Goal: Use online tool/utility: Utilize a website feature to perform a specific function

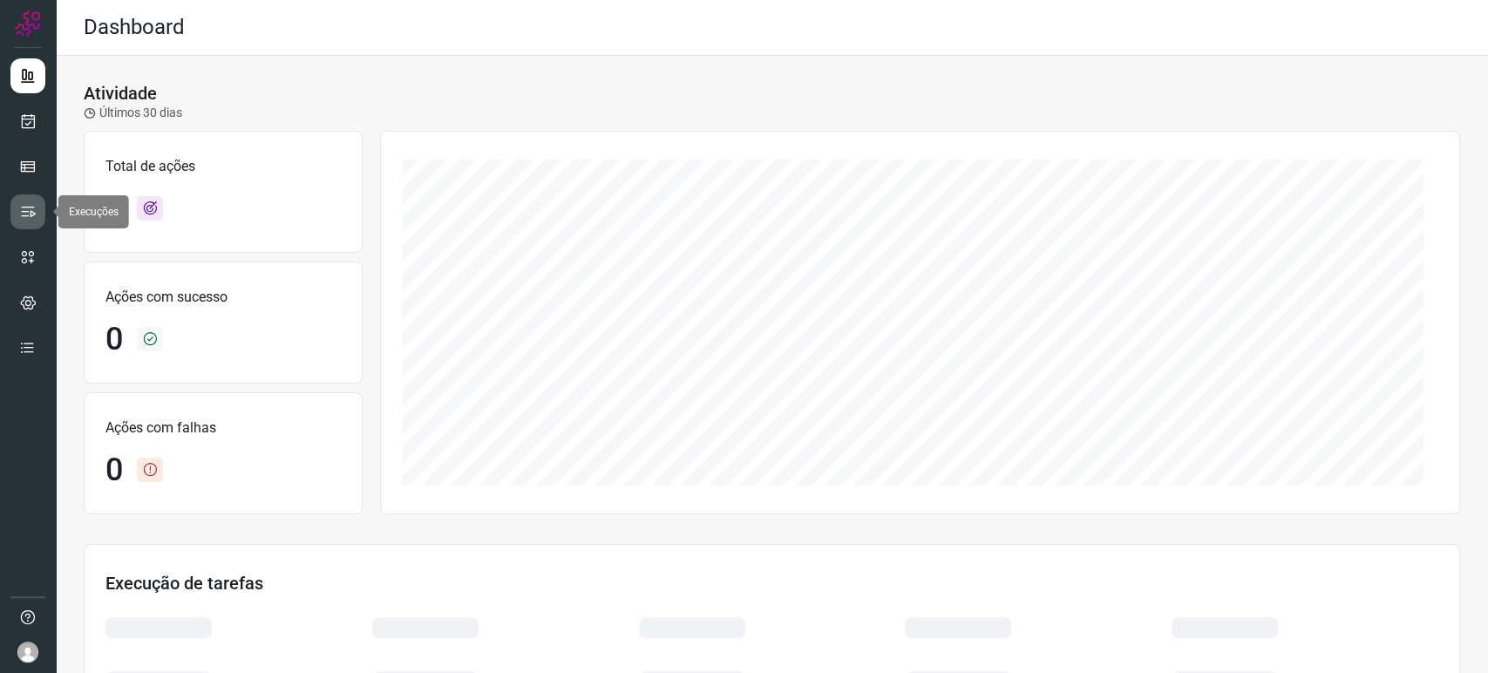
click at [41, 214] on link at bounding box center [27, 211] width 35 height 35
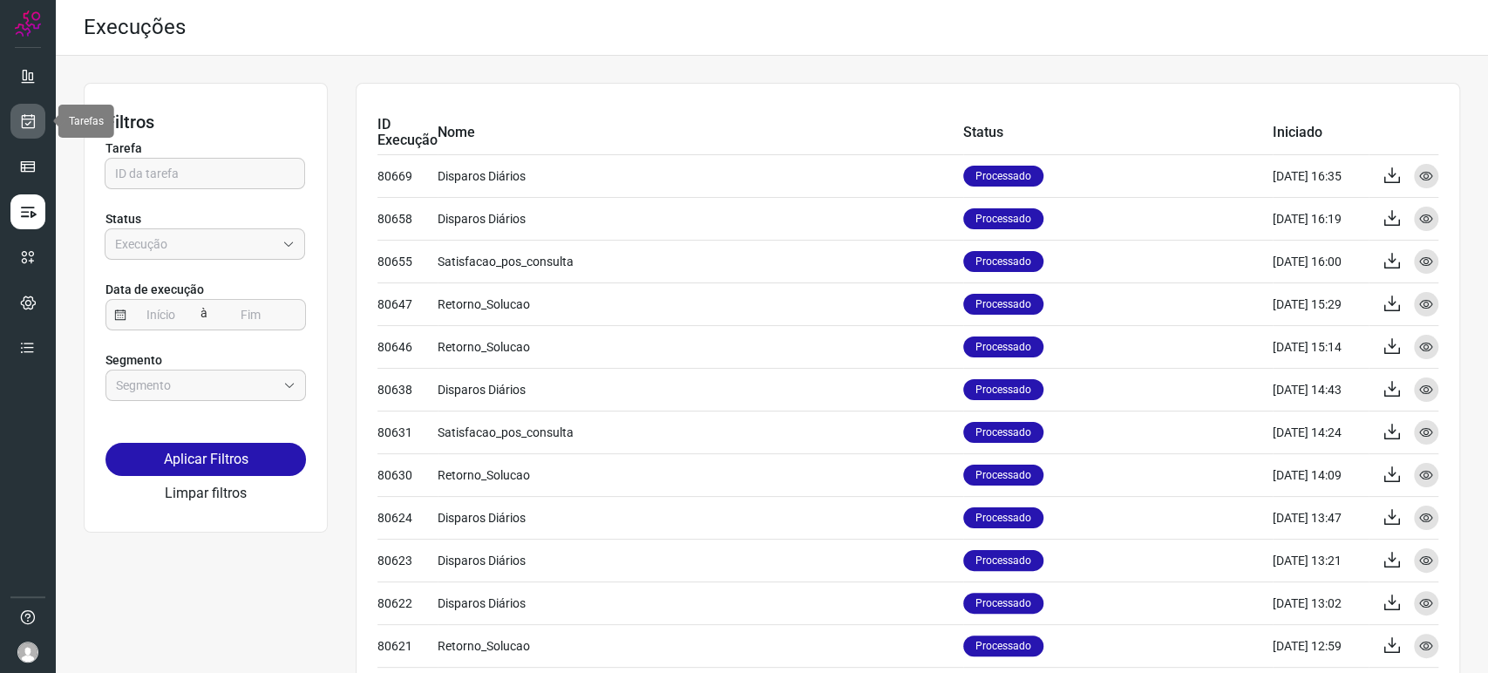
click at [37, 133] on link at bounding box center [27, 121] width 35 height 35
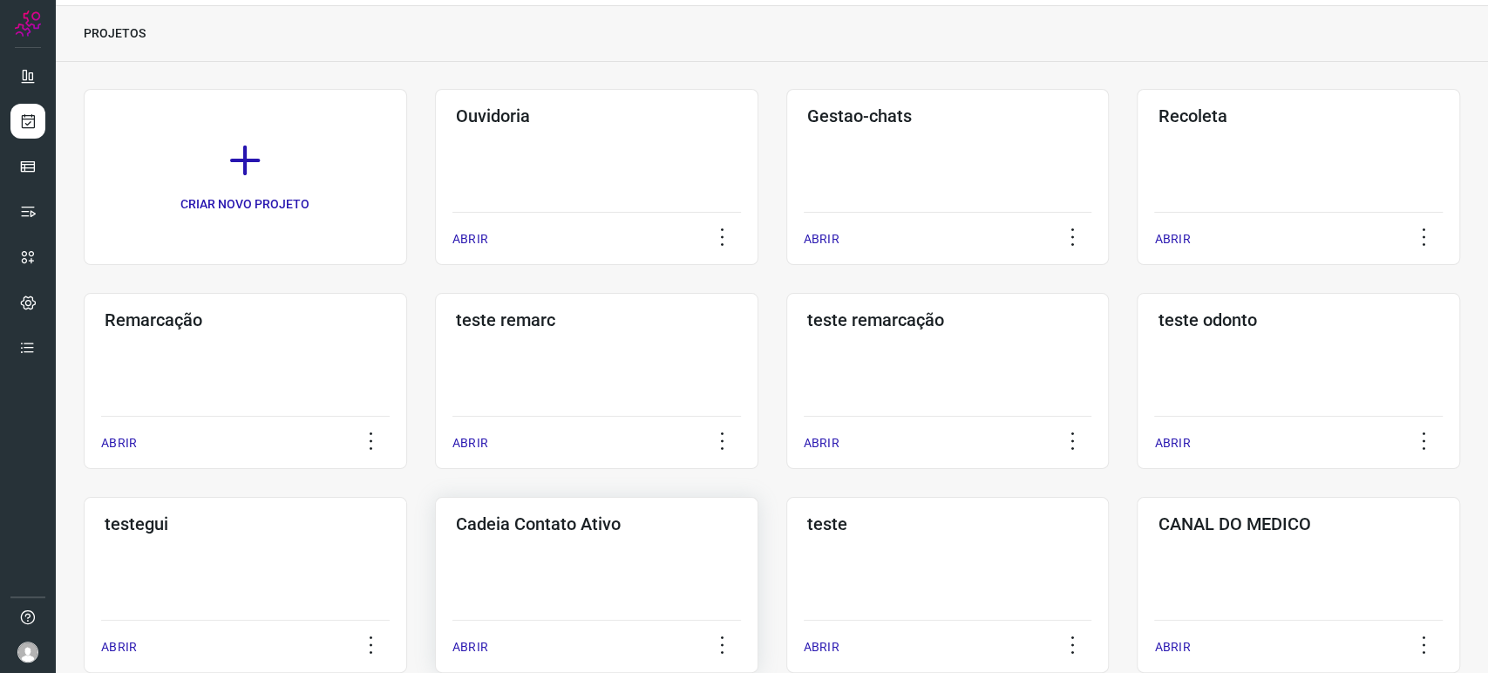
scroll to position [97, 0]
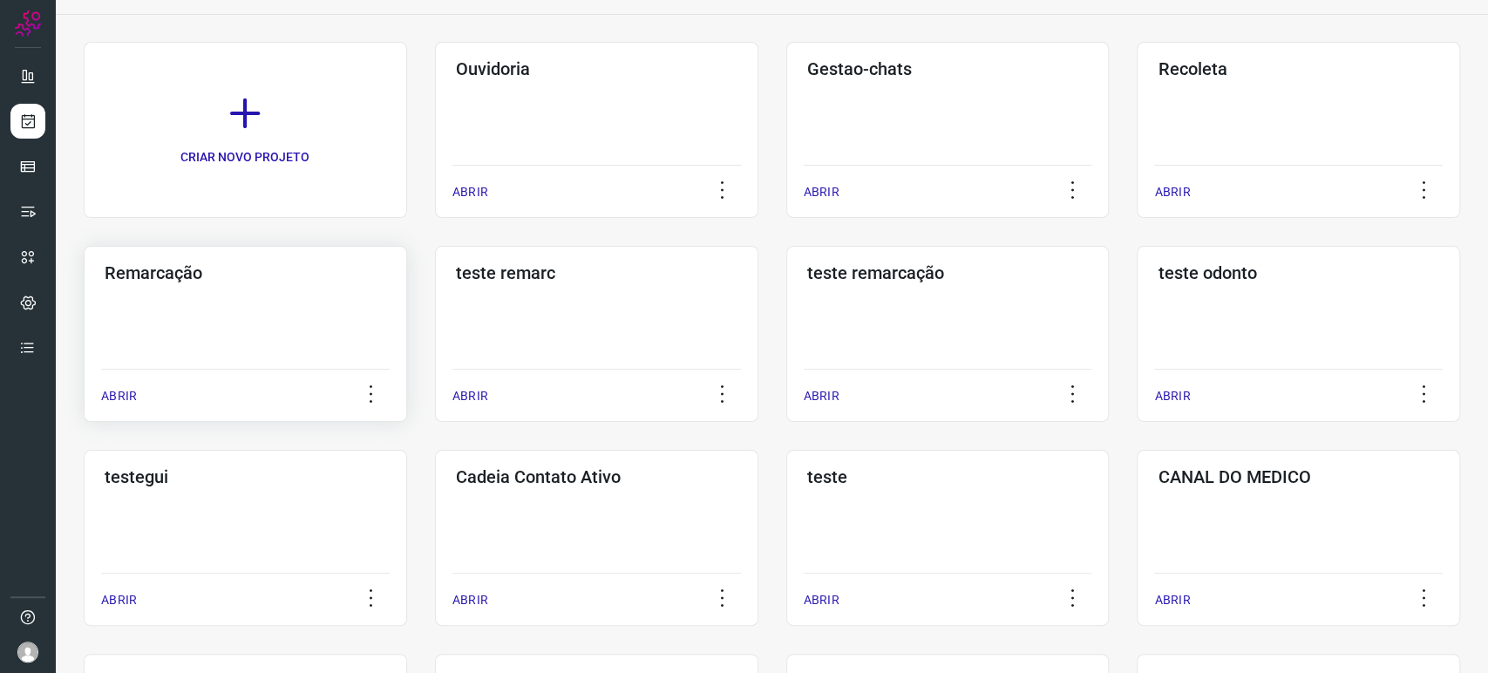
click at [435, 355] on div "Remarcação ABRIR" at bounding box center [596, 334] width 323 height 176
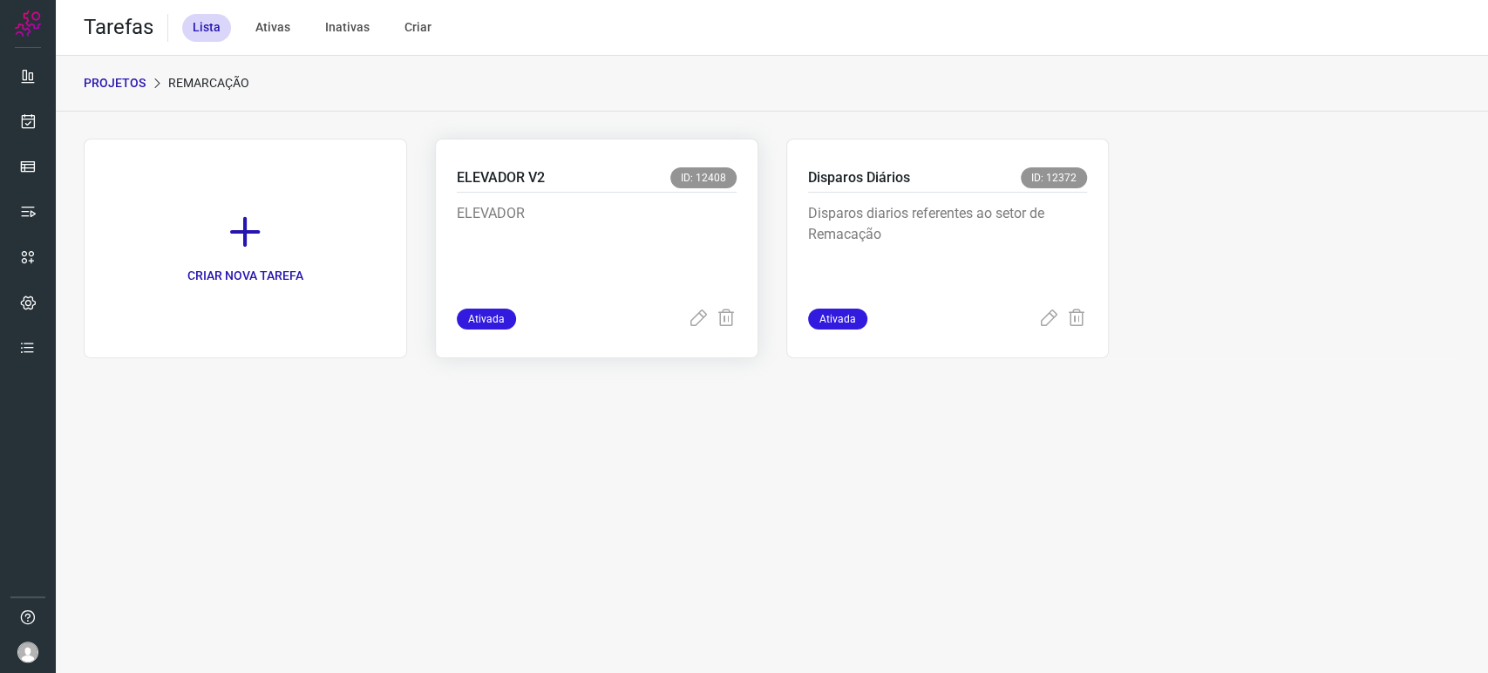
click at [620, 270] on p "ELEVADOR" at bounding box center [587, 246] width 261 height 87
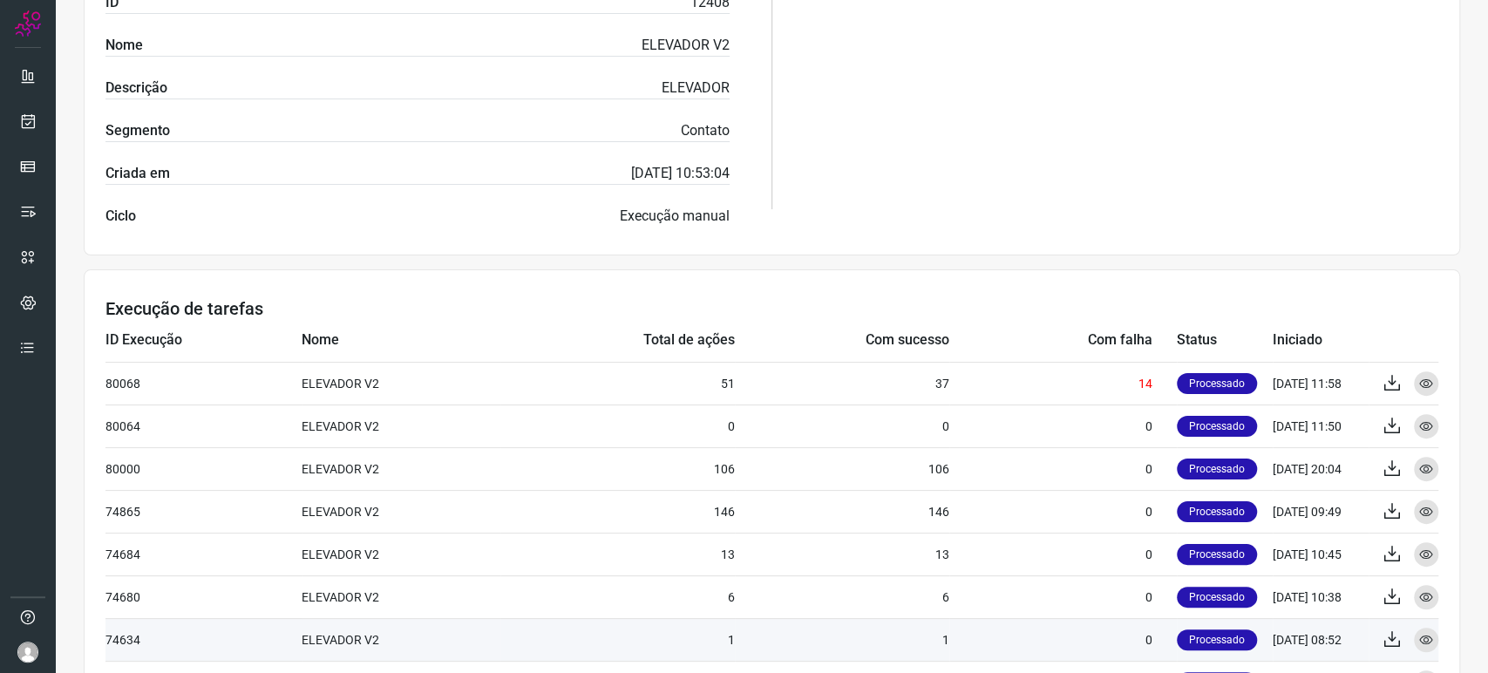
scroll to position [610, 0]
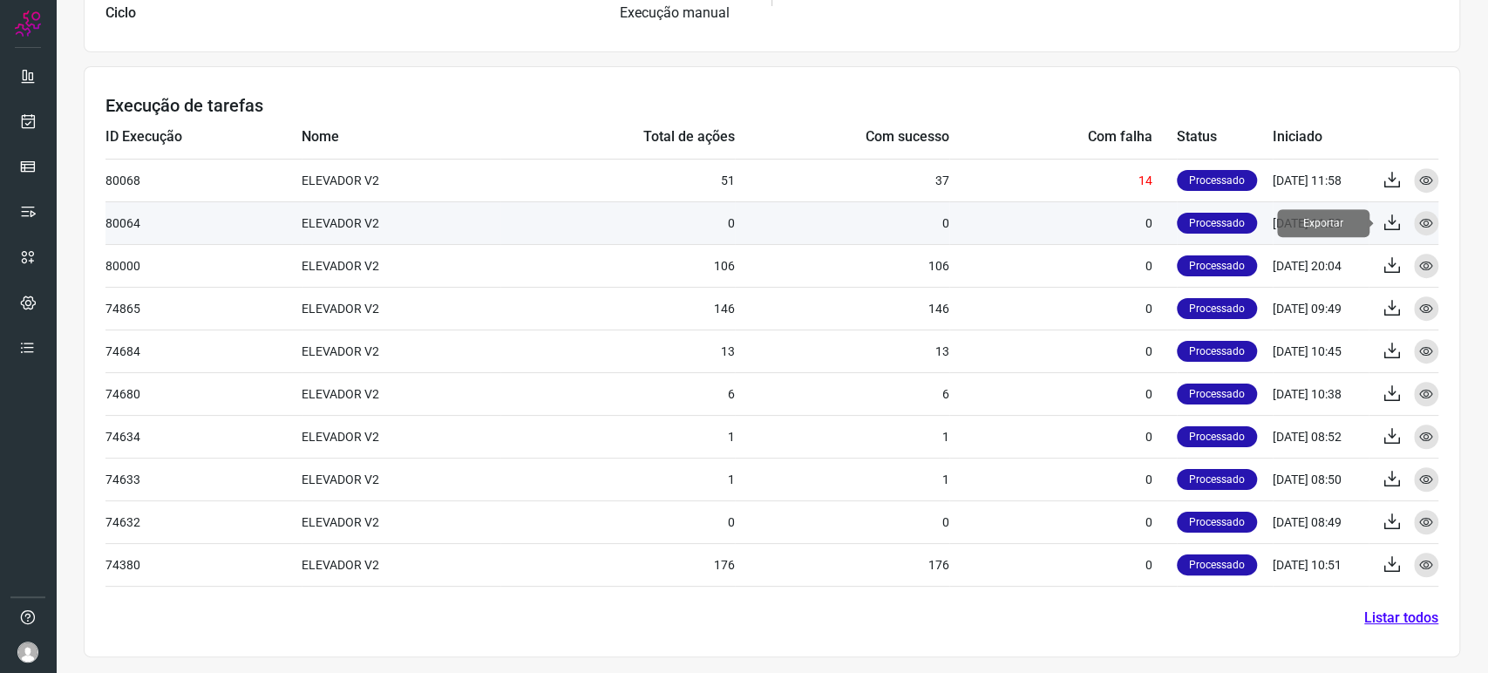
click at [1381, 217] on icon at bounding box center [1391, 223] width 21 height 21
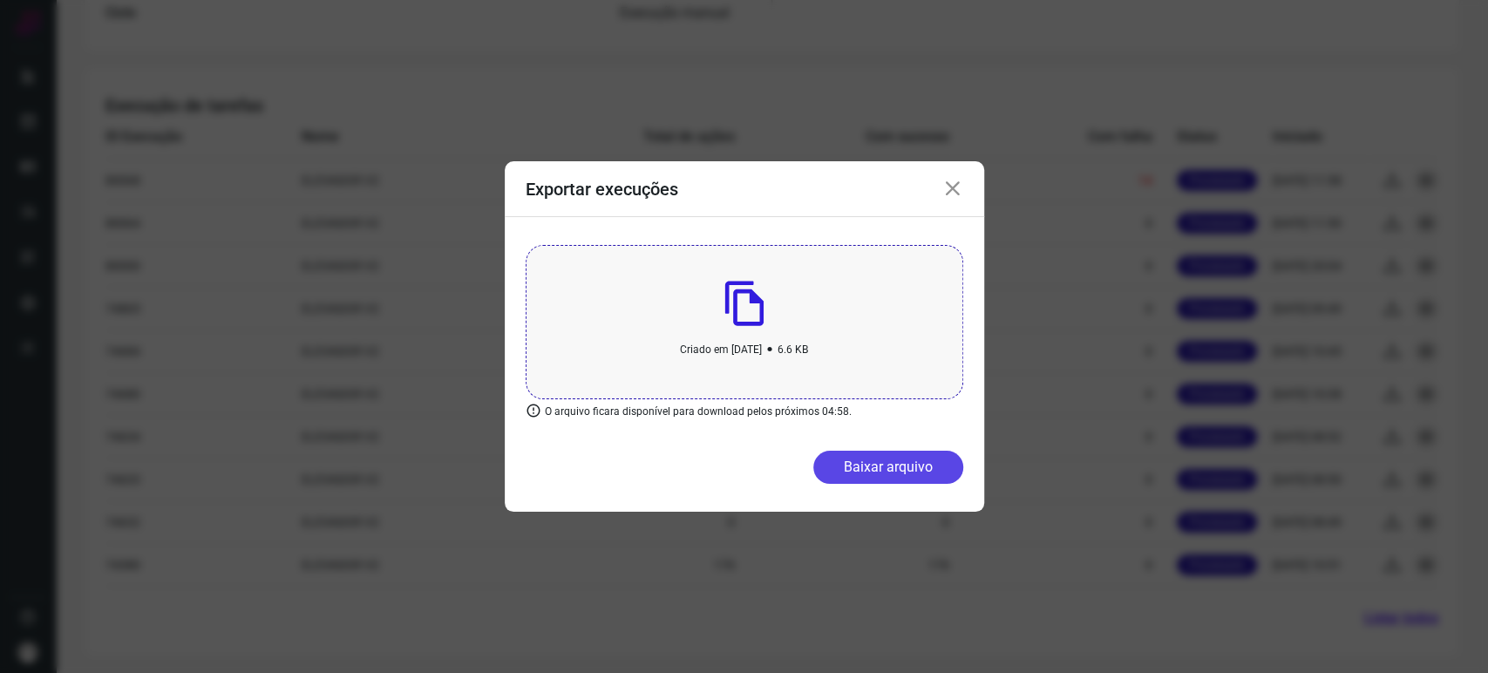
click at [897, 463] on button "Baixar arquivo" at bounding box center [888, 467] width 150 height 33
click at [947, 191] on icon at bounding box center [952, 189] width 21 height 21
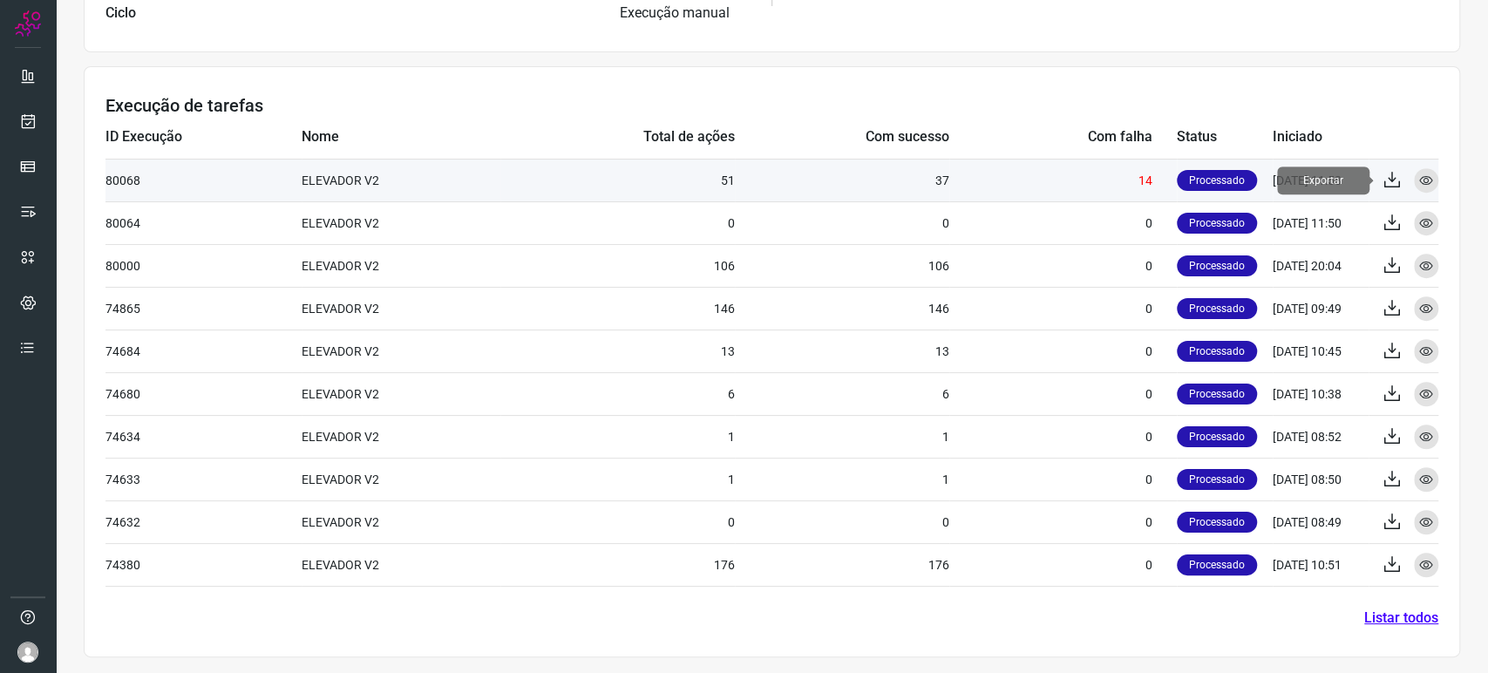
click at [1381, 174] on icon at bounding box center [1391, 180] width 21 height 21
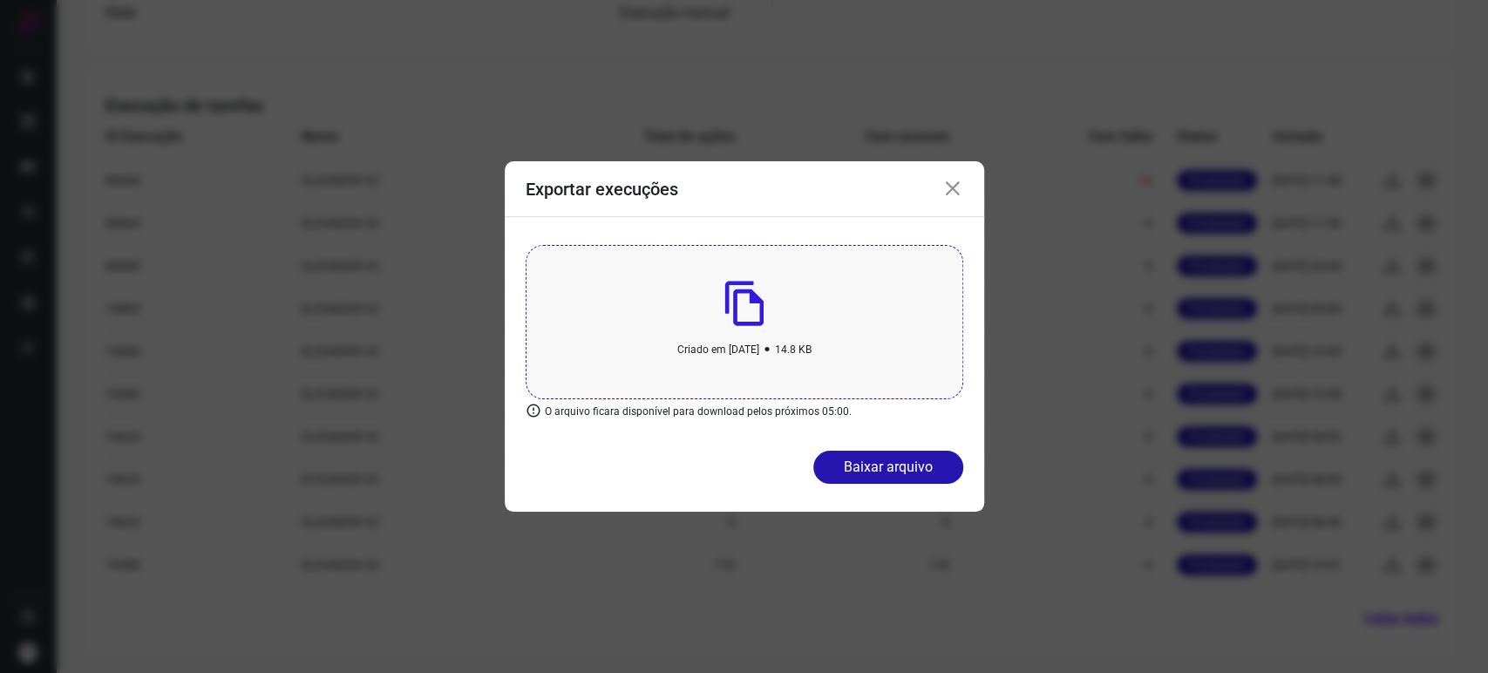
click at [959, 199] on icon at bounding box center [952, 189] width 21 height 21
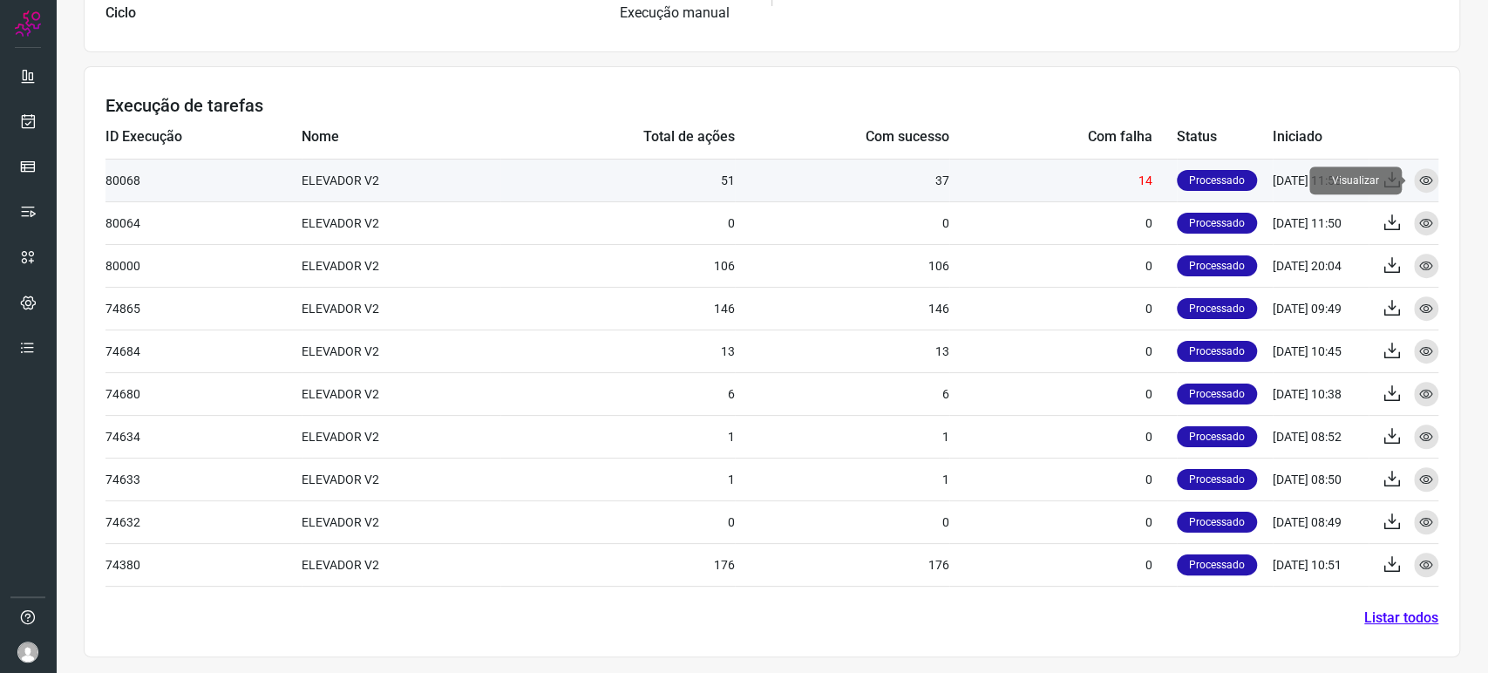
click at [1419, 175] on icon at bounding box center [1426, 180] width 14 height 14
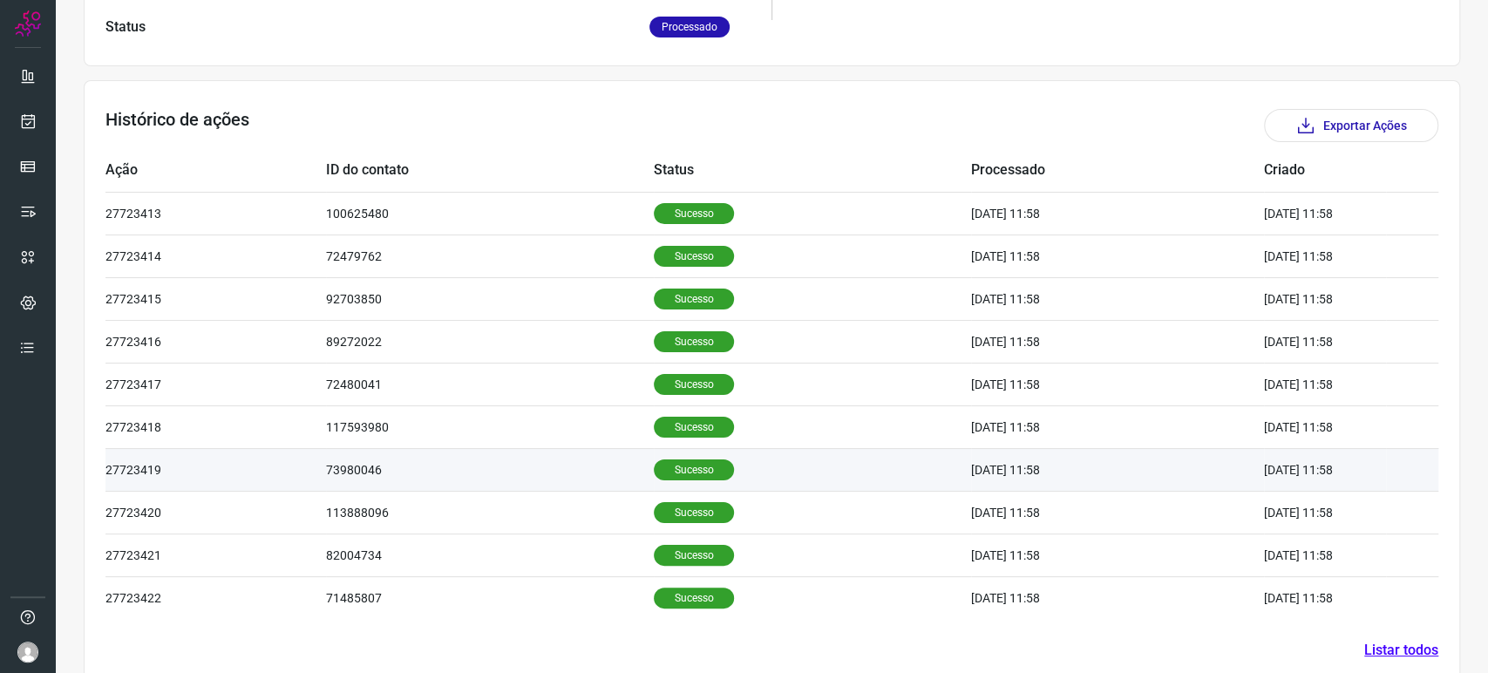
scroll to position [472, 0]
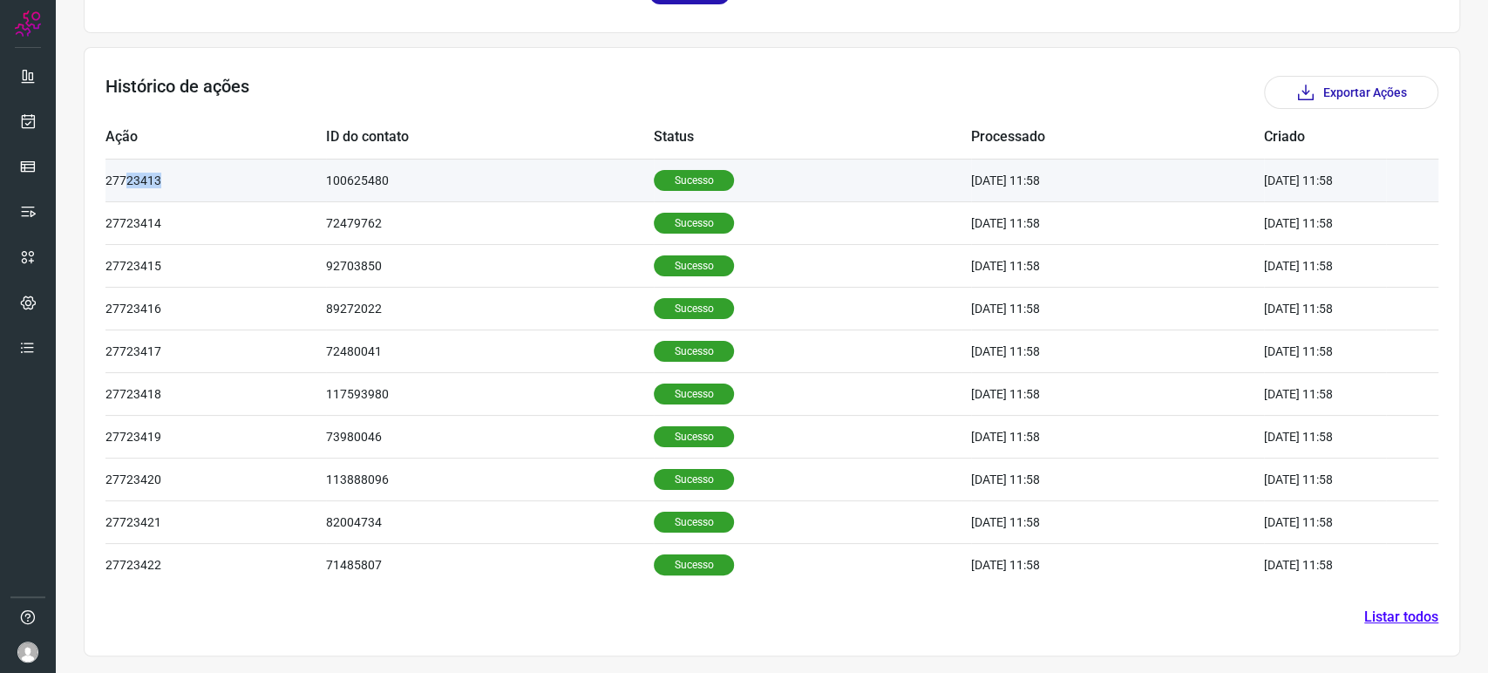
drag, startPoint x: 209, startPoint y: 176, endPoint x: 187, endPoint y: 174, distance: 21.9
click at [132, 179] on td "27723413" at bounding box center [215, 180] width 221 height 43
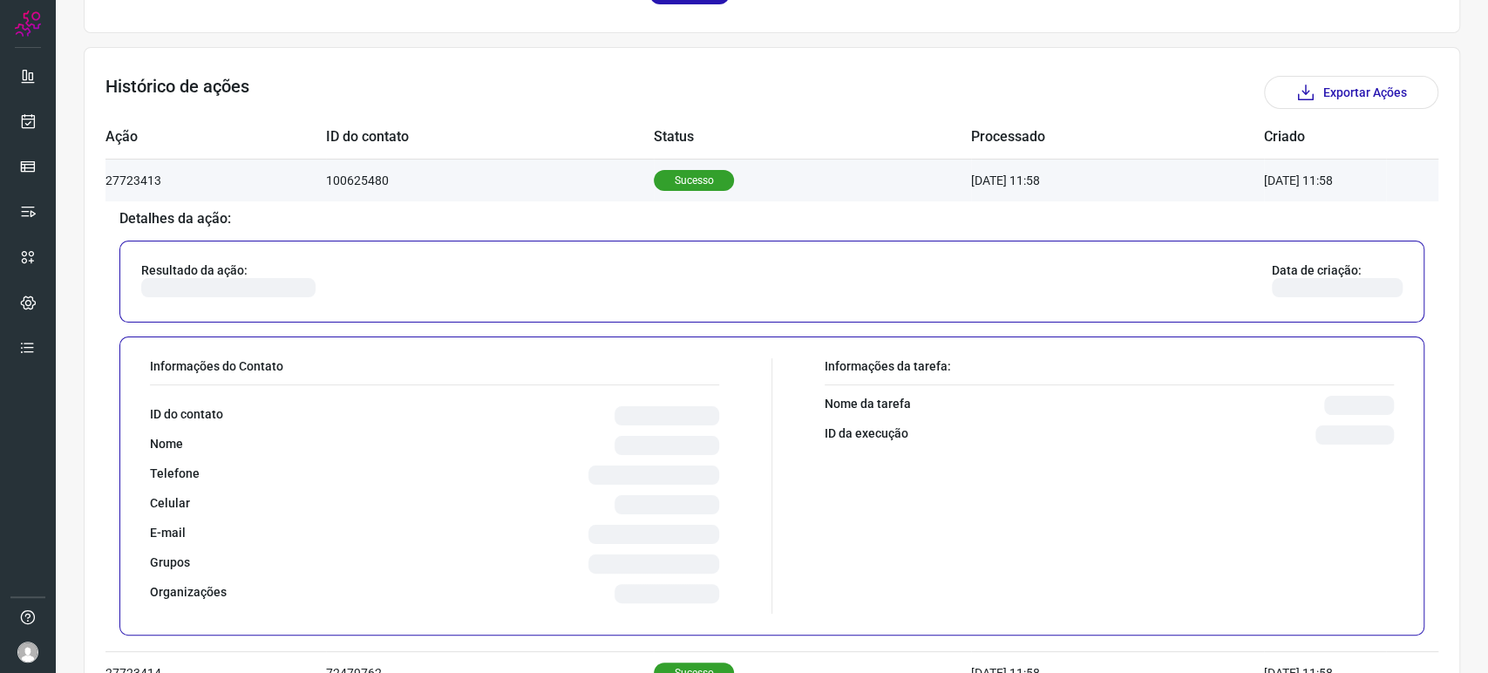
click at [505, 196] on td "100625480" at bounding box center [490, 180] width 328 height 43
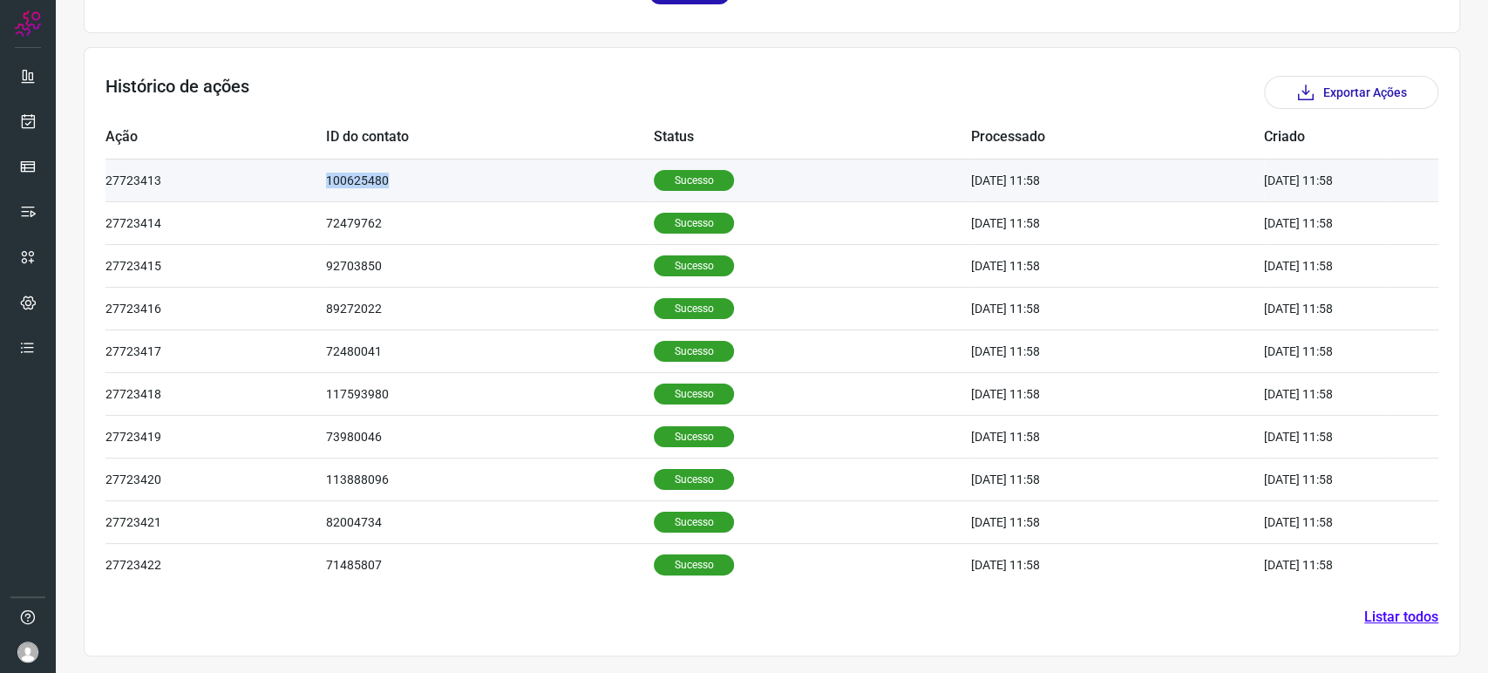
drag, startPoint x: 455, startPoint y: 166, endPoint x: 275, endPoint y: 166, distance: 180.4
click at [275, 201] on tr "27723413 100625480 Sucesso 07/08/25 11:58 07/08/25 11:58" at bounding box center [771, 222] width 1333 height 43
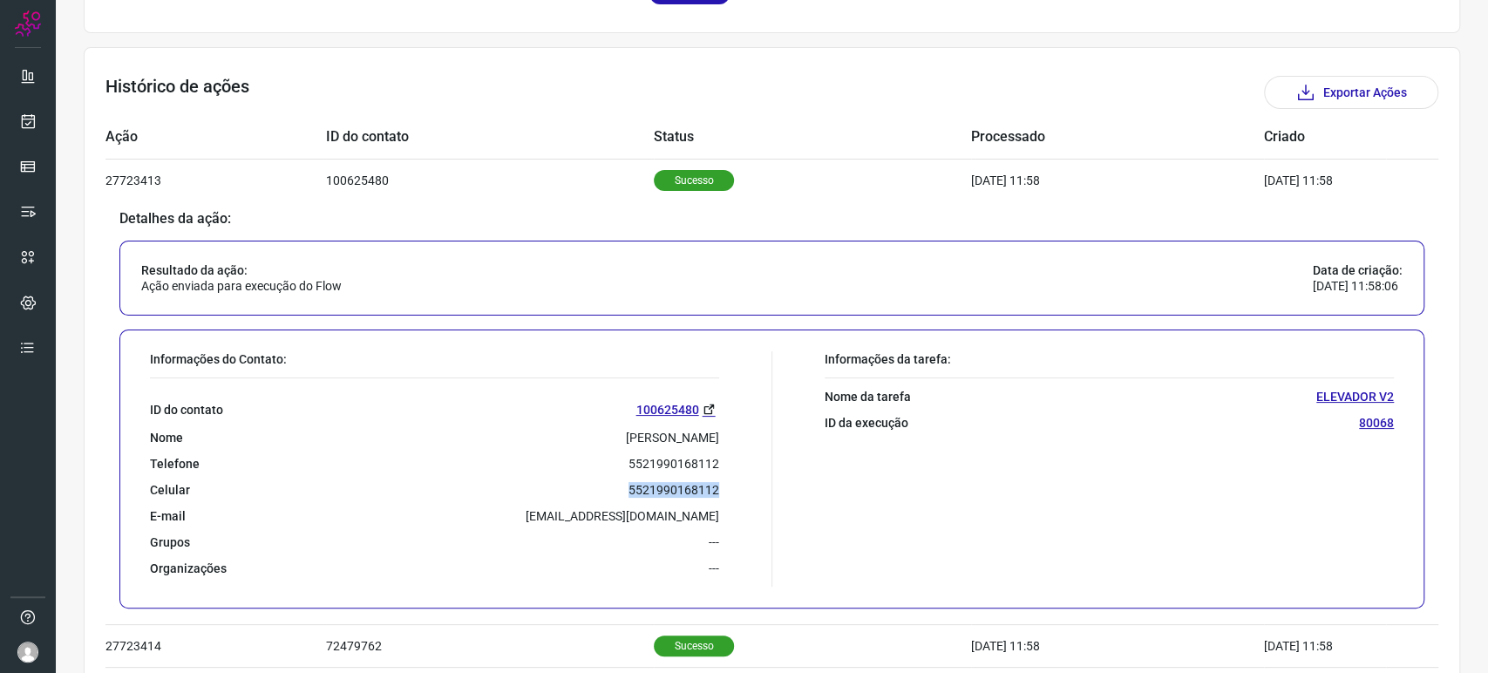
drag, startPoint x: 609, startPoint y: 479, endPoint x: 745, endPoint y: 481, distance: 136.0
click at [745, 481] on div "Informações do Contato: ID do contato 100625480 Nome Rafaela Barbosa Rufino Tel…" at bounding box center [456, 468] width 631 height 235
copy p "5521990168112"
click at [17, 124] on link at bounding box center [27, 121] width 35 height 35
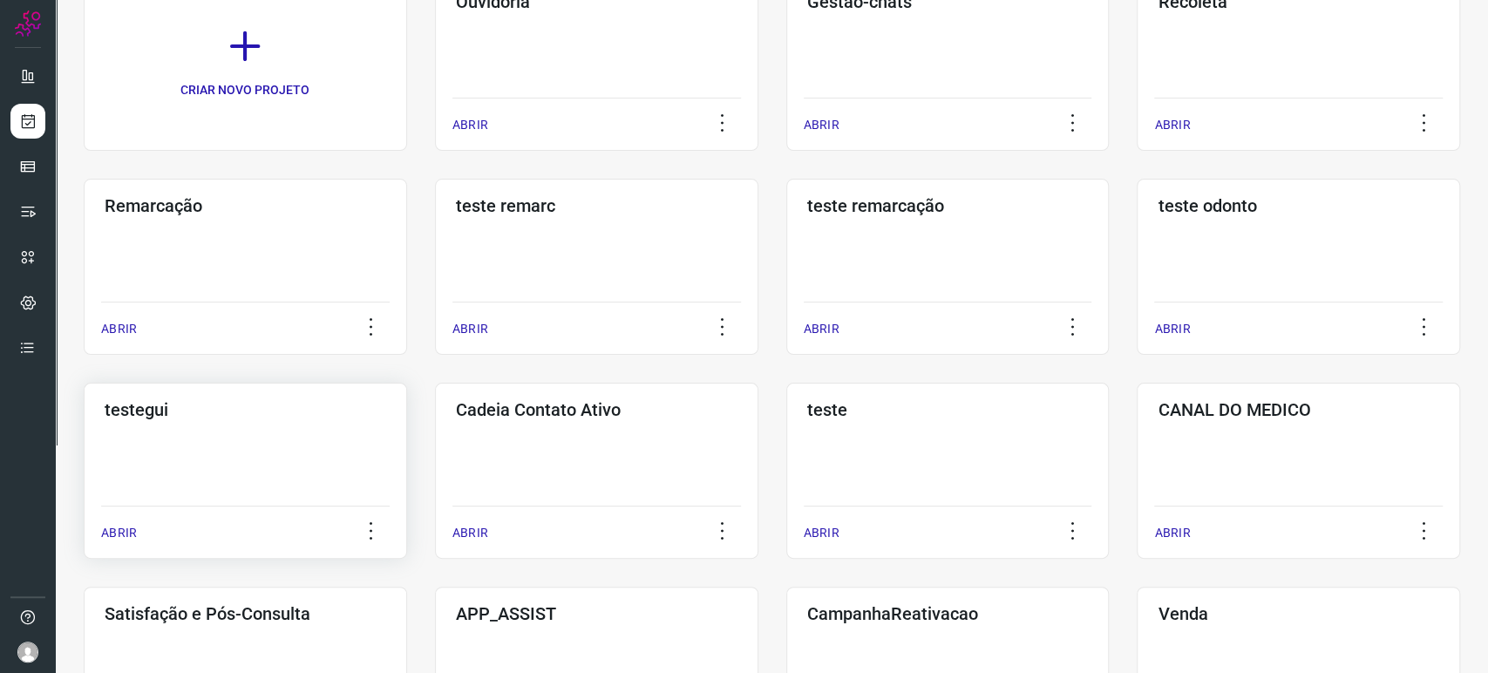
scroll to position [290, 0]
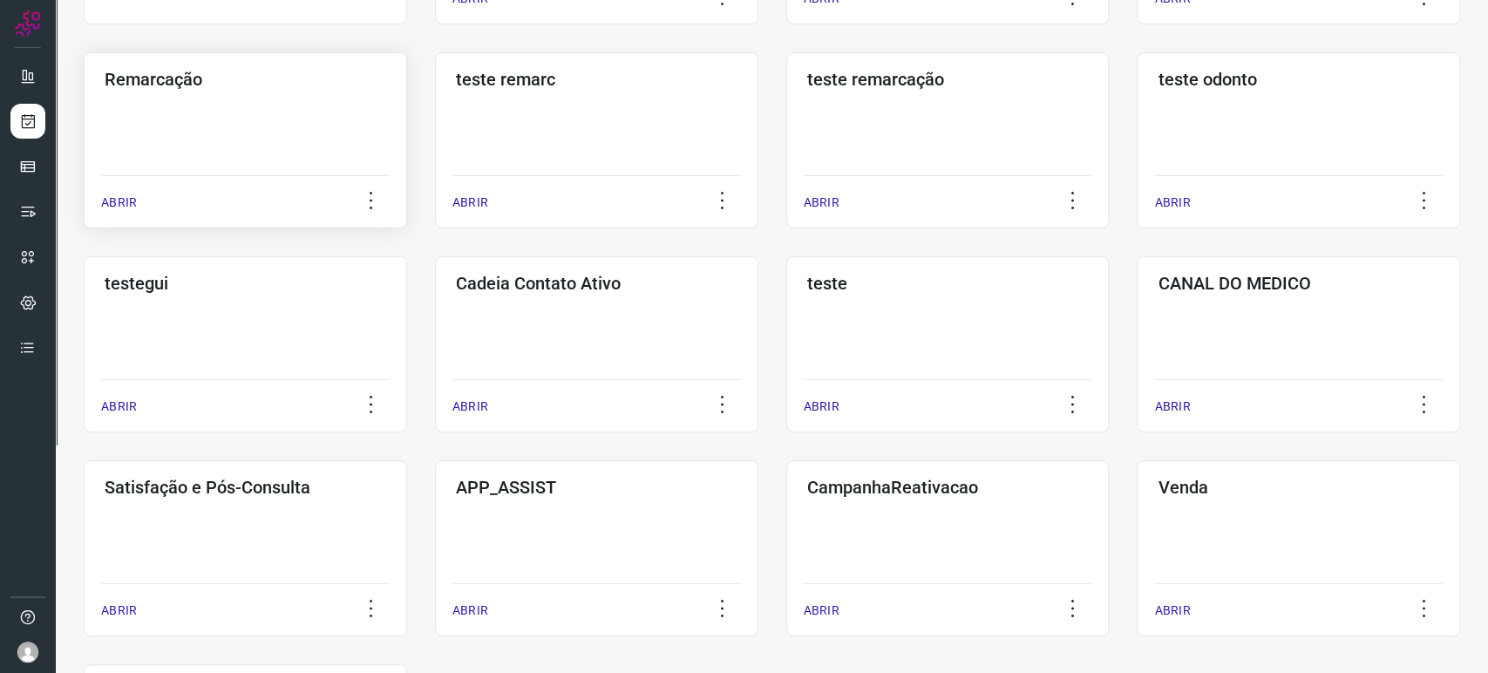
click at [435, 169] on div "Remarcação ABRIR" at bounding box center [596, 140] width 323 height 176
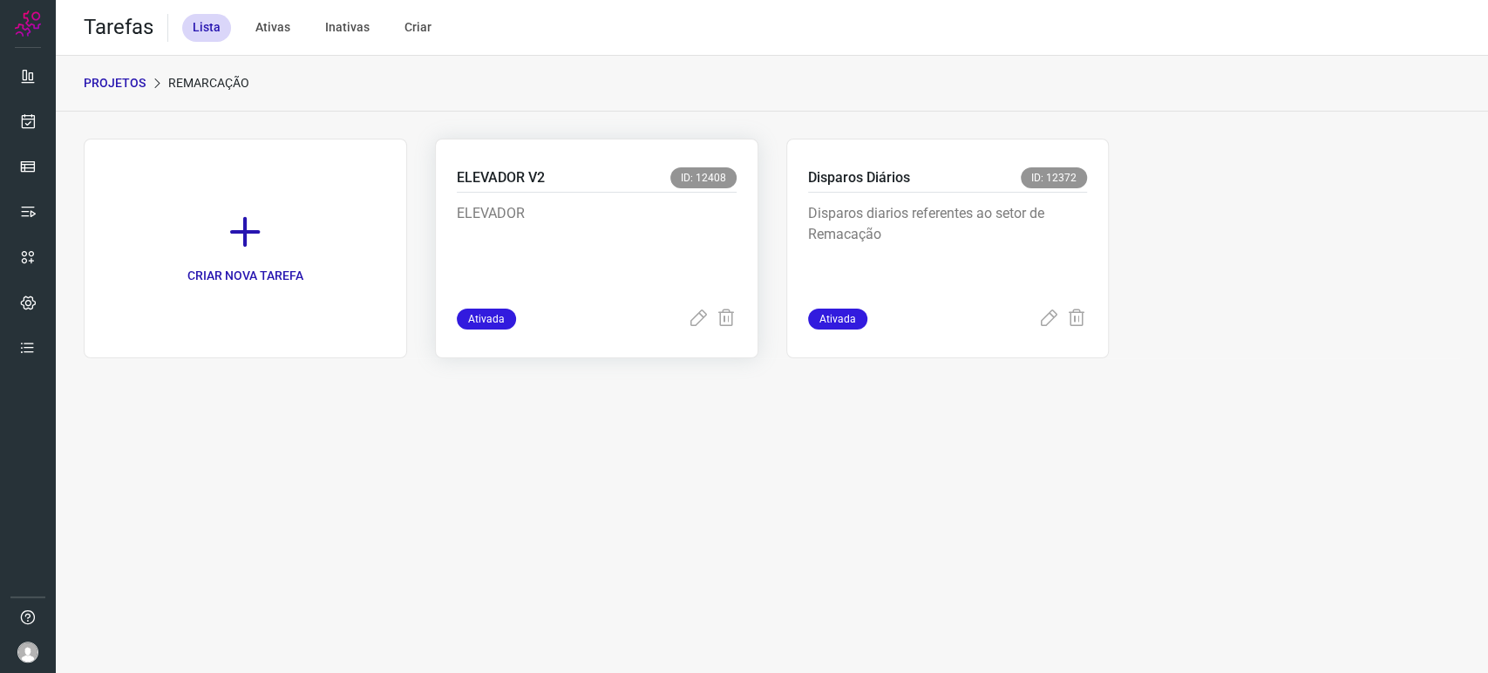
click at [581, 226] on p "ELEVADOR" at bounding box center [587, 246] width 261 height 87
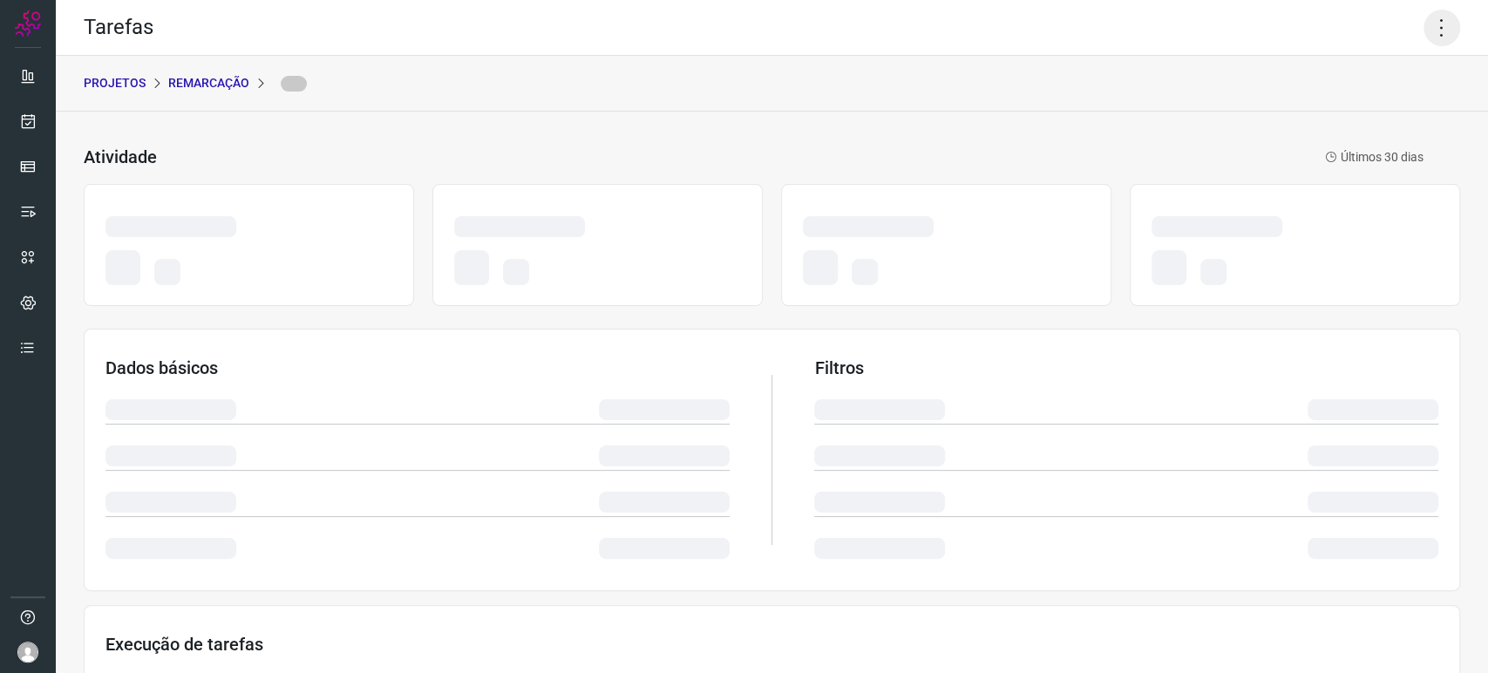
click at [1429, 31] on icon at bounding box center [1441, 28] width 37 height 37
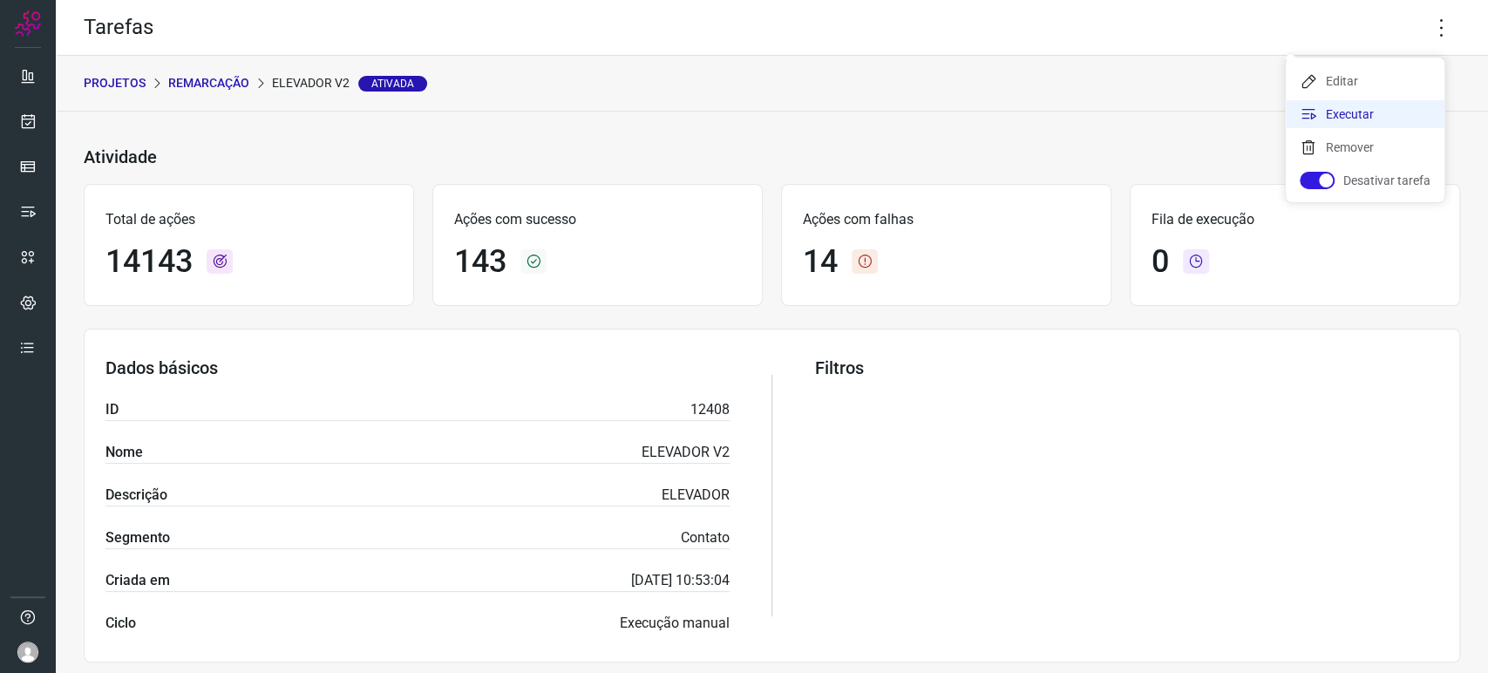
click at [1388, 117] on li "Executar" at bounding box center [1365, 114] width 159 height 28
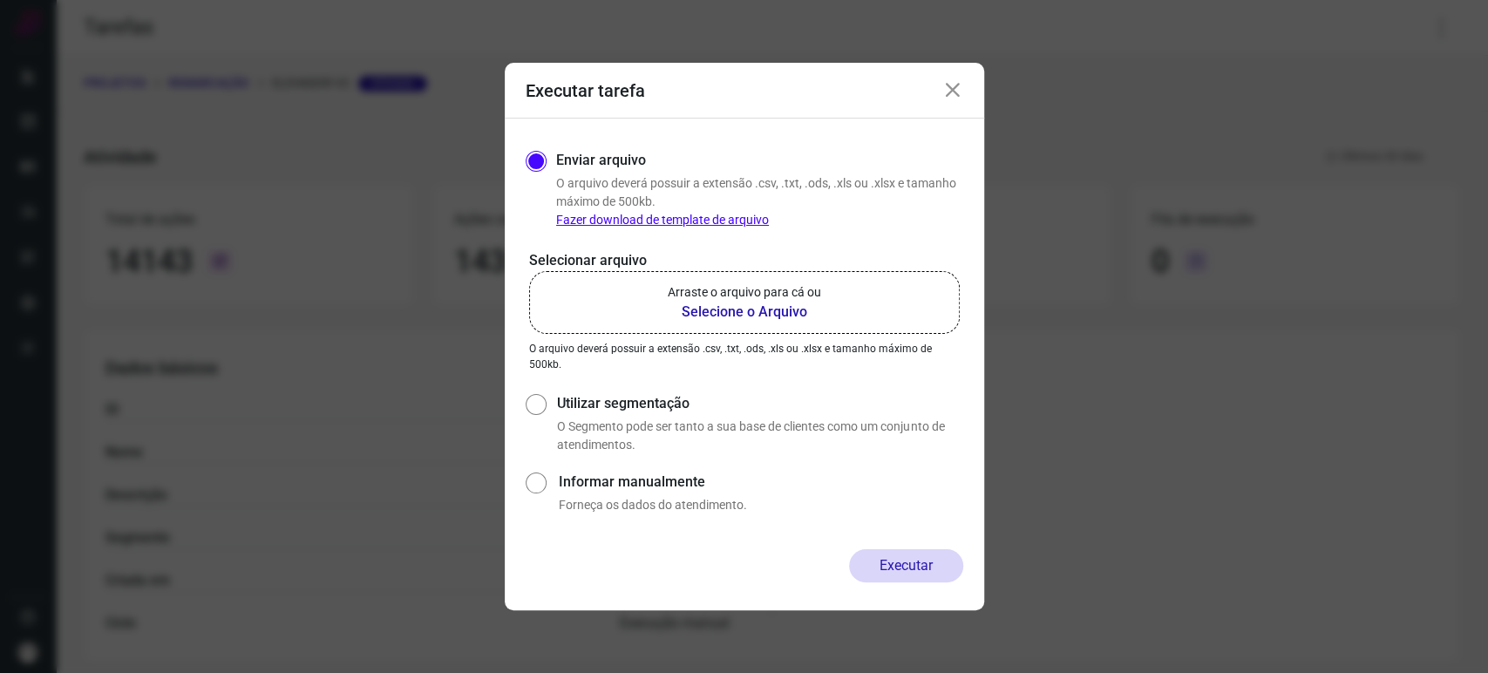
click at [772, 314] on b "Selecione o Arquivo" at bounding box center [744, 312] width 153 height 21
click at [0, 0] on input "Arraste o arquivo para cá ou Selecione o Arquivo" at bounding box center [0, 0] width 0 height 0
click at [781, 322] on b "Selecione o Arquivo" at bounding box center [744, 312] width 153 height 21
click at [0, 0] on input "Arraste o arquivo para cá ou Selecione o Arquivo" at bounding box center [0, 0] width 0 height 0
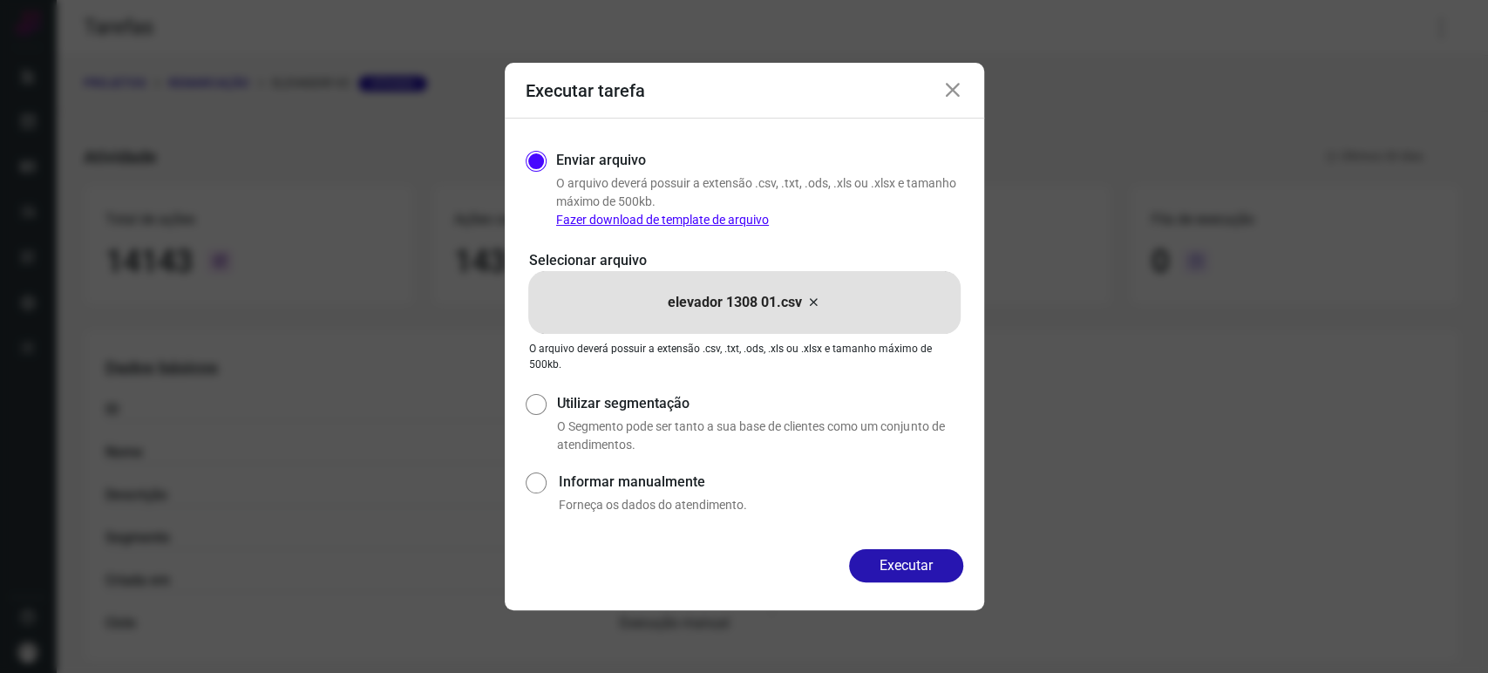
click at [950, 91] on icon at bounding box center [952, 90] width 21 height 21
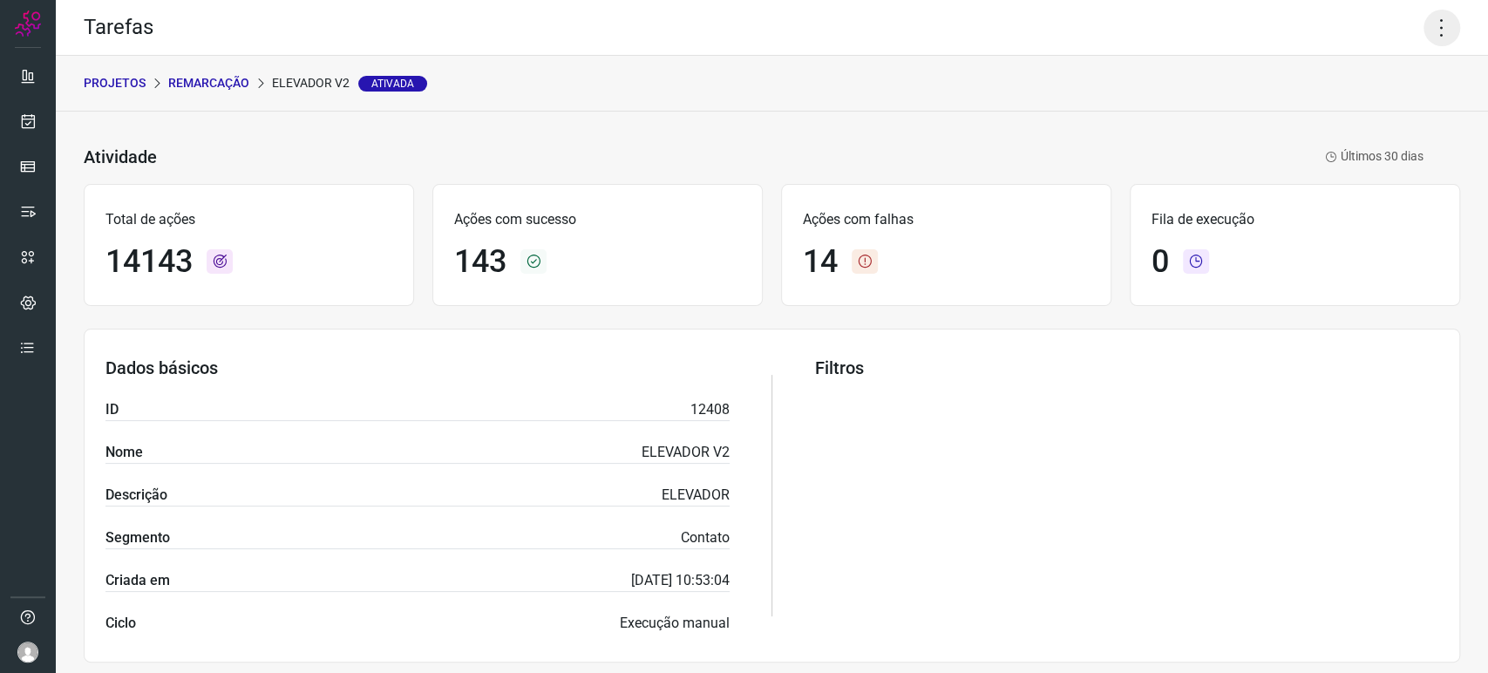
click at [1434, 22] on icon at bounding box center [1441, 28] width 37 height 37
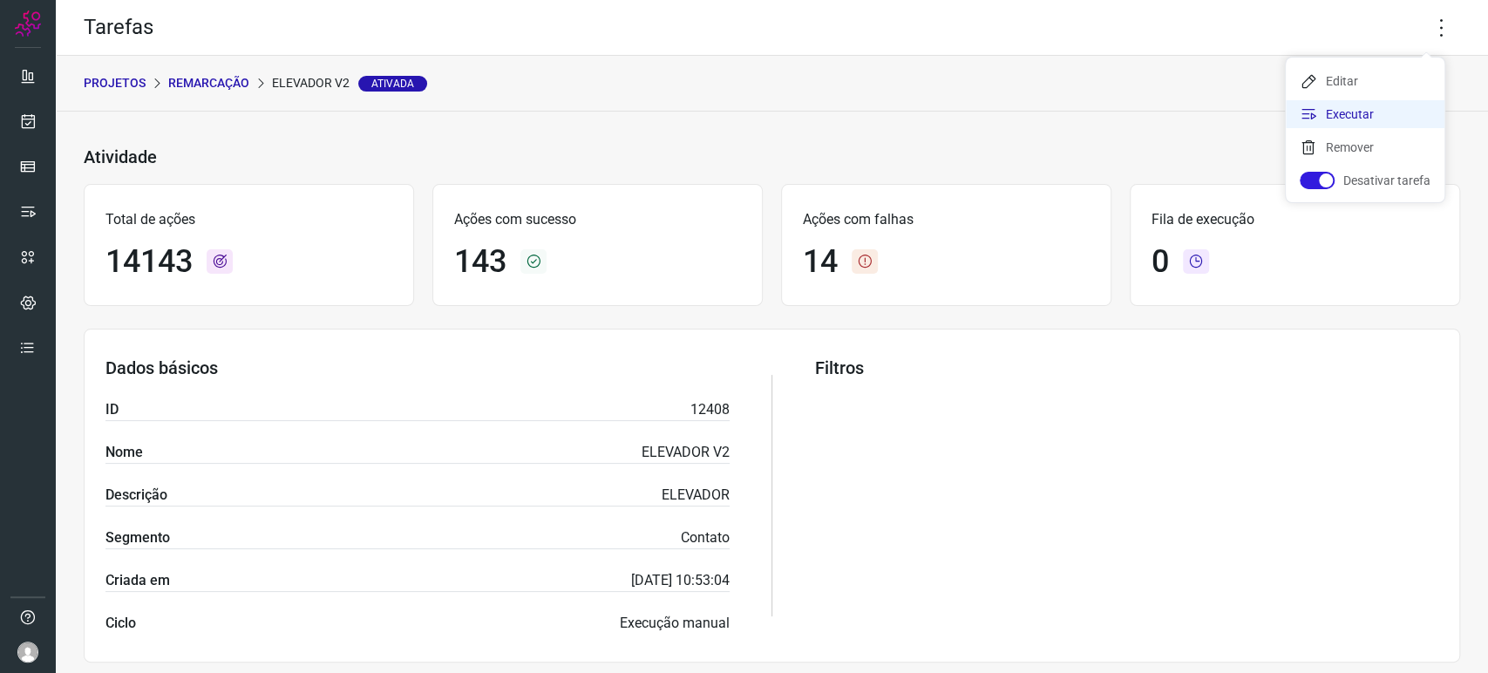
click at [1342, 112] on li "Executar" at bounding box center [1365, 114] width 159 height 28
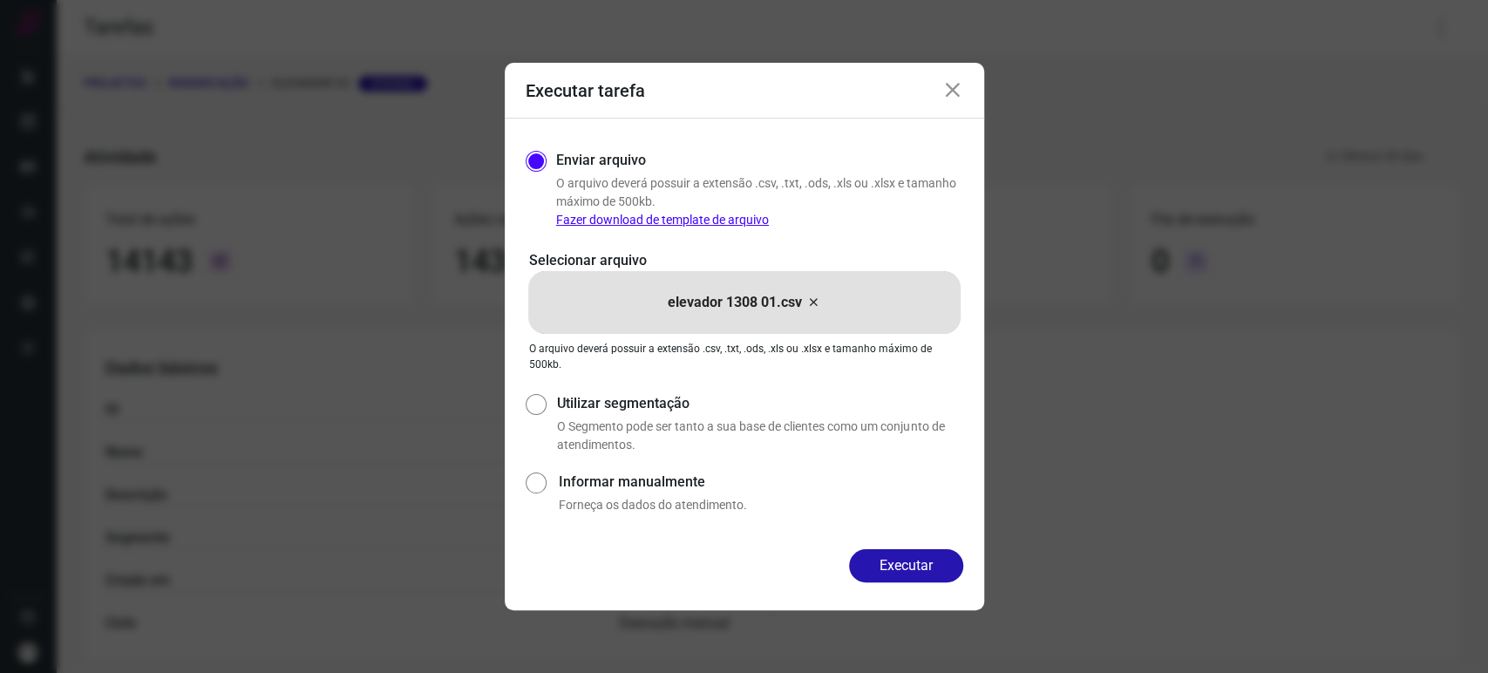
click at [816, 301] on icon at bounding box center [813, 302] width 14 height 21
click at [0, 0] on input "elevador 1308 01.csv" at bounding box center [0, 0] width 0 height 0
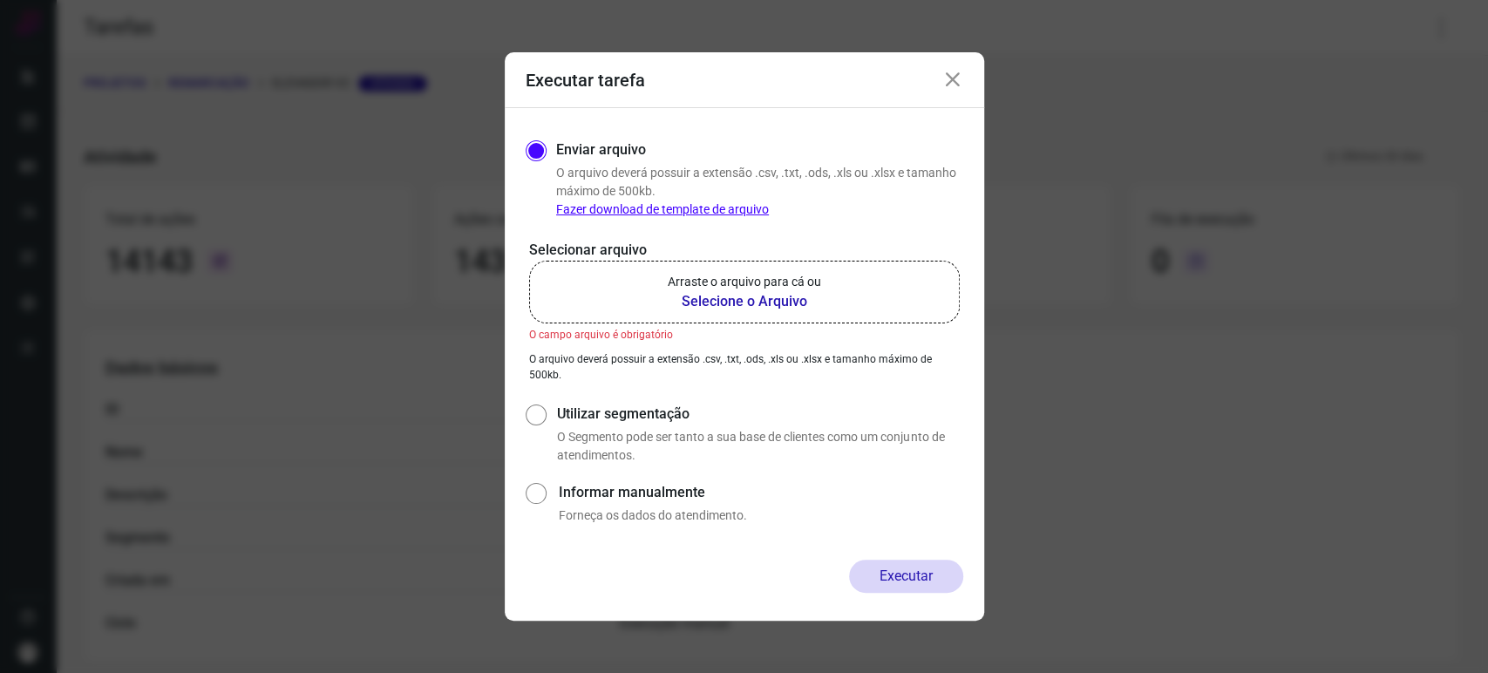
click at [803, 298] on b "Selecione o Arquivo" at bounding box center [744, 301] width 153 height 21
click at [0, 0] on input "Arraste o arquivo para cá ou Selecione o Arquivo" at bounding box center [0, 0] width 0 height 0
click at [950, 65] on div "Executar tarefa" at bounding box center [744, 80] width 479 height 56
click at [949, 79] on icon at bounding box center [952, 80] width 21 height 21
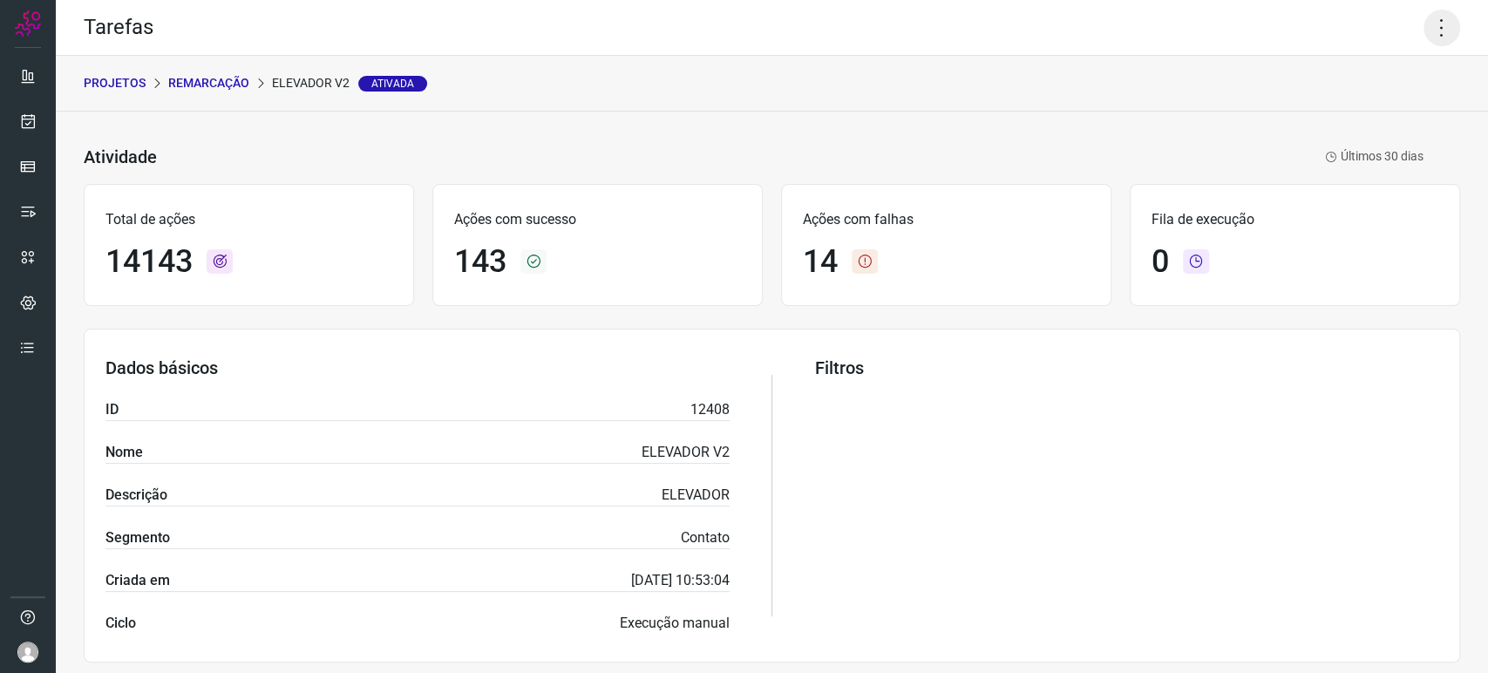
click at [1423, 32] on icon at bounding box center [1441, 28] width 37 height 37
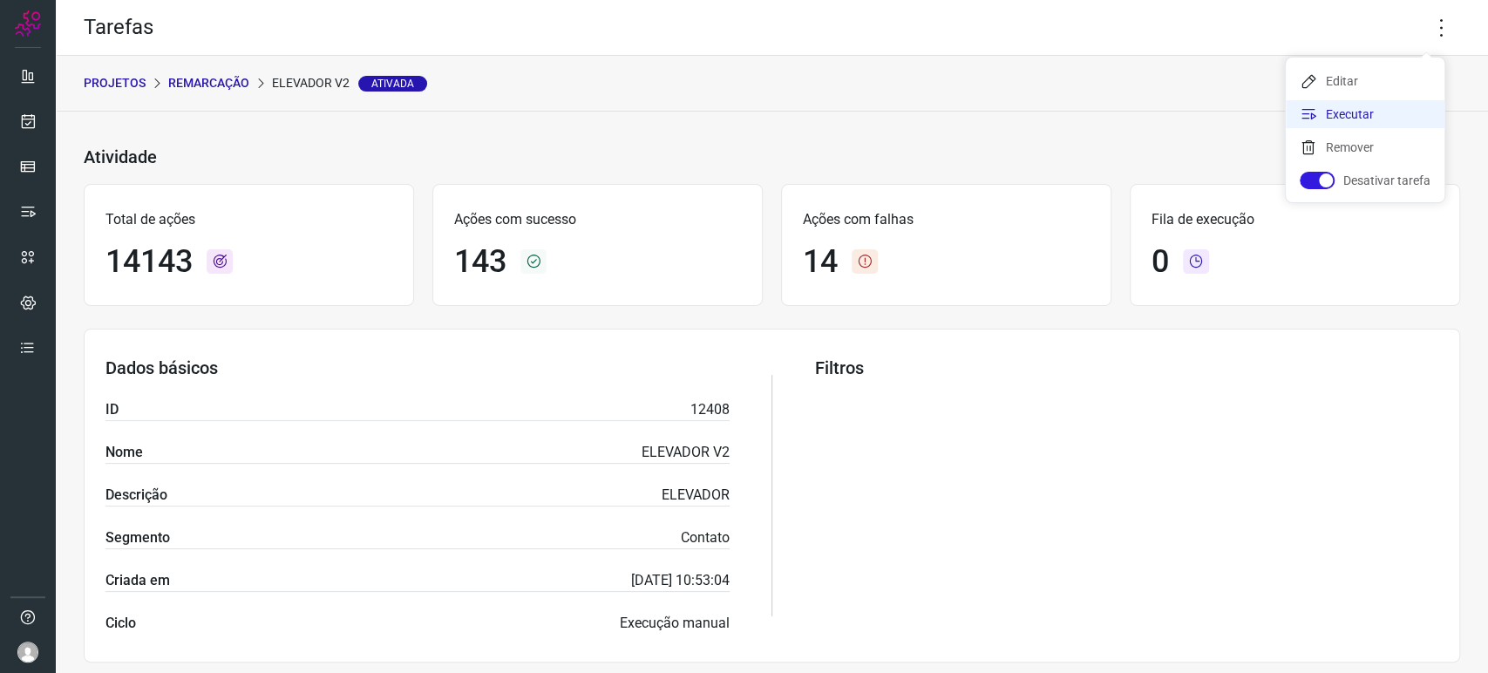
click at [1332, 105] on li "Executar" at bounding box center [1365, 114] width 159 height 28
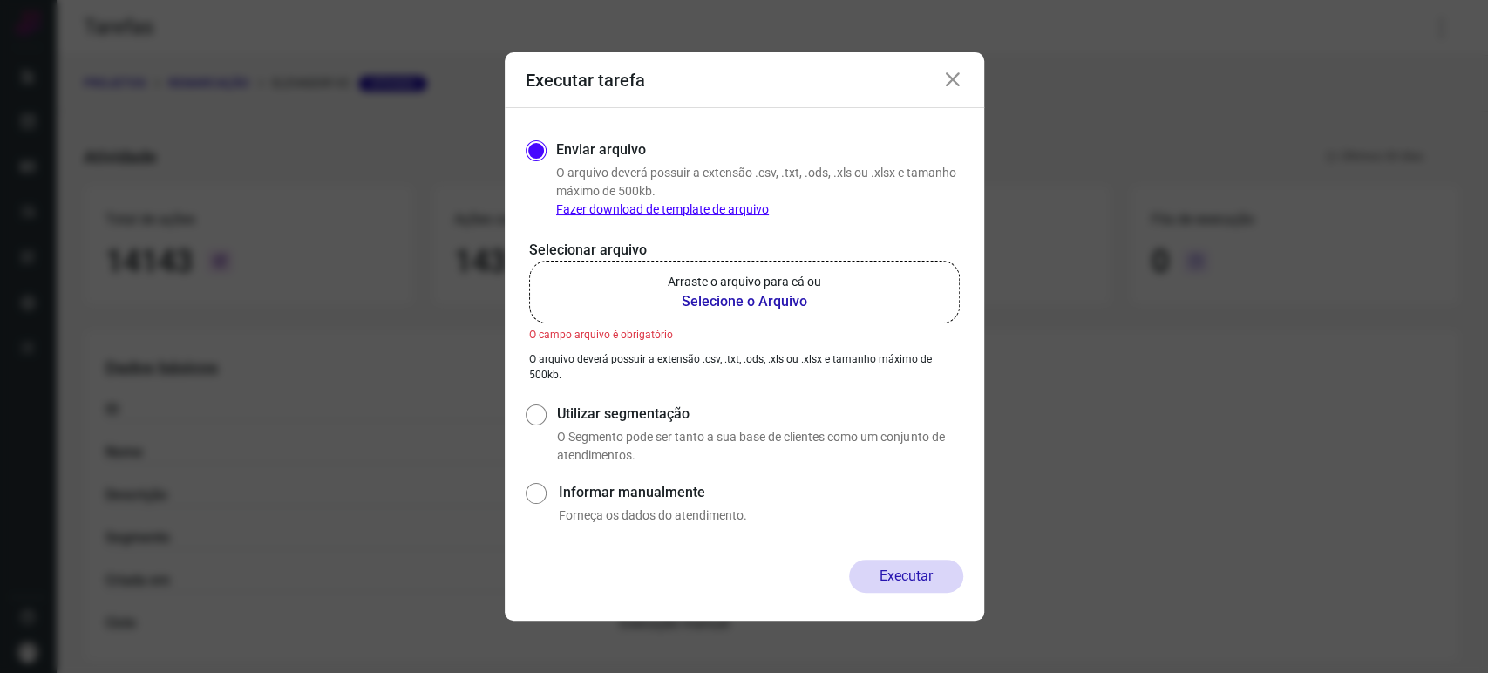
click at [767, 308] on b "Selecione o Arquivo" at bounding box center [744, 301] width 153 height 21
click at [0, 0] on input "Arraste o arquivo para cá ou Selecione o Arquivo" at bounding box center [0, 0] width 0 height 0
click at [950, 68] on div "Executar tarefa" at bounding box center [744, 80] width 479 height 56
click at [943, 82] on icon at bounding box center [952, 80] width 21 height 21
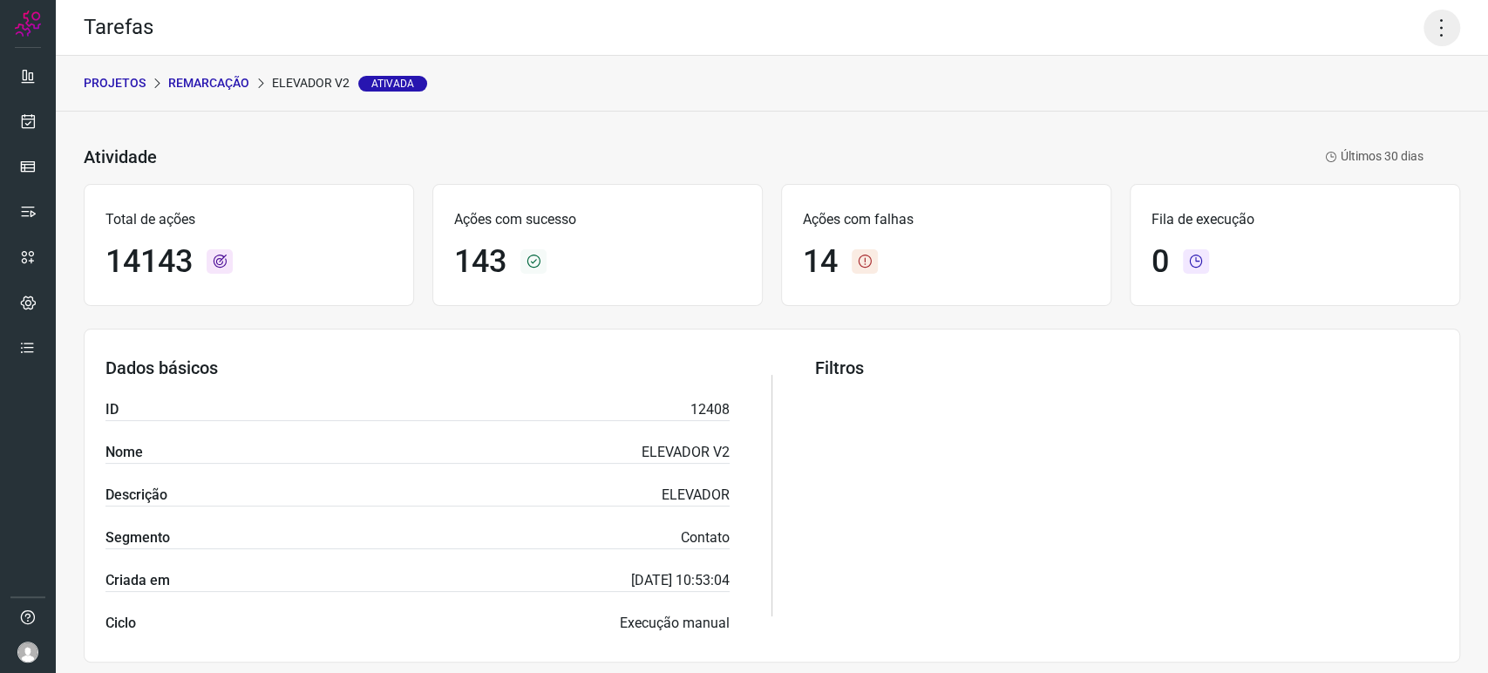
click at [1423, 31] on icon at bounding box center [1441, 28] width 37 height 37
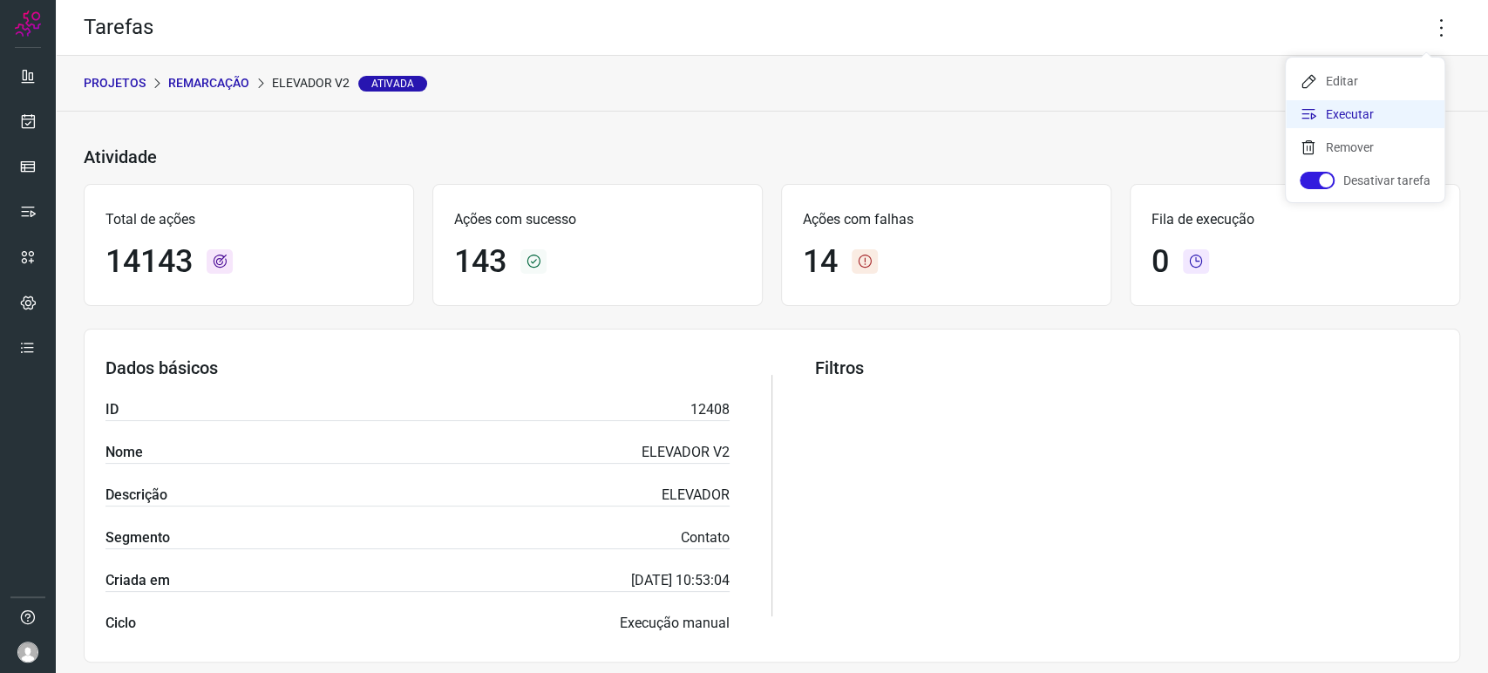
click at [1319, 111] on li "Executar" at bounding box center [1365, 114] width 159 height 28
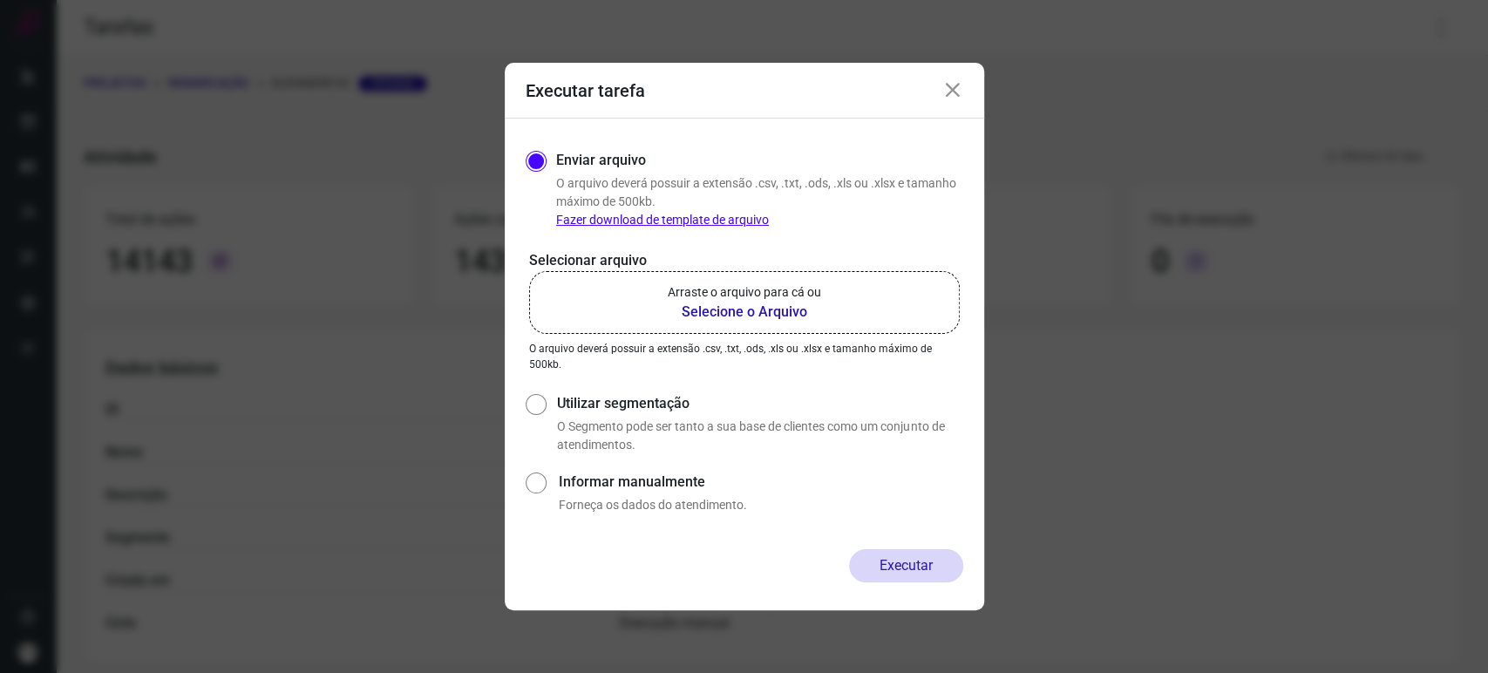
click at [782, 310] on b "Selecione o Arquivo" at bounding box center [744, 312] width 153 height 21
click at [0, 0] on input "Arraste o arquivo para cá ou Selecione o Arquivo" at bounding box center [0, 0] width 0 height 0
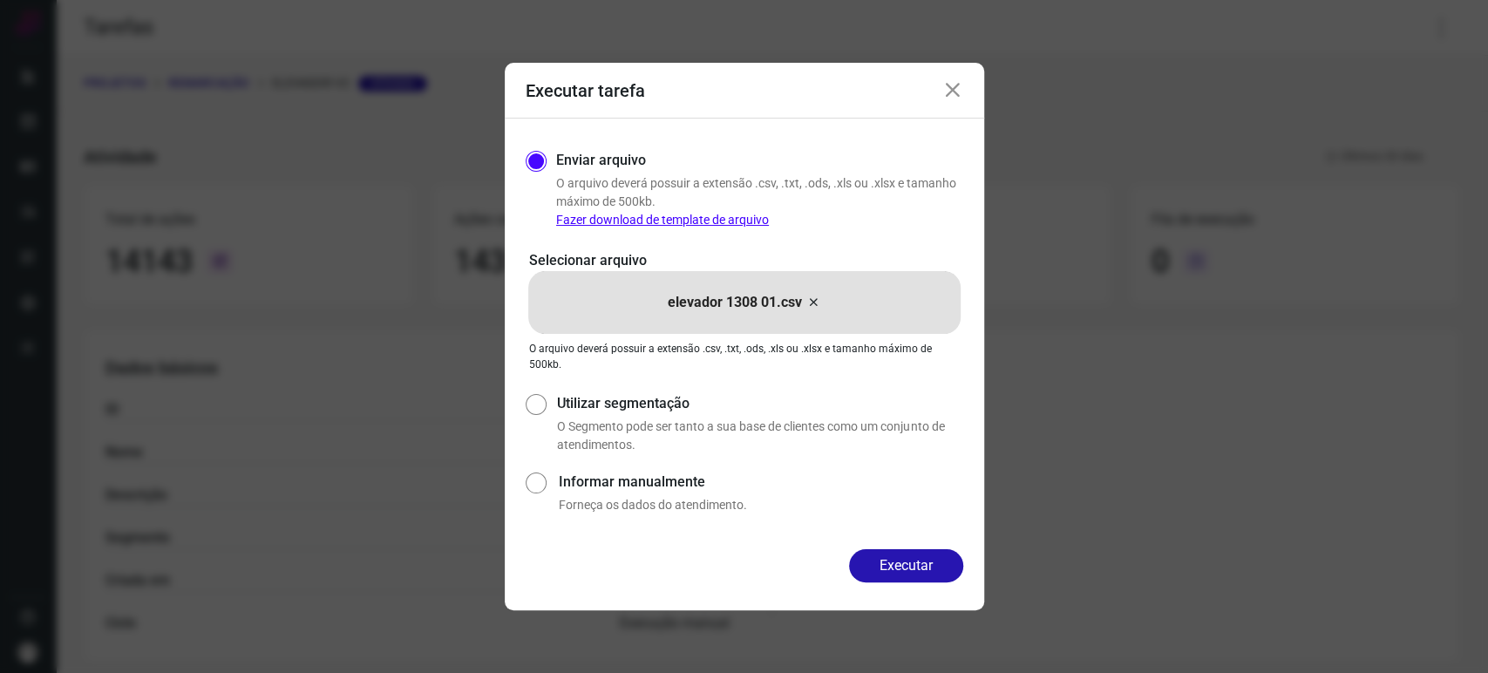
click at [953, 97] on icon at bounding box center [952, 90] width 21 height 21
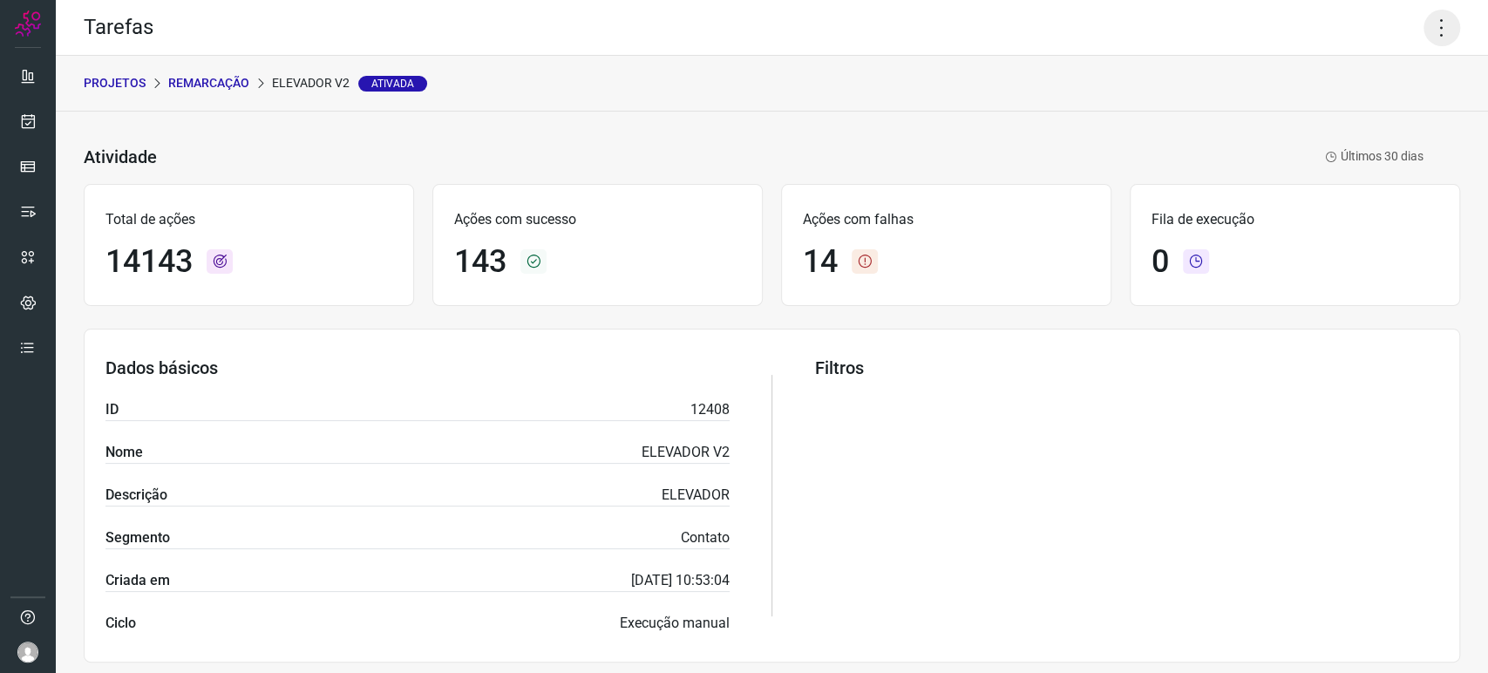
click at [1432, 32] on icon at bounding box center [1441, 28] width 37 height 37
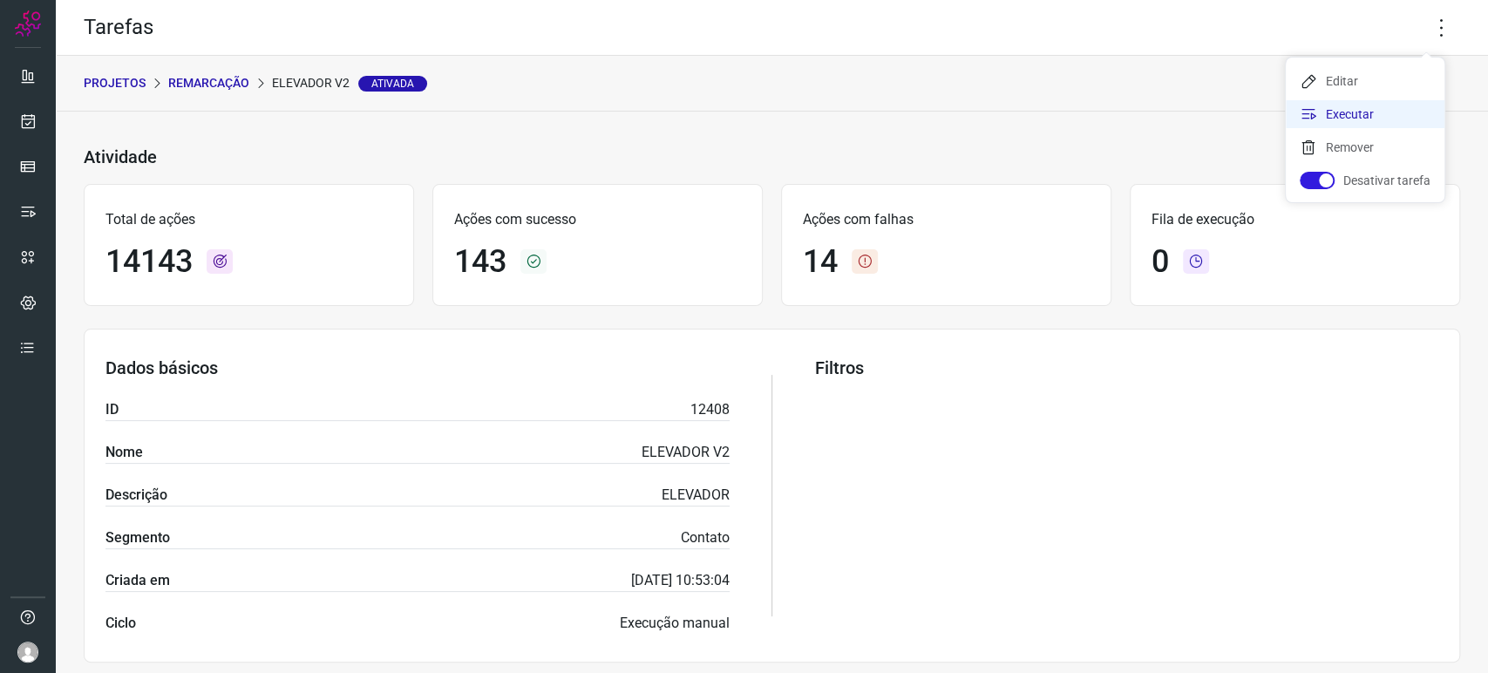
click at [1346, 109] on li "Executar" at bounding box center [1365, 114] width 159 height 28
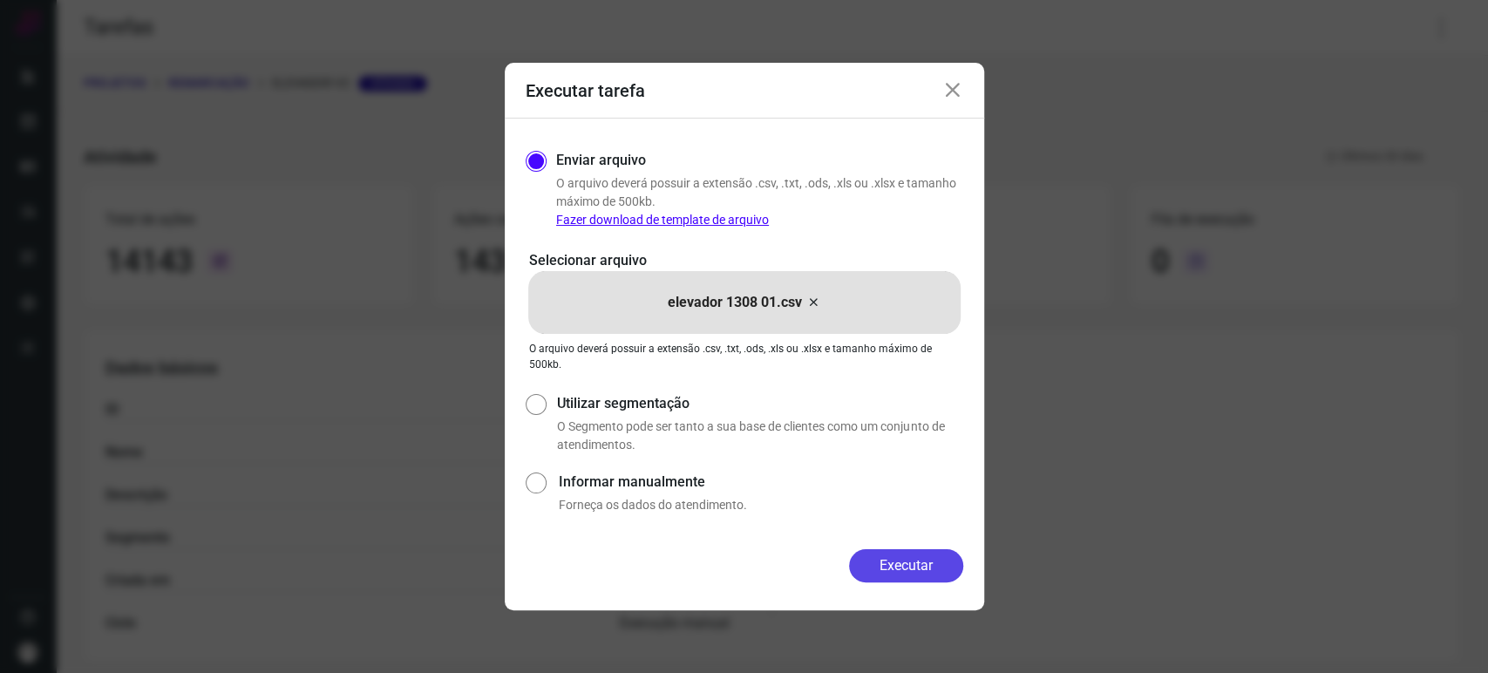
click at [901, 572] on button "Executar" at bounding box center [906, 565] width 114 height 33
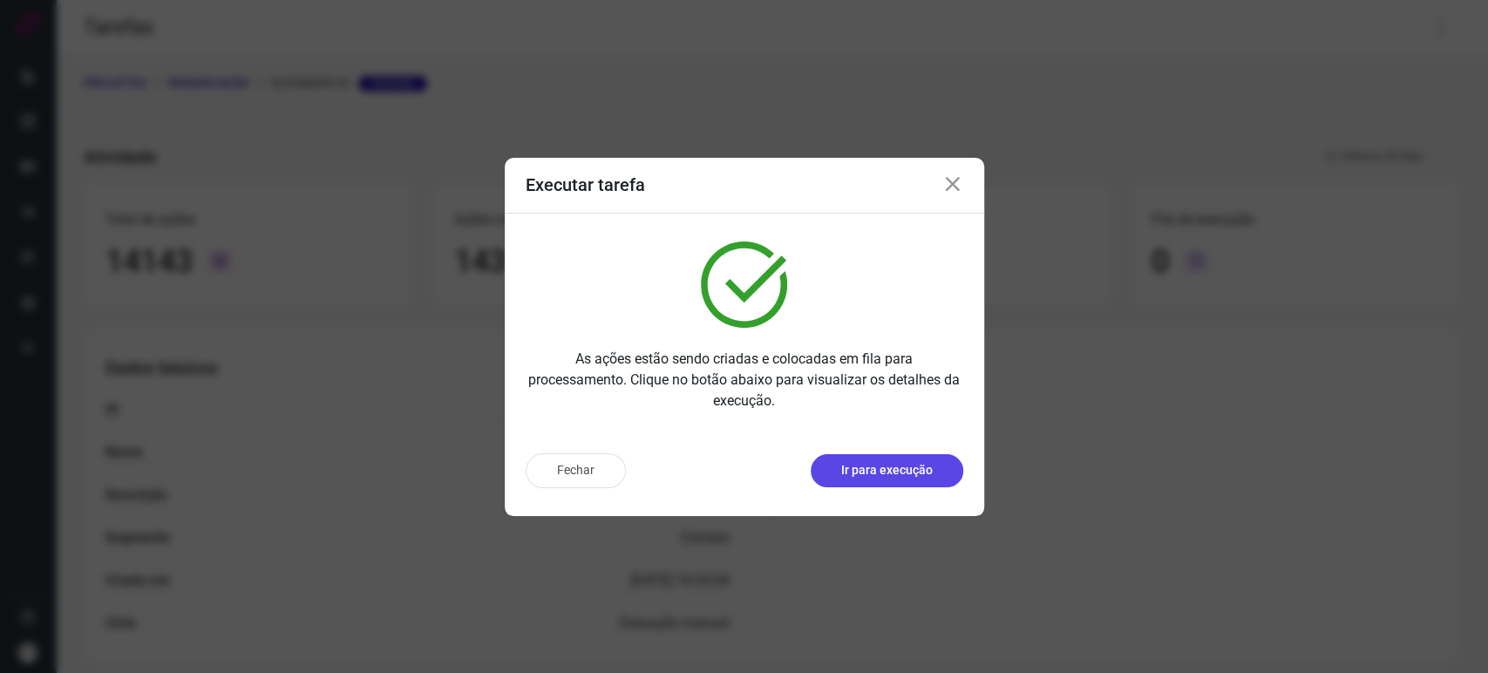
click at [906, 469] on p "Ir para execução" at bounding box center [887, 470] width 92 height 18
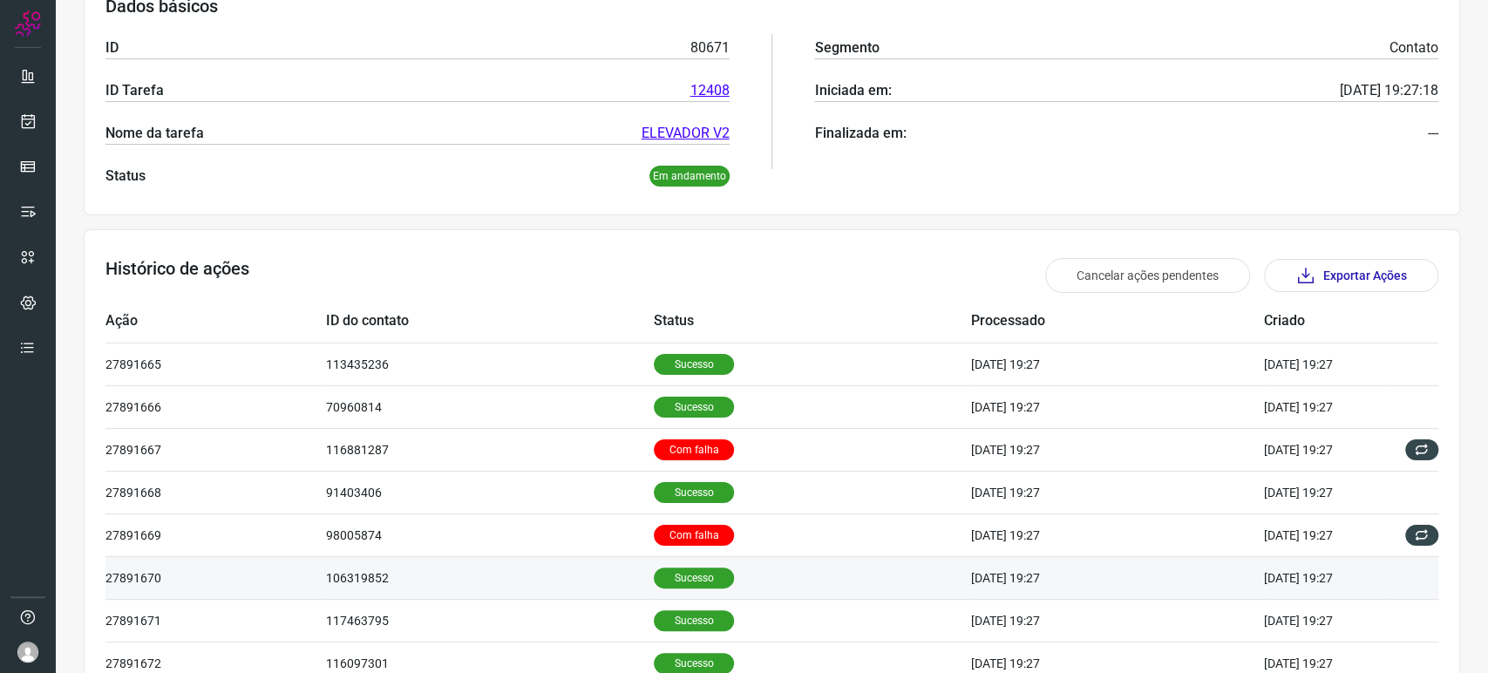
scroll to position [474, 0]
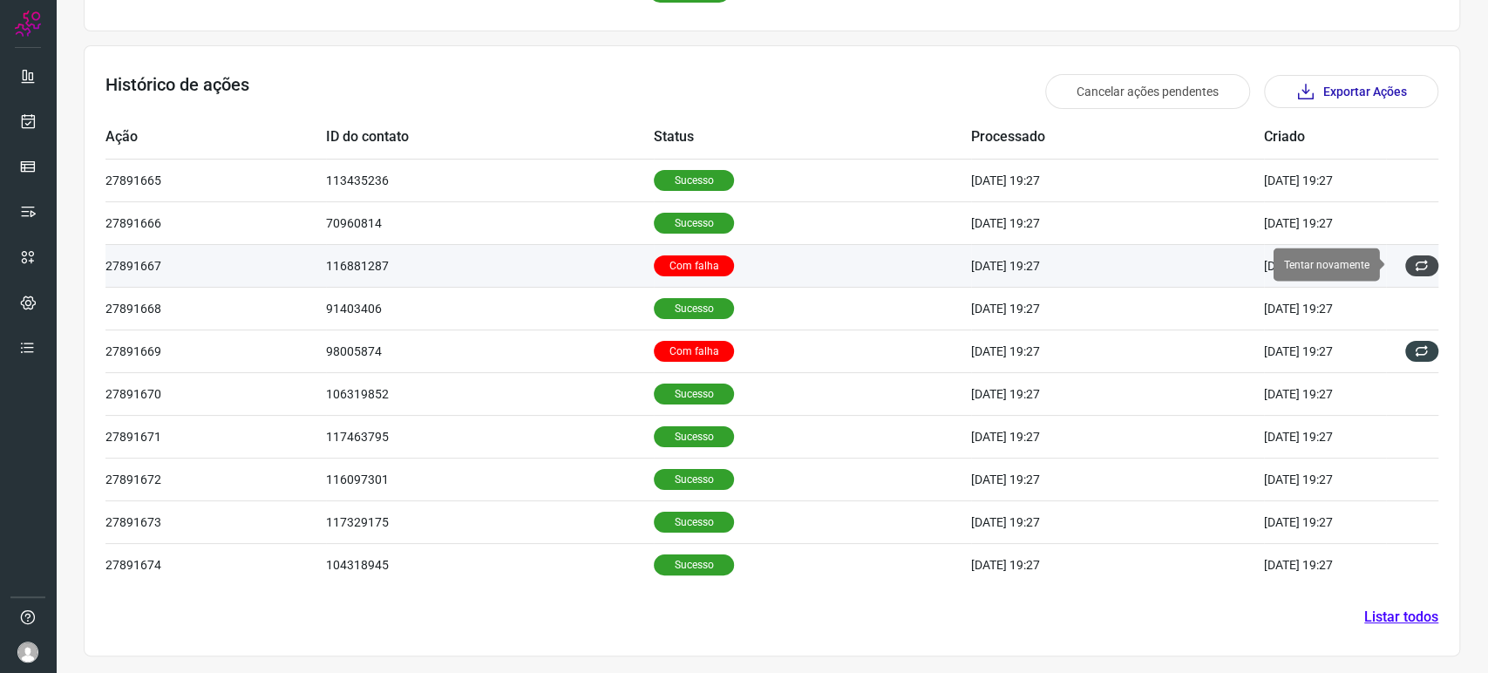
click at [1415, 263] on icon at bounding box center [1422, 266] width 14 height 14
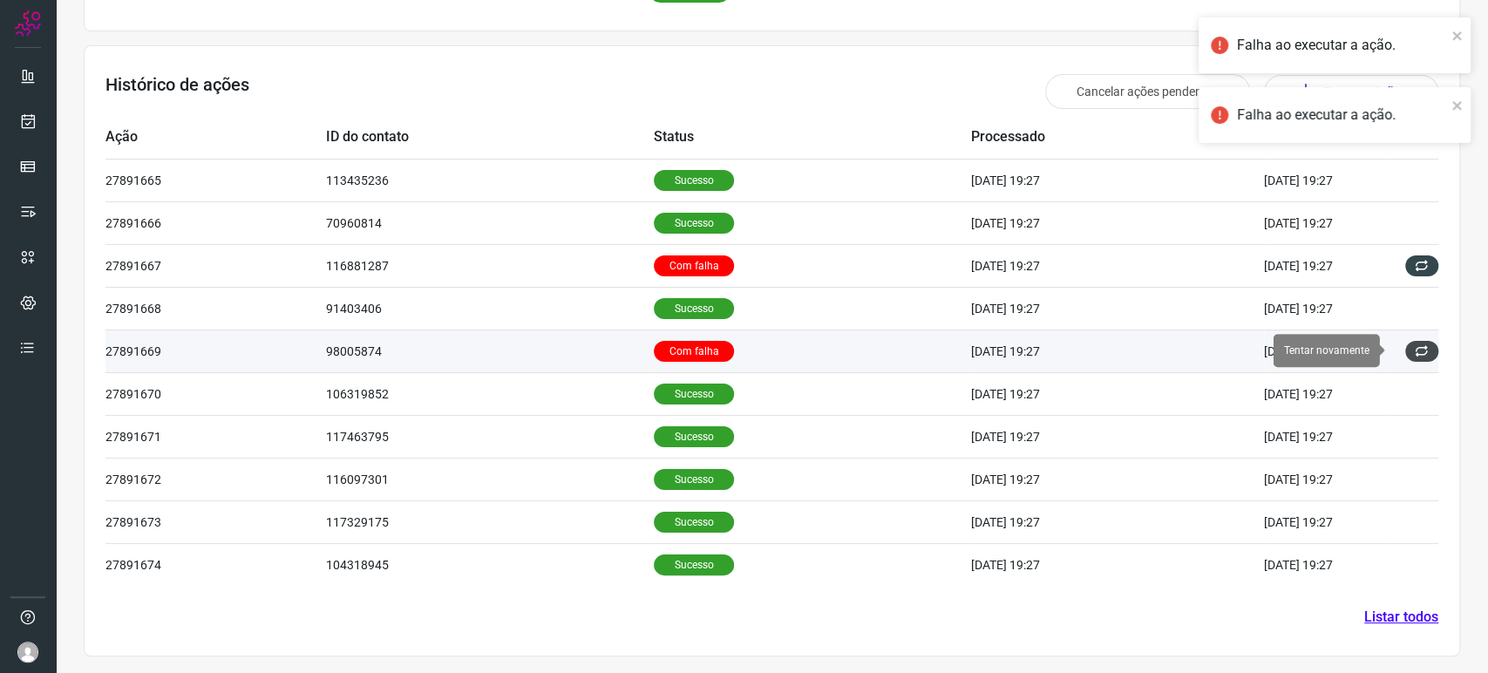
click at [1415, 344] on icon at bounding box center [1422, 351] width 14 height 14
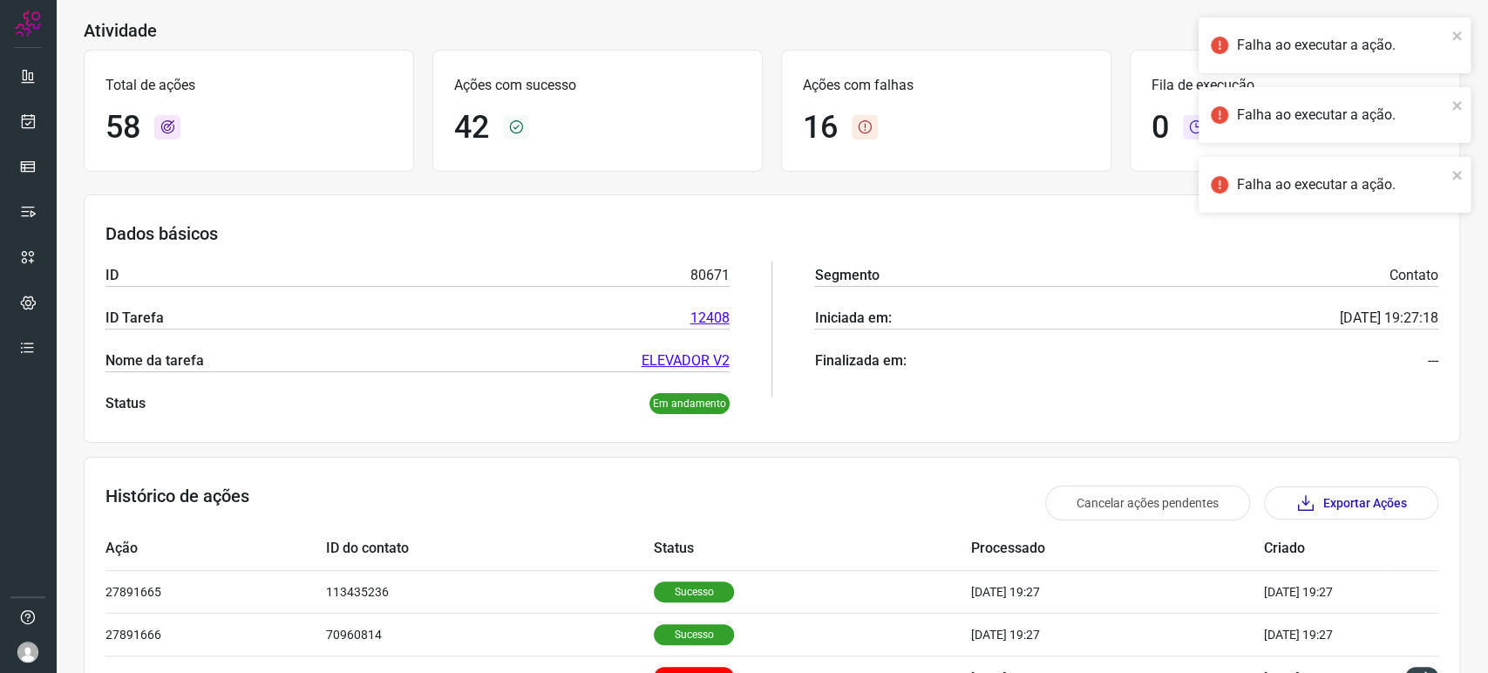
scroll to position [0, 0]
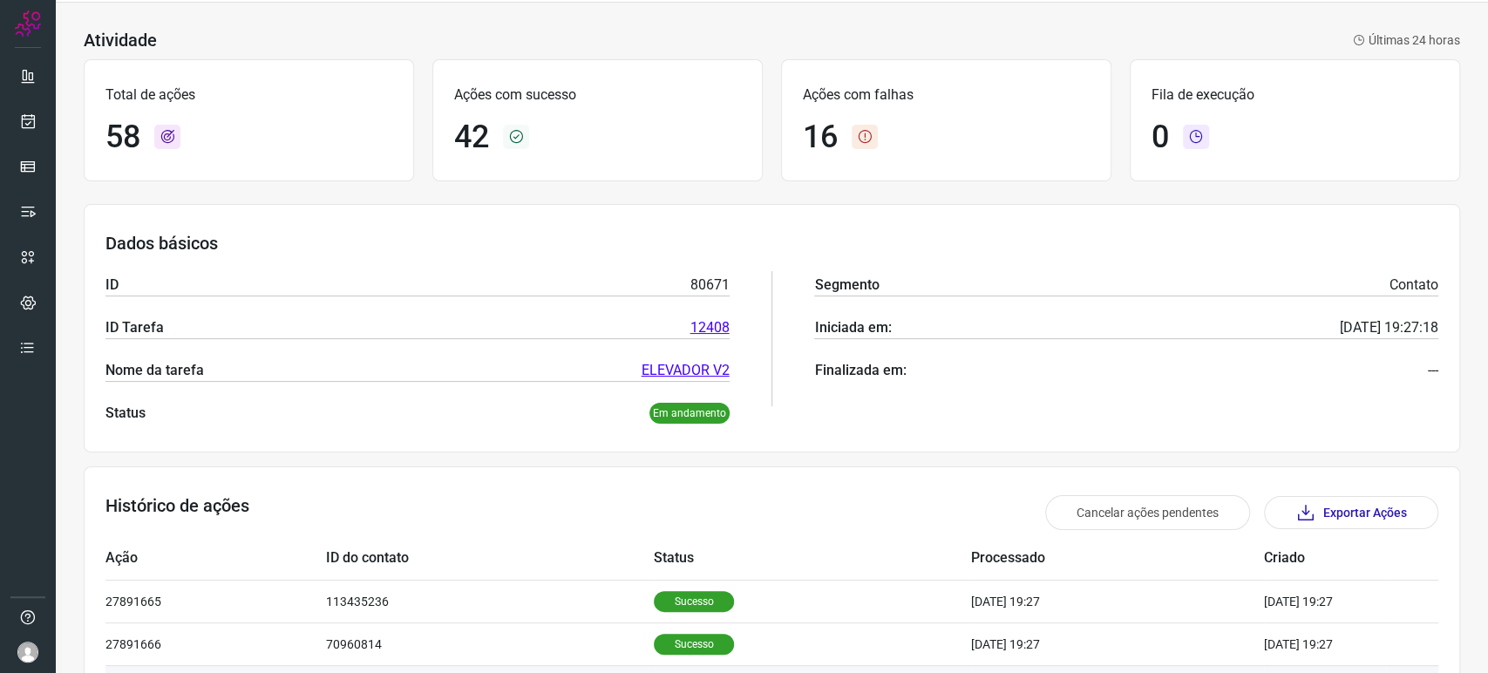
scroll to position [97, 0]
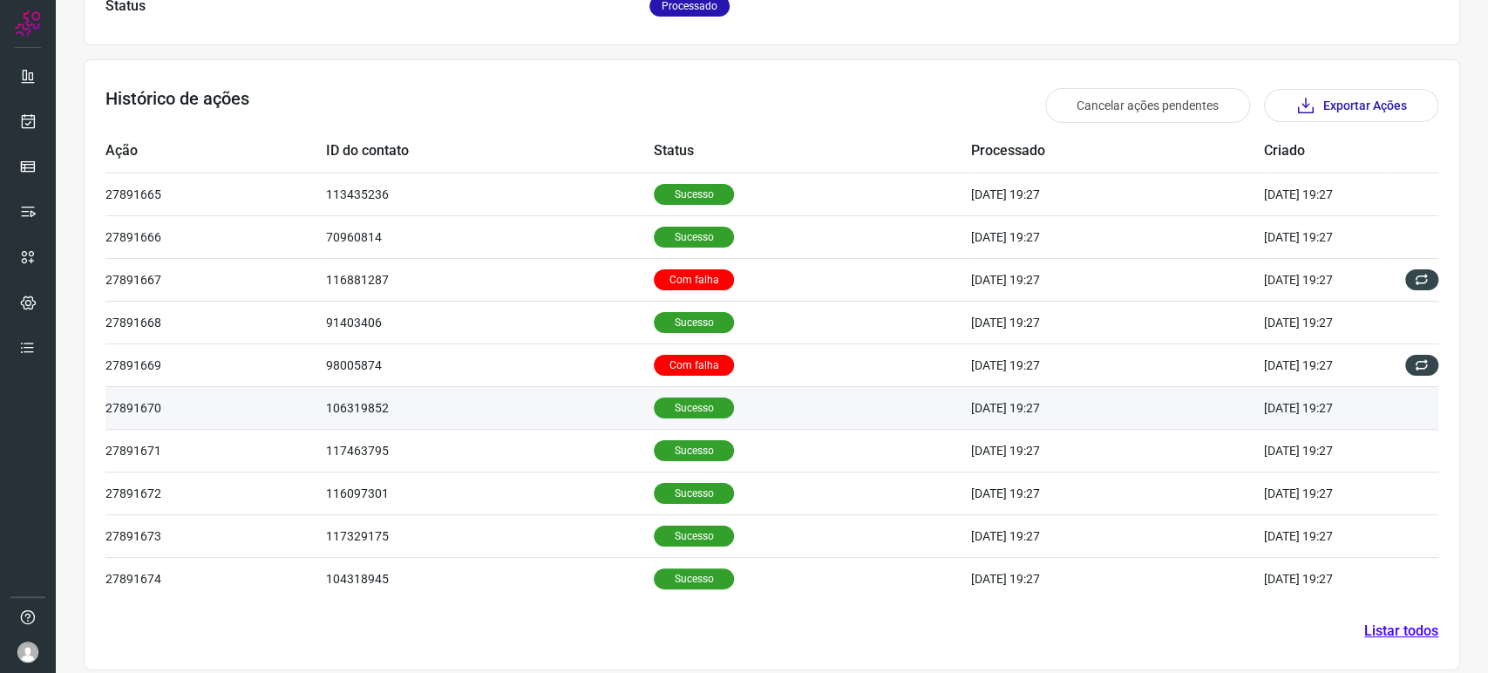
scroll to position [474, 0]
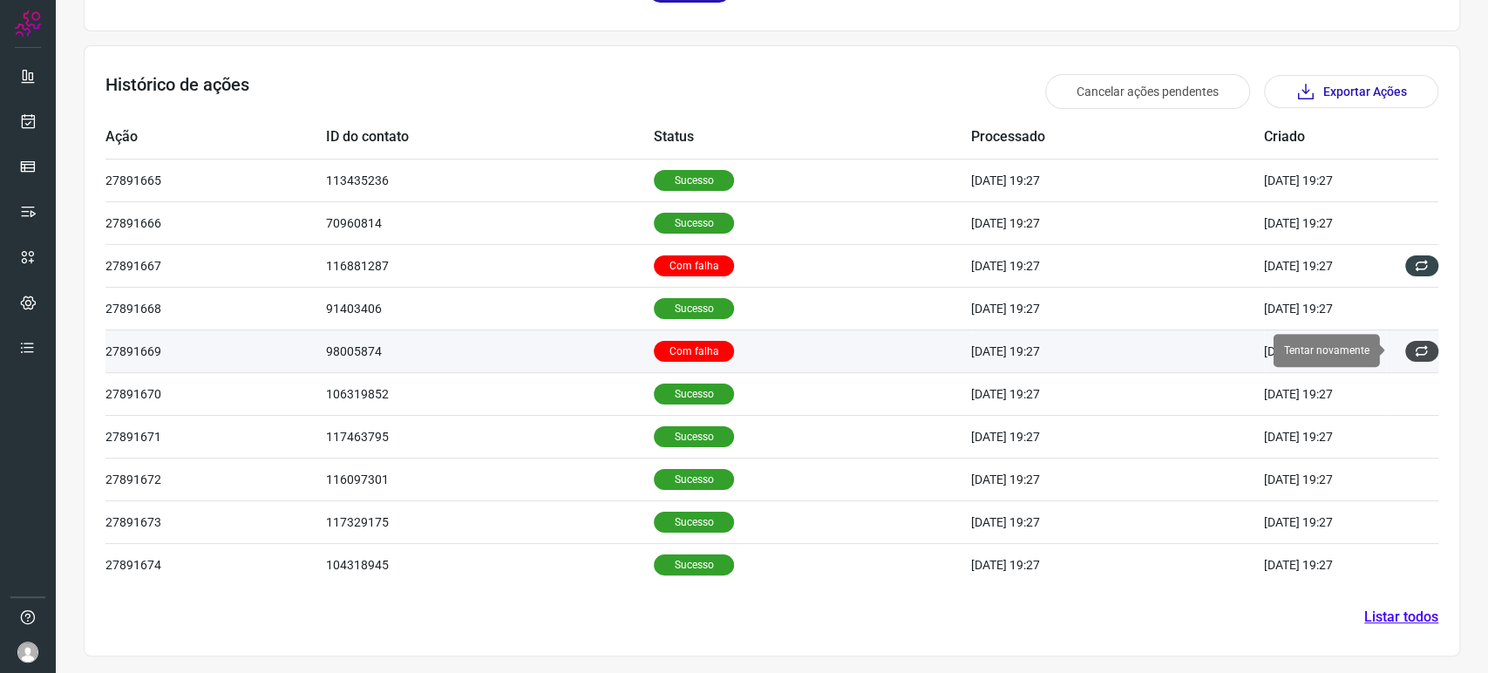
click at [1415, 350] on icon at bounding box center [1422, 351] width 14 height 14
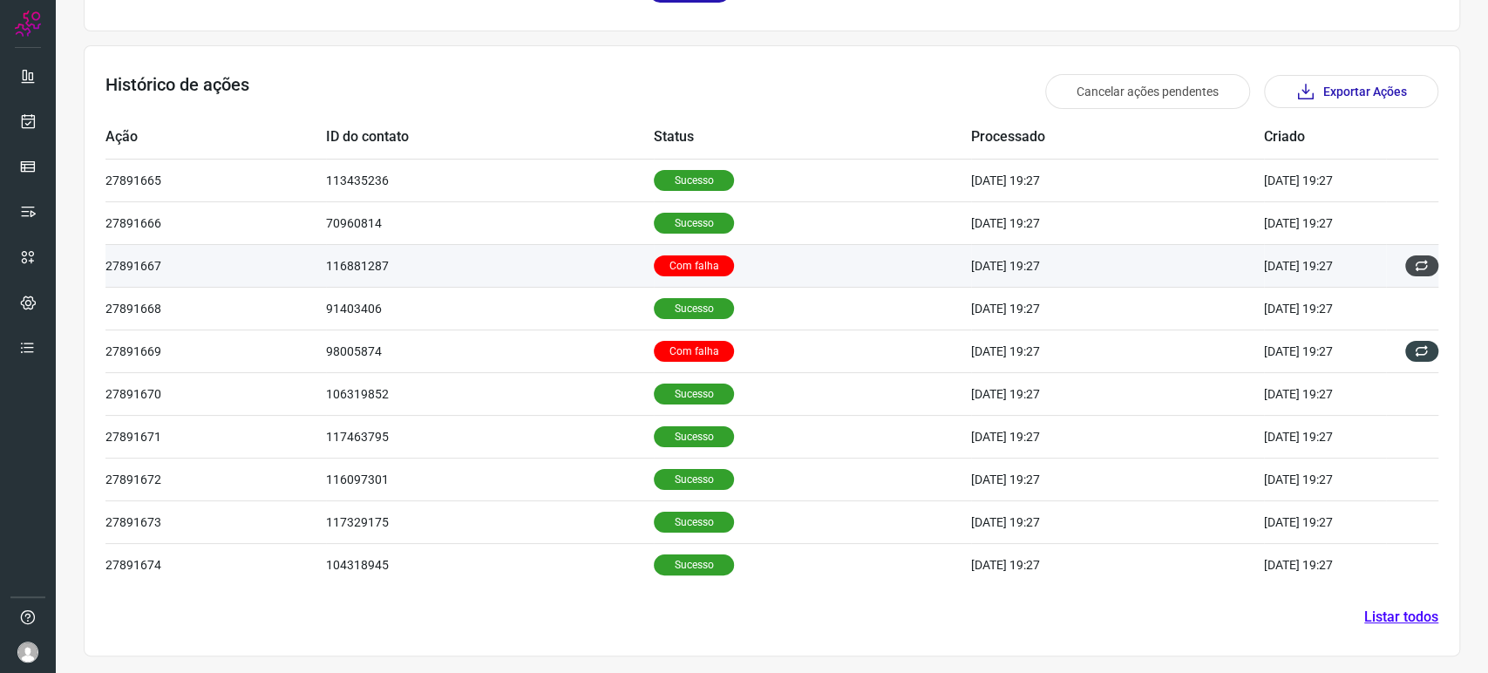
click at [1405, 275] on button at bounding box center [1421, 265] width 33 height 21
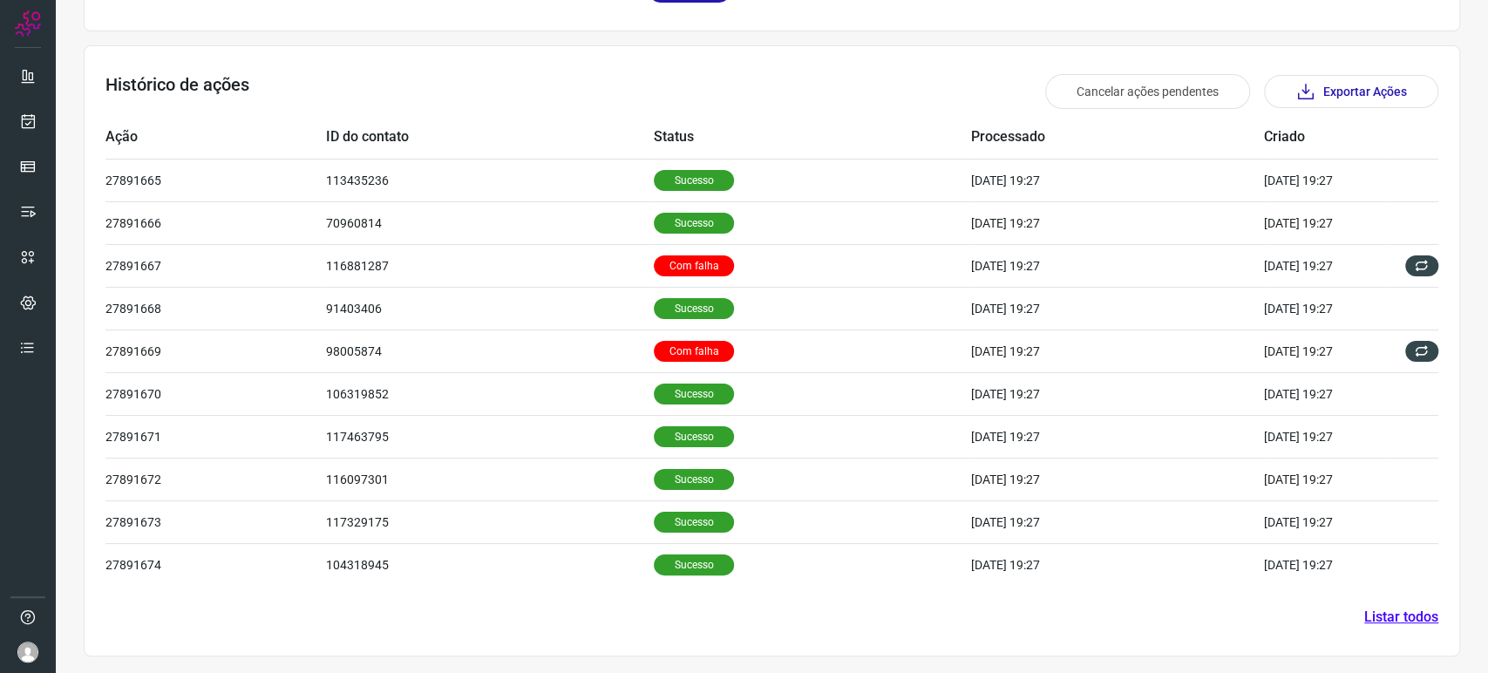
click at [1394, 621] on link "Listar todos" at bounding box center [1401, 617] width 74 height 21
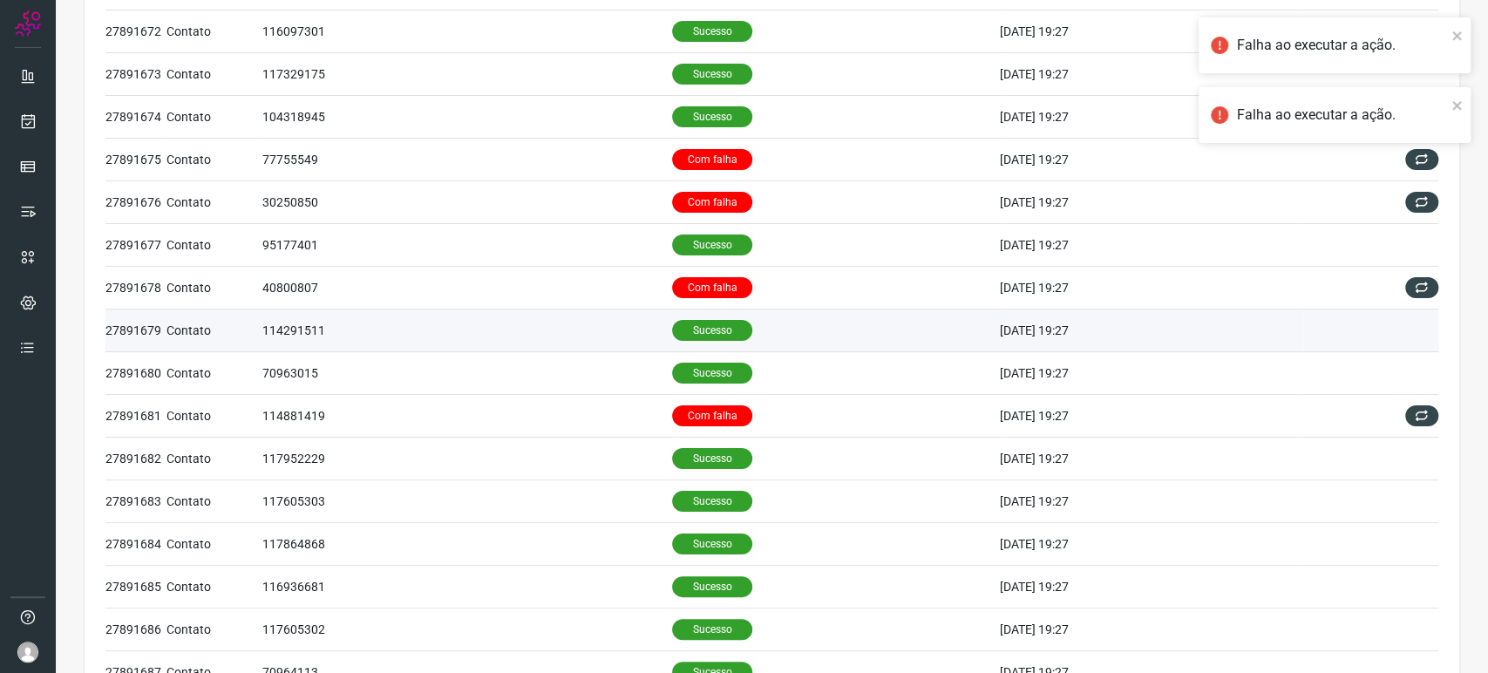
scroll to position [387, 0]
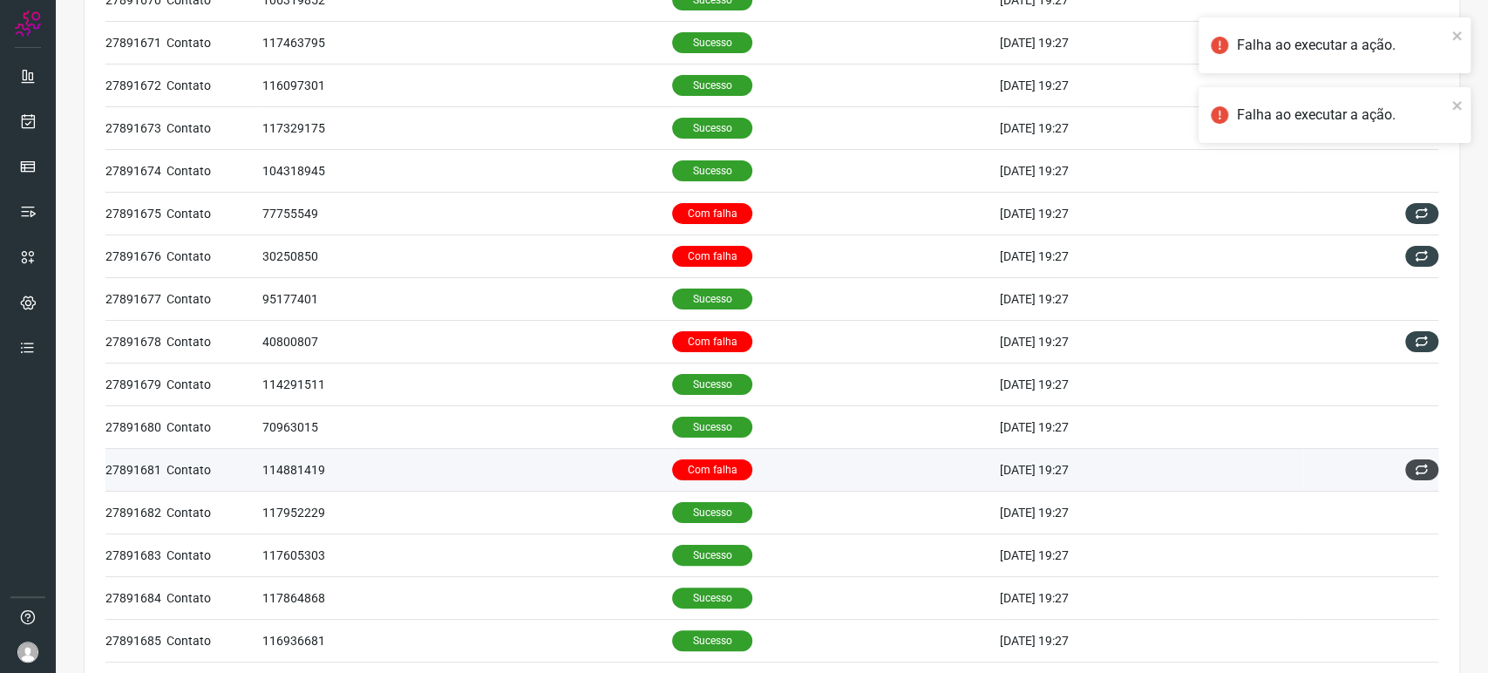
click at [1405, 459] on button at bounding box center [1421, 469] width 33 height 21
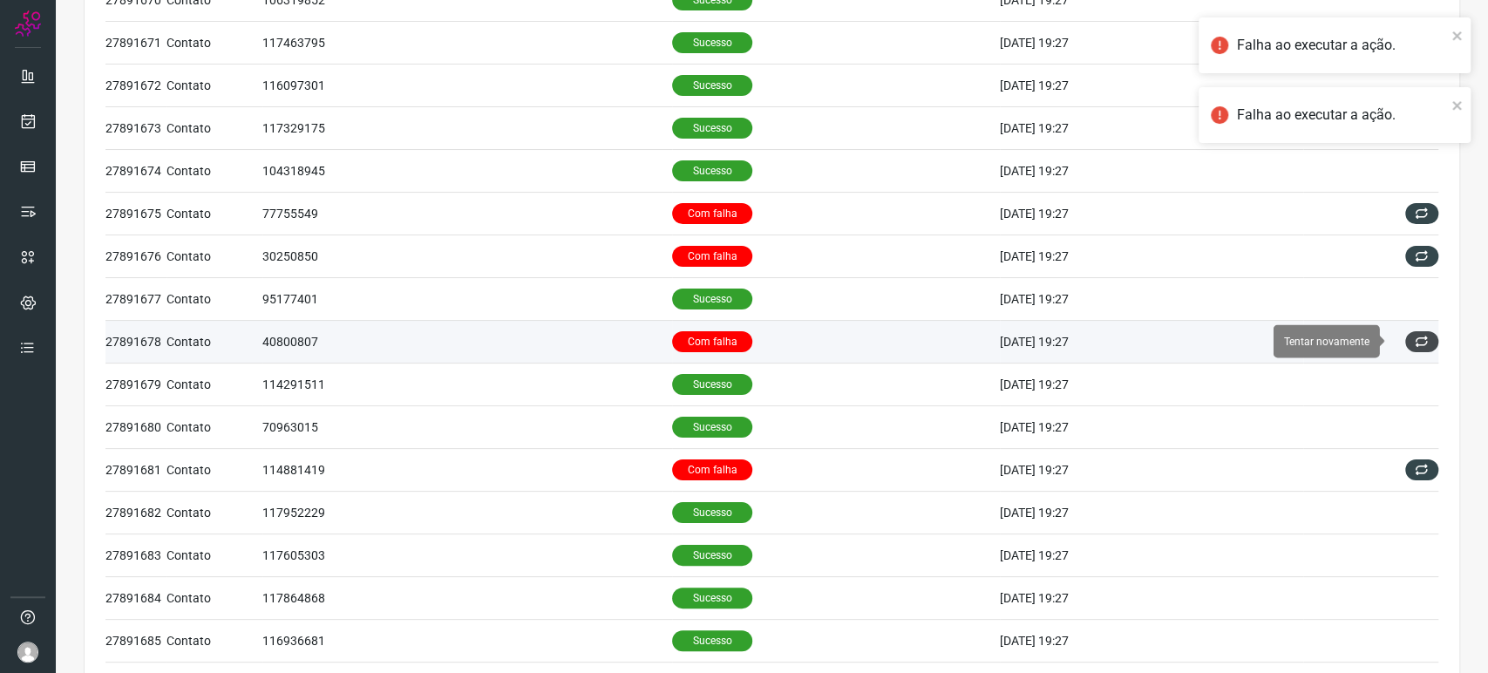
click at [1405, 334] on button at bounding box center [1421, 341] width 33 height 21
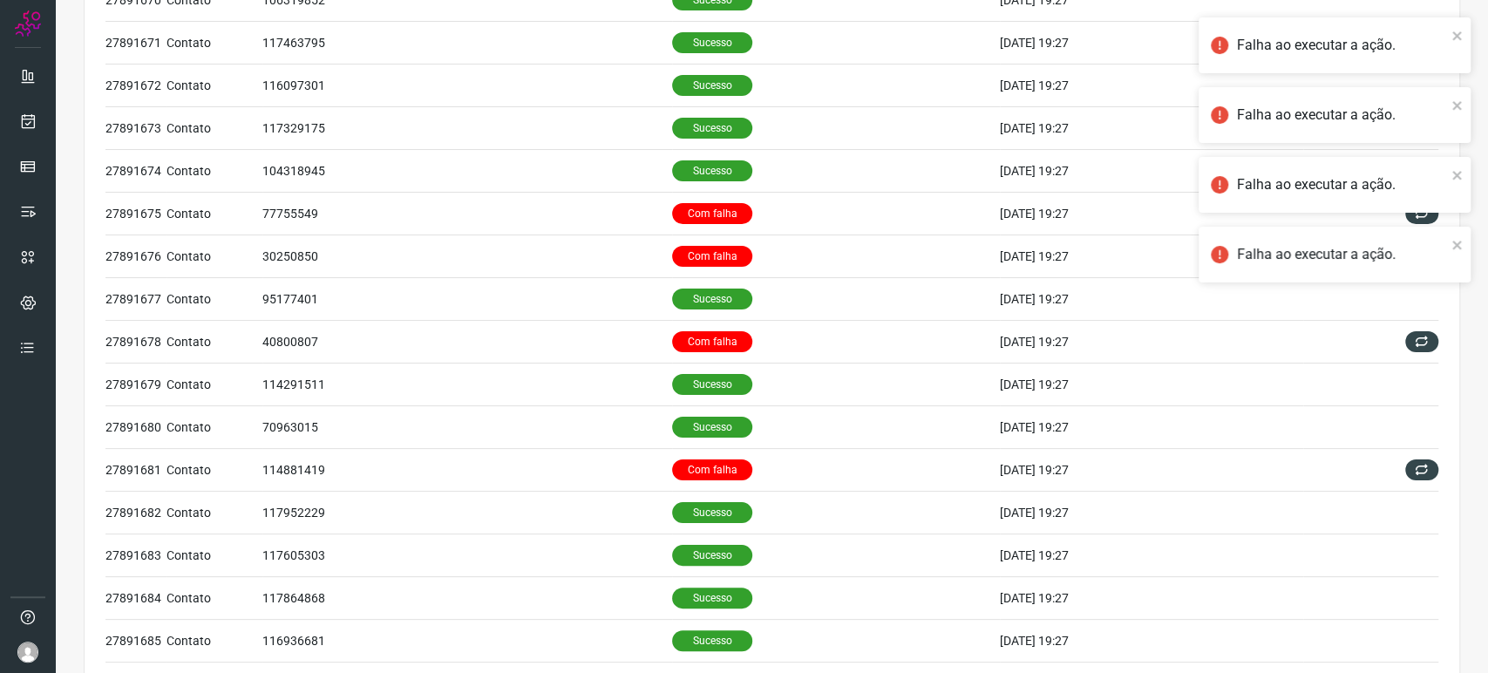
drag, startPoint x: 1400, startPoint y: 256, endPoint x: 1407, endPoint y: 249, distance: 9.9
click at [1403, 254] on div "Falha ao executar a ação." at bounding box center [1341, 254] width 209 height 21
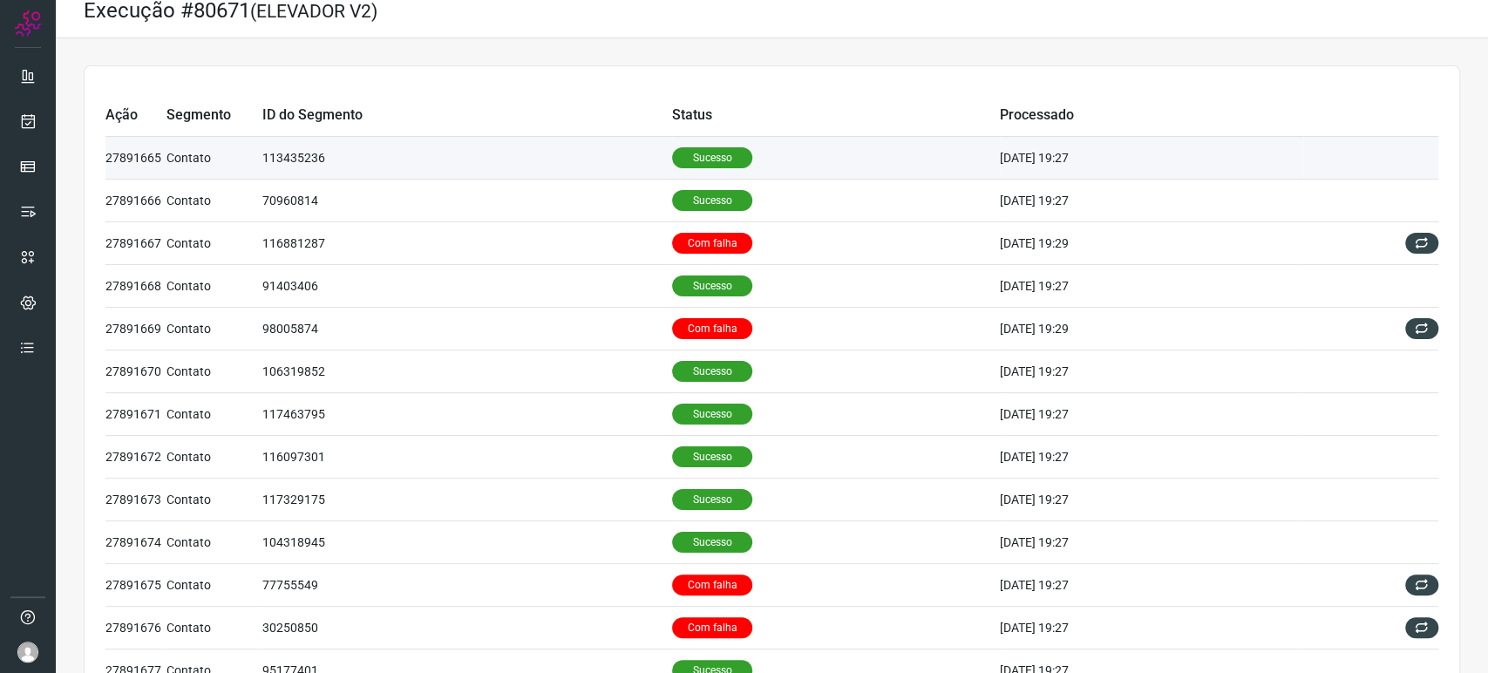
scroll to position [0, 0]
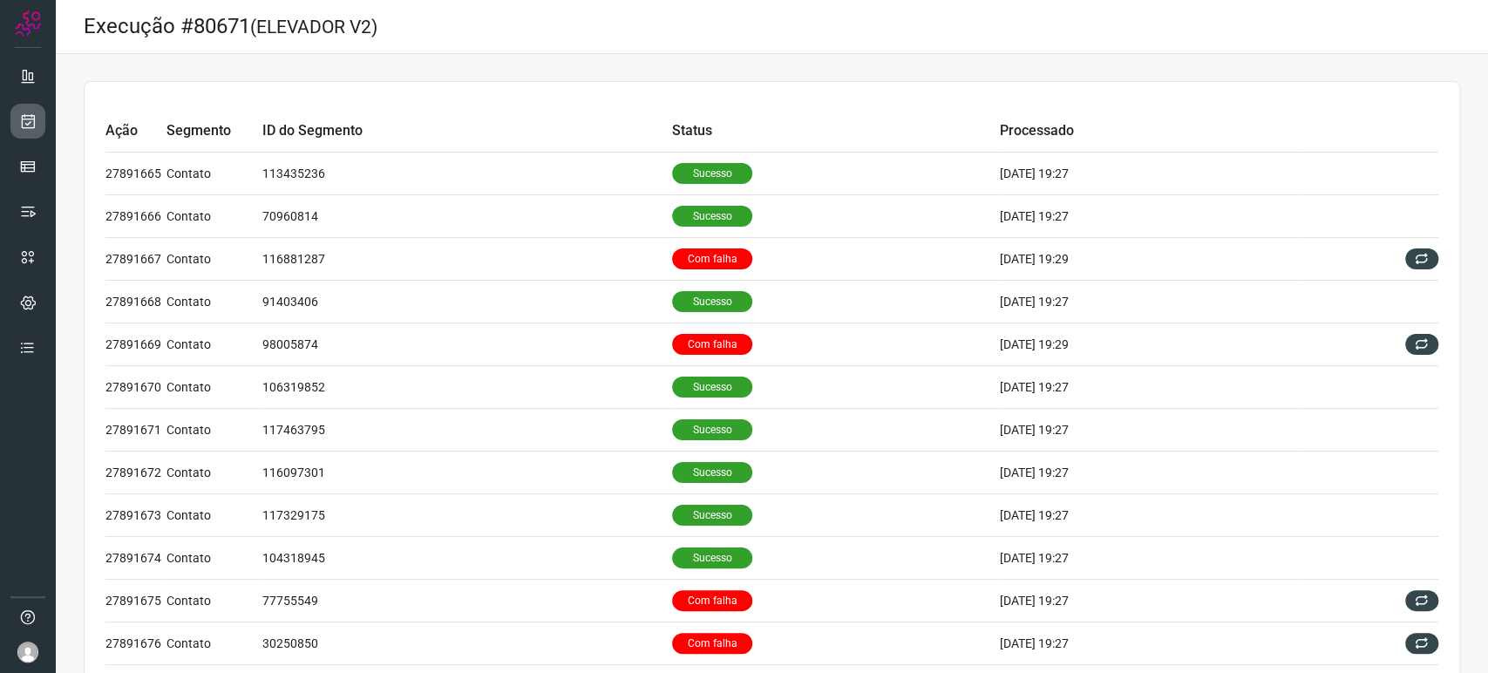
click at [38, 112] on link at bounding box center [27, 121] width 35 height 35
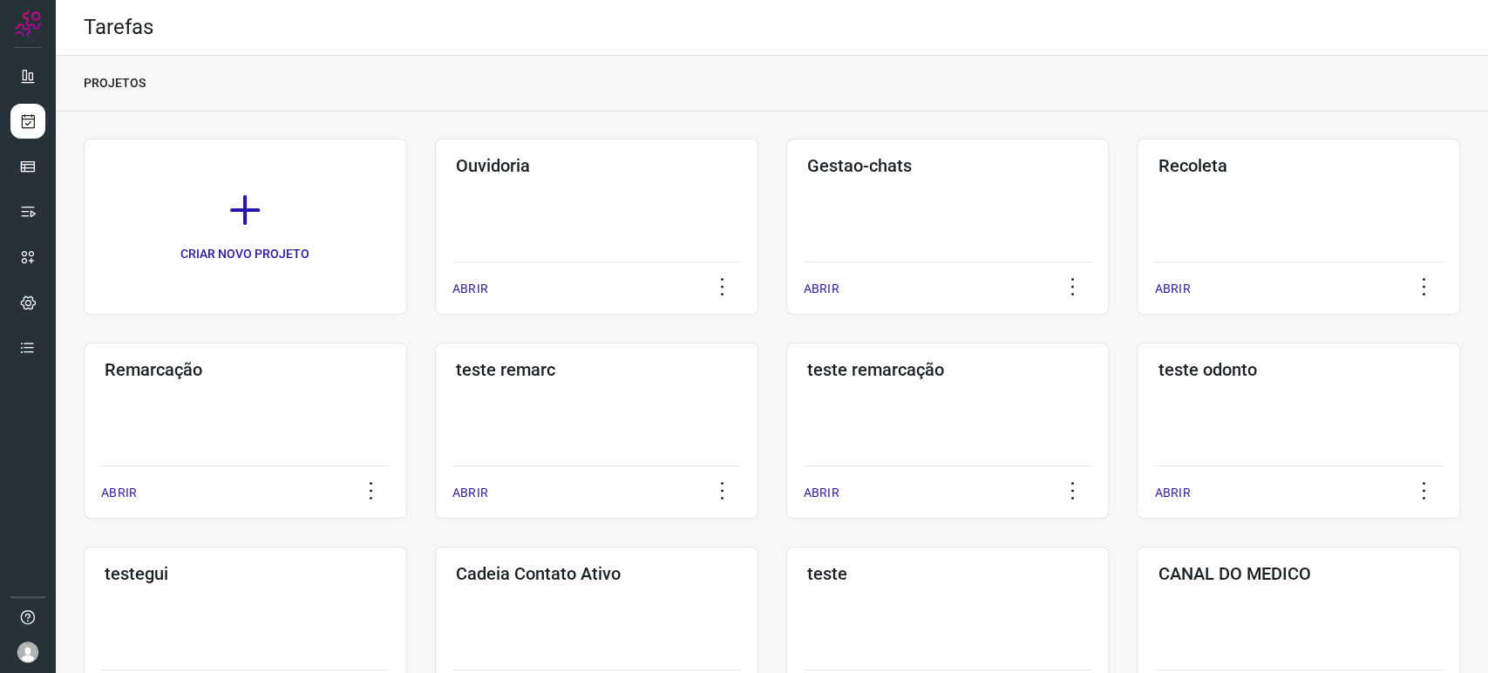
click at [45, 219] on div at bounding box center [28, 336] width 56 height 673
click at [31, 206] on icon at bounding box center [27, 211] width 17 height 17
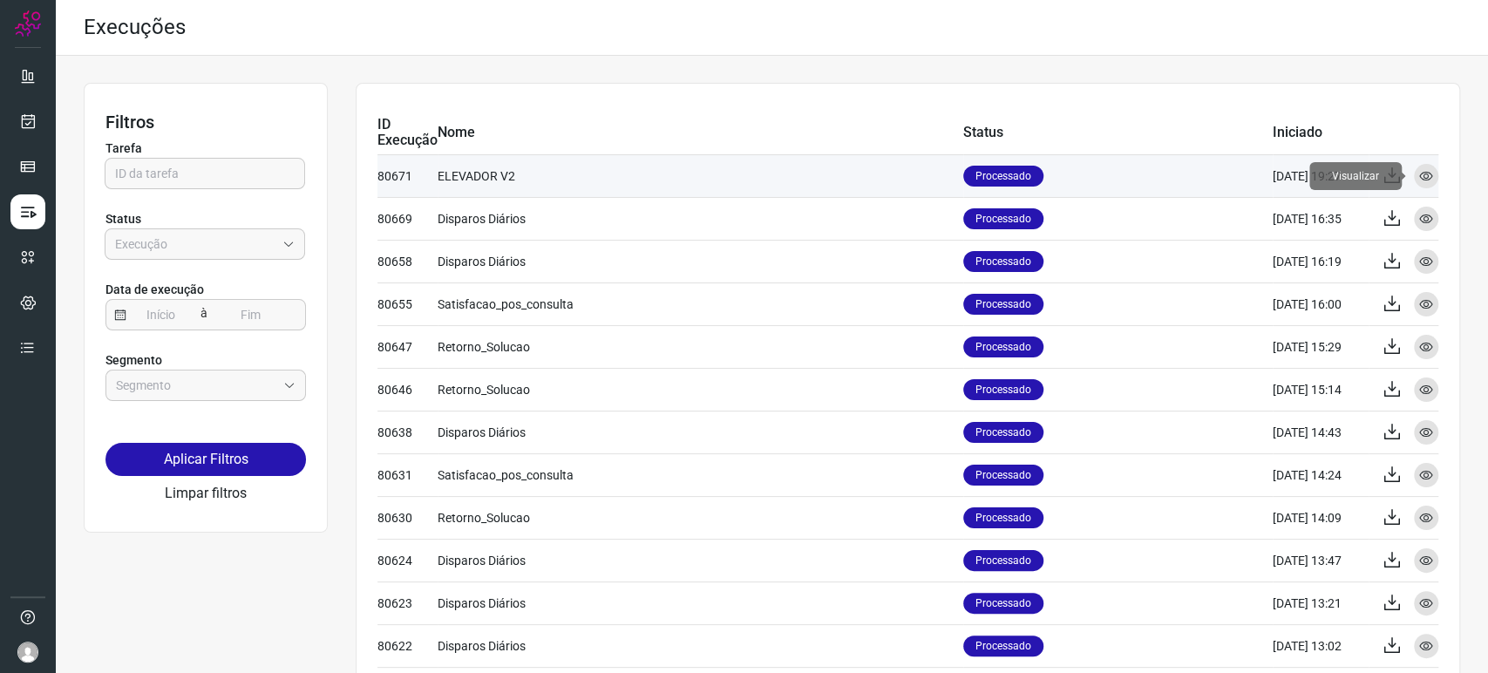
click at [1419, 173] on icon at bounding box center [1426, 176] width 14 height 14
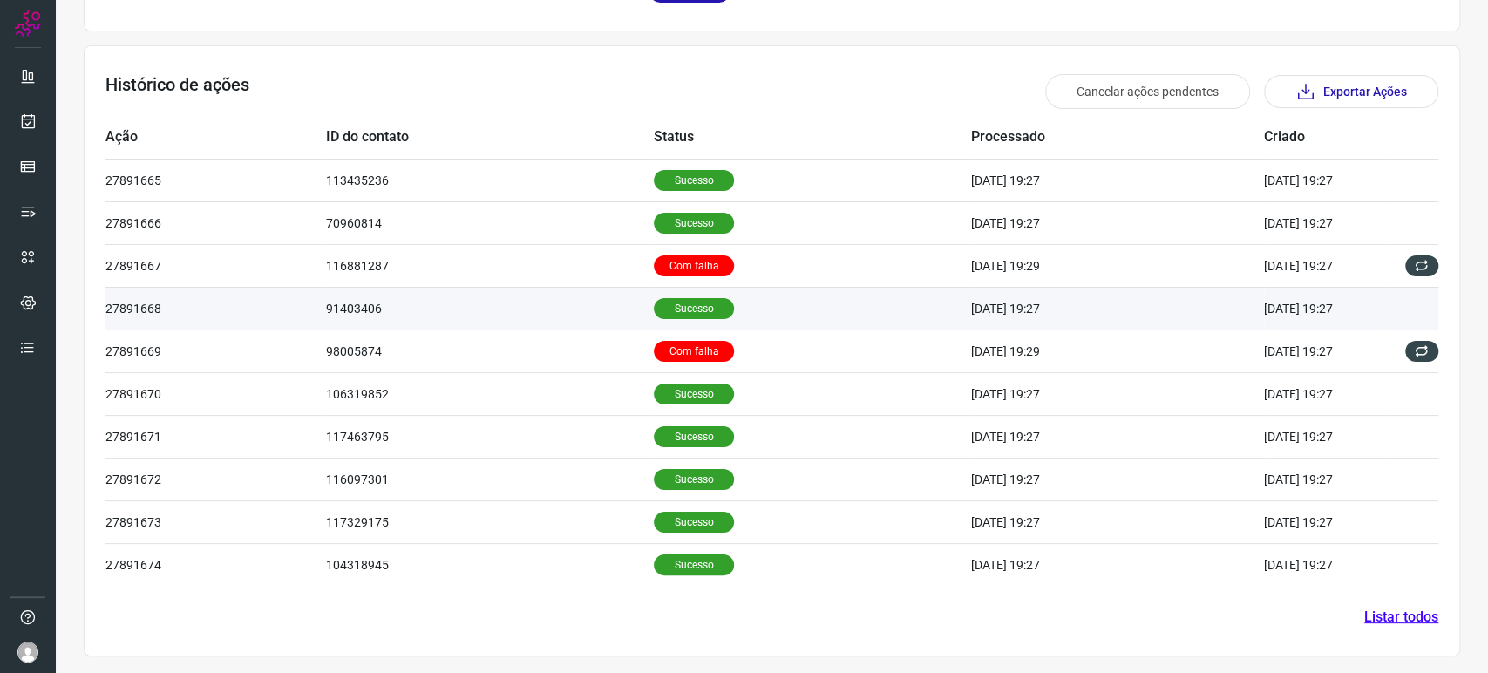
scroll to position [280, 0]
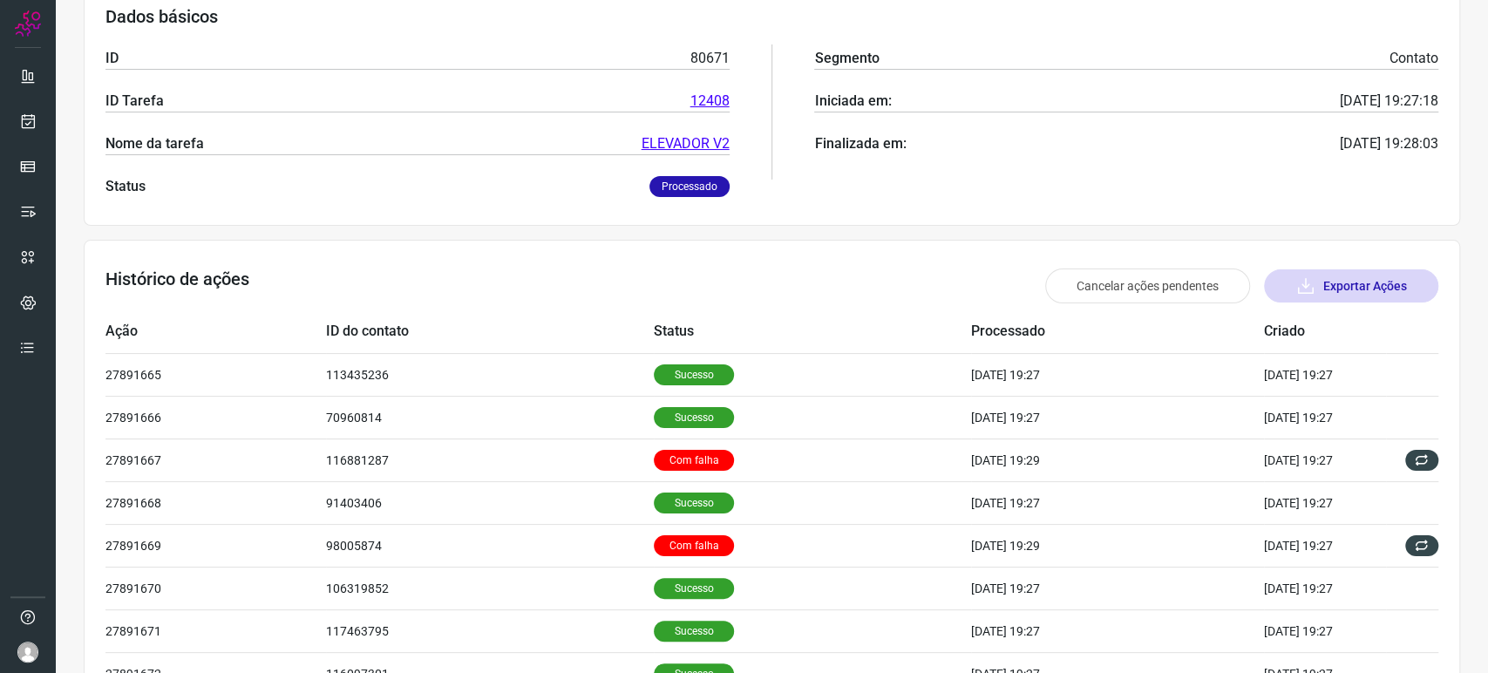
click at [1328, 277] on button "Exportar Ações" at bounding box center [1351, 285] width 174 height 33
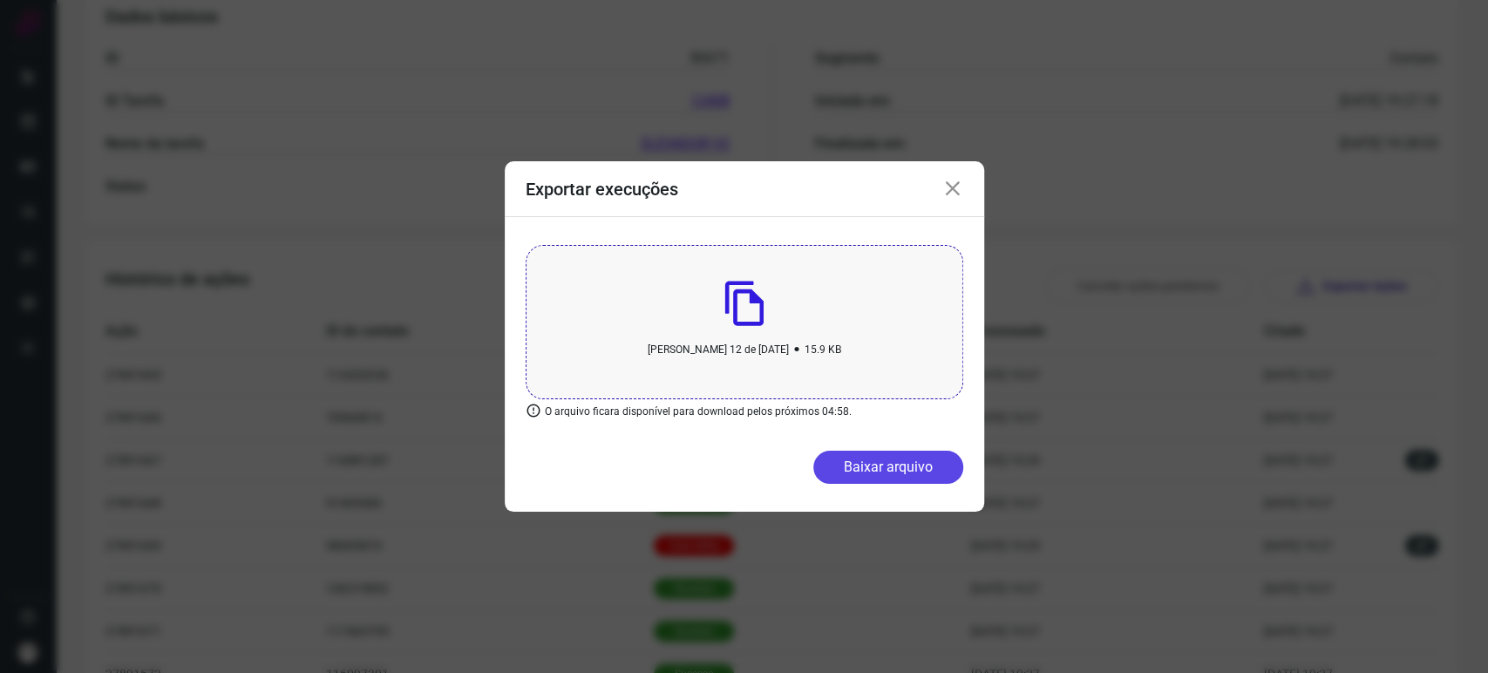
click at [879, 460] on button "Baixar arquivo" at bounding box center [888, 467] width 150 height 33
click at [976, 186] on div "Exportar execuções" at bounding box center [744, 189] width 479 height 56
click at [948, 184] on icon at bounding box center [952, 189] width 21 height 21
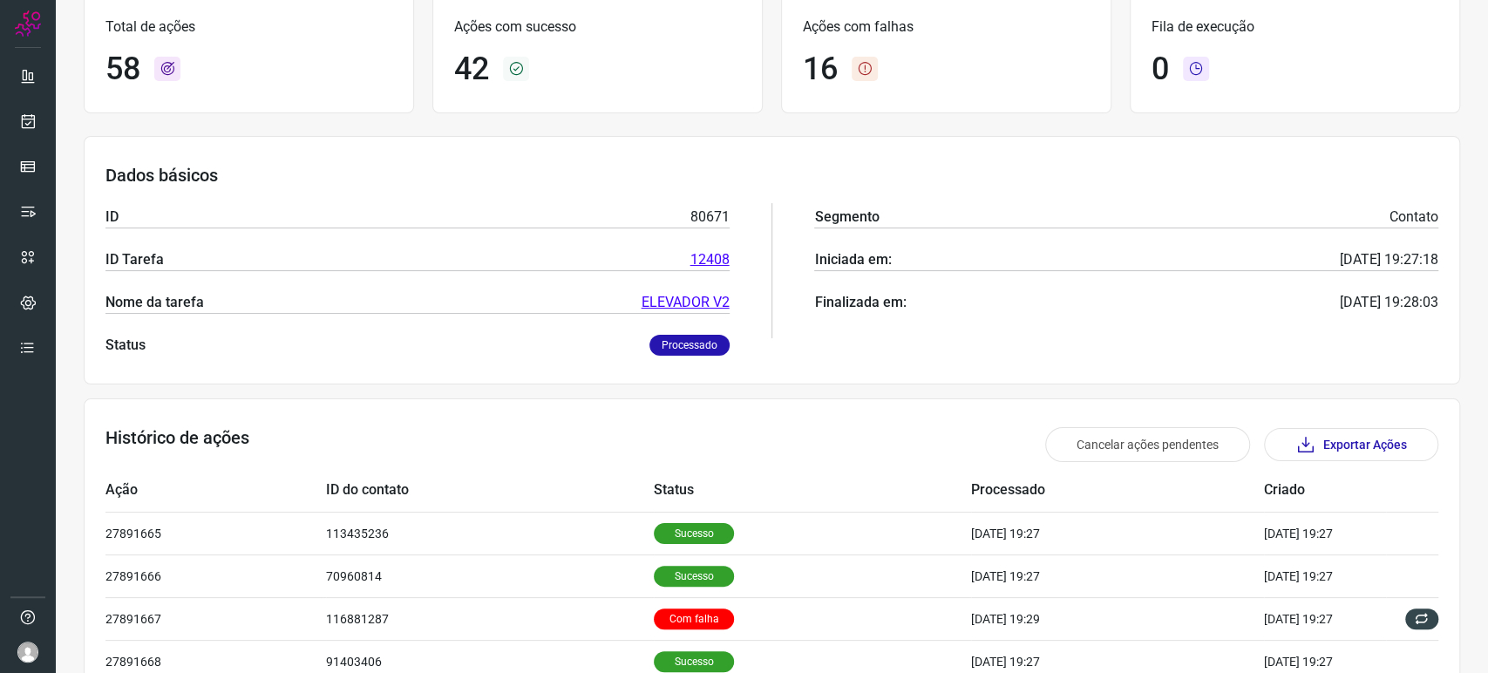
scroll to position [0, 0]
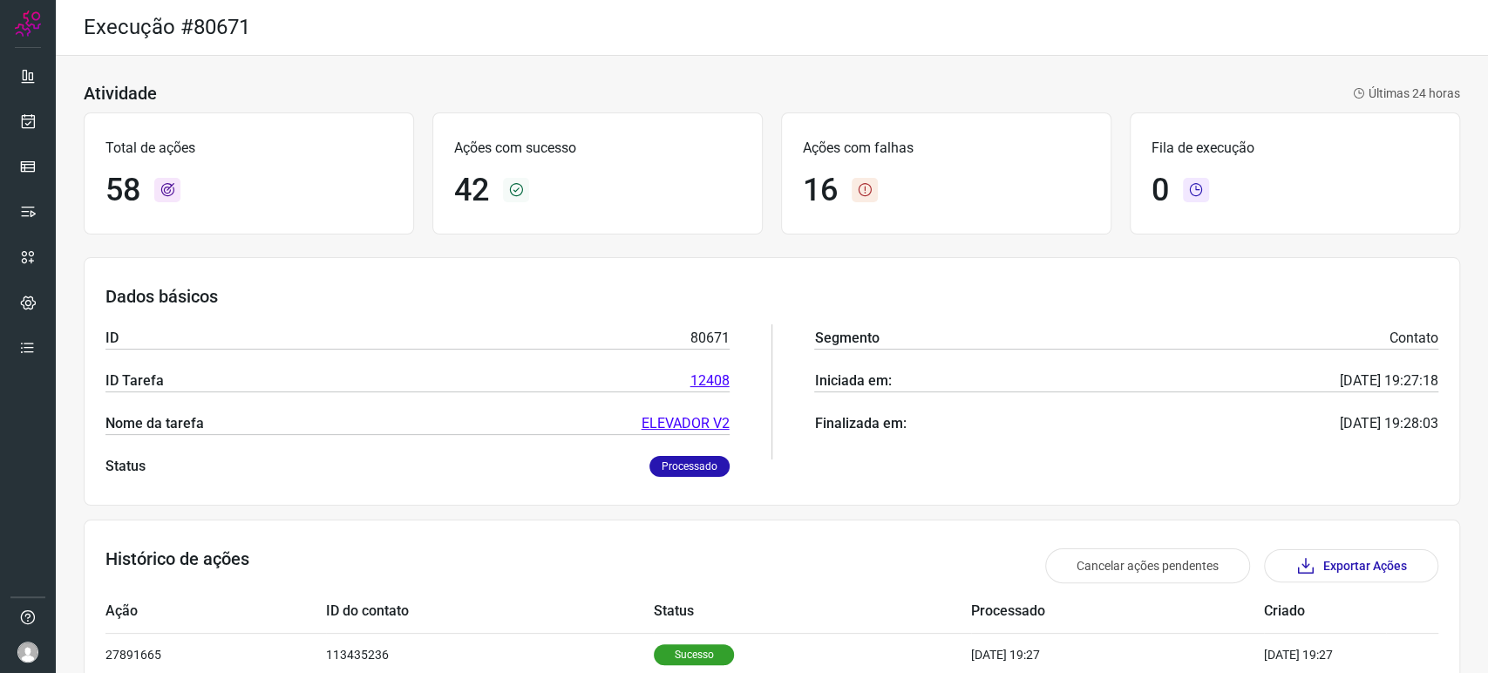
click at [143, 174] on div "58" at bounding box center [248, 190] width 287 height 37
drag, startPoint x: 139, startPoint y: 154, endPoint x: 104, endPoint y: 195, distance: 53.8
click at [101, 205] on div "Total de ações 58" at bounding box center [249, 173] width 330 height 122
click at [104, 193] on div "Total de ações 58" at bounding box center [249, 173] width 330 height 122
drag, startPoint x: 532, startPoint y: 184, endPoint x: 435, endPoint y: 186, distance: 96.8
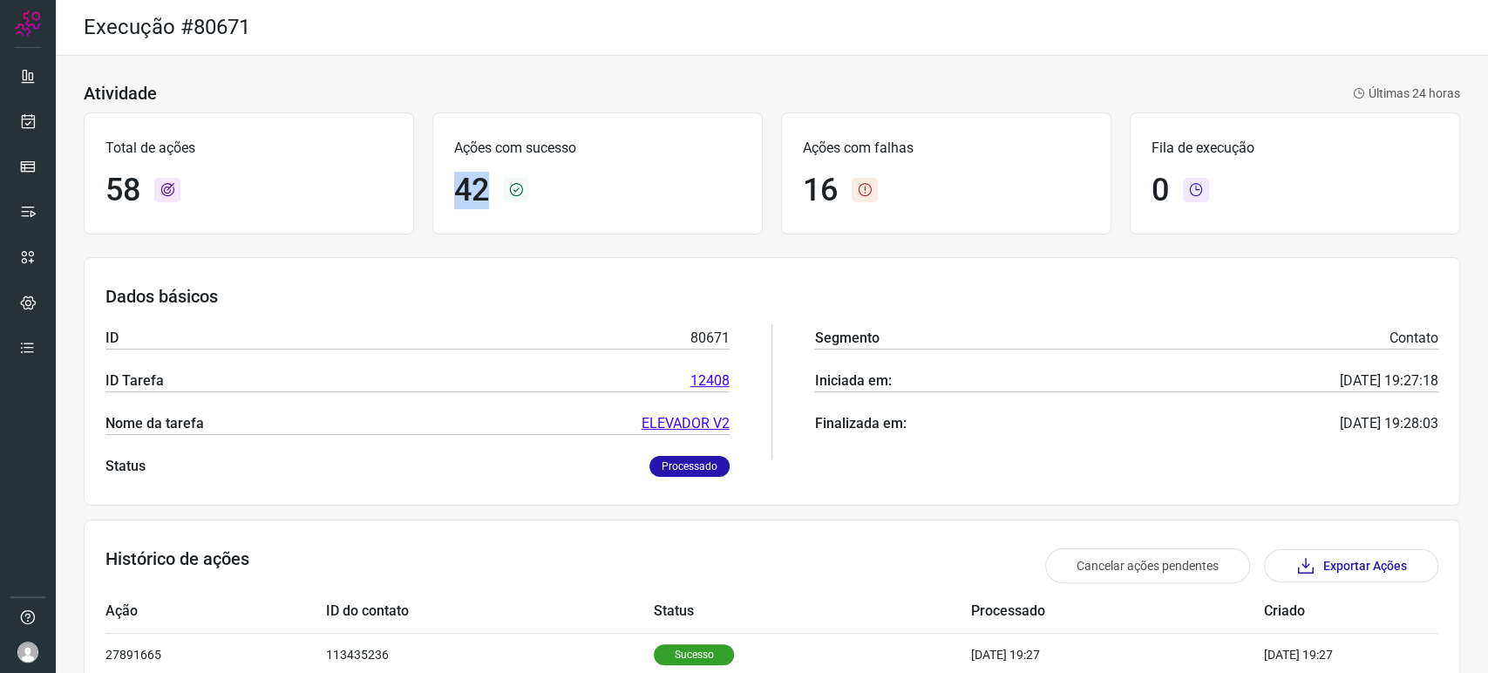
click at [435, 186] on div "Ações com sucesso 42" at bounding box center [597, 173] width 330 height 122
click at [912, 153] on p "Ações com falhas" at bounding box center [946, 148] width 287 height 21
click at [874, 189] on div "16" at bounding box center [946, 190] width 287 height 37
click at [19, 198] on link at bounding box center [27, 211] width 35 height 35
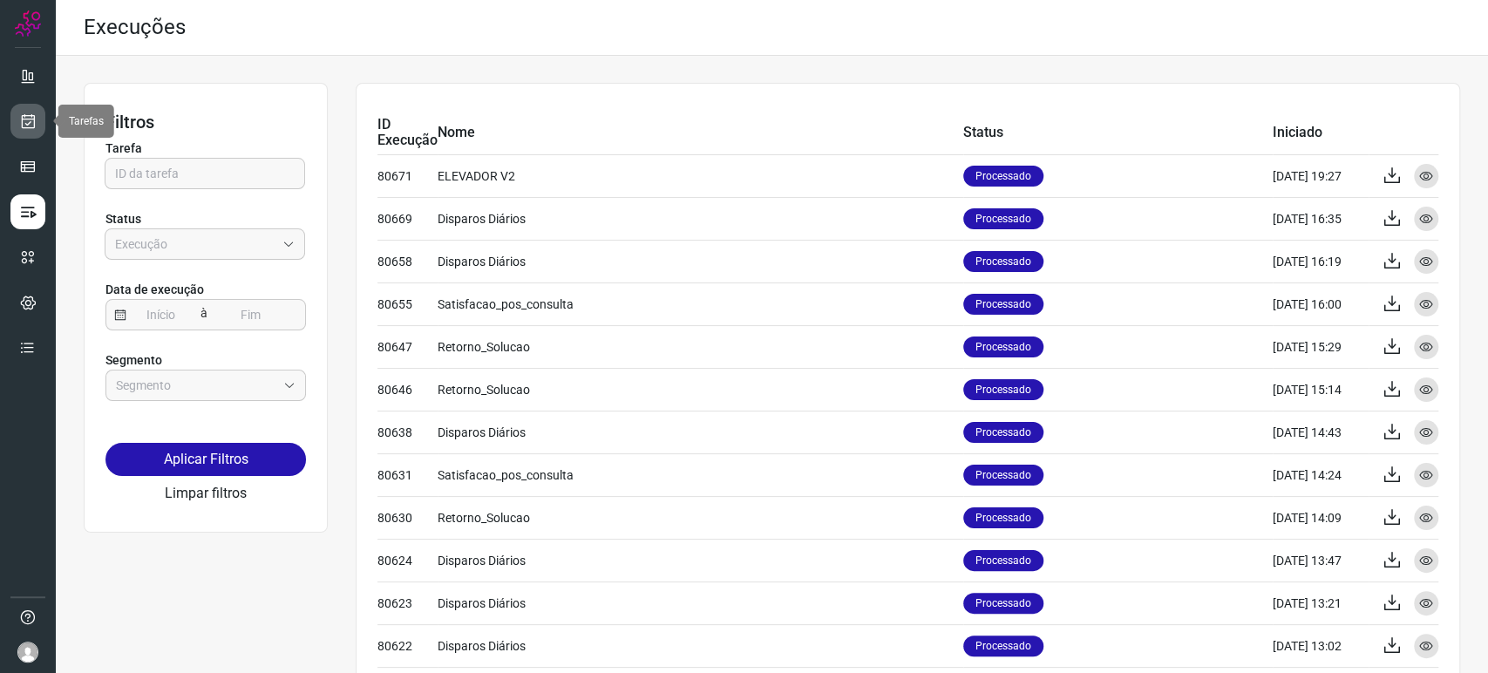
click at [20, 120] on icon at bounding box center [28, 120] width 18 height 17
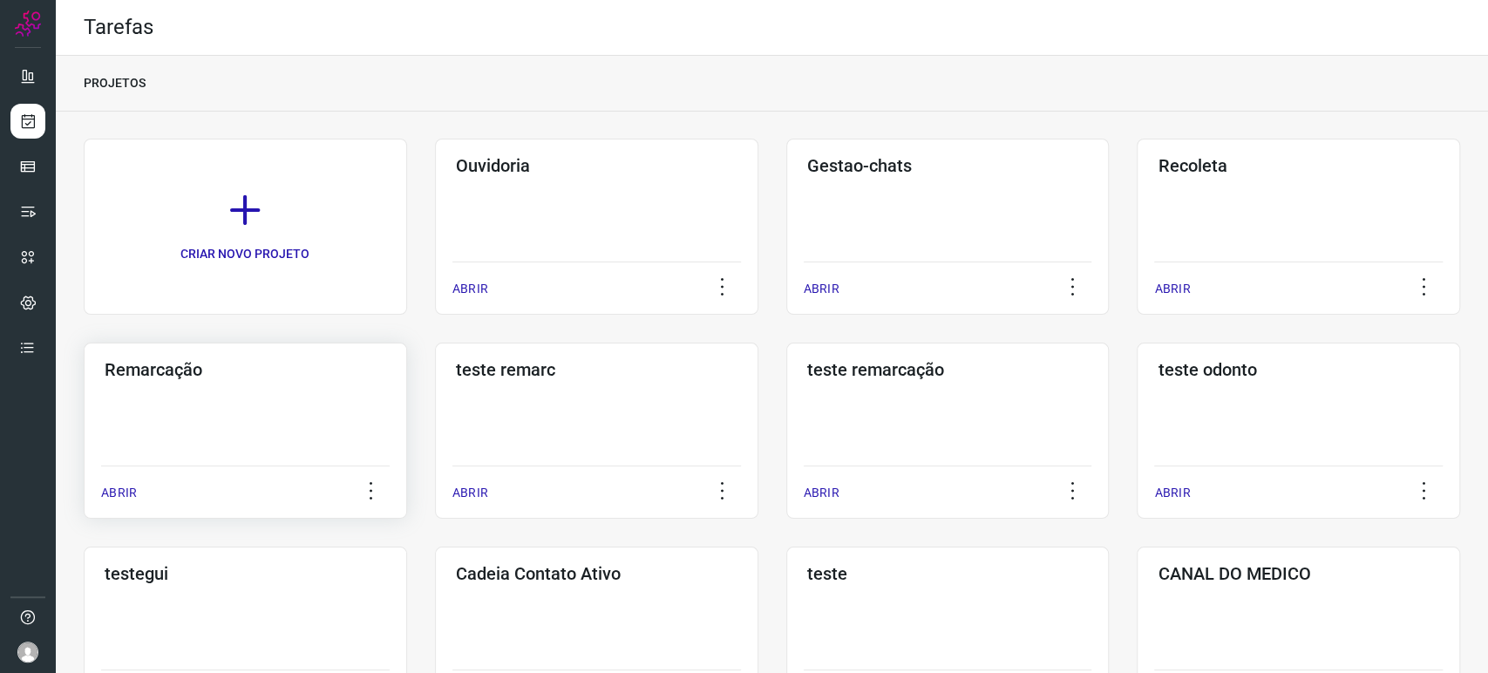
click at [435, 399] on div "Remarcação ABRIR" at bounding box center [596, 431] width 323 height 176
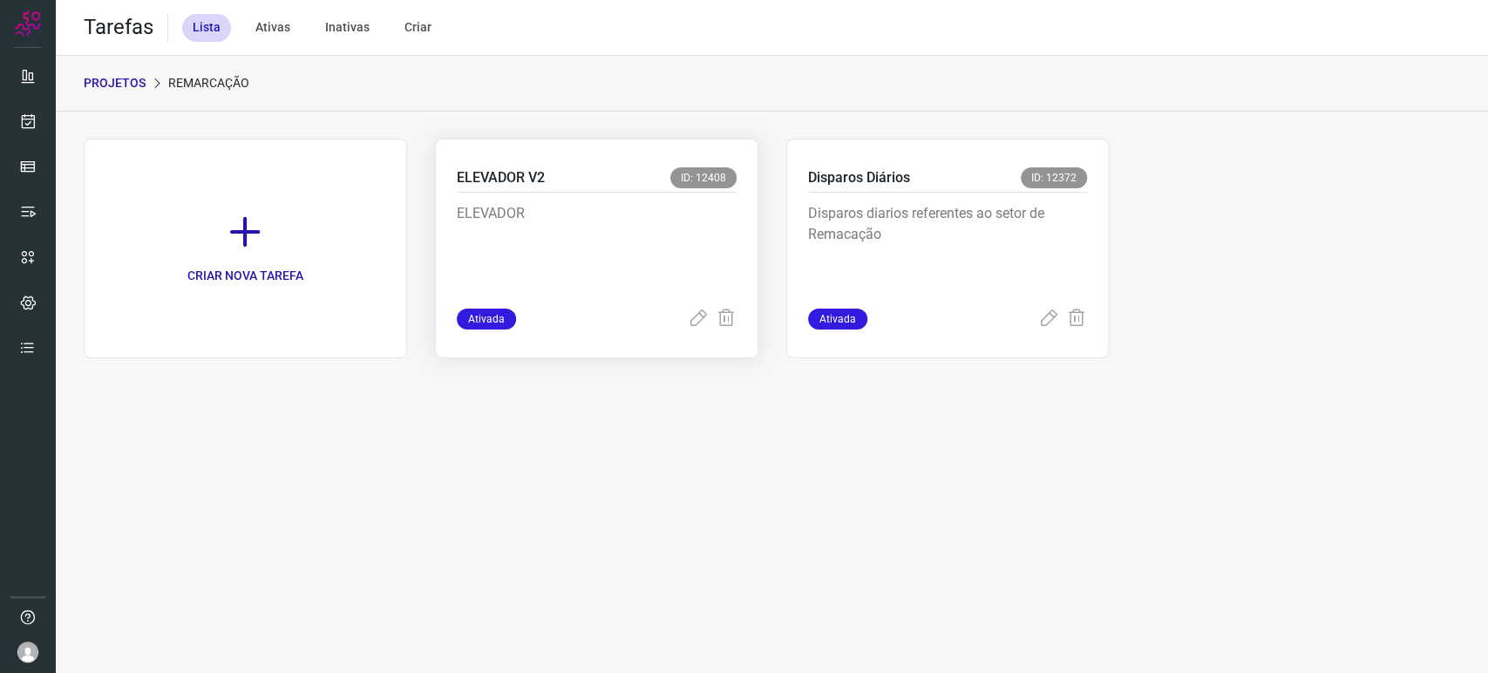
click at [508, 253] on p "ELEVADOR" at bounding box center [587, 246] width 261 height 87
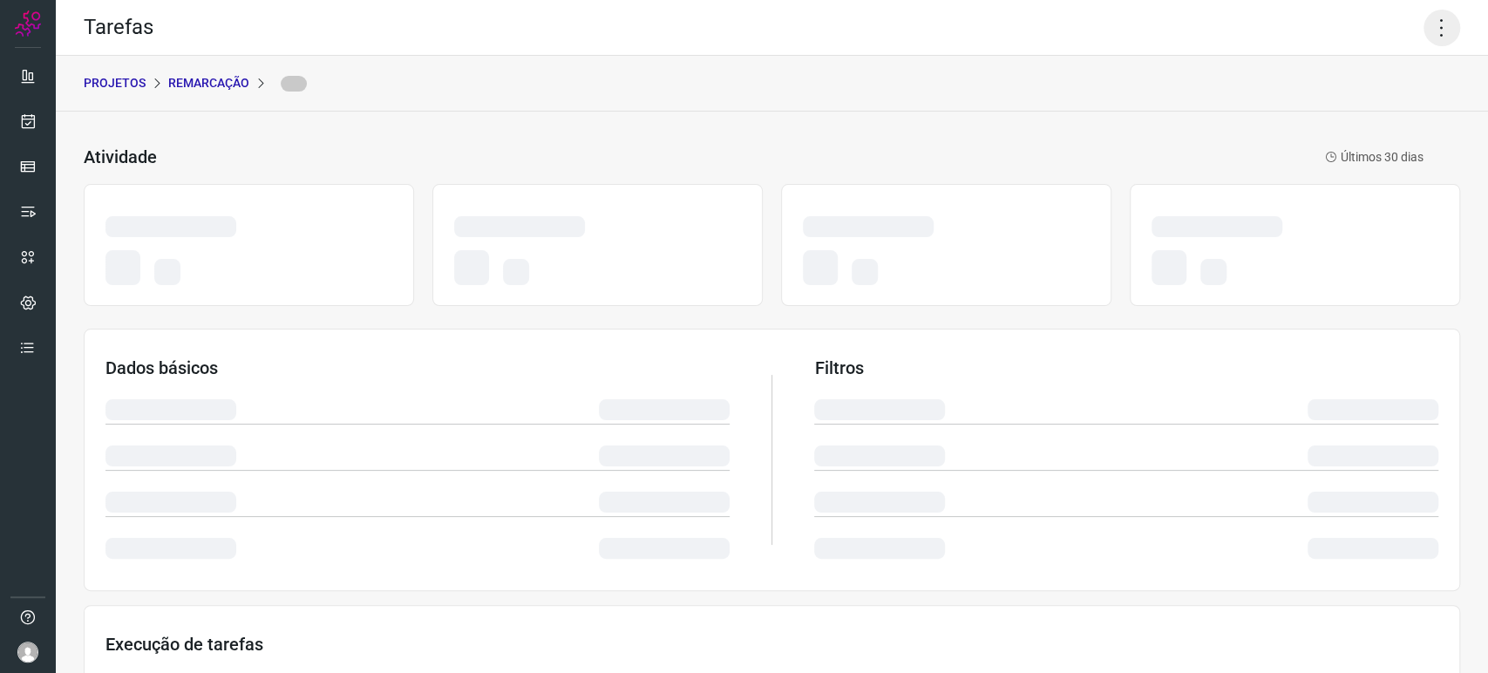
click at [1433, 33] on icon at bounding box center [1441, 28] width 37 height 37
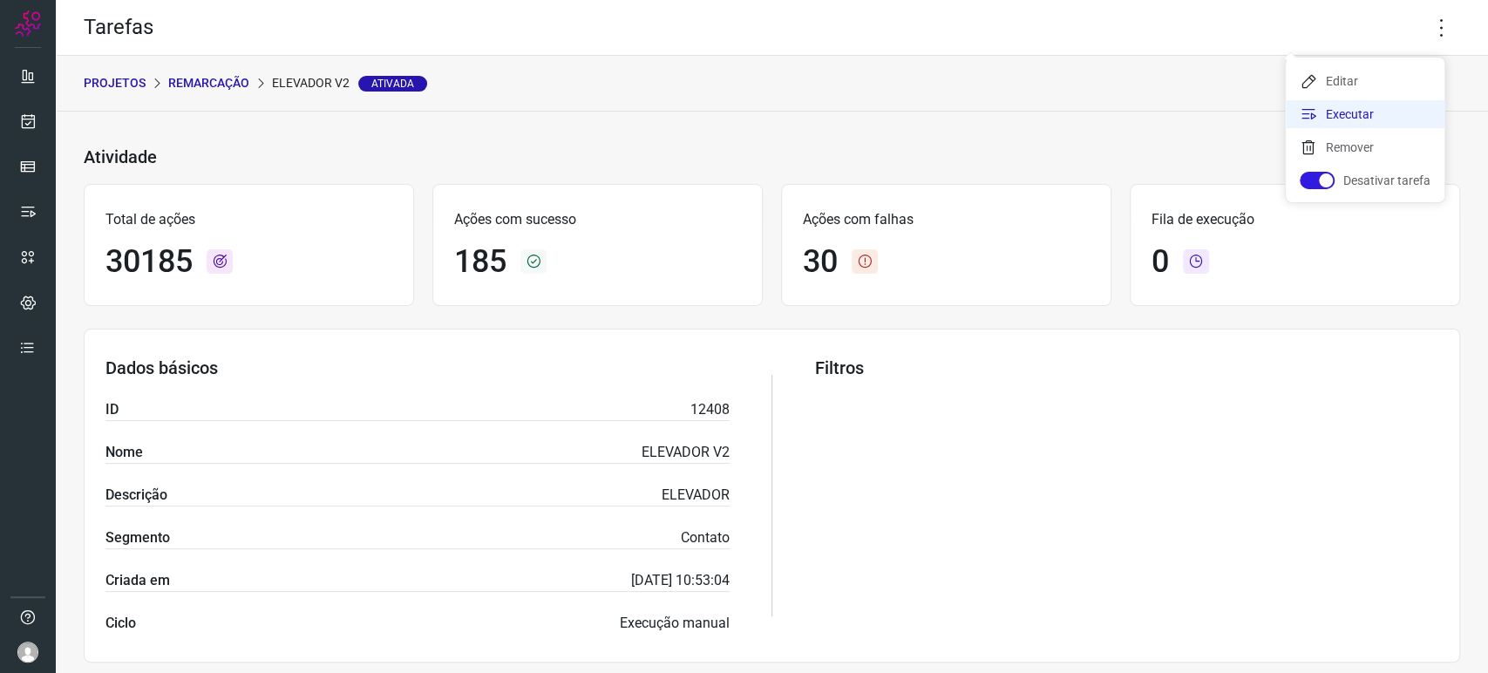
click at [1381, 112] on li "Executar" at bounding box center [1365, 114] width 159 height 28
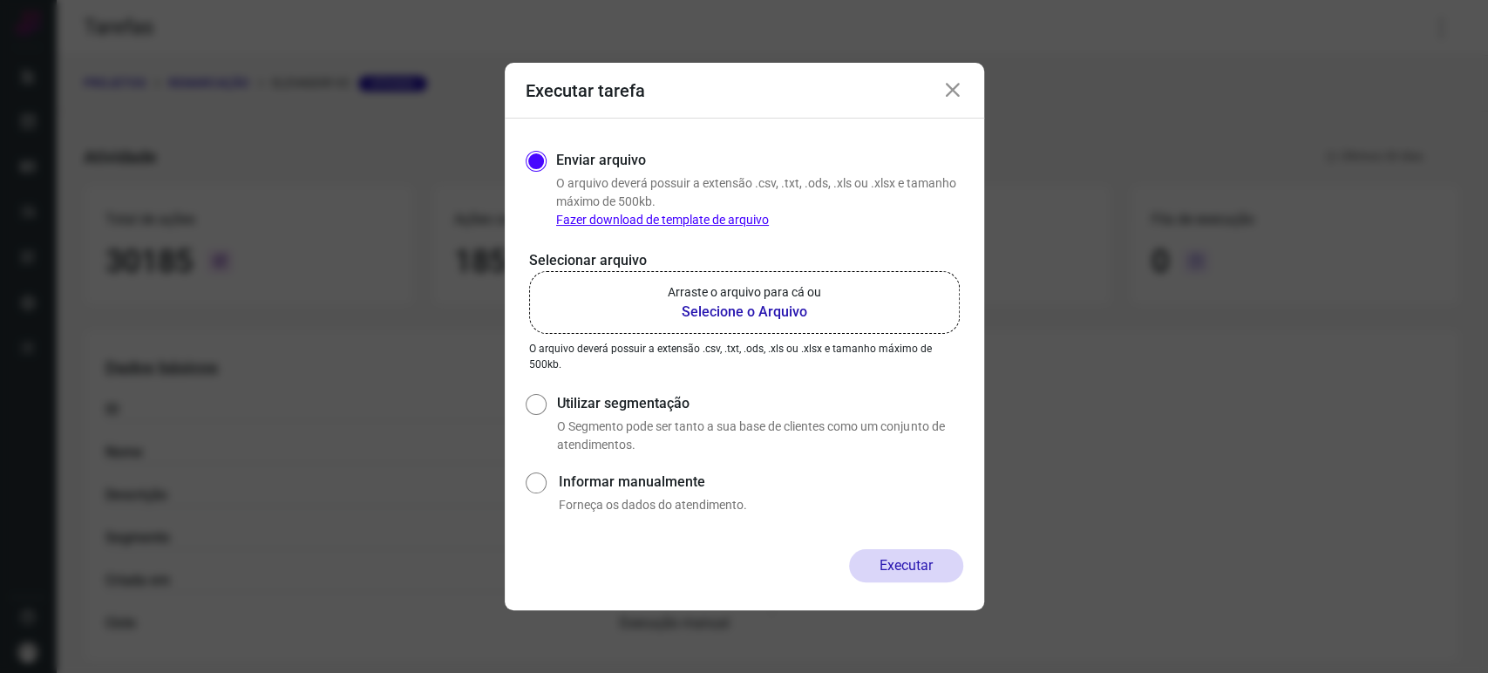
click at [767, 302] on b "Selecione o Arquivo" at bounding box center [744, 312] width 153 height 21
click at [0, 0] on input "Arraste o arquivo para cá ou Selecione o Arquivo" at bounding box center [0, 0] width 0 height 0
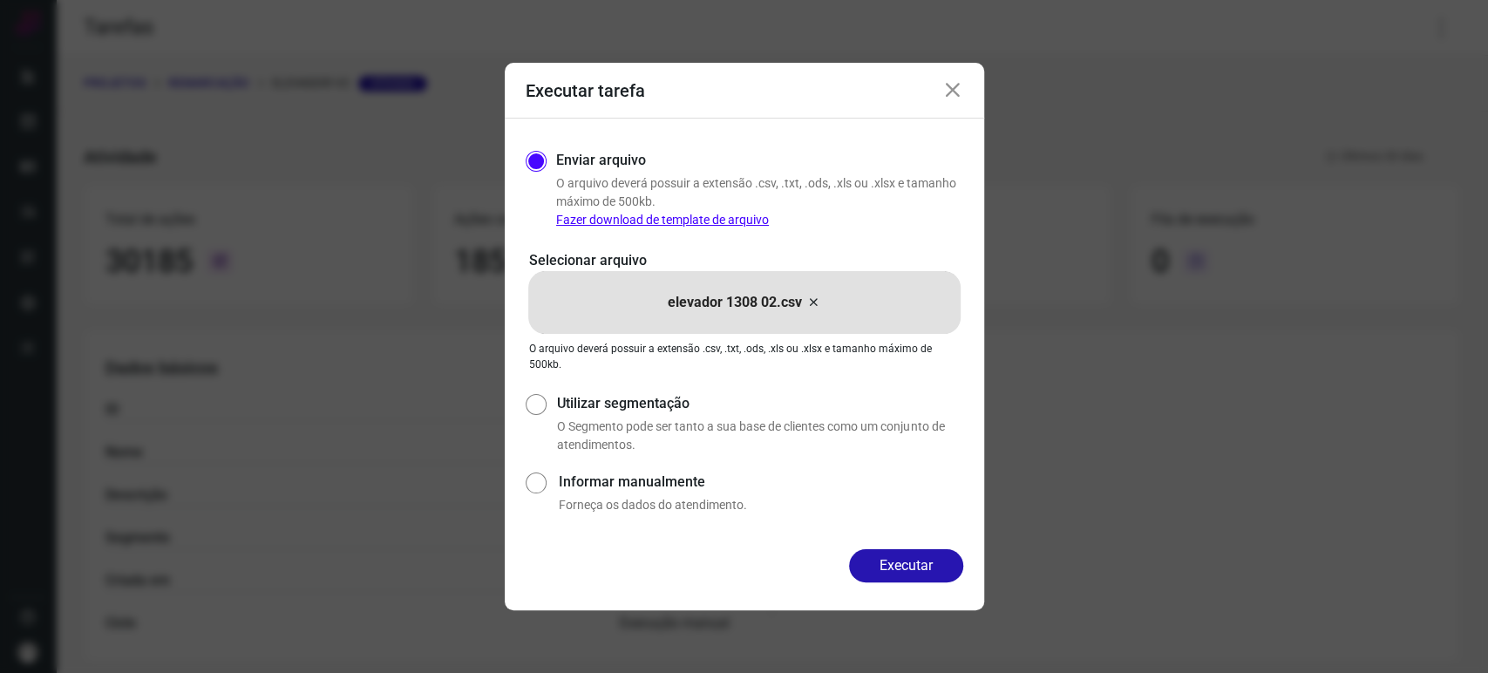
click at [953, 87] on icon at bounding box center [952, 90] width 21 height 21
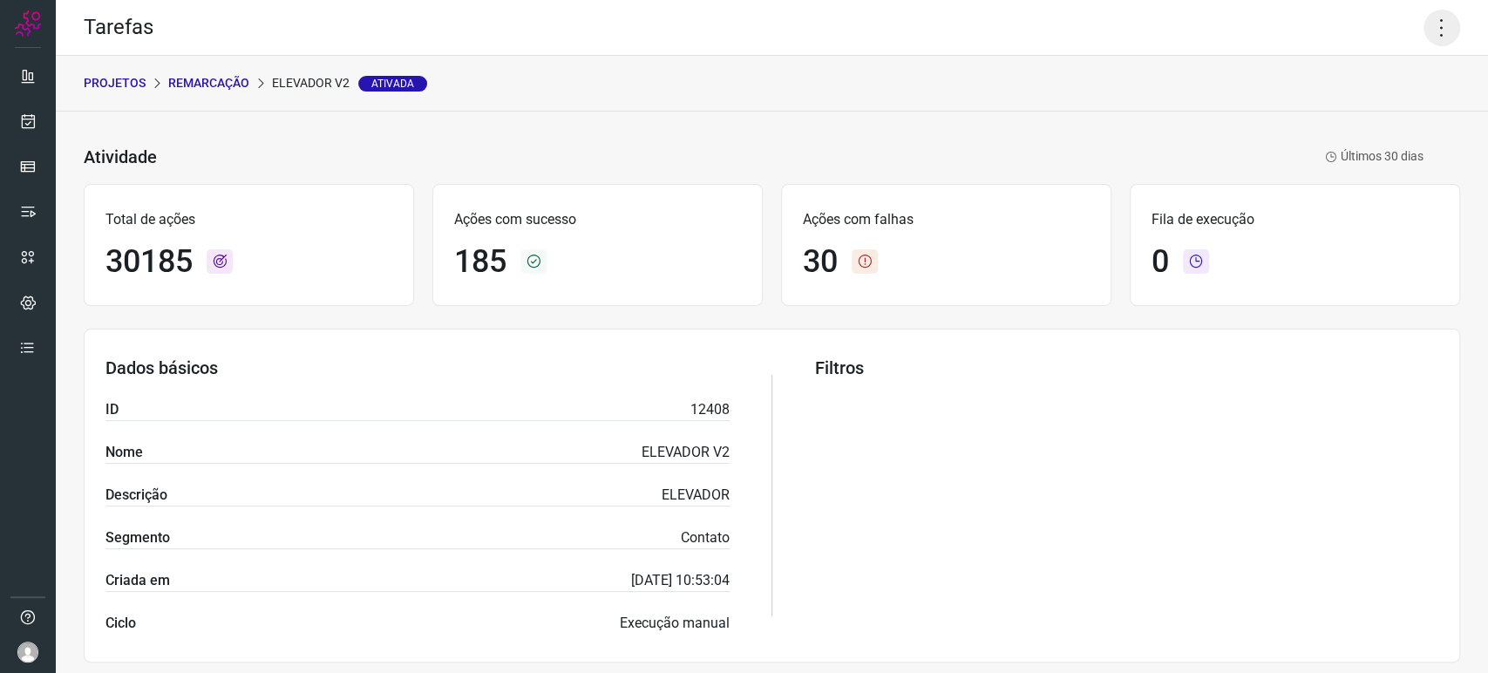
click at [1429, 19] on icon at bounding box center [1441, 28] width 37 height 37
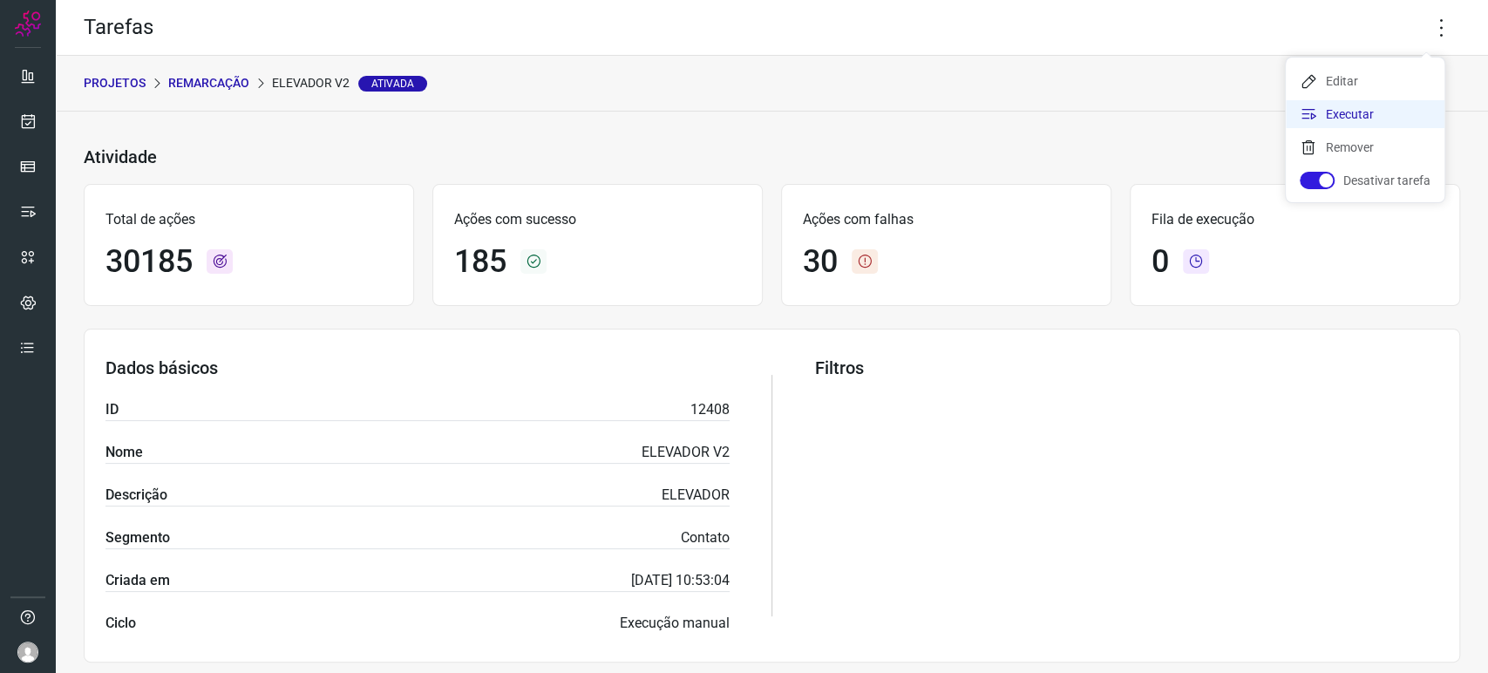
click at [1354, 111] on li "Executar" at bounding box center [1365, 114] width 159 height 28
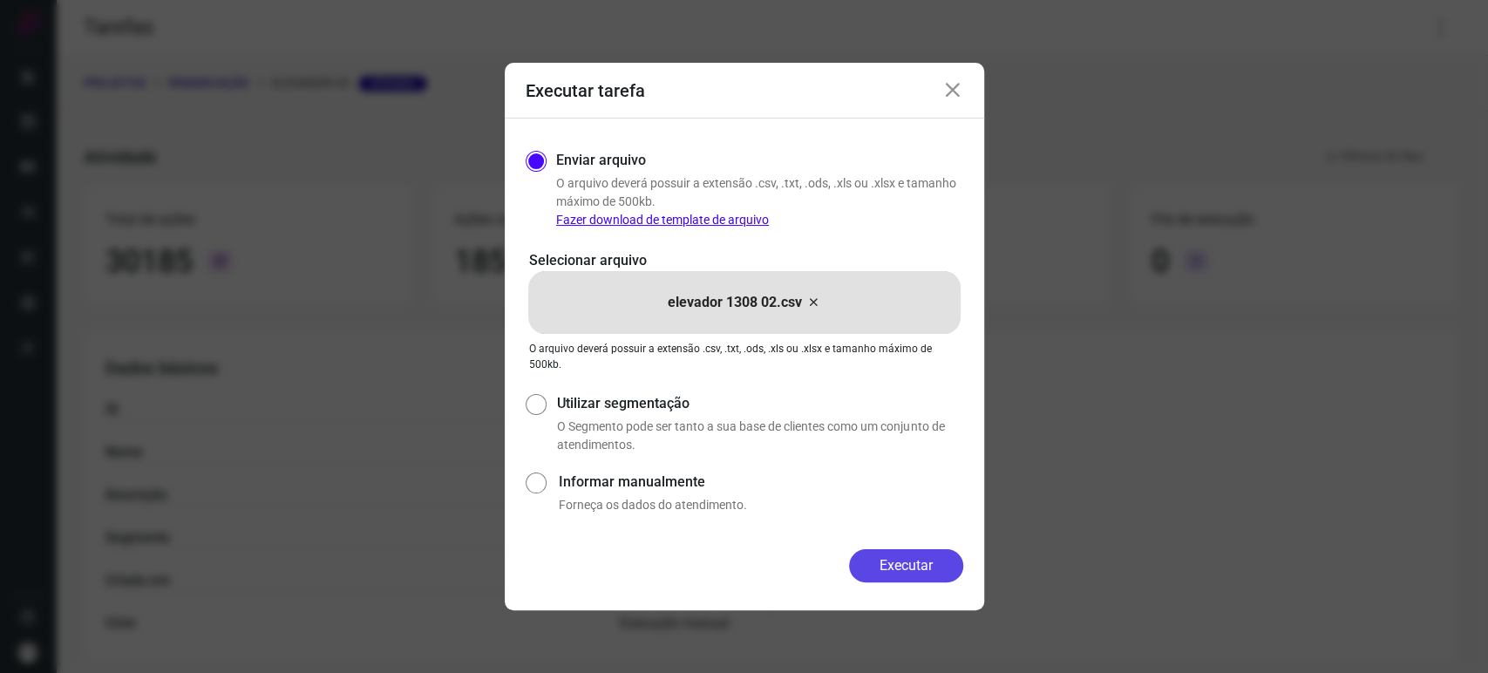
click at [901, 559] on button "Executar" at bounding box center [906, 565] width 114 height 33
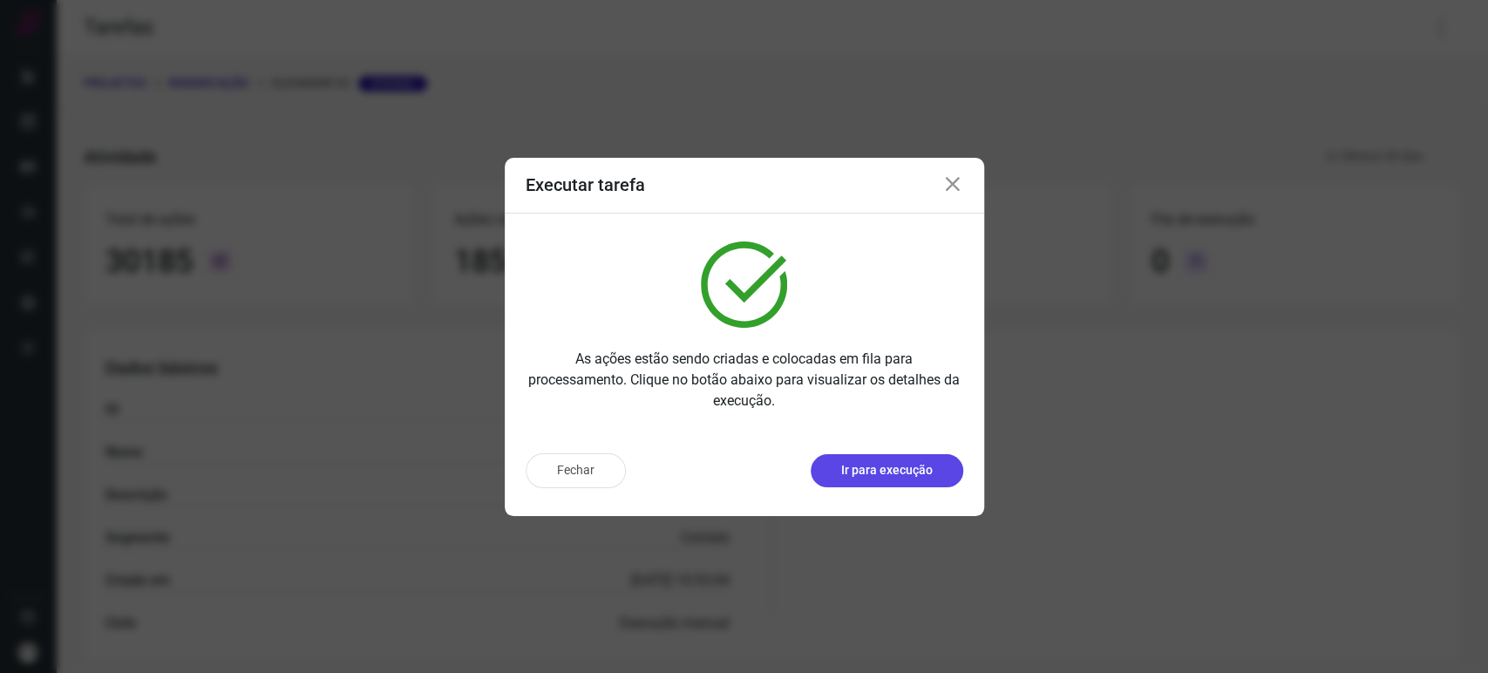
click at [912, 465] on p "Ir para execução" at bounding box center [887, 470] width 92 height 18
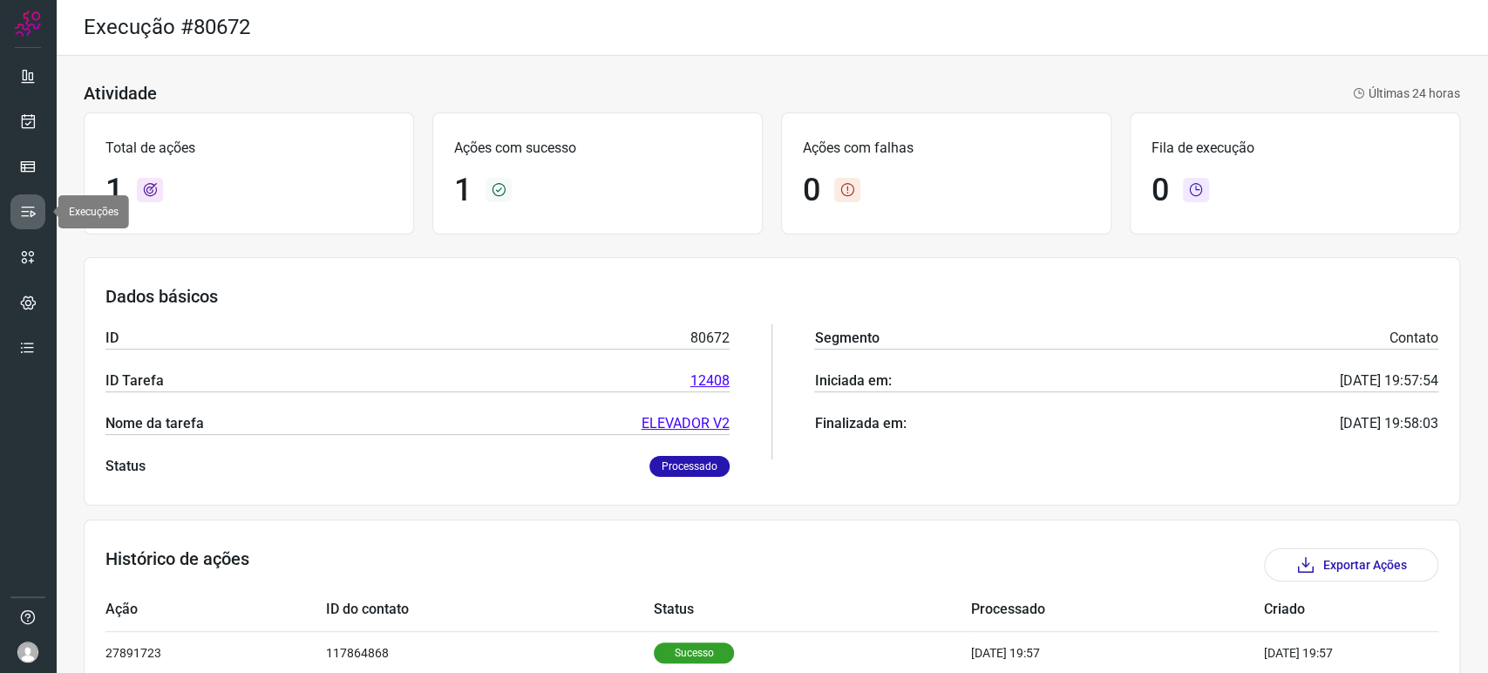
click at [37, 214] on link at bounding box center [27, 211] width 35 height 35
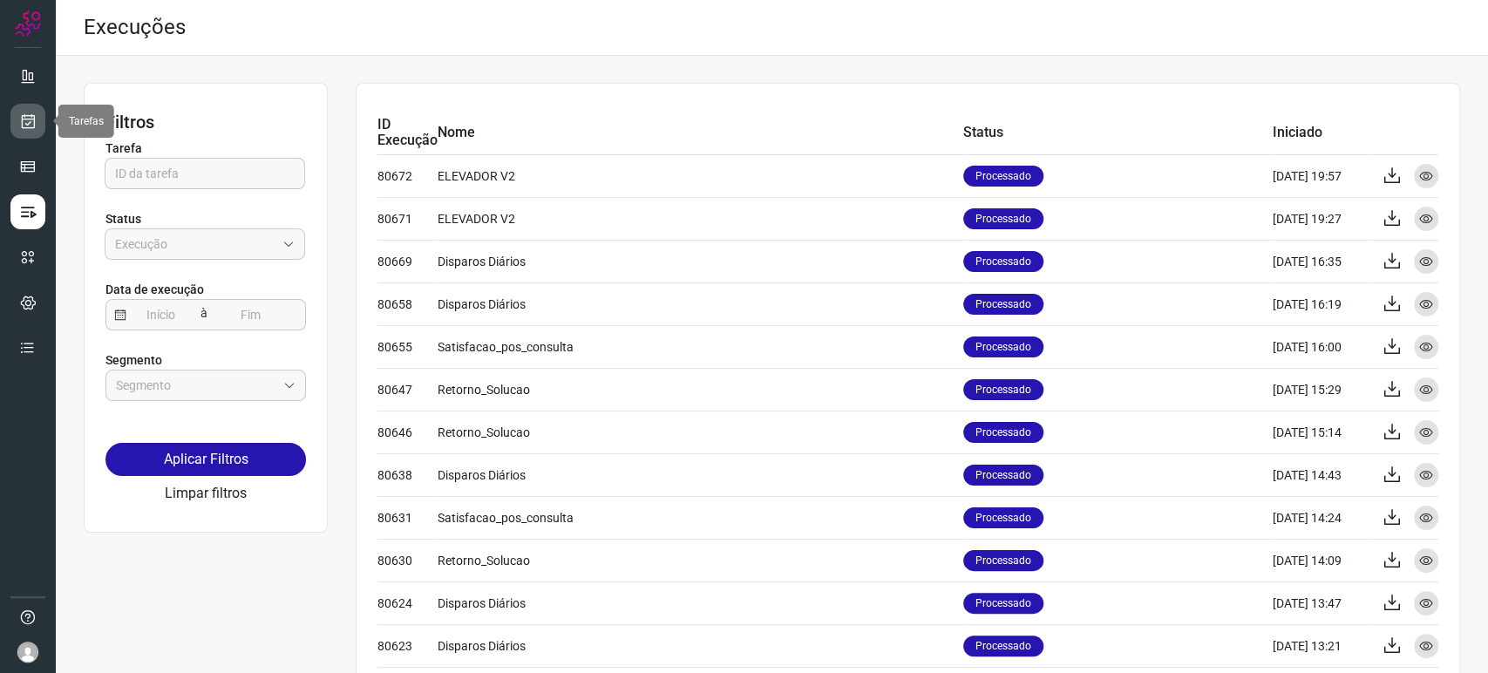
click at [28, 127] on icon at bounding box center [28, 120] width 18 height 17
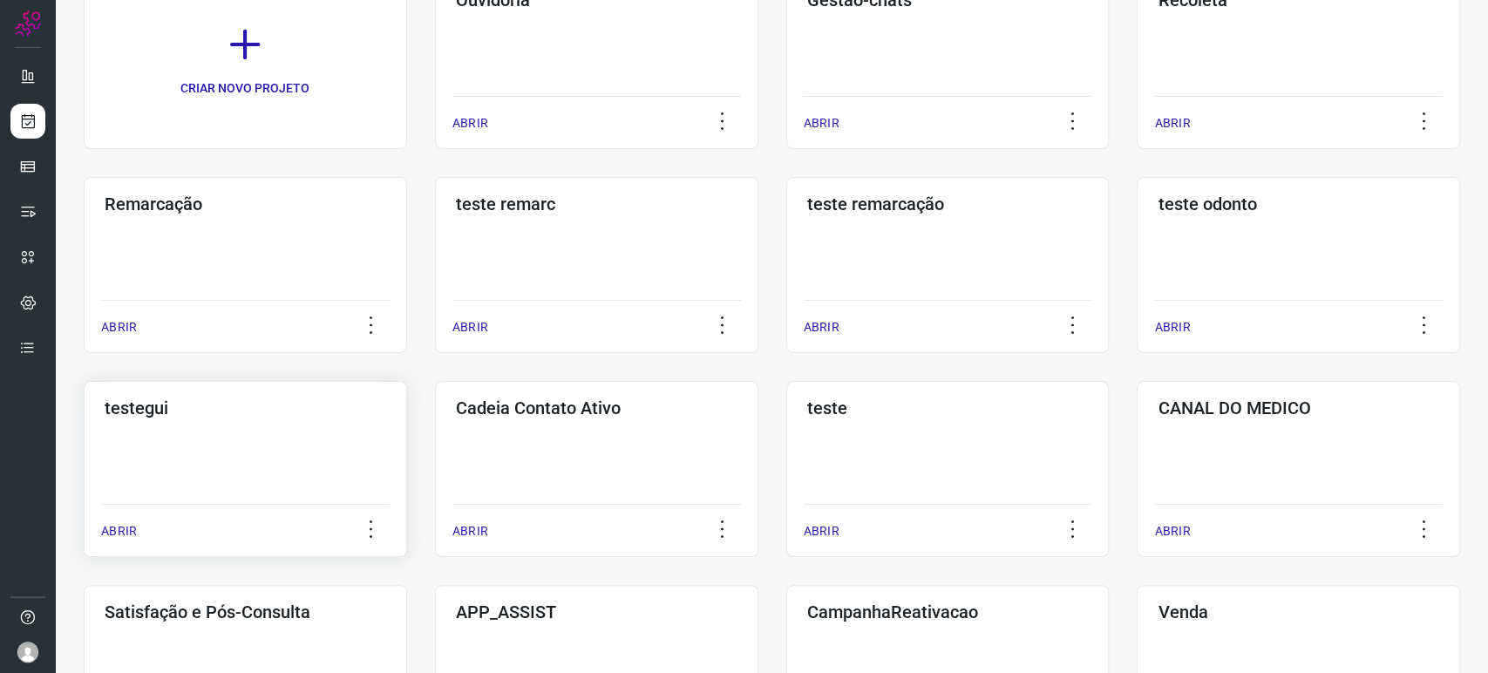
scroll to position [290, 0]
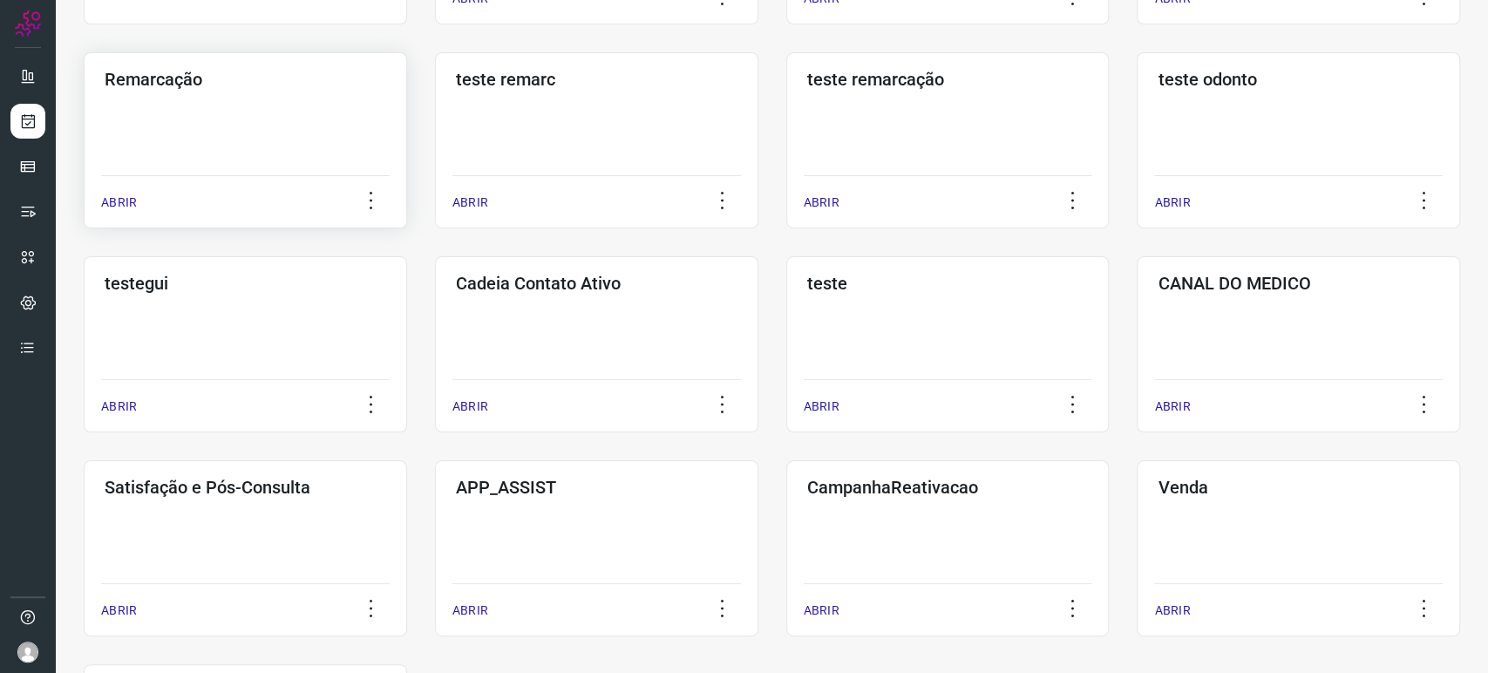
click at [435, 161] on div "Remarcação ABRIR" at bounding box center [596, 140] width 323 height 176
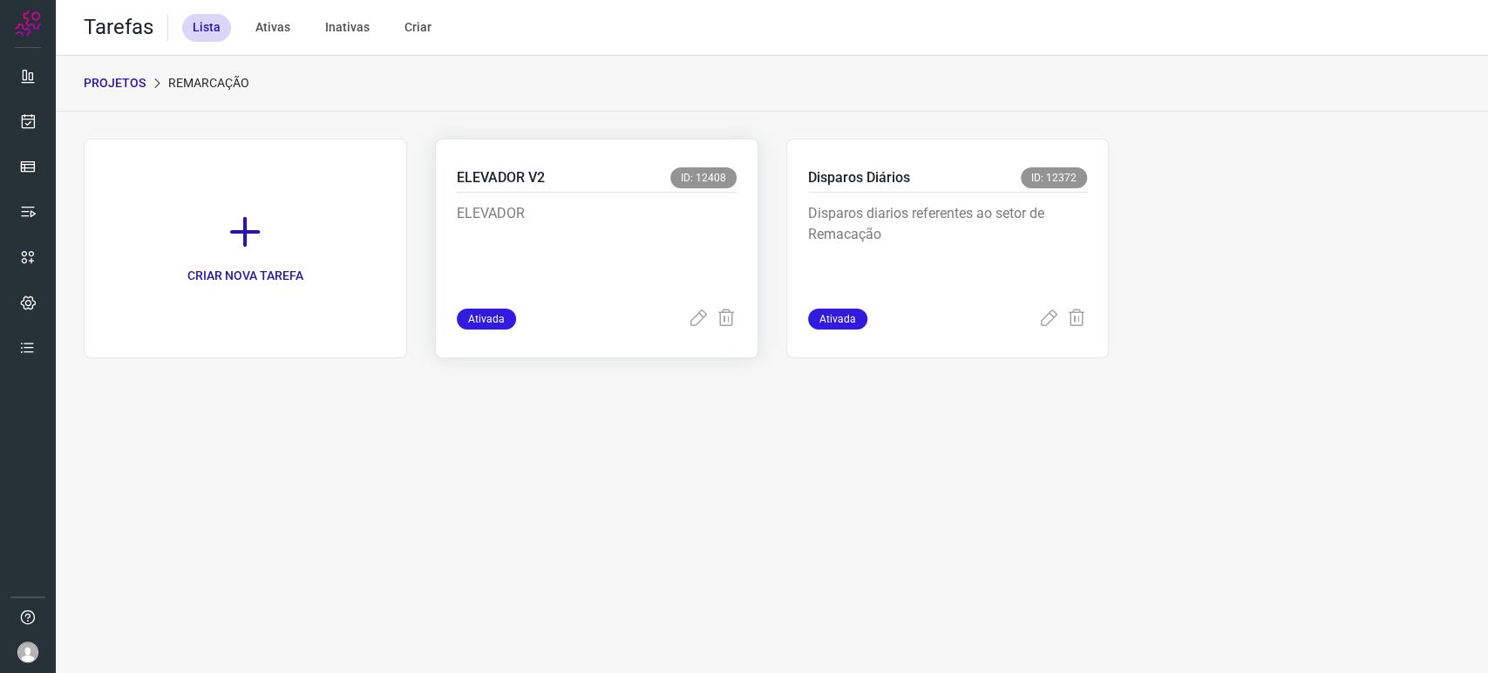
click at [591, 229] on p "ELEVADOR" at bounding box center [587, 246] width 261 height 87
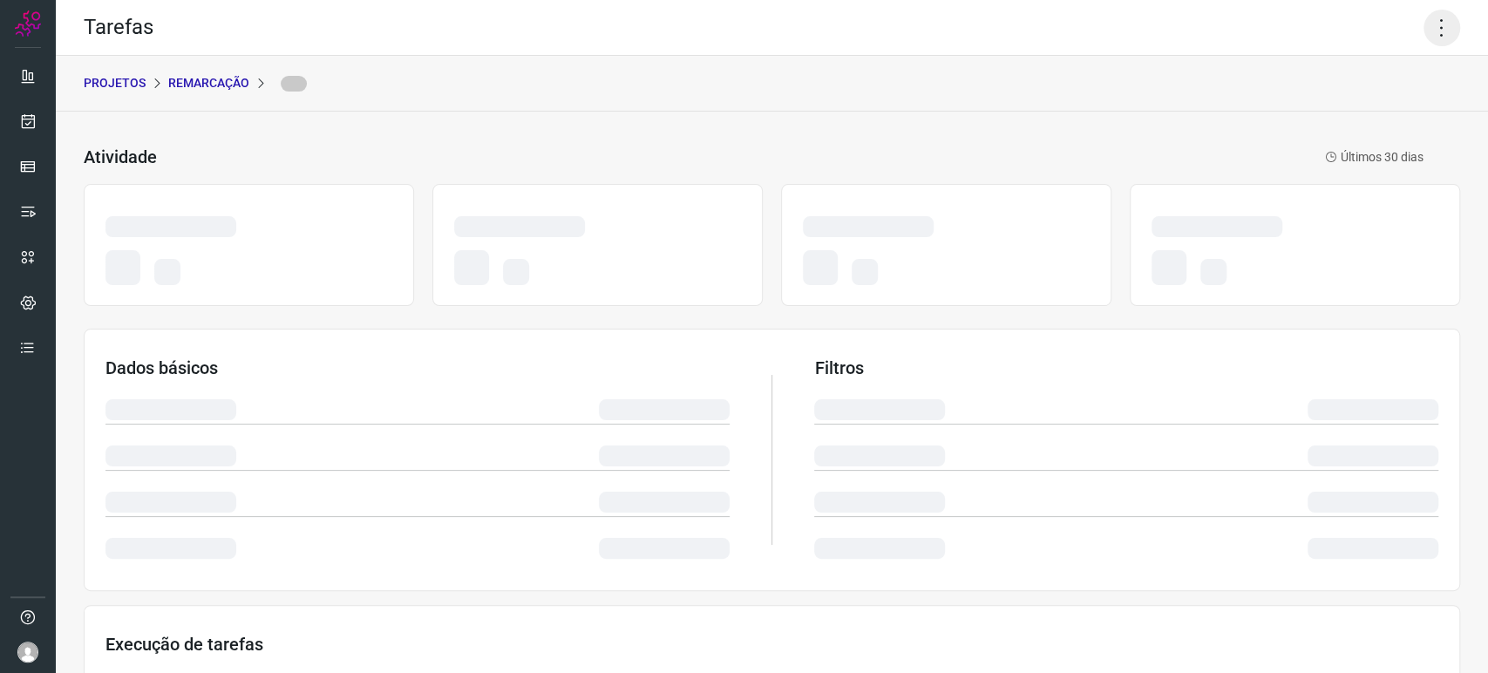
click at [1435, 36] on icon at bounding box center [1441, 28] width 37 height 37
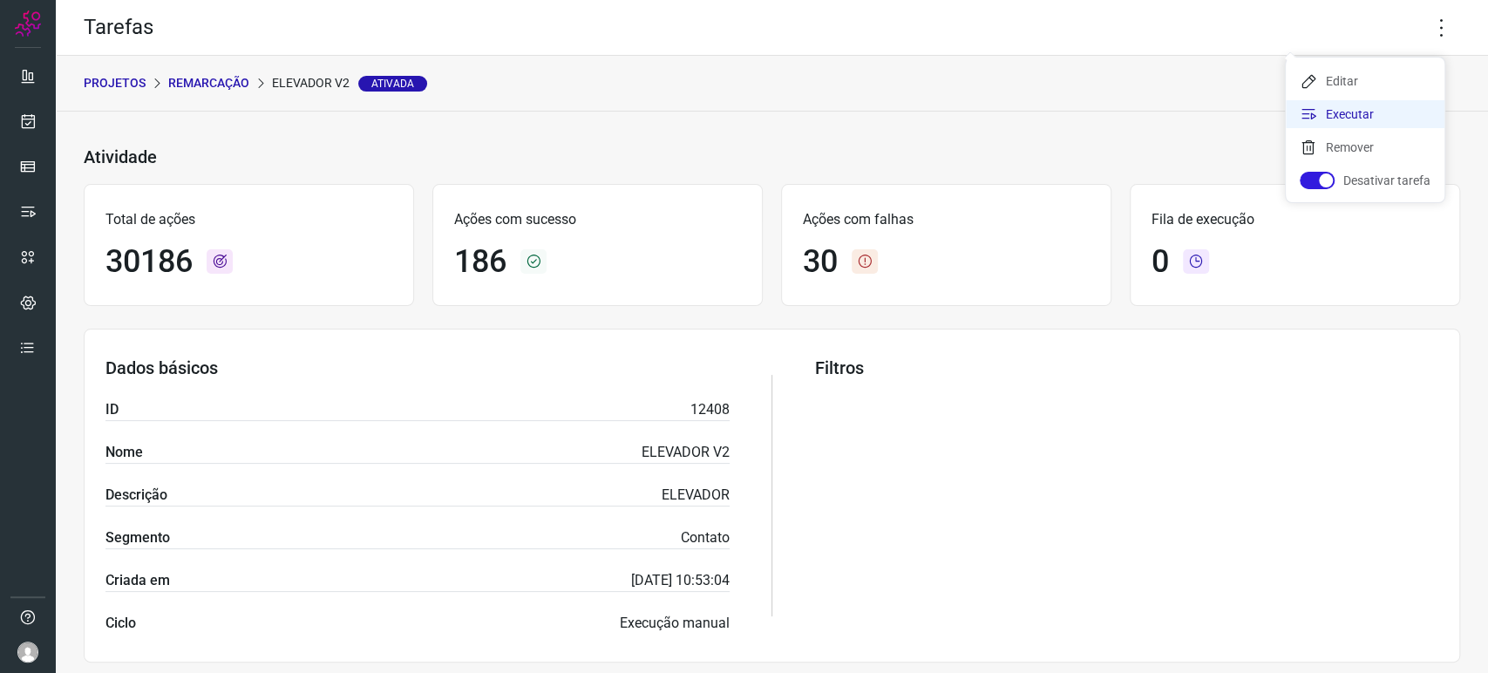
click at [1378, 105] on li "Executar" at bounding box center [1365, 114] width 159 height 28
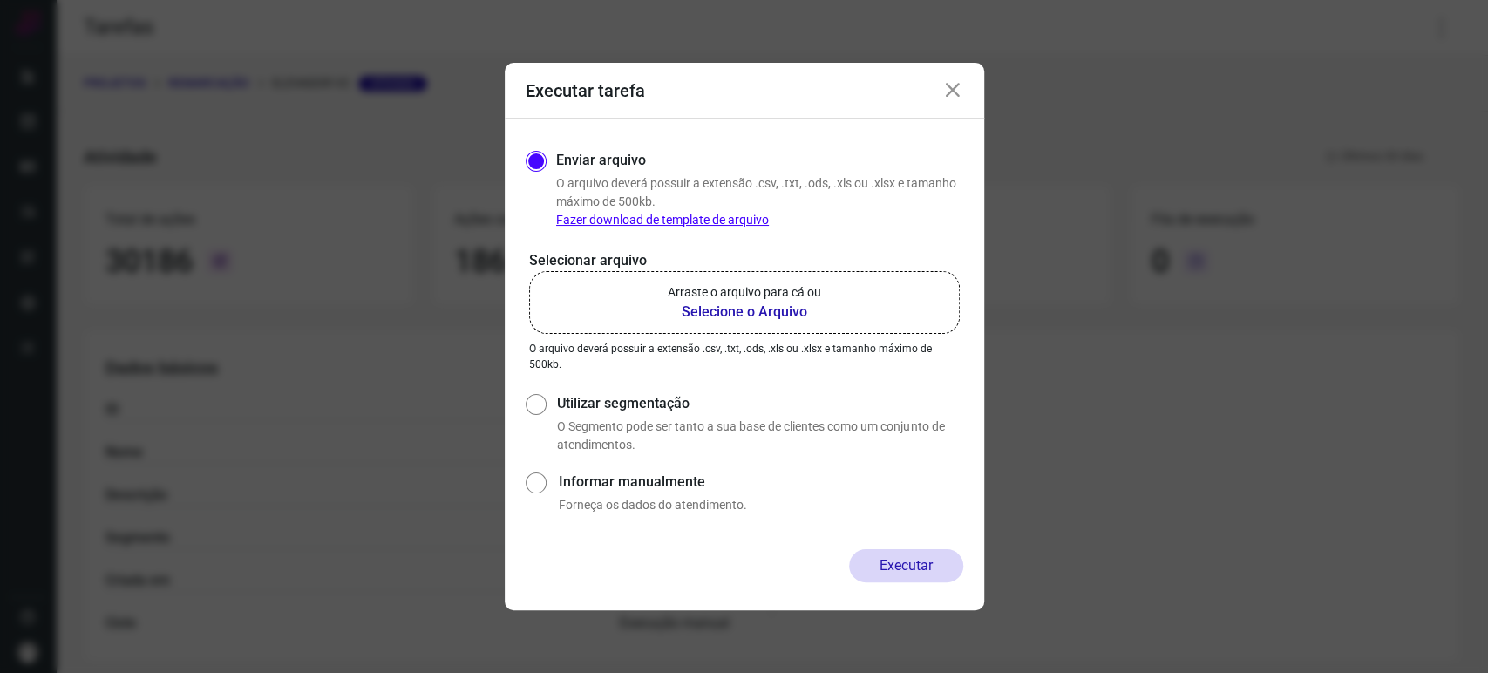
click at [757, 312] on b "Selecione o Arquivo" at bounding box center [744, 312] width 153 height 21
click at [0, 0] on input "Arraste o arquivo para cá ou Selecione o Arquivo" at bounding box center [0, 0] width 0 height 0
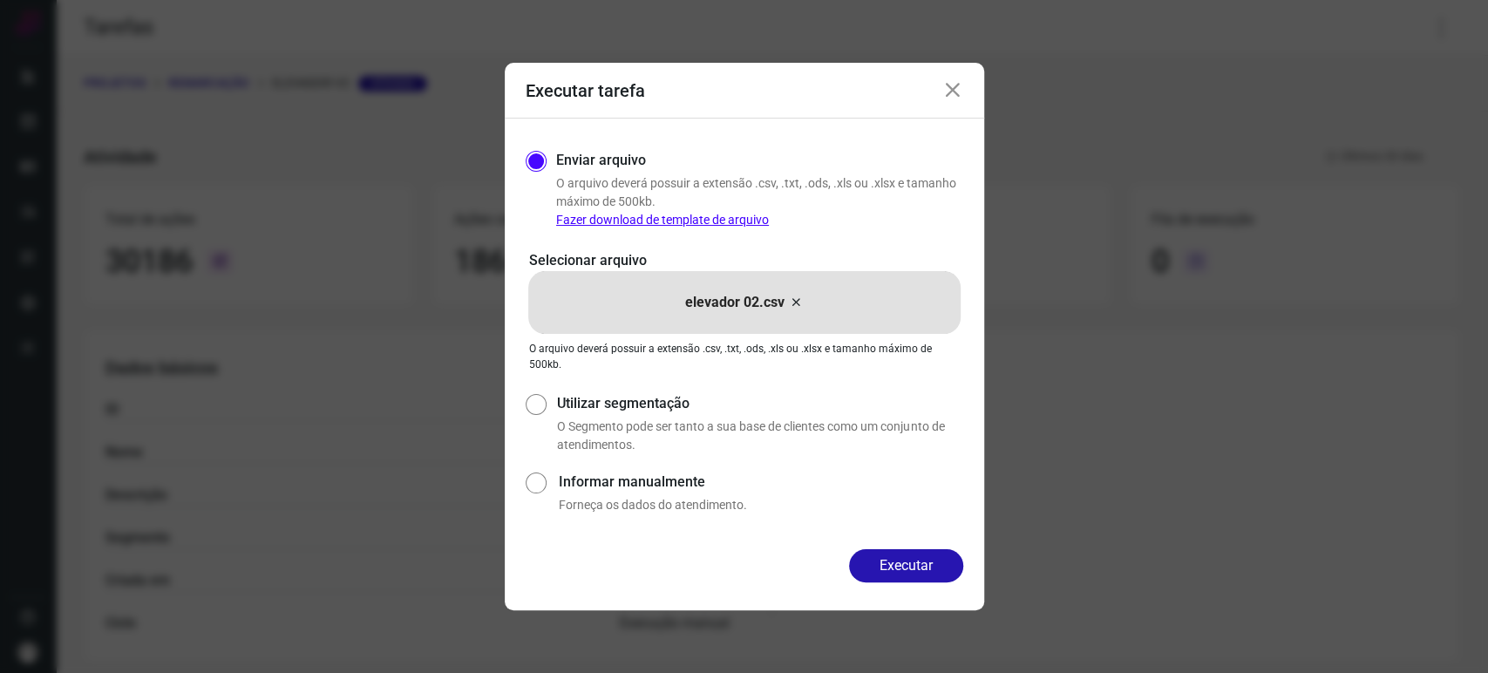
click at [959, 95] on icon at bounding box center [952, 90] width 21 height 21
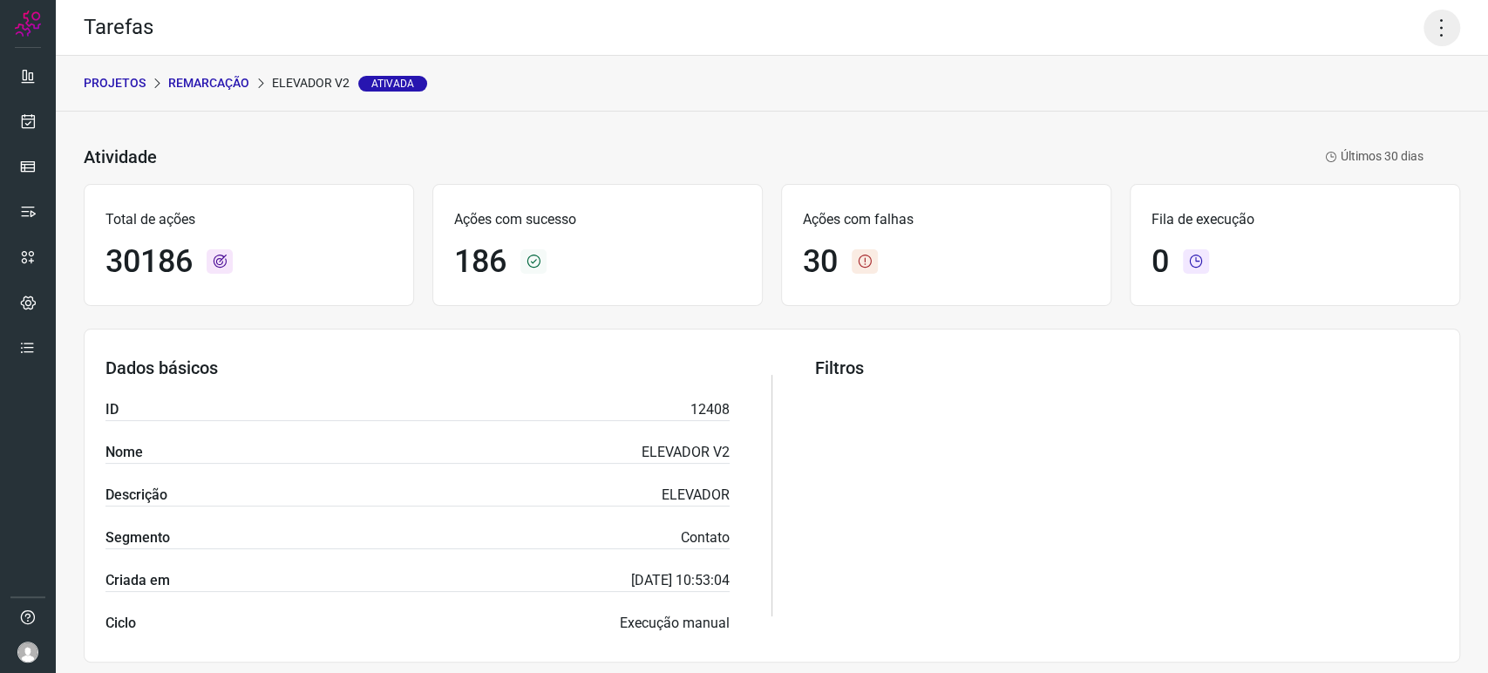
click at [1423, 35] on icon at bounding box center [1441, 28] width 37 height 37
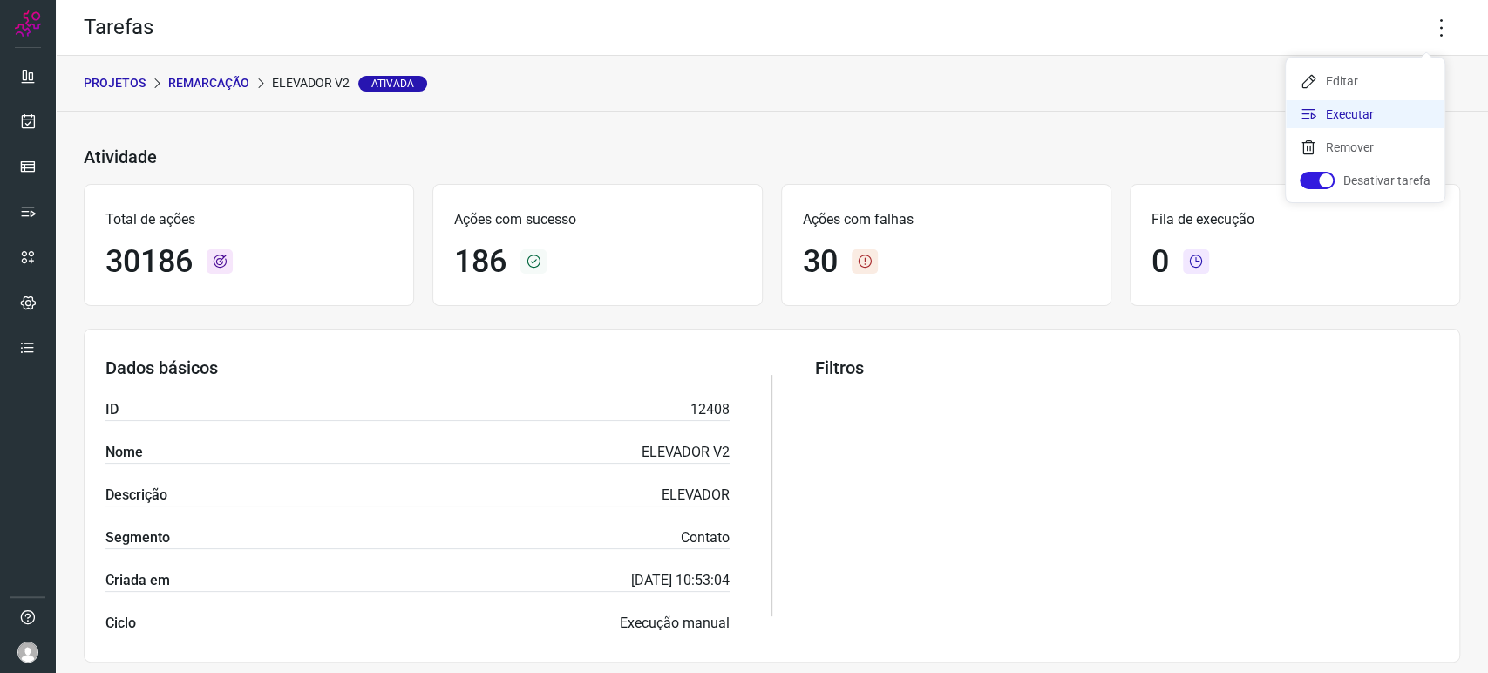
drag, startPoint x: 1363, startPoint y: 112, endPoint x: 1355, endPoint y: 119, distance: 9.9
click at [1361, 113] on li "Executar" at bounding box center [1365, 114] width 159 height 28
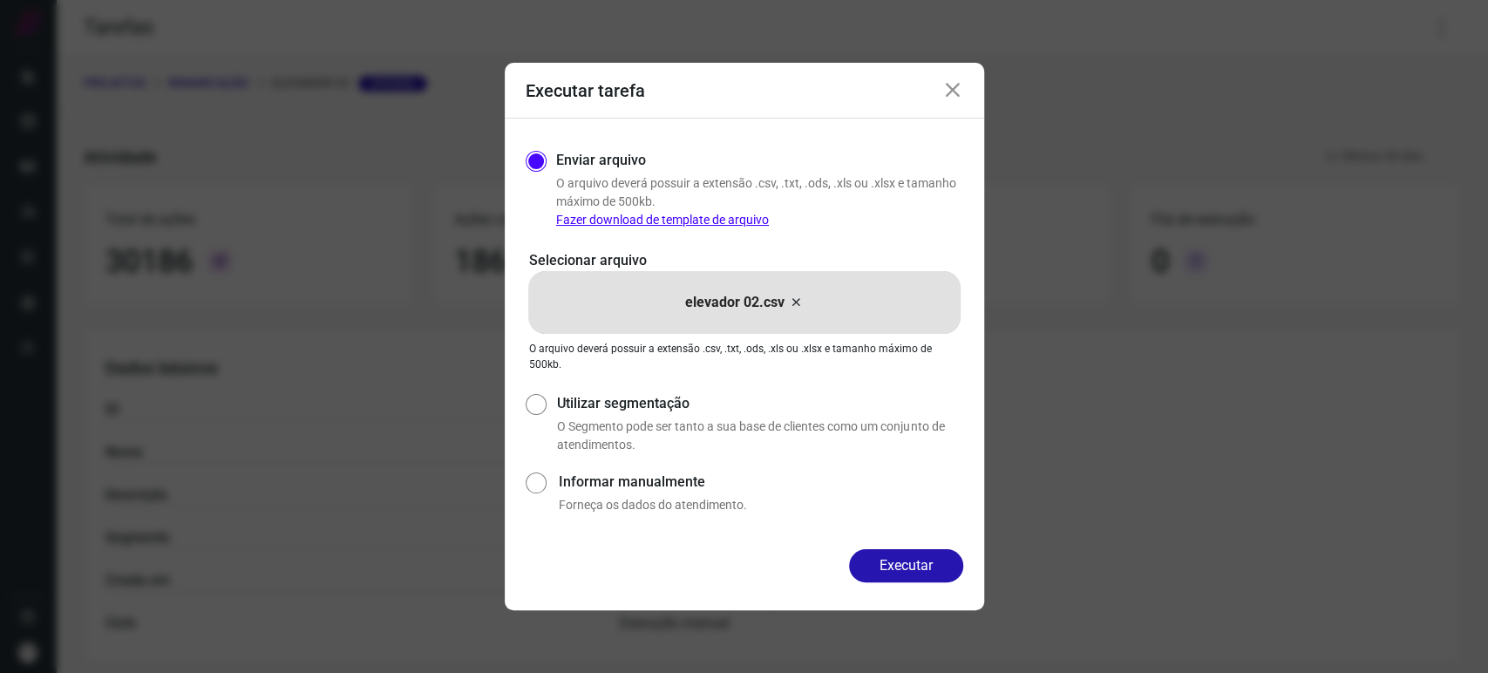
click at [894, 558] on button "Executar" at bounding box center [906, 565] width 114 height 33
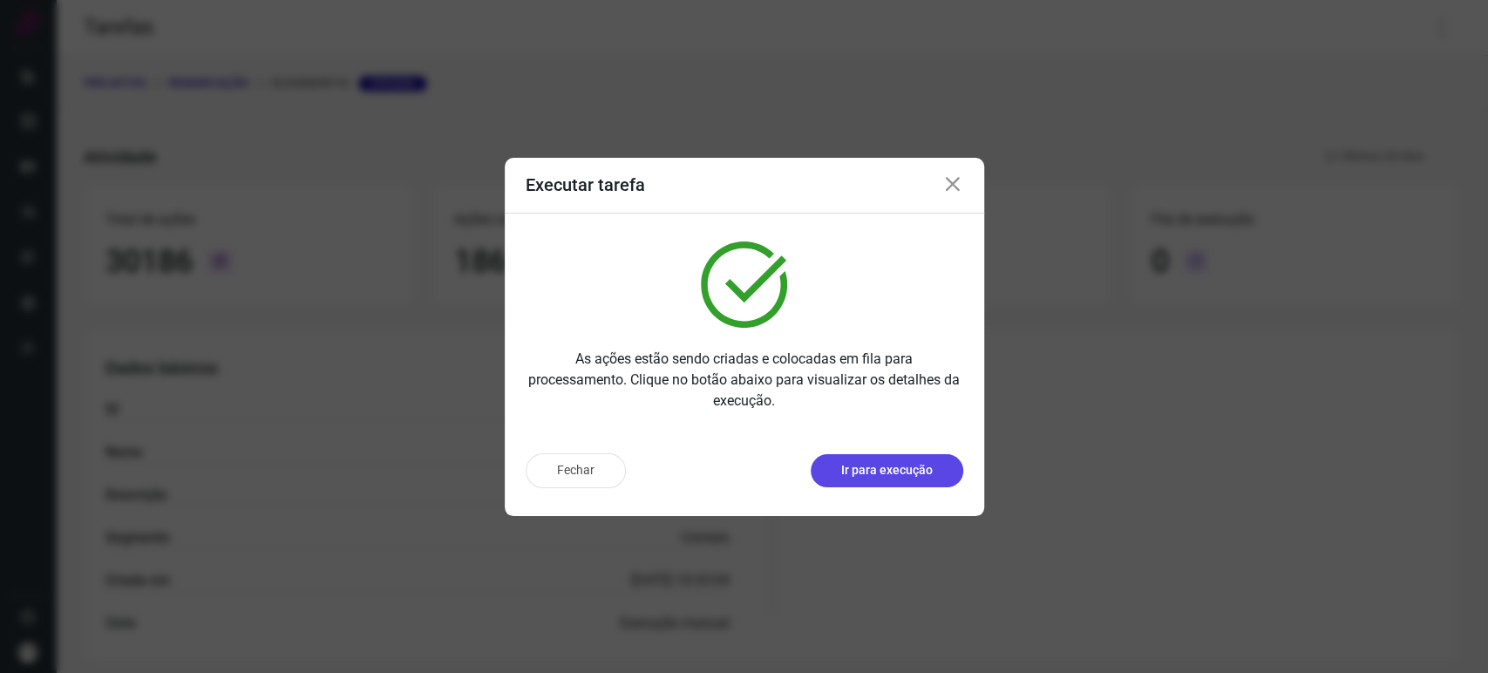
click at [908, 474] on p "Ir para execução" at bounding box center [887, 470] width 92 height 18
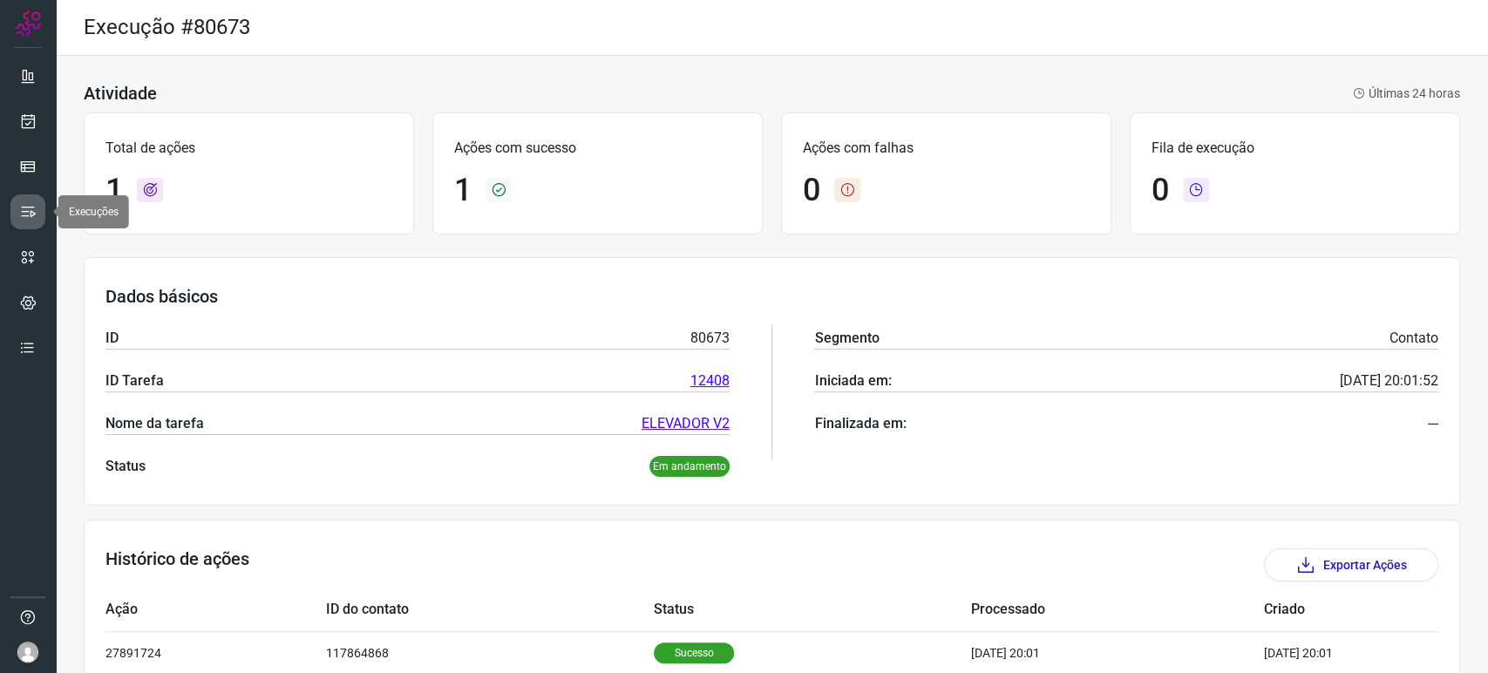
drag, startPoint x: 20, startPoint y: 203, endPoint x: 31, endPoint y: 200, distance: 11.6
click at [20, 201] on link at bounding box center [27, 211] width 35 height 35
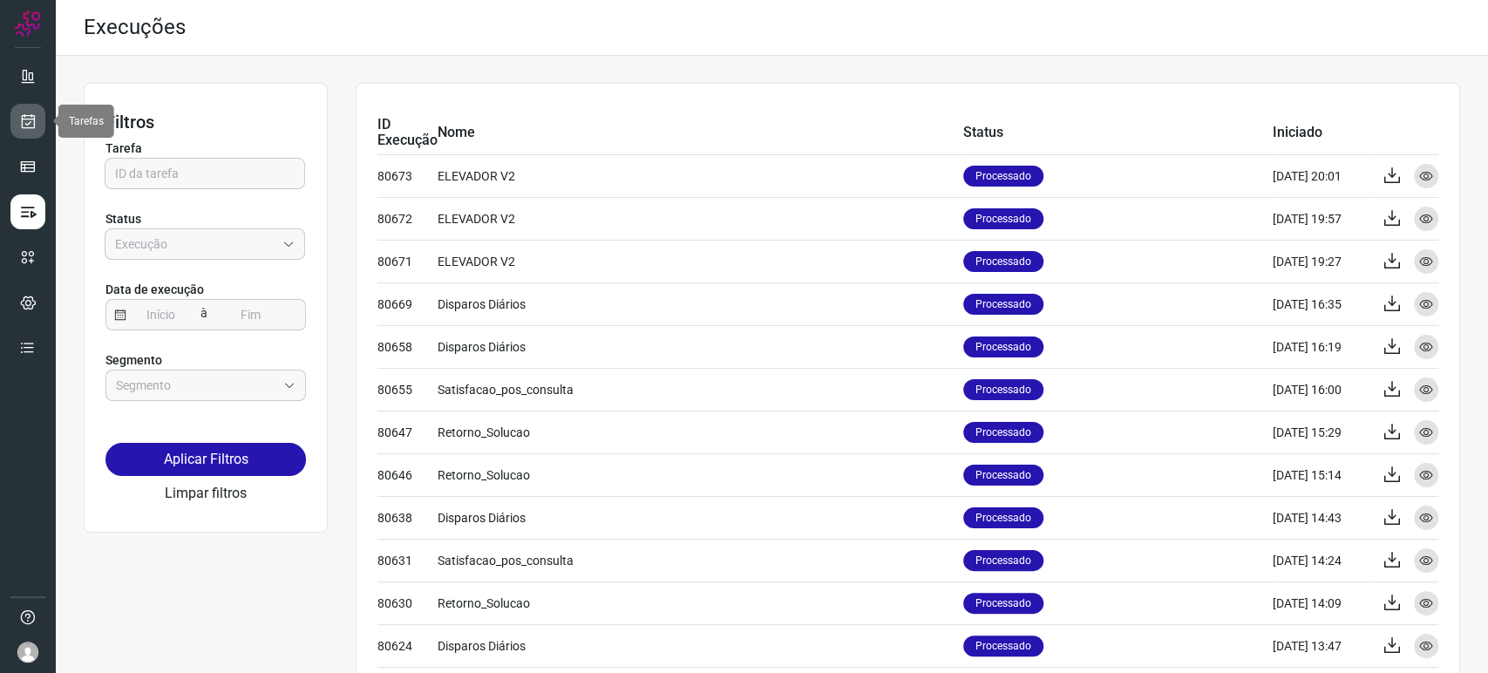
click at [17, 116] on link at bounding box center [27, 121] width 35 height 35
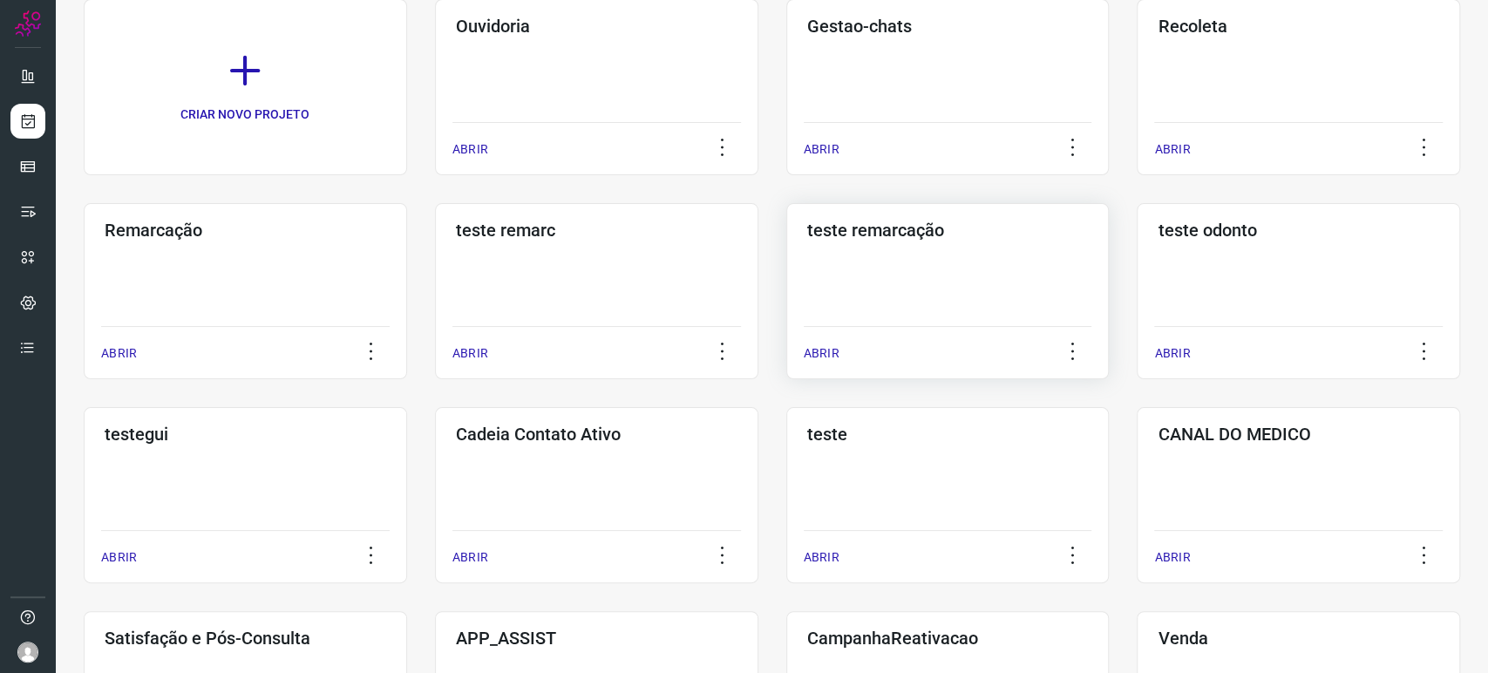
scroll to position [97, 0]
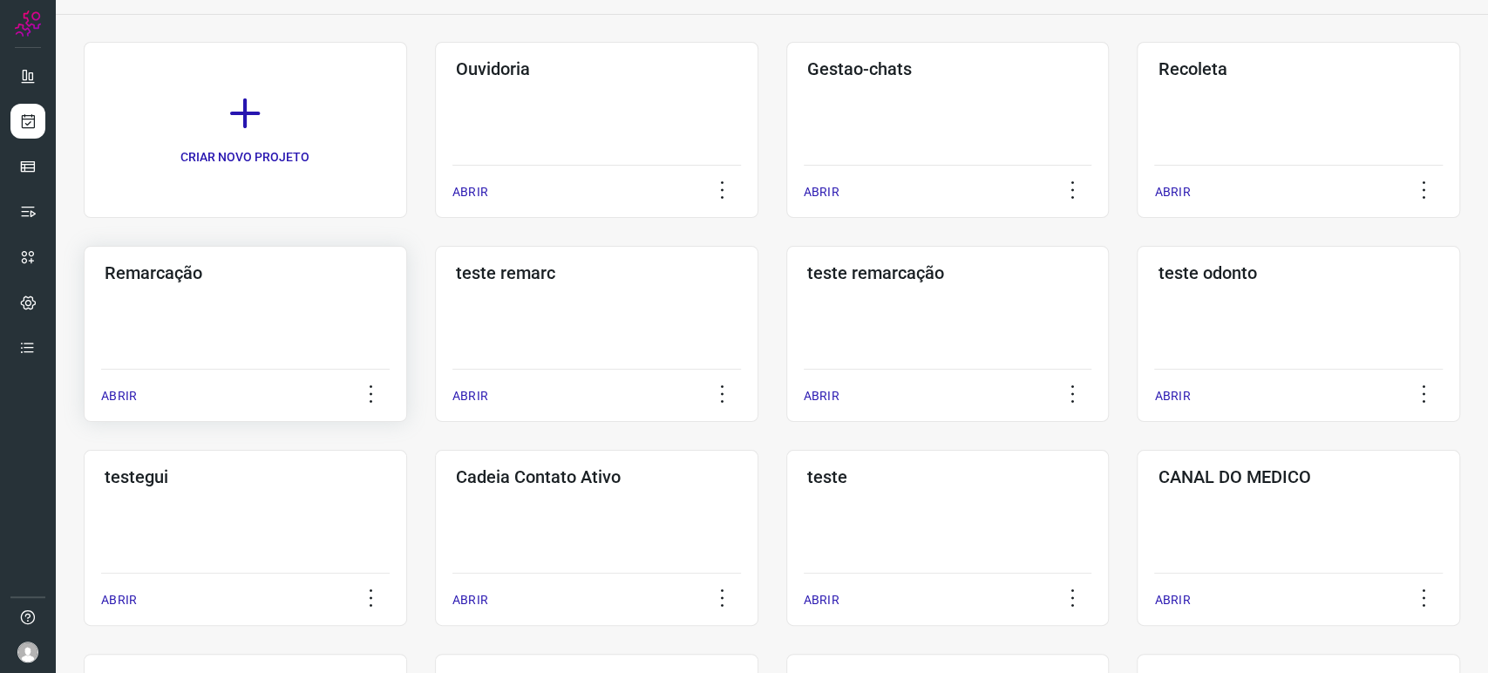
click at [435, 337] on div "Remarcação ABRIR" at bounding box center [596, 334] width 323 height 176
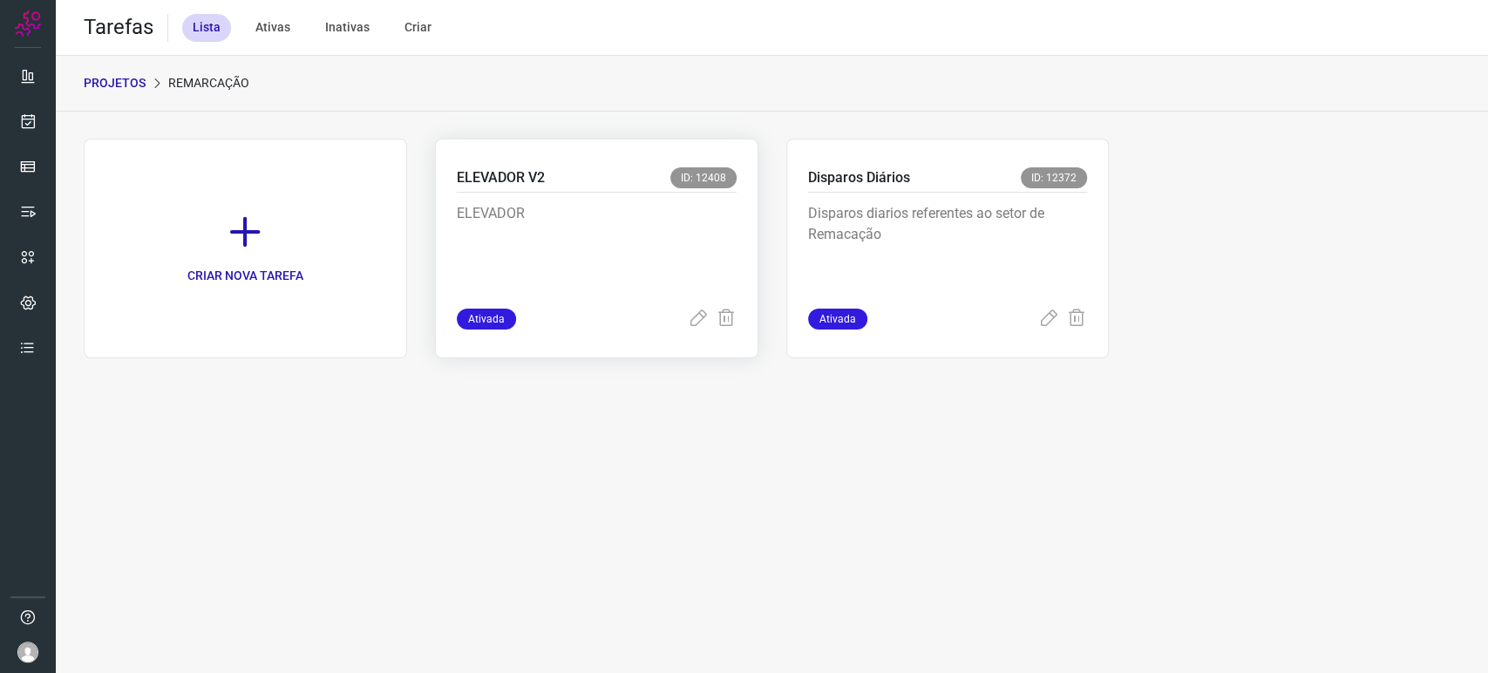
click at [662, 211] on p "ELEVADOR" at bounding box center [587, 246] width 261 height 87
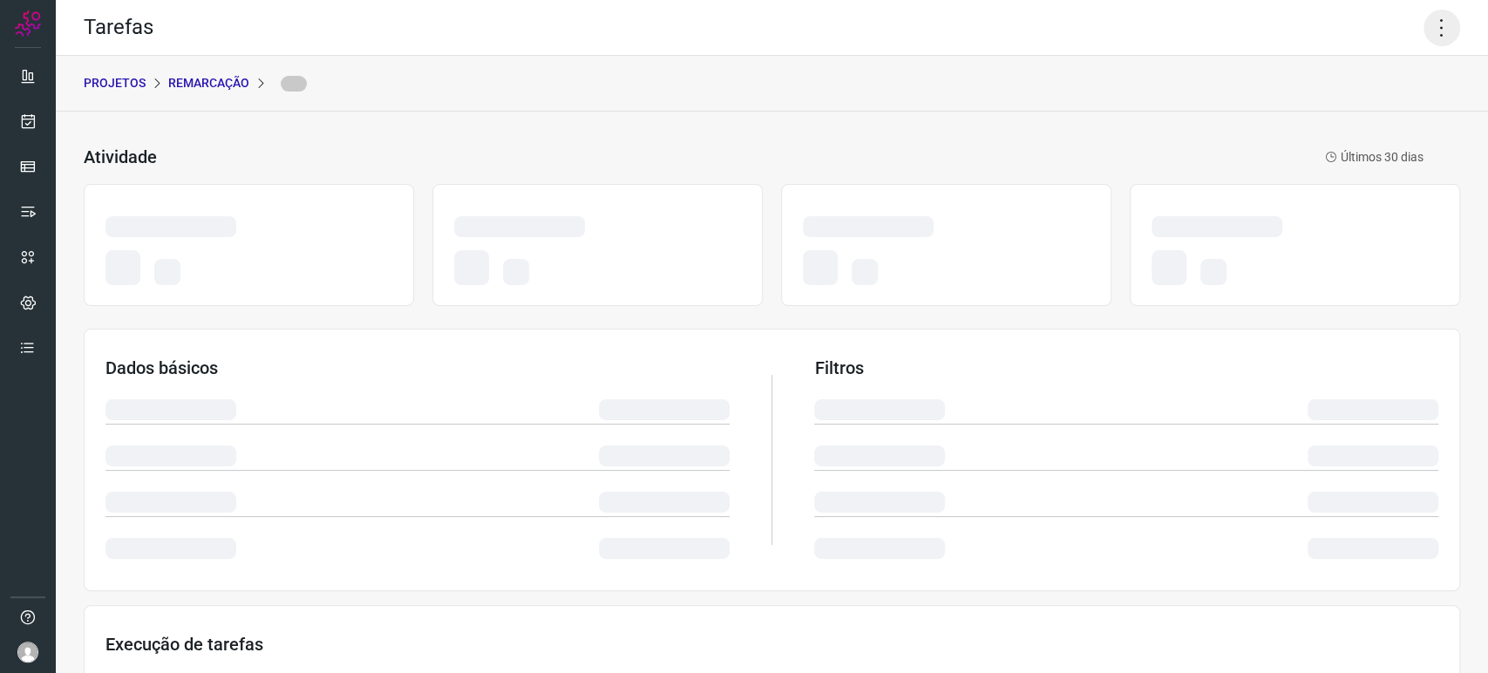
click at [1436, 25] on icon at bounding box center [1441, 28] width 37 height 37
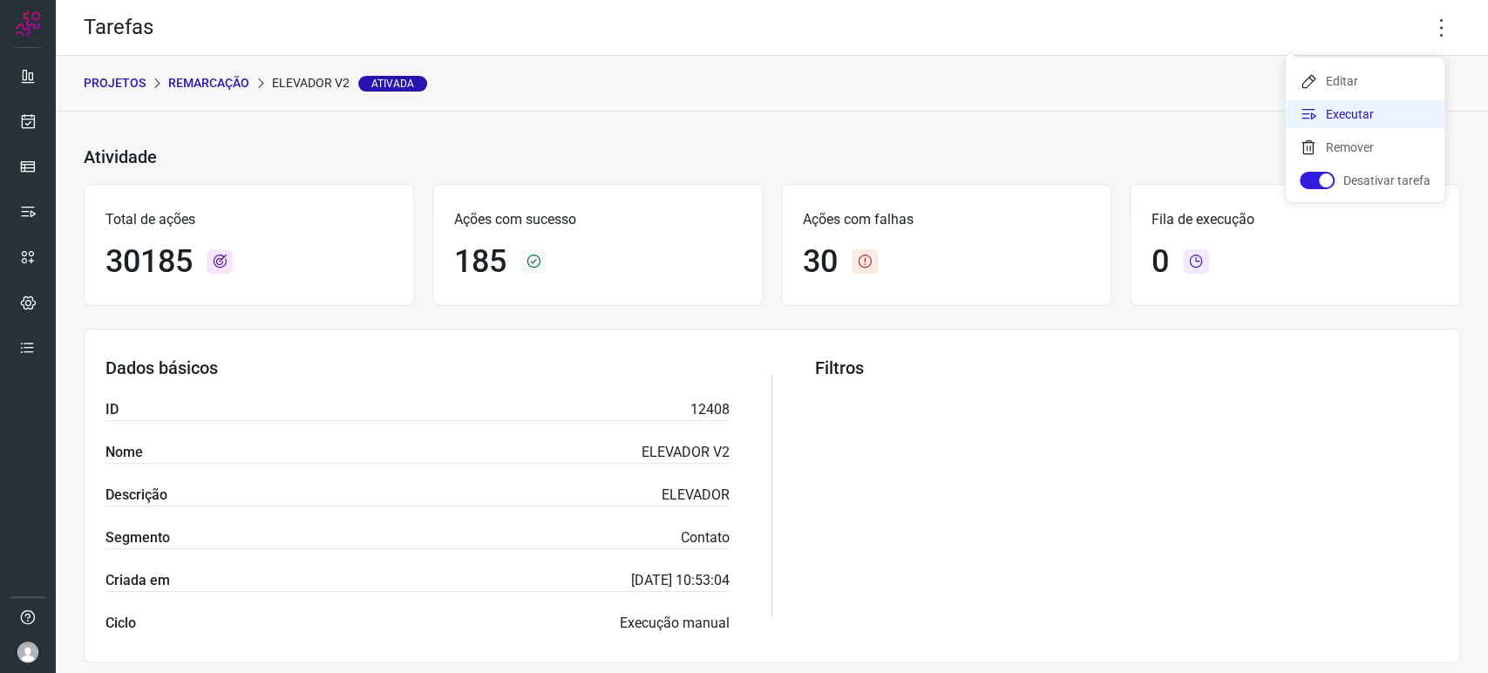
click at [1348, 121] on li "Executar" at bounding box center [1365, 114] width 159 height 28
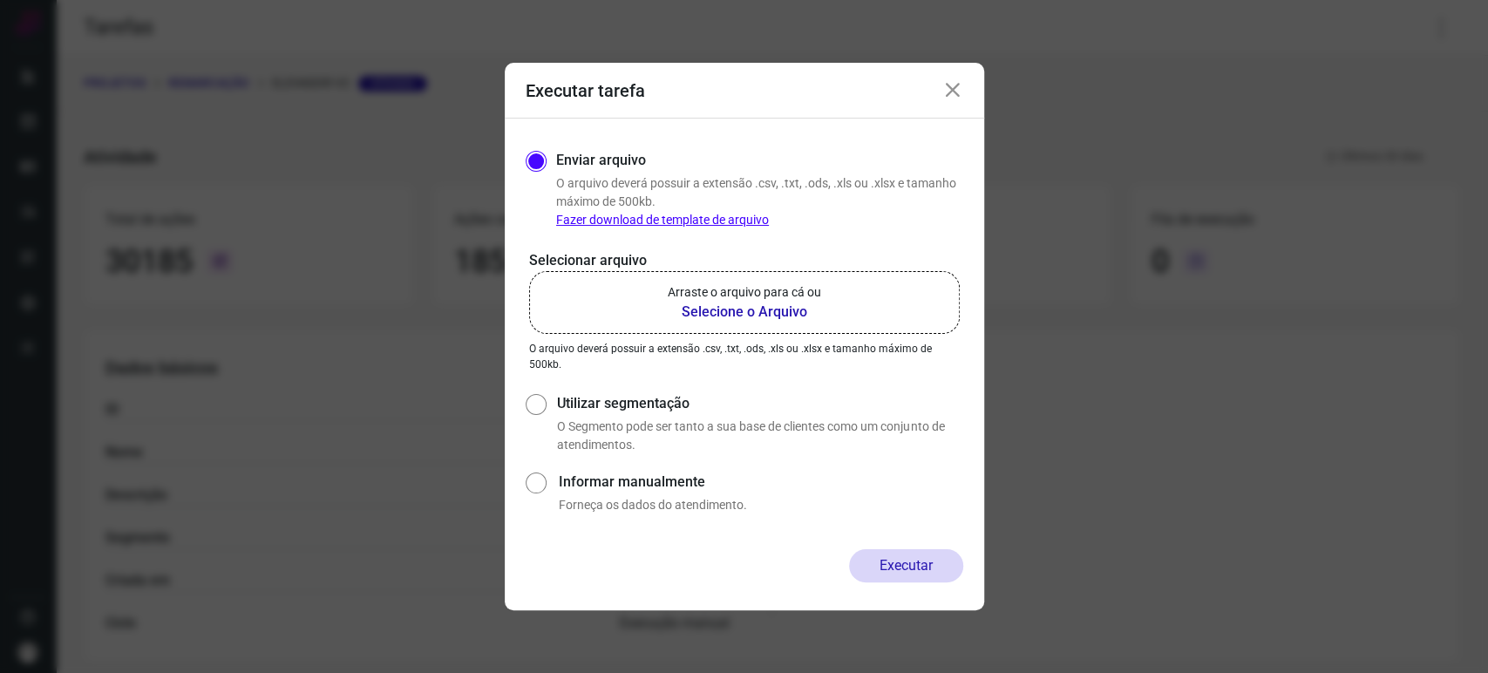
click at [804, 310] on b "Selecione o Arquivo" at bounding box center [744, 312] width 153 height 21
click at [0, 0] on input "Arraste o arquivo para cá ou Selecione o Arquivo" at bounding box center [0, 0] width 0 height 0
click at [767, 307] on b "Selecione o Arquivo" at bounding box center [744, 312] width 153 height 21
click at [0, 0] on input "Arraste o arquivo para cá ou Selecione o Arquivo" at bounding box center [0, 0] width 0 height 0
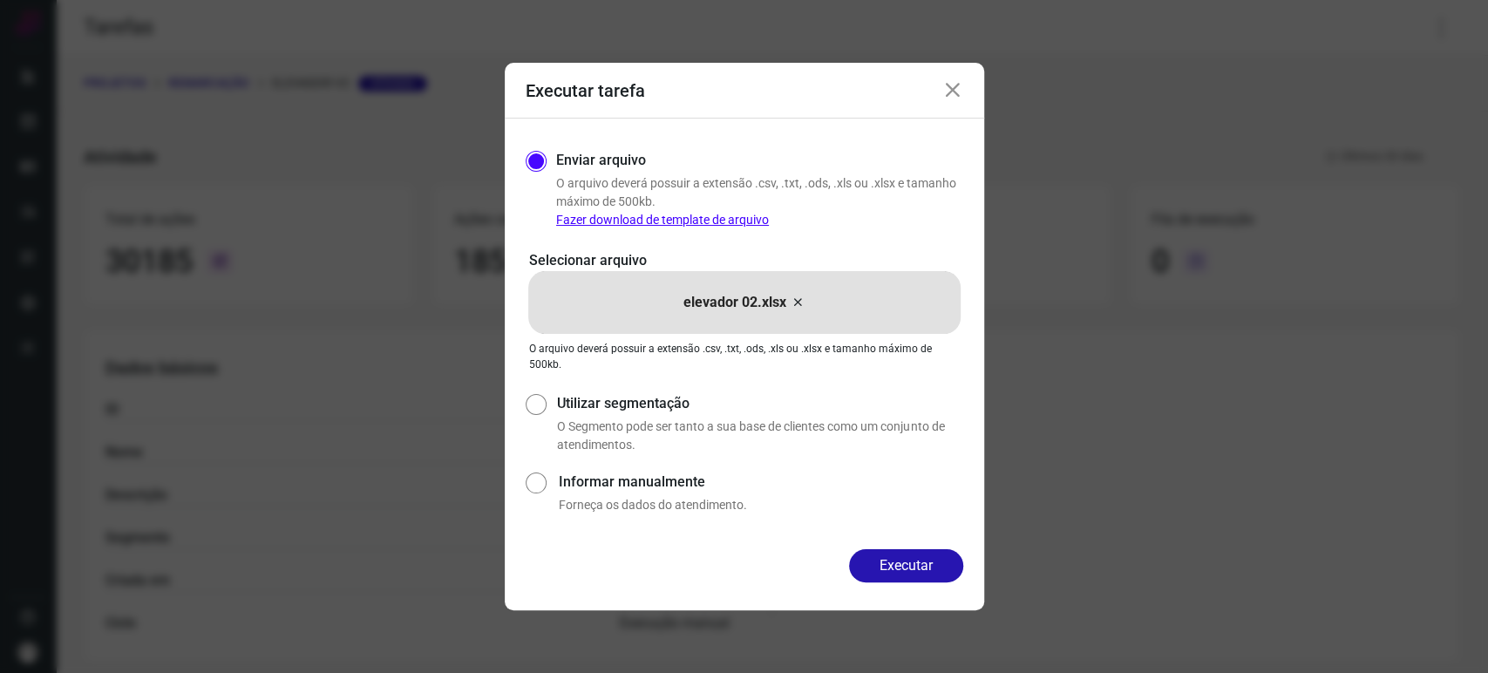
click at [942, 84] on icon at bounding box center [952, 90] width 21 height 21
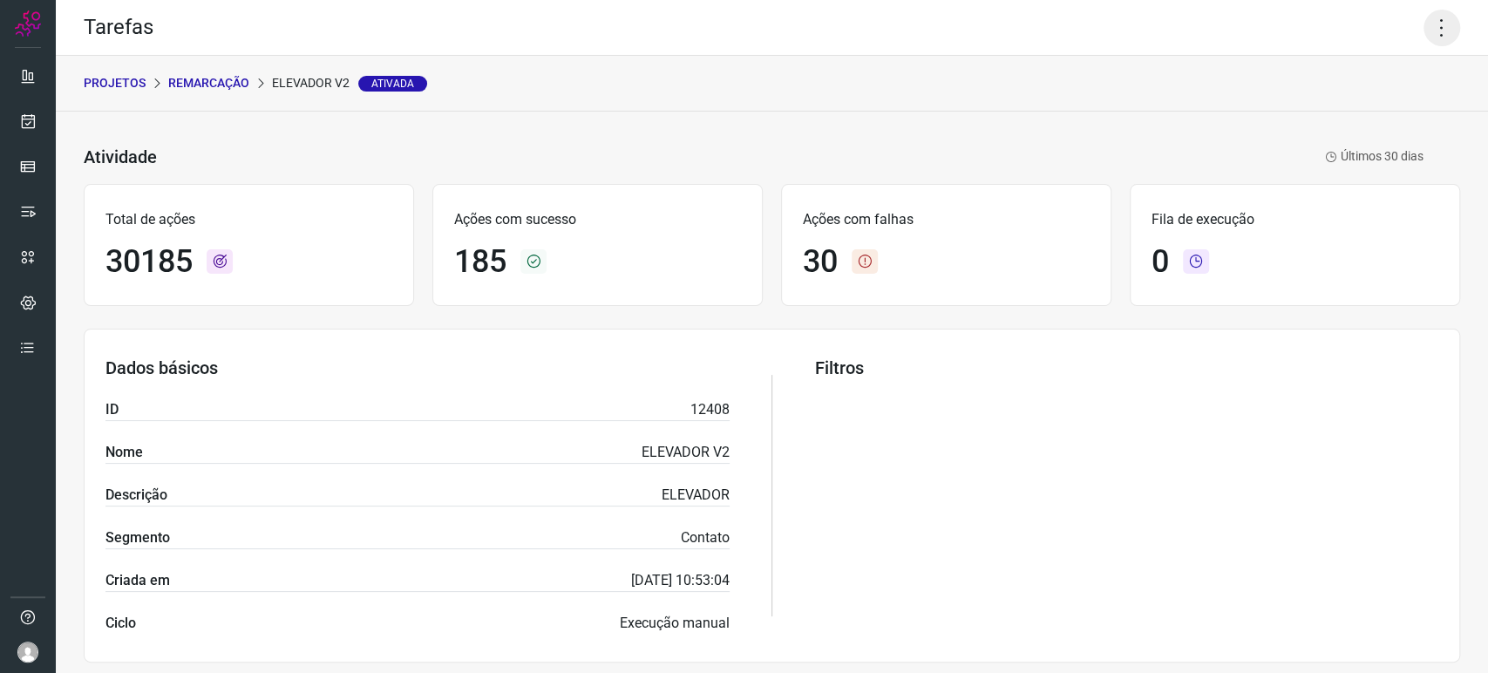
click at [1423, 37] on icon at bounding box center [1441, 28] width 37 height 37
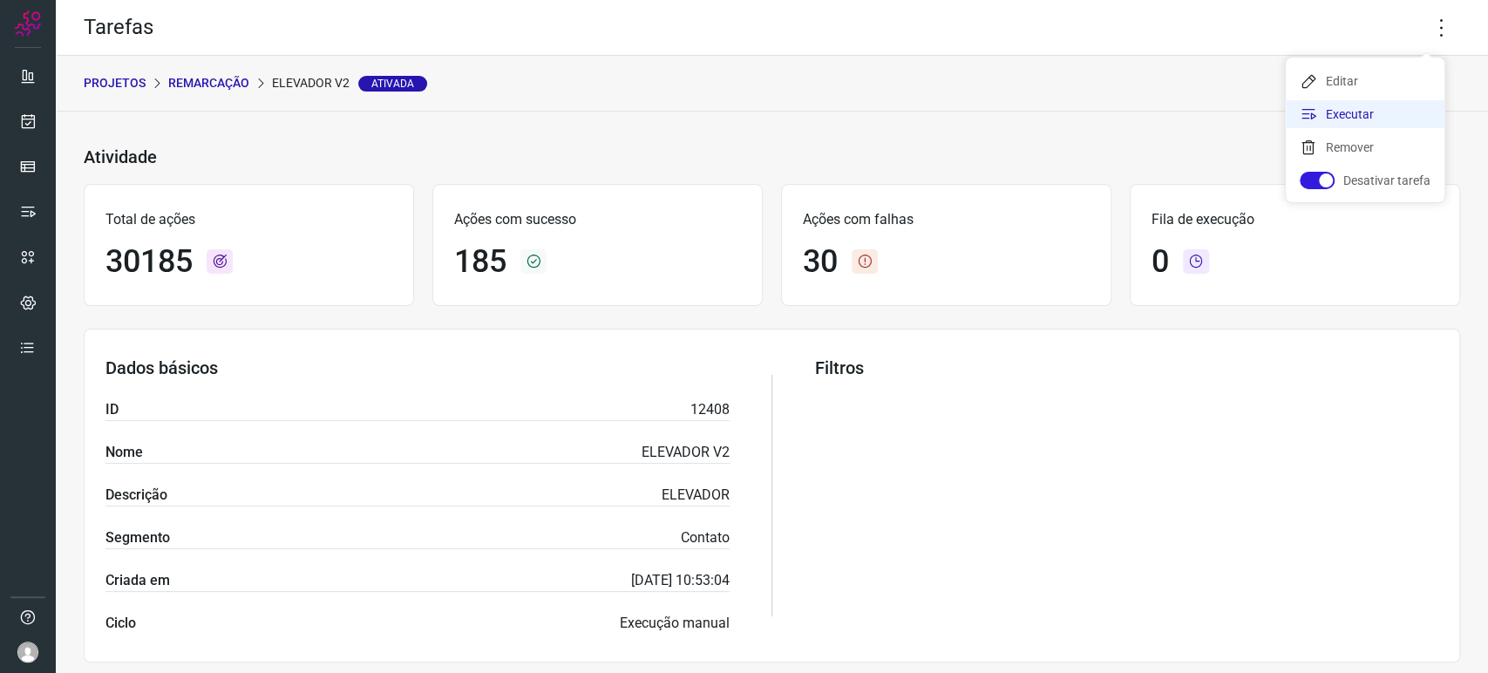
click at [1335, 119] on li "Executar" at bounding box center [1365, 114] width 159 height 28
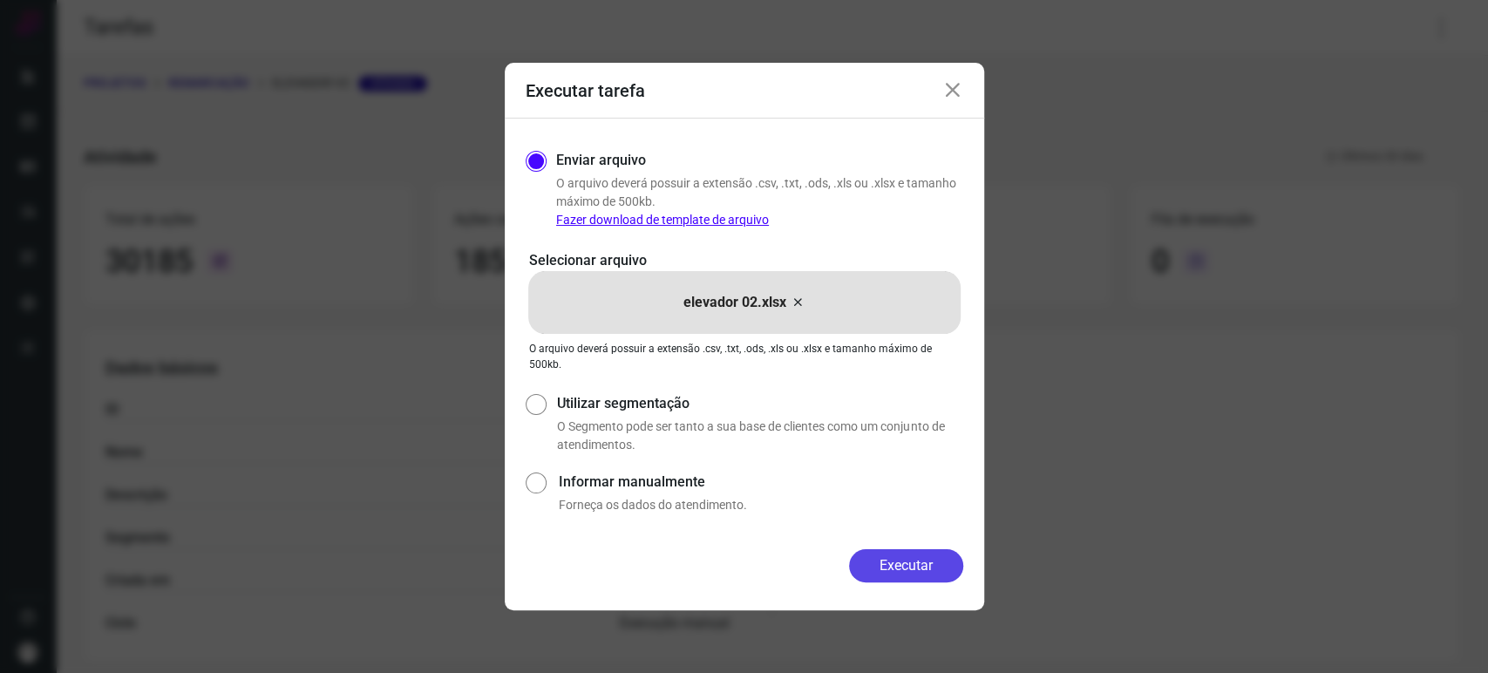
click at [906, 570] on button "Executar" at bounding box center [906, 565] width 114 height 33
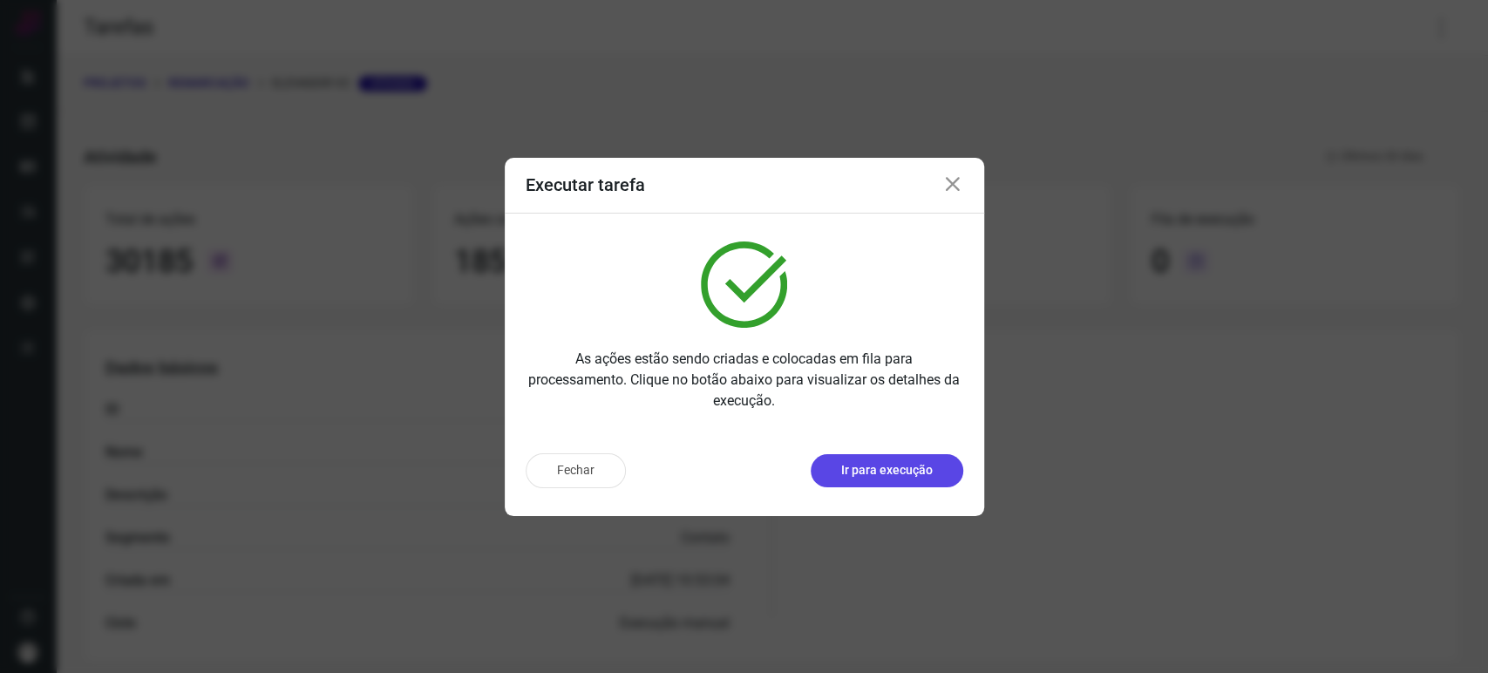
click at [908, 473] on p "Ir para execução" at bounding box center [887, 470] width 92 height 18
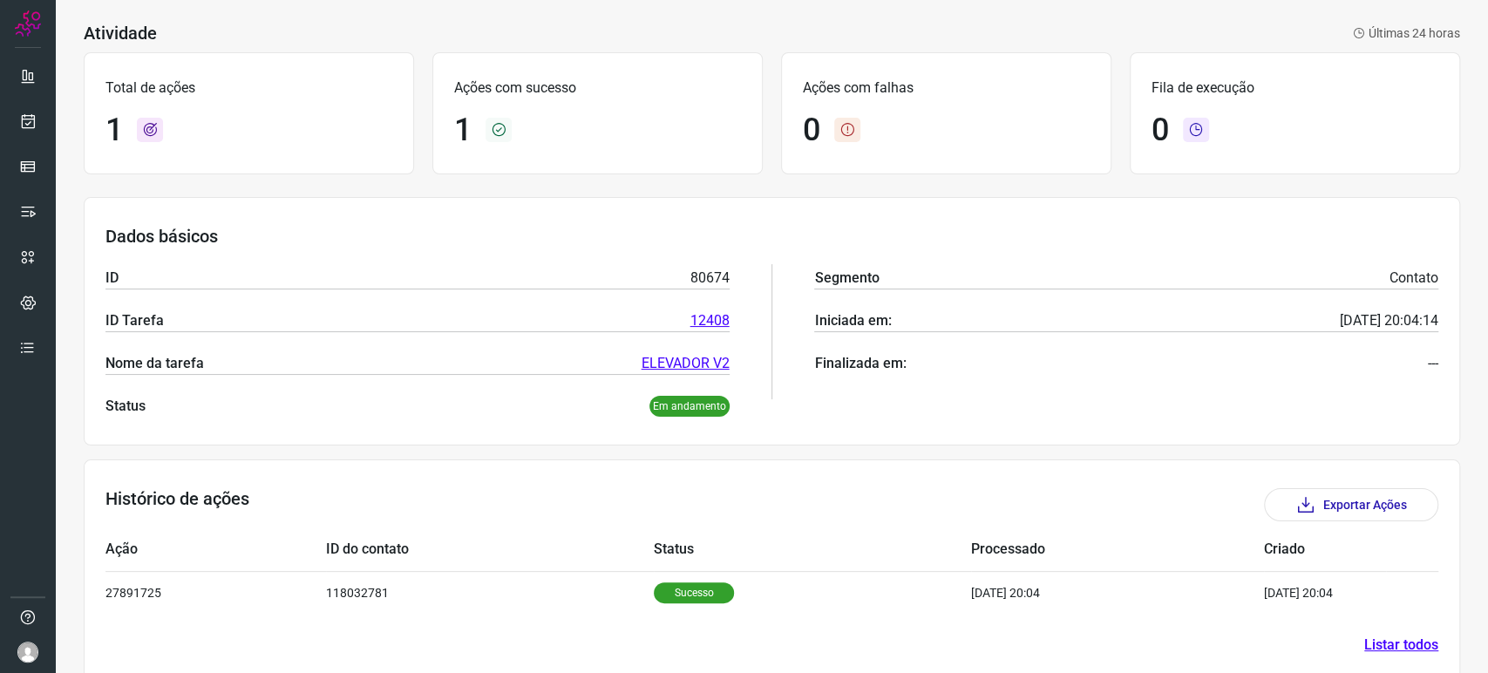
scroll to position [87, 0]
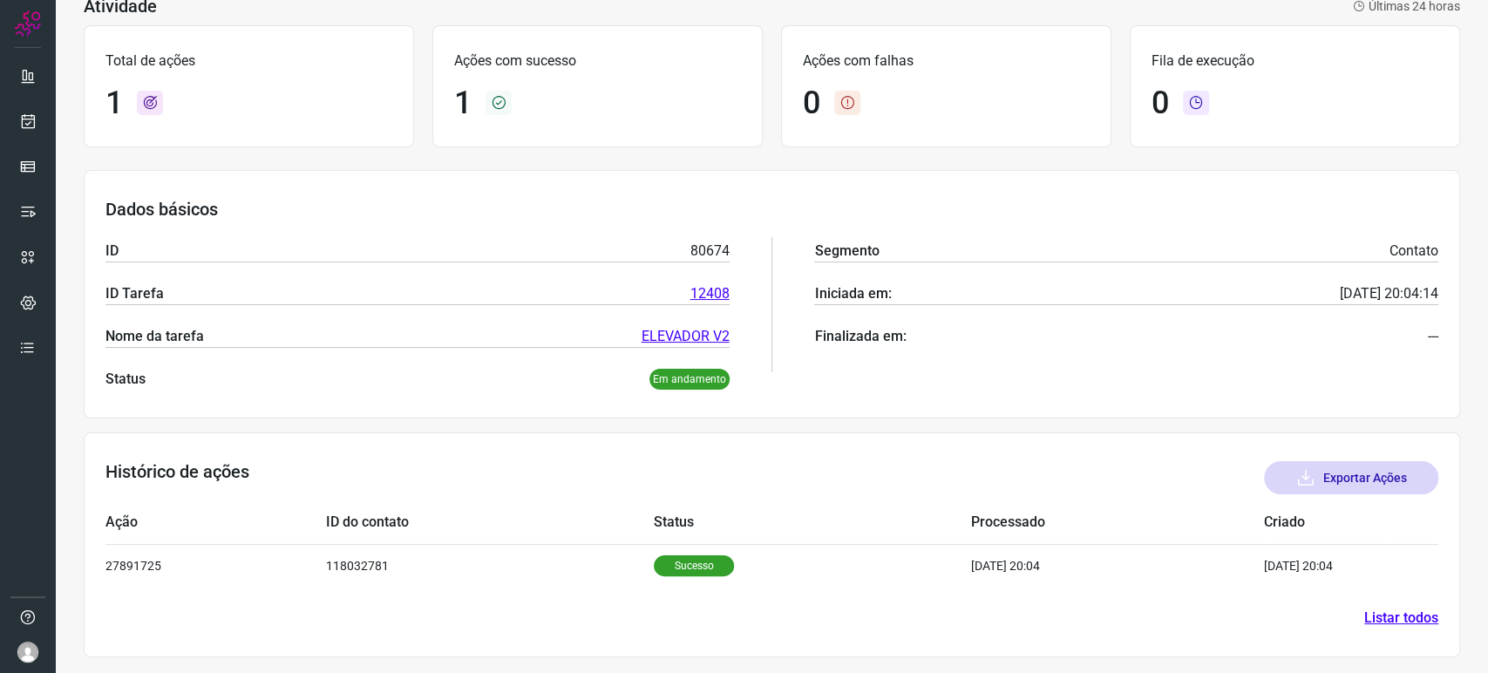
click at [1345, 469] on button "Exportar Ações" at bounding box center [1351, 477] width 174 height 33
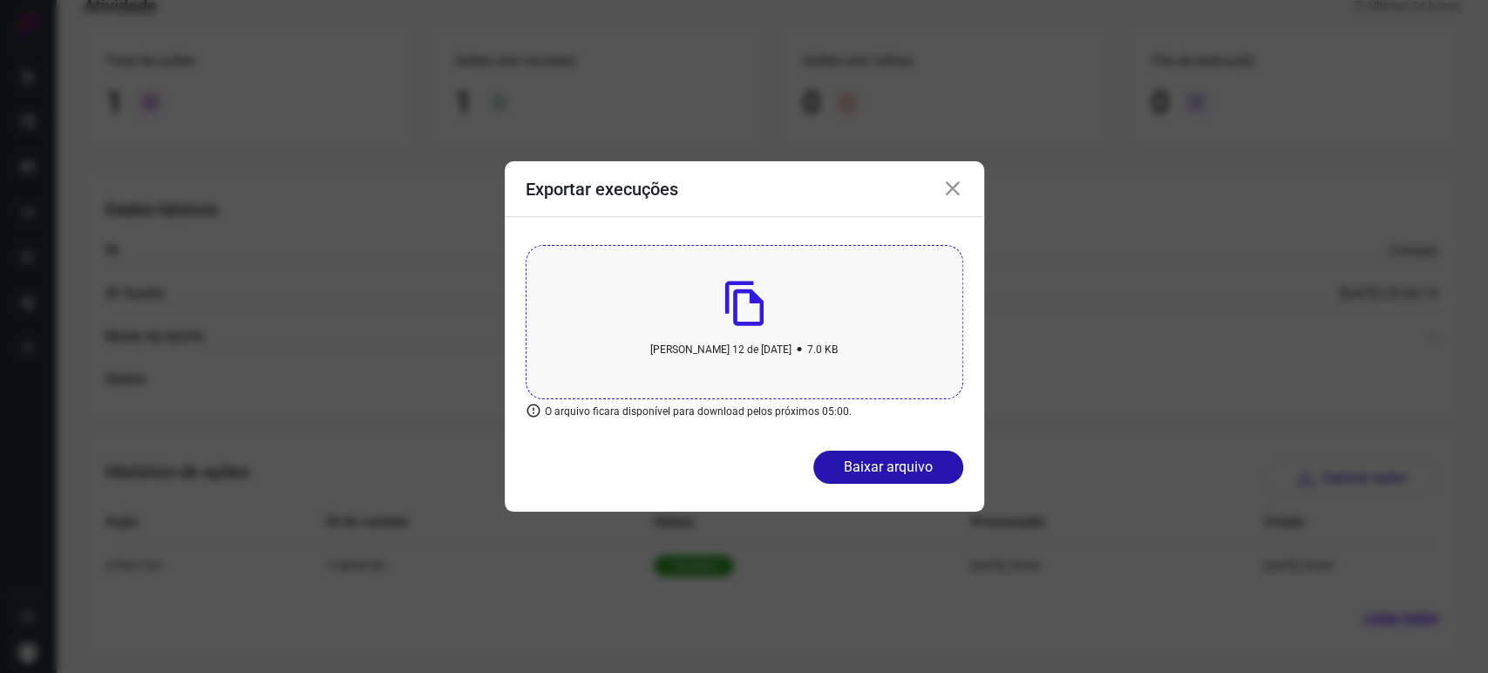
click at [944, 185] on icon at bounding box center [952, 189] width 21 height 21
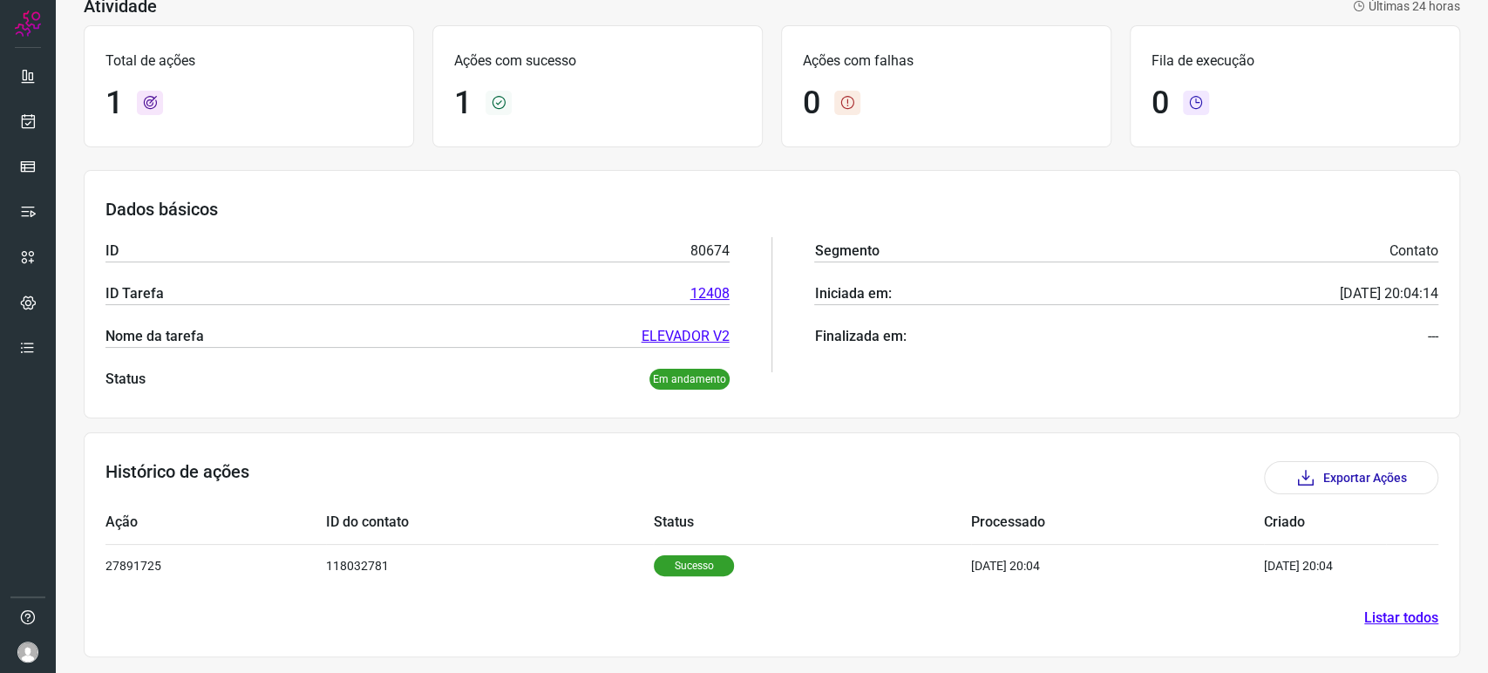
click at [1395, 619] on link "Listar todos" at bounding box center [1401, 617] width 74 height 21
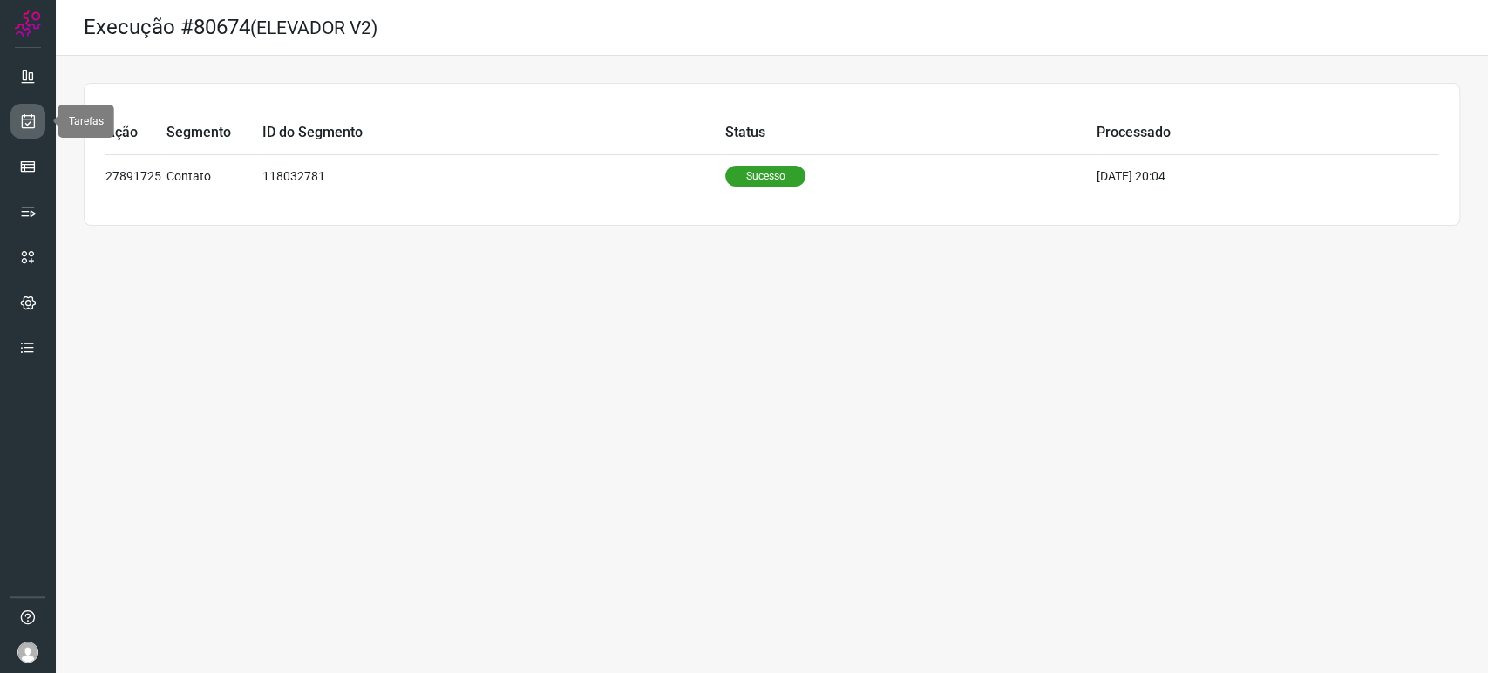
click at [31, 127] on icon at bounding box center [28, 120] width 18 height 17
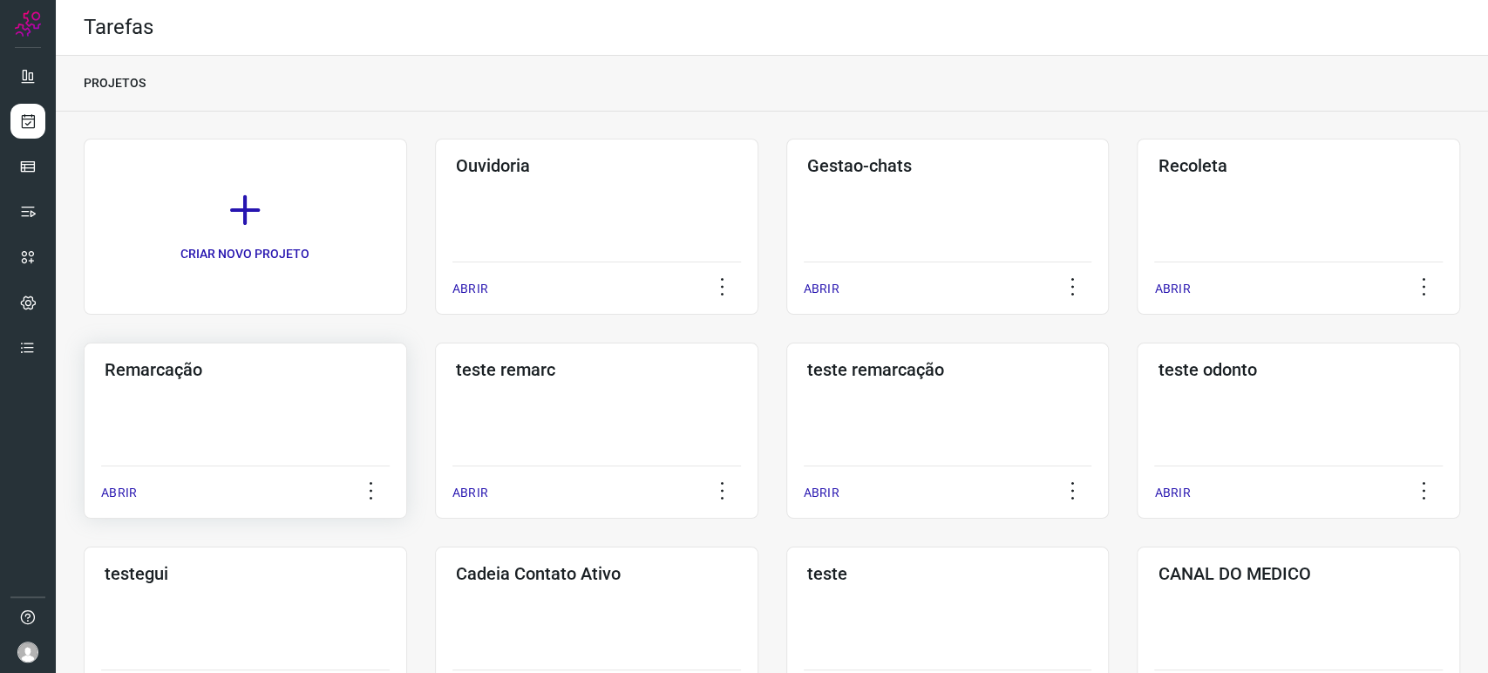
click at [435, 418] on div "Remarcação ABRIR" at bounding box center [596, 431] width 323 height 176
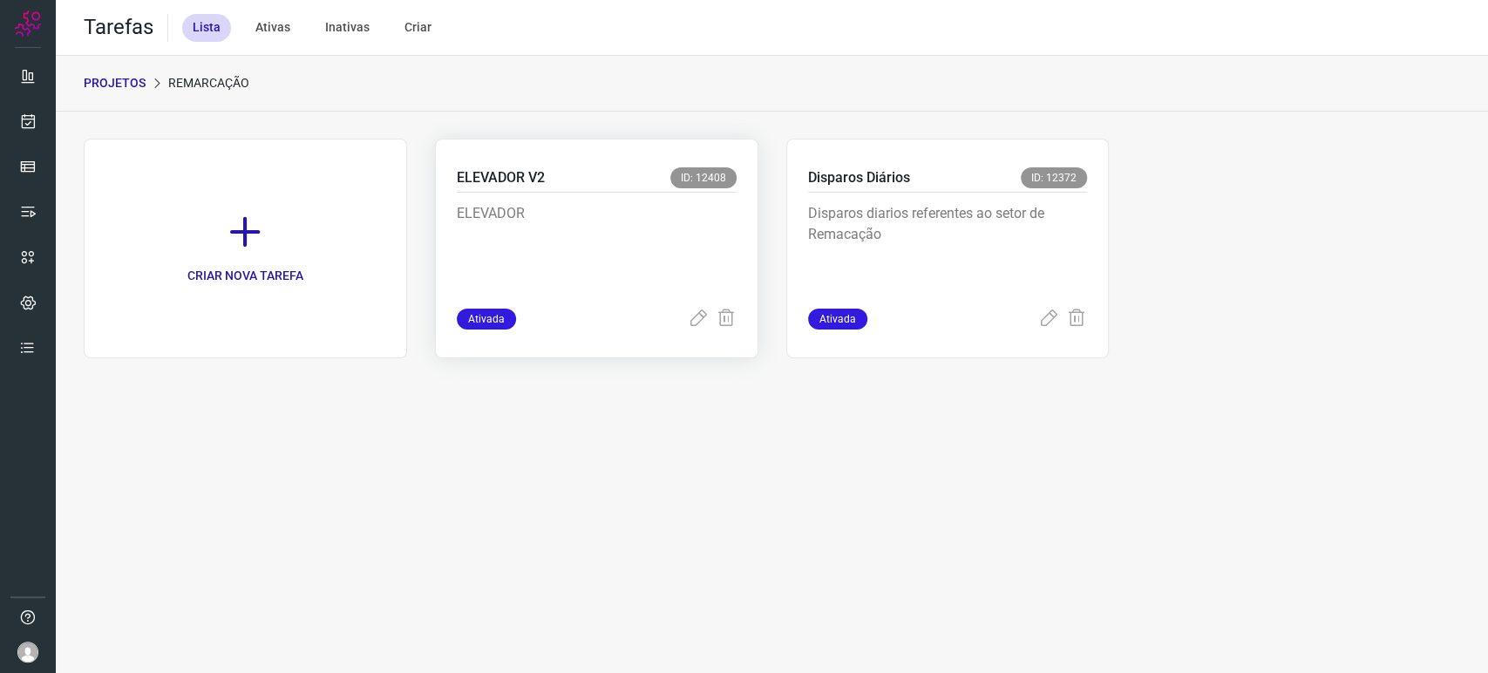
click at [614, 230] on p "ELEVADOR" at bounding box center [587, 246] width 261 height 87
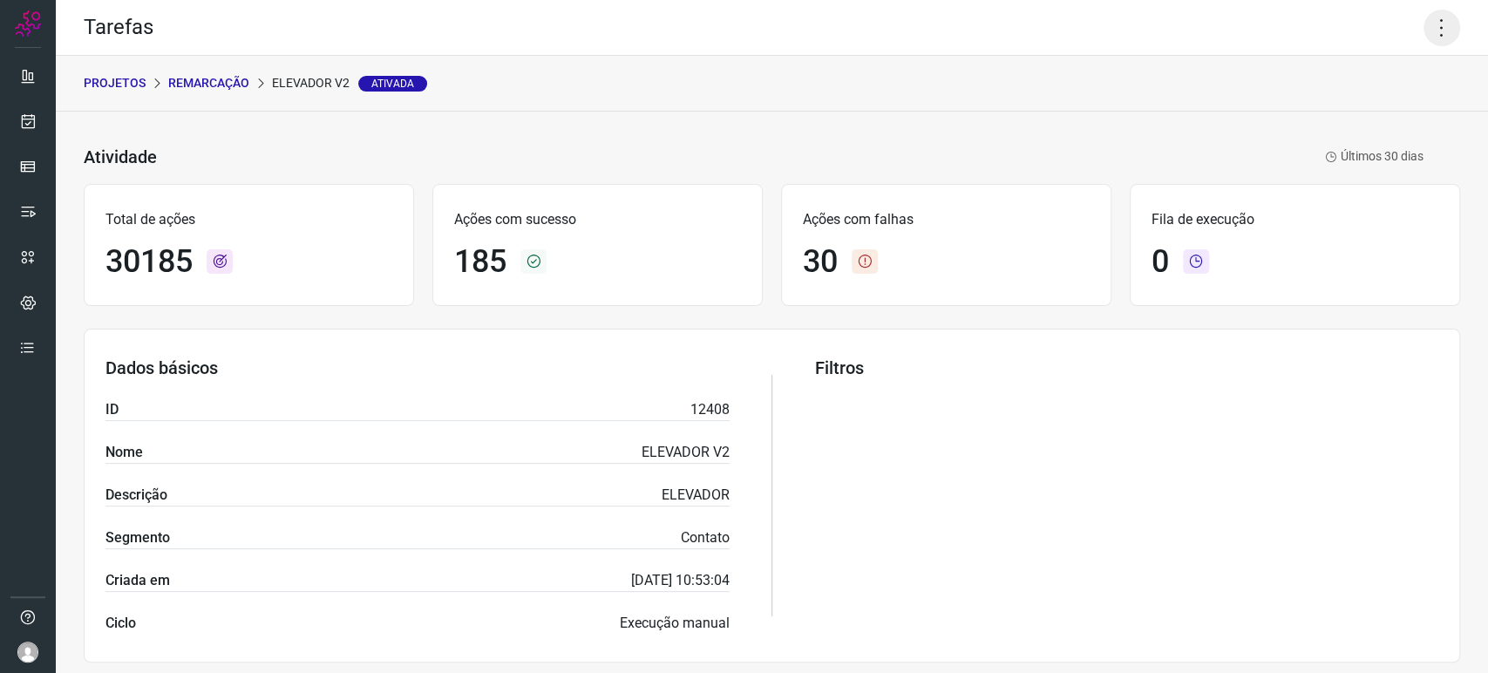
click at [1433, 28] on icon at bounding box center [1441, 28] width 37 height 37
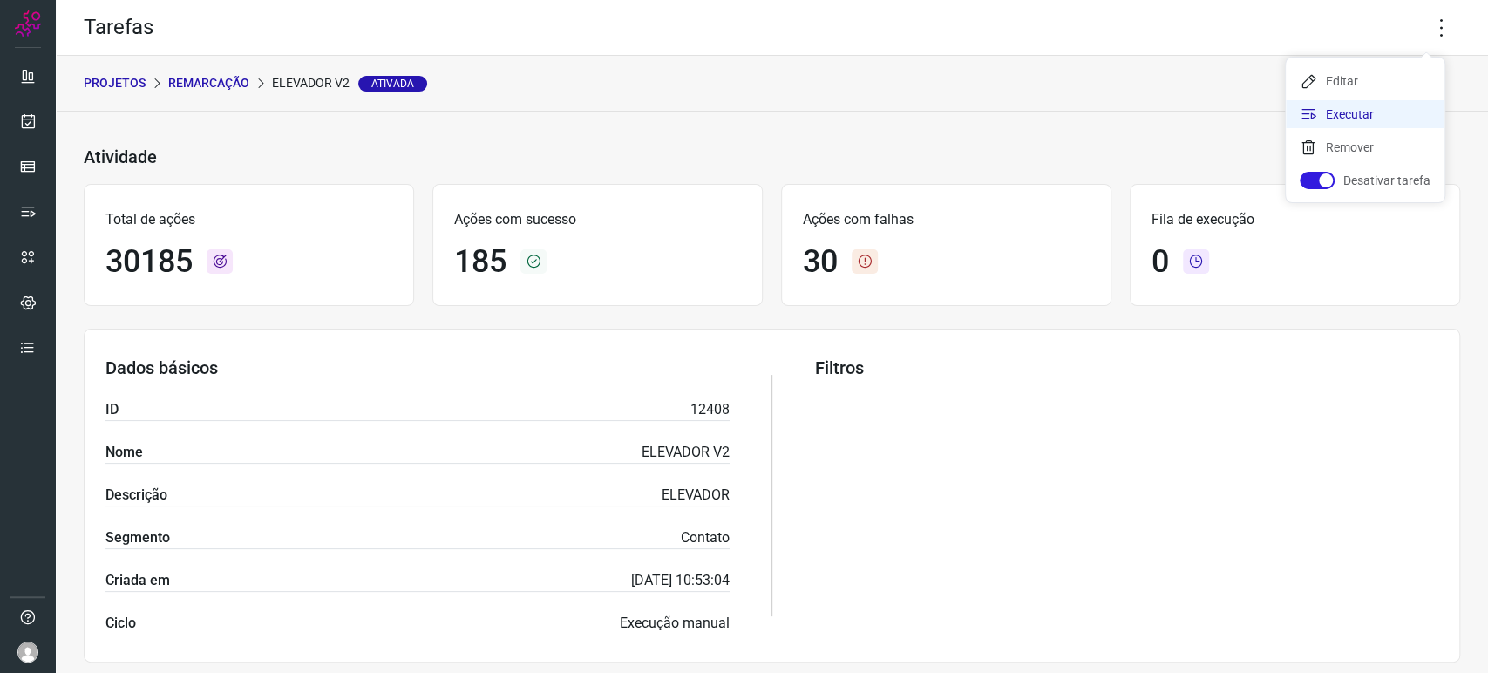
drag, startPoint x: 1357, startPoint y: 109, endPoint x: 1285, endPoint y: 146, distance: 81.5
click at [1356, 109] on li "Executar" at bounding box center [1365, 114] width 159 height 28
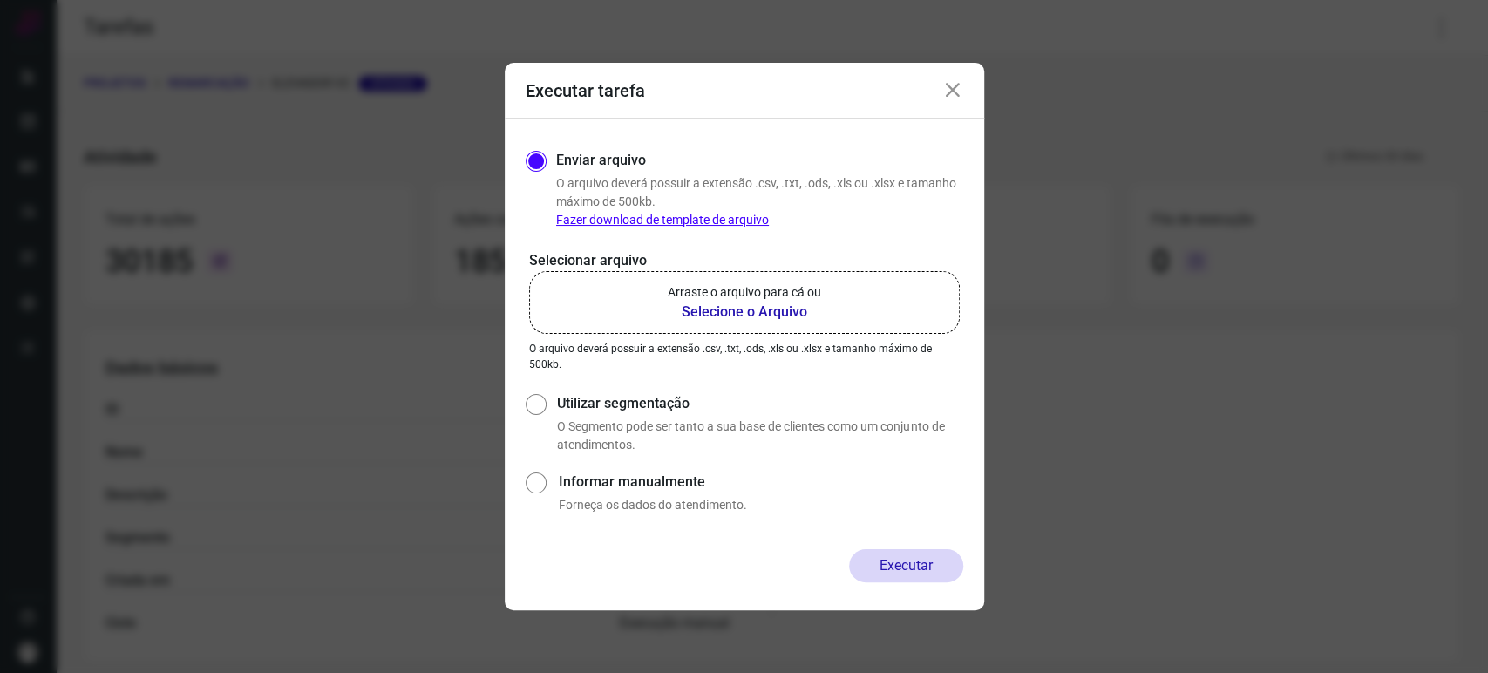
click at [742, 308] on b "Selecione o Arquivo" at bounding box center [744, 312] width 153 height 21
click at [0, 0] on input "Arraste o arquivo para cá ou Selecione o Arquivo" at bounding box center [0, 0] width 0 height 0
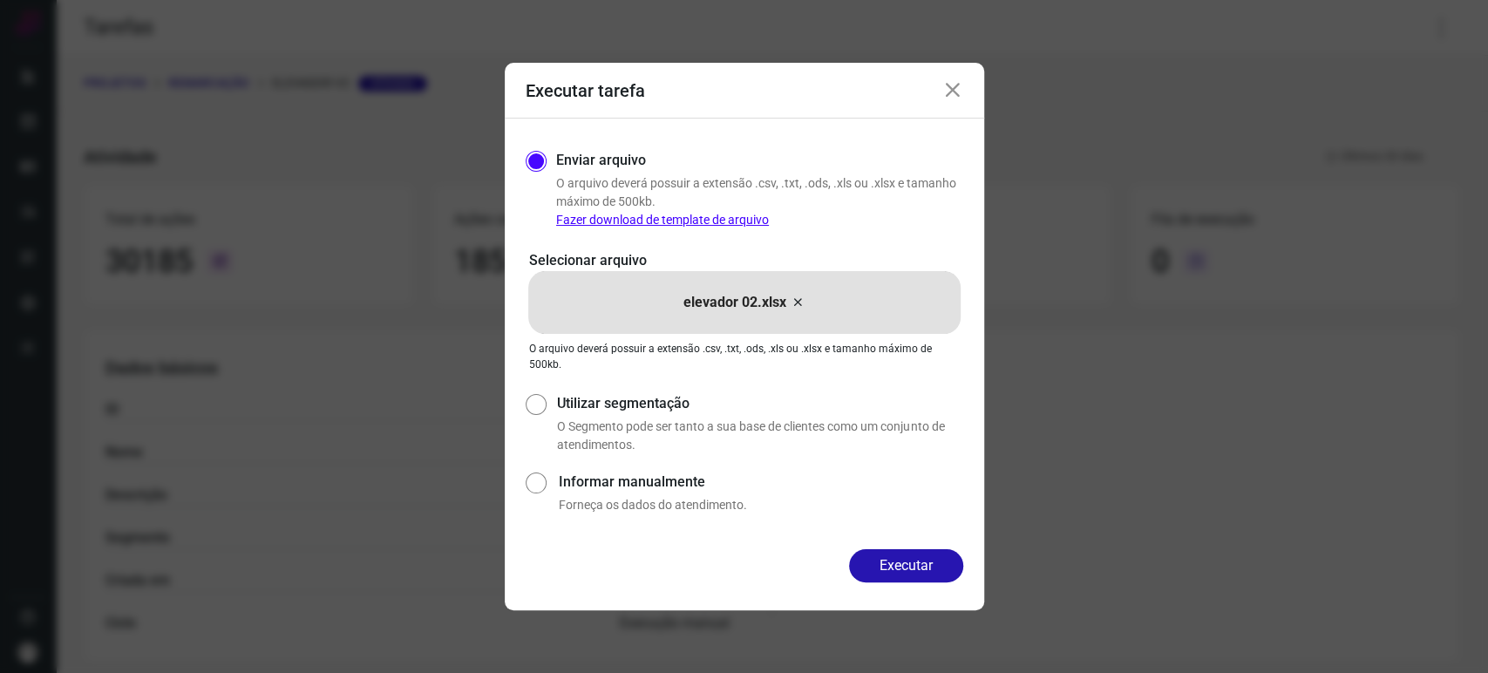
click at [959, 89] on icon at bounding box center [952, 90] width 21 height 21
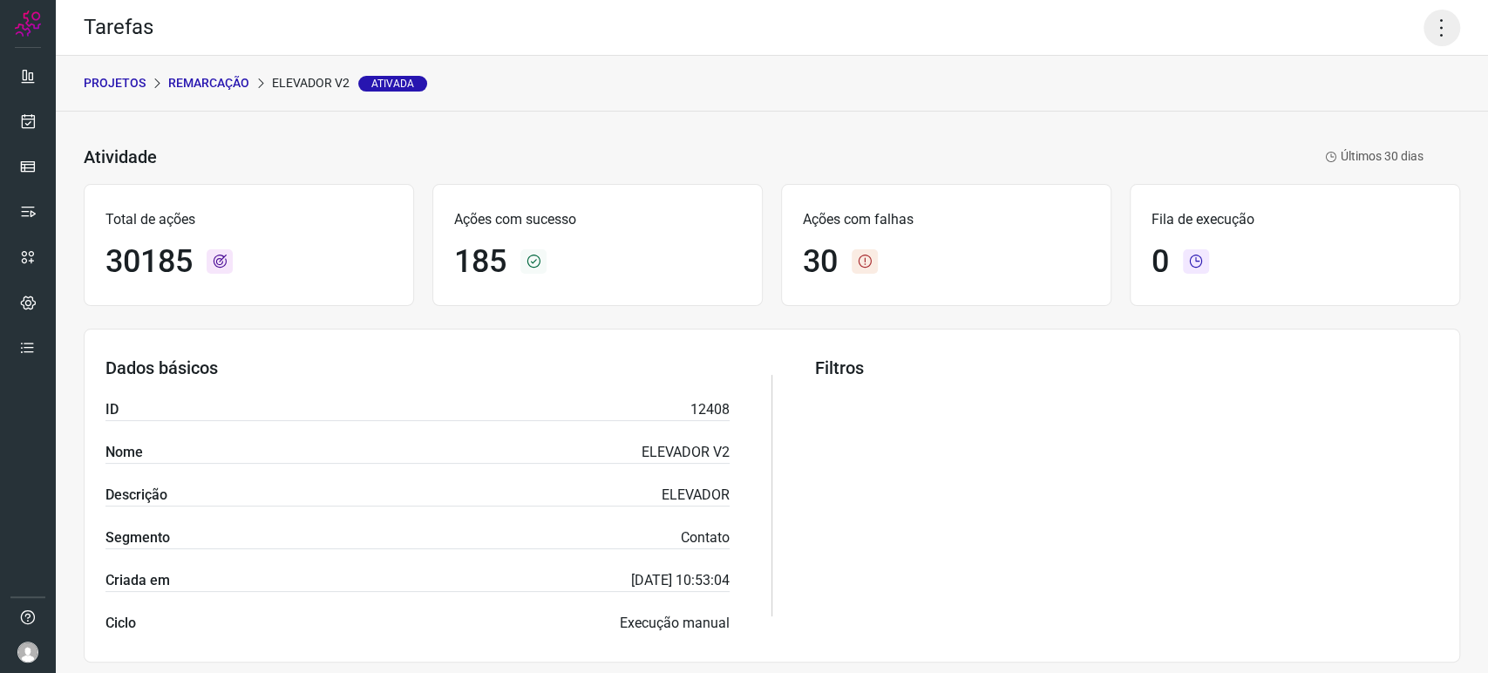
click at [1429, 32] on icon at bounding box center [1441, 28] width 37 height 37
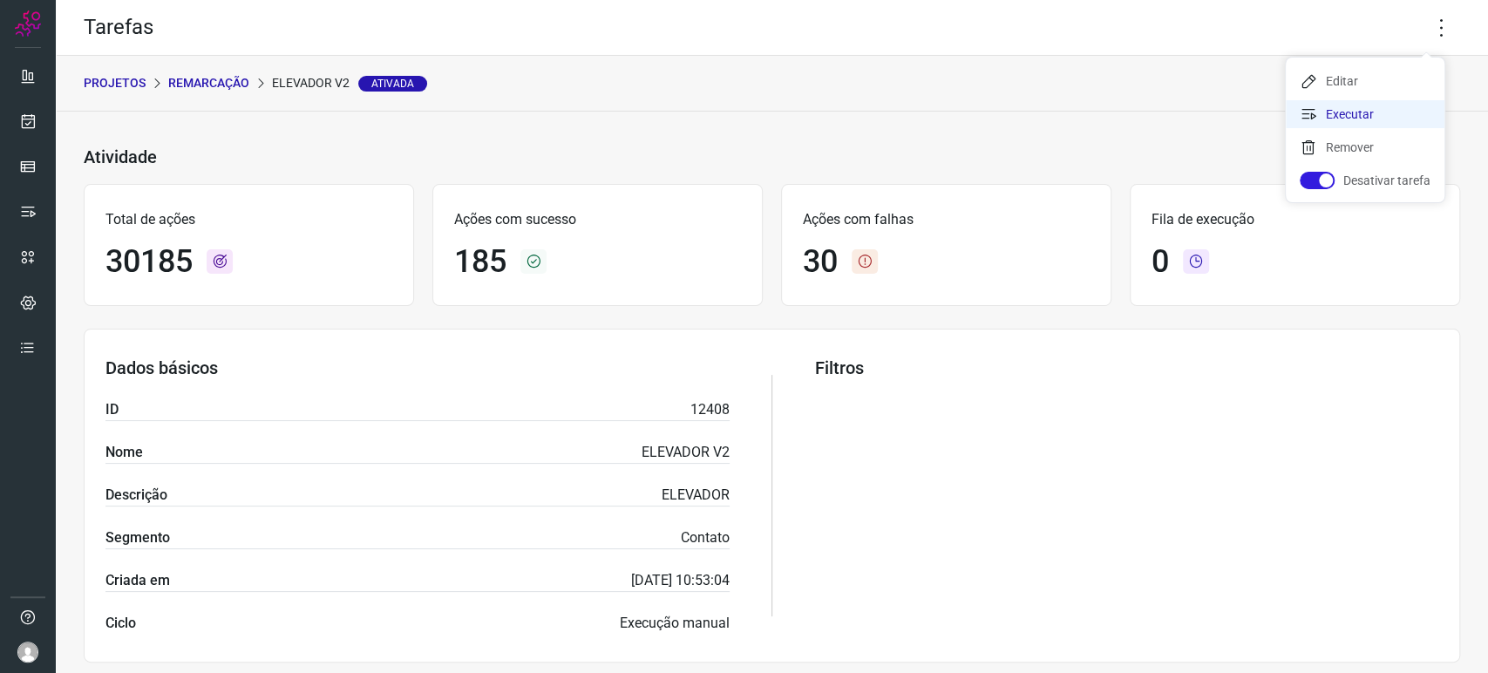
drag, startPoint x: 1362, startPoint y: 111, endPoint x: 1352, endPoint y: 126, distance: 18.1
click at [1360, 111] on li "Executar" at bounding box center [1365, 114] width 159 height 28
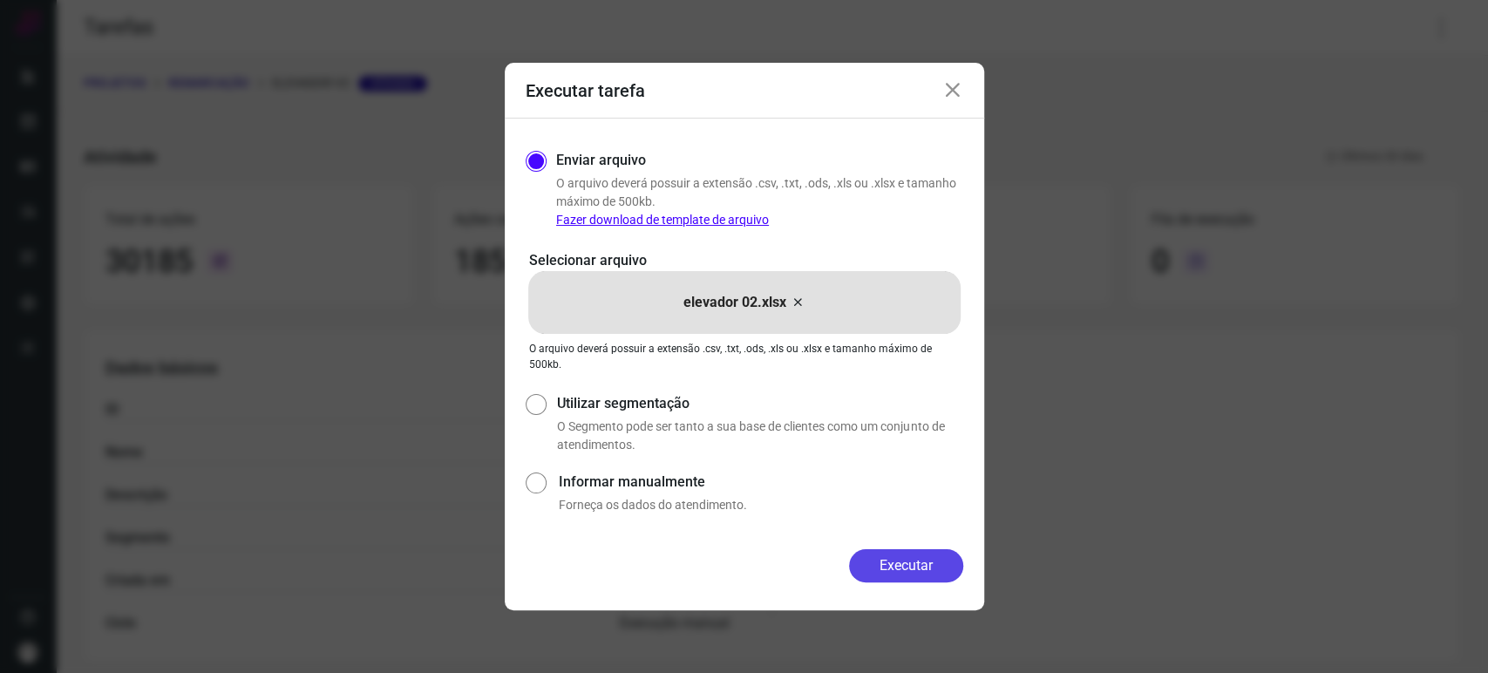
click at [908, 567] on button "Executar" at bounding box center [906, 565] width 114 height 33
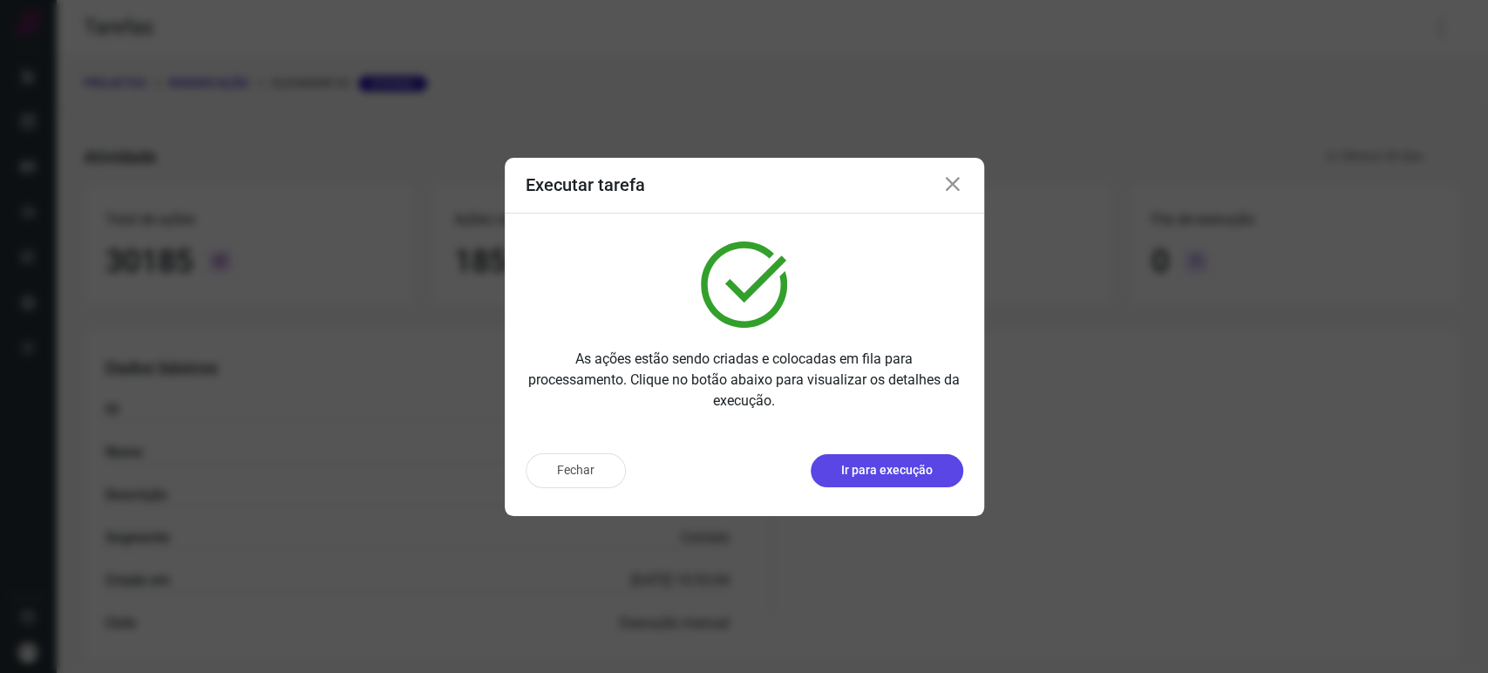
click at [909, 470] on p "Ir para execução" at bounding box center [887, 470] width 92 height 18
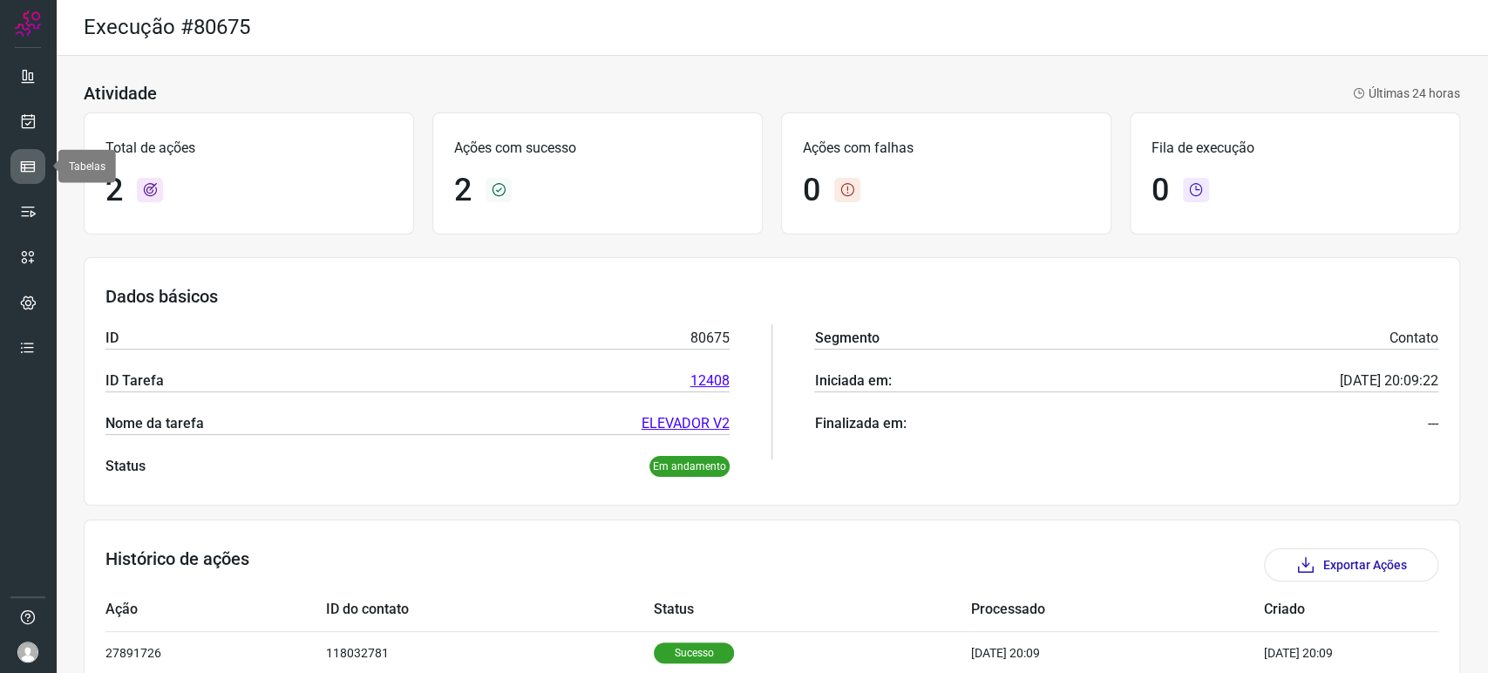
click at [20, 159] on icon at bounding box center [27, 166] width 17 height 17
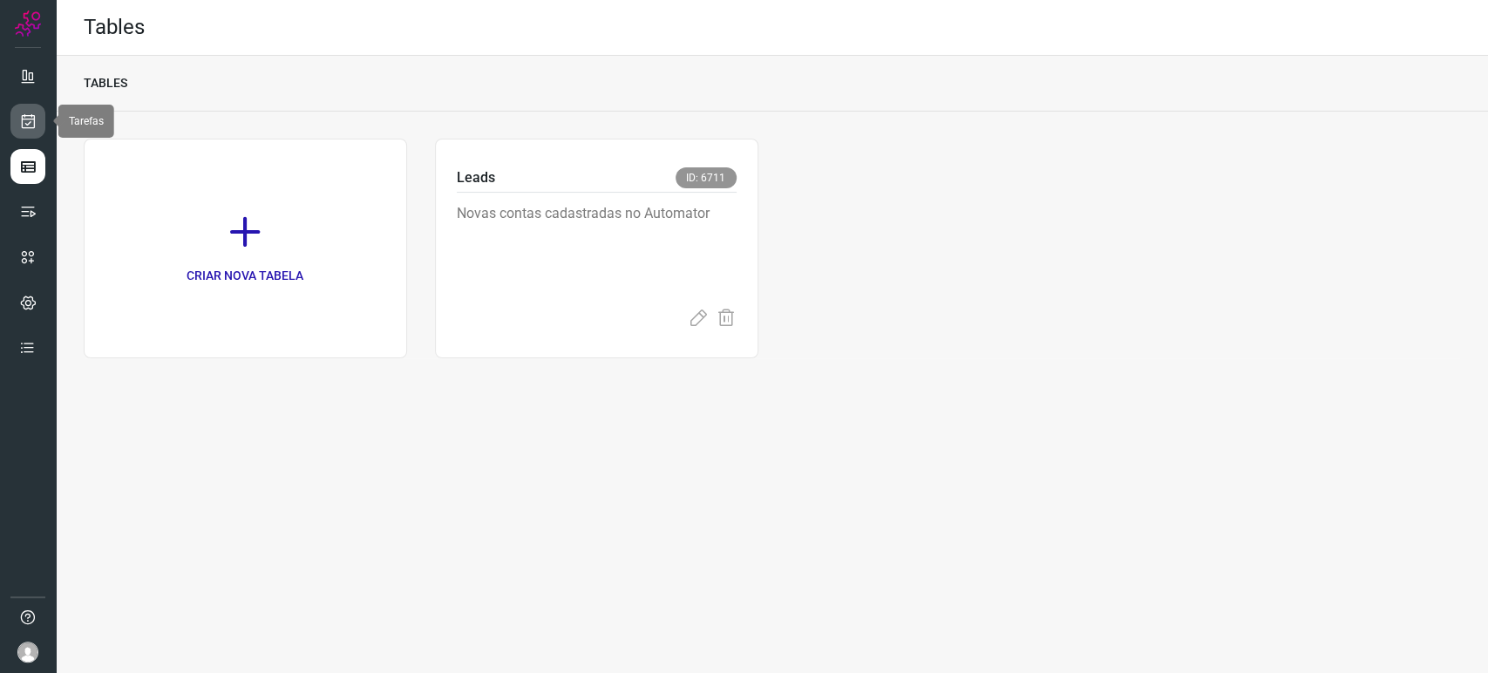
click at [29, 126] on icon at bounding box center [28, 120] width 18 height 17
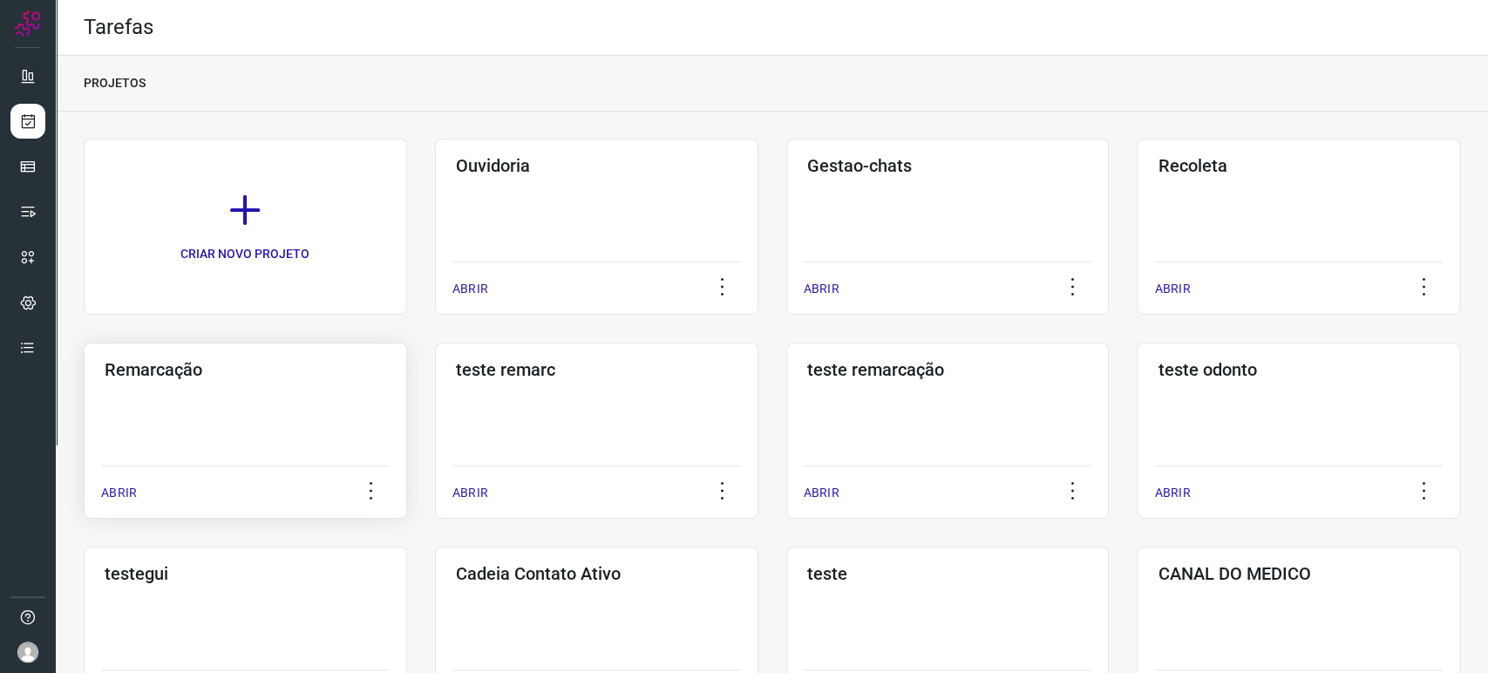
click at [435, 380] on div "Remarcação ABRIR" at bounding box center [596, 431] width 323 height 176
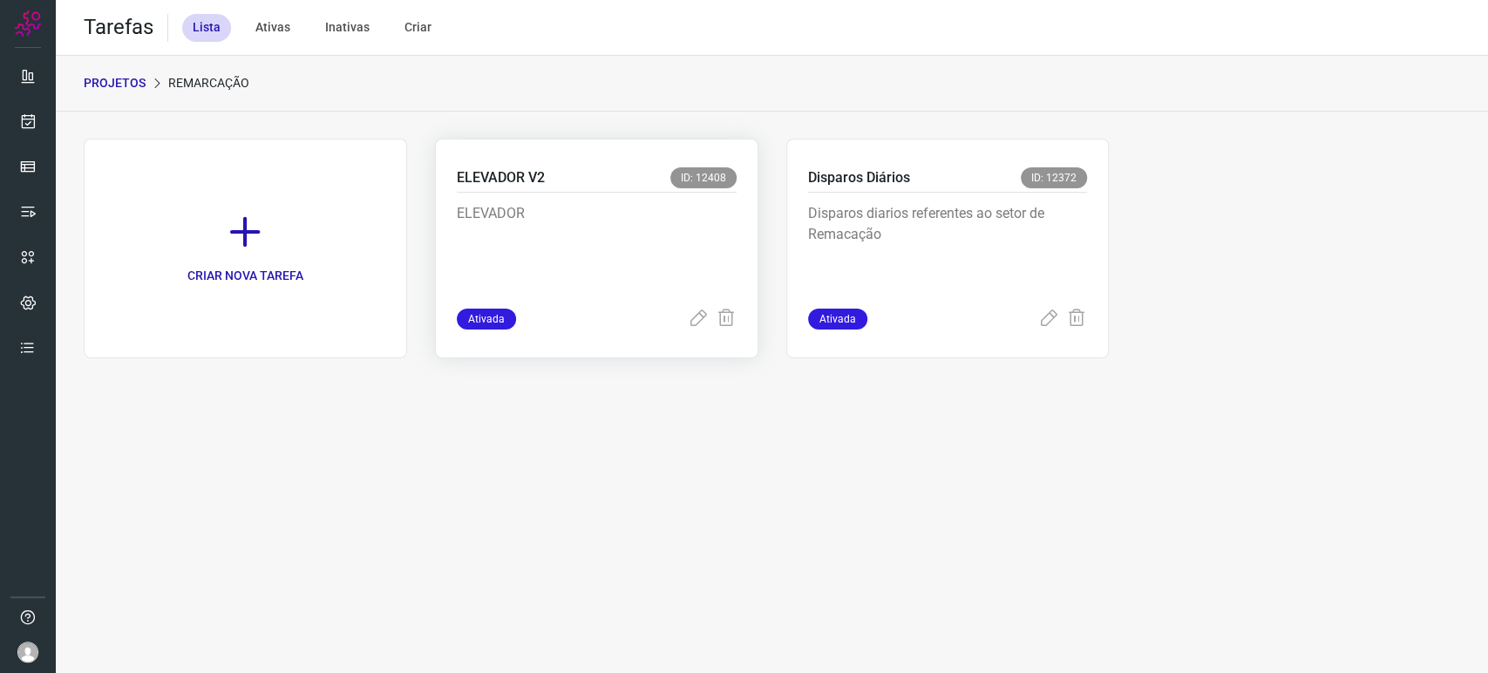
click at [607, 207] on p "ELEVADOR" at bounding box center [587, 246] width 261 height 87
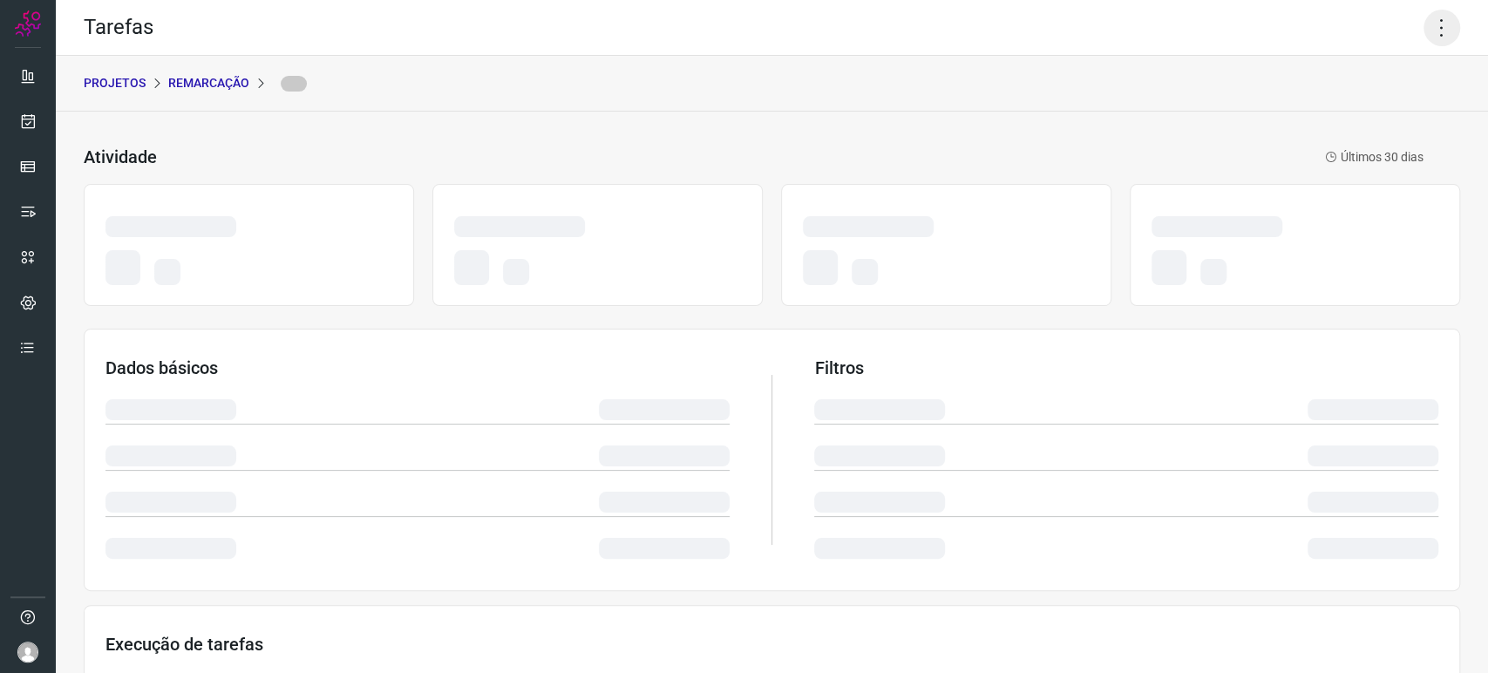
click at [1435, 28] on icon at bounding box center [1441, 28] width 37 height 37
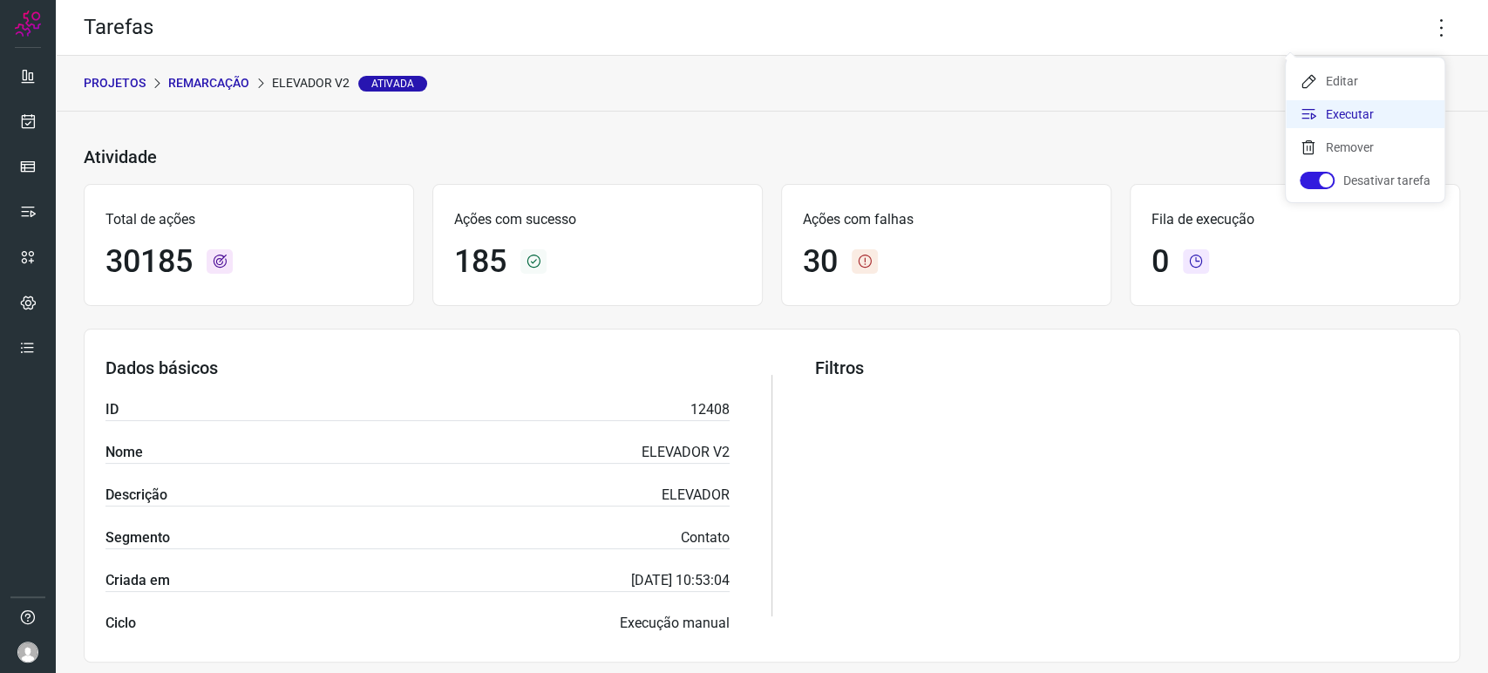
click at [1353, 119] on li "Executar" at bounding box center [1365, 114] width 159 height 28
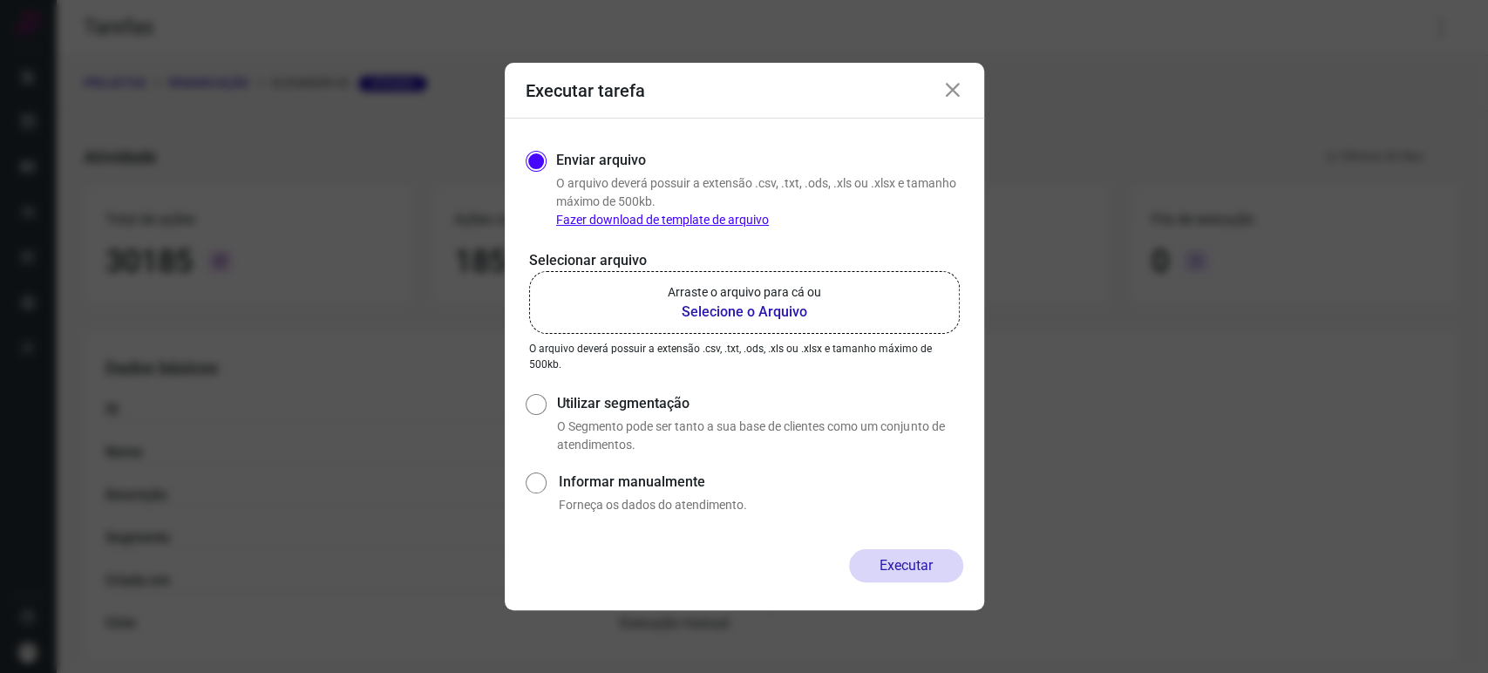
click at [752, 314] on b "Selecione o Arquivo" at bounding box center [744, 312] width 153 height 21
click at [0, 0] on input "Arraste o arquivo para cá ou Selecione o Arquivo" at bounding box center [0, 0] width 0 height 0
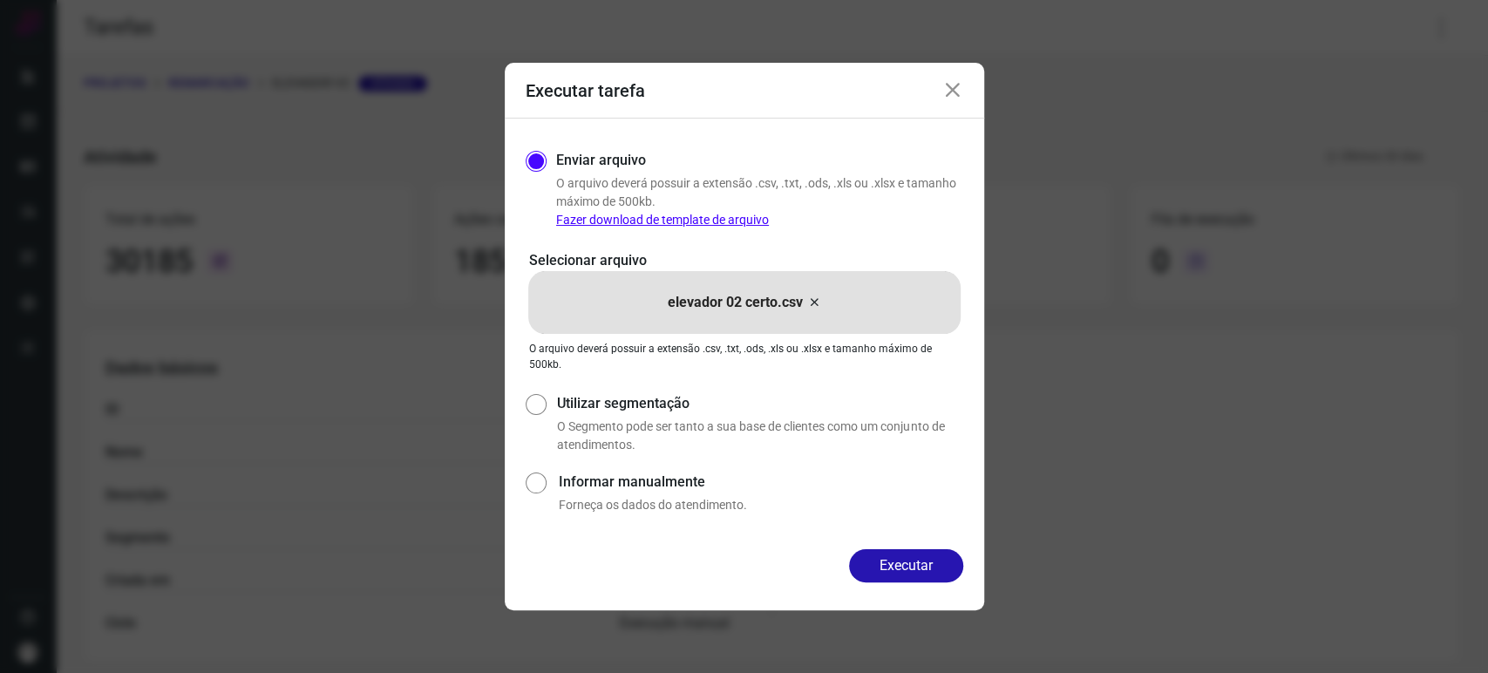
click at [970, 78] on div "Executar tarefa" at bounding box center [744, 91] width 479 height 56
click at [946, 89] on icon at bounding box center [952, 90] width 21 height 21
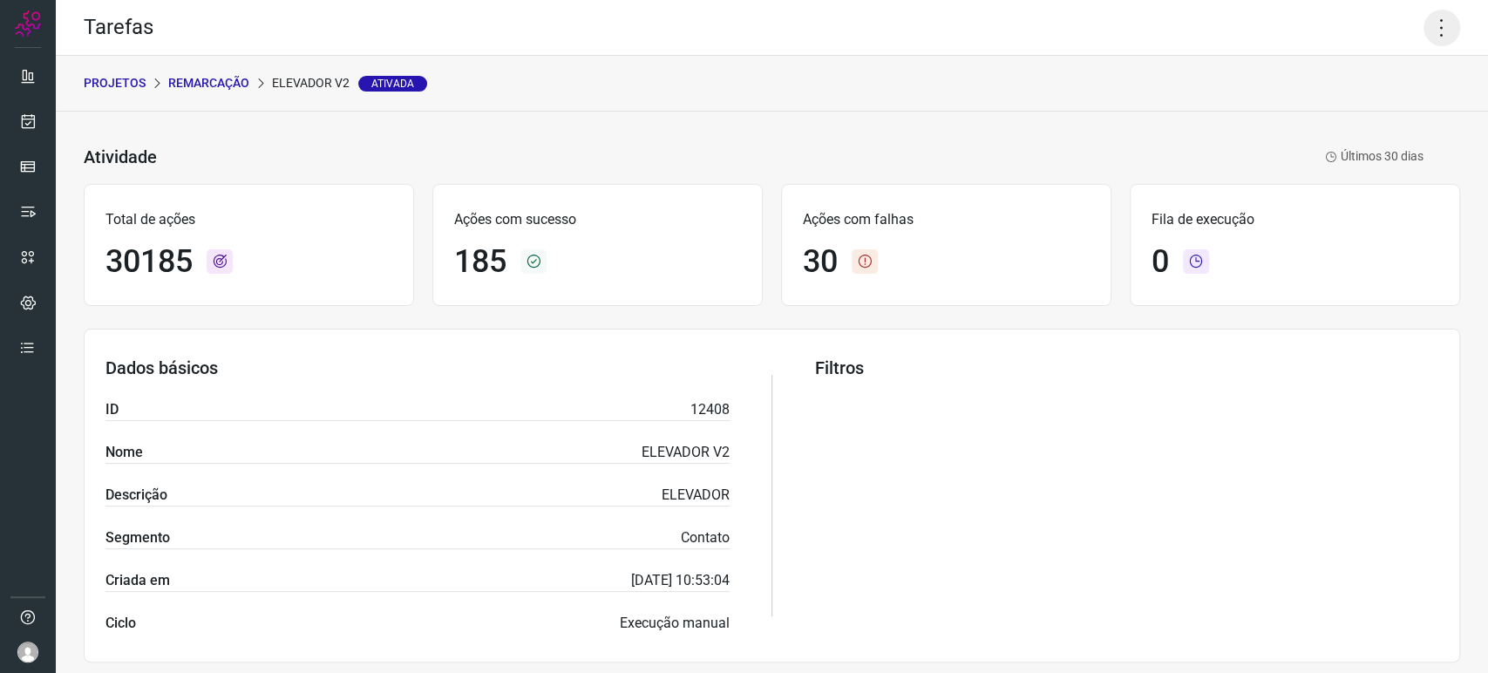
click at [1423, 40] on icon at bounding box center [1441, 28] width 37 height 37
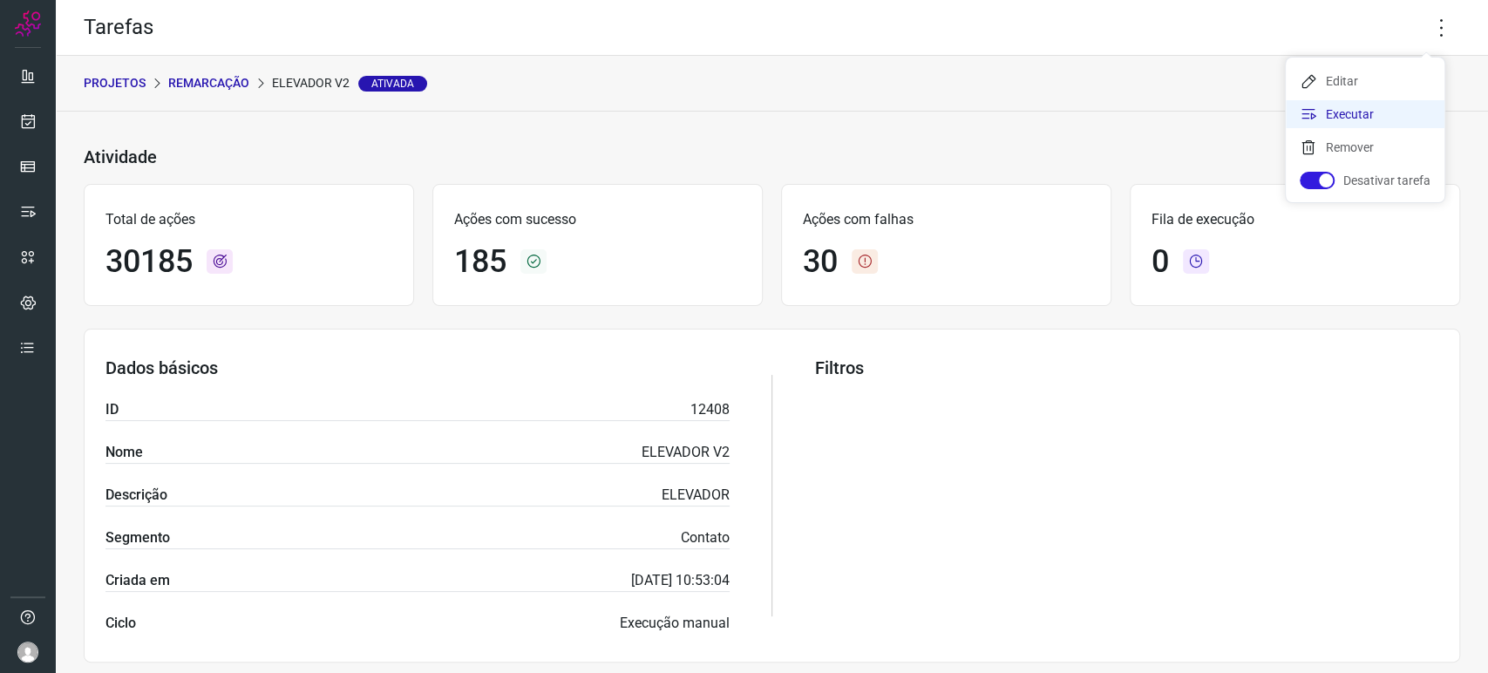
drag, startPoint x: 1326, startPoint y: 111, endPoint x: 1276, endPoint y: 164, distance: 72.8
click at [1325, 112] on li "Executar" at bounding box center [1365, 114] width 159 height 28
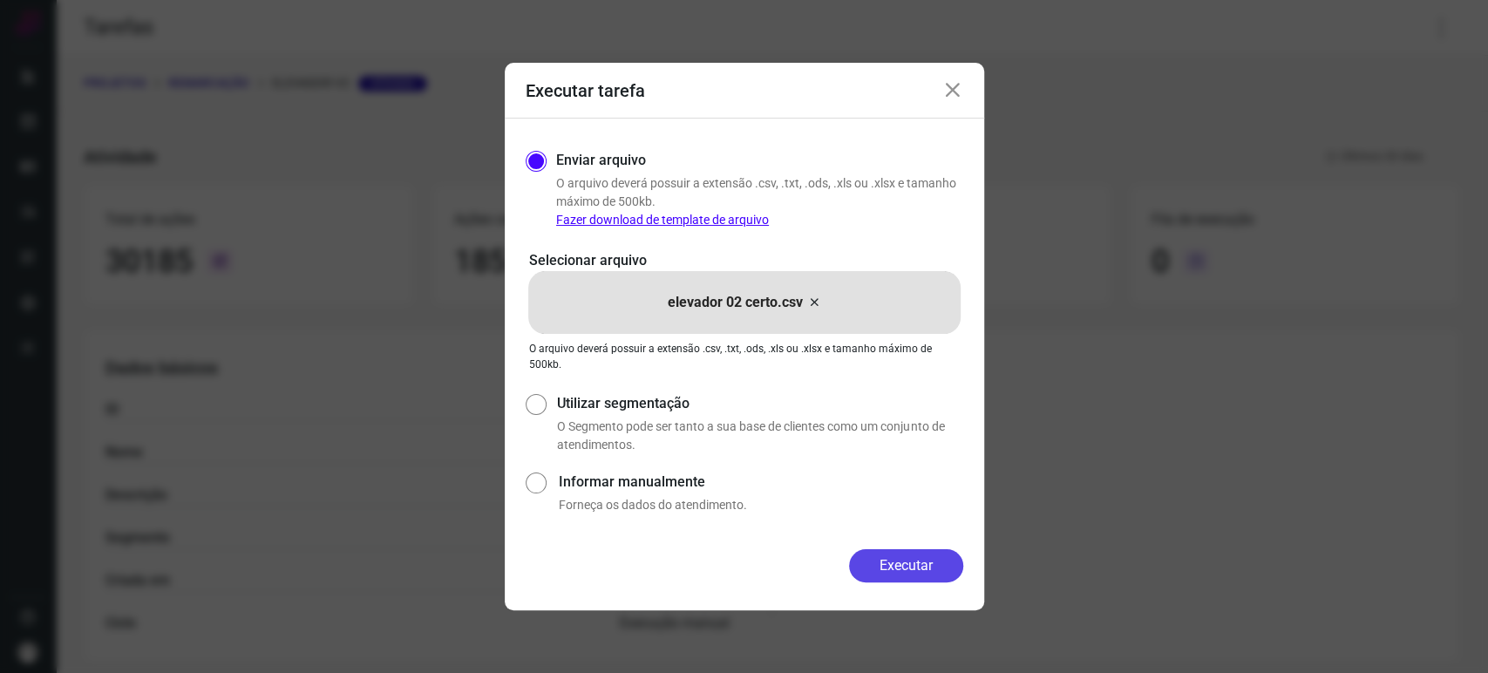
click at [886, 562] on button "Executar" at bounding box center [906, 565] width 114 height 33
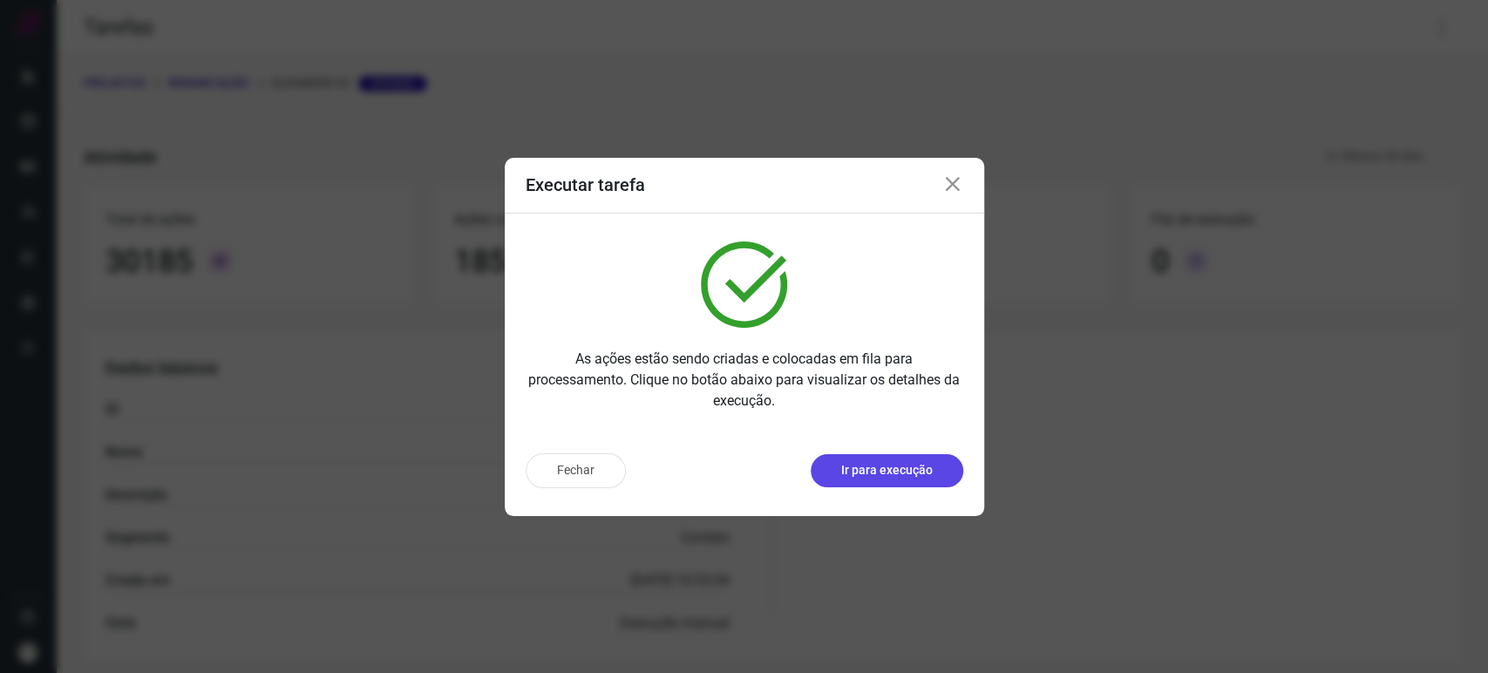
click at [904, 473] on p "Ir para execução" at bounding box center [887, 470] width 92 height 18
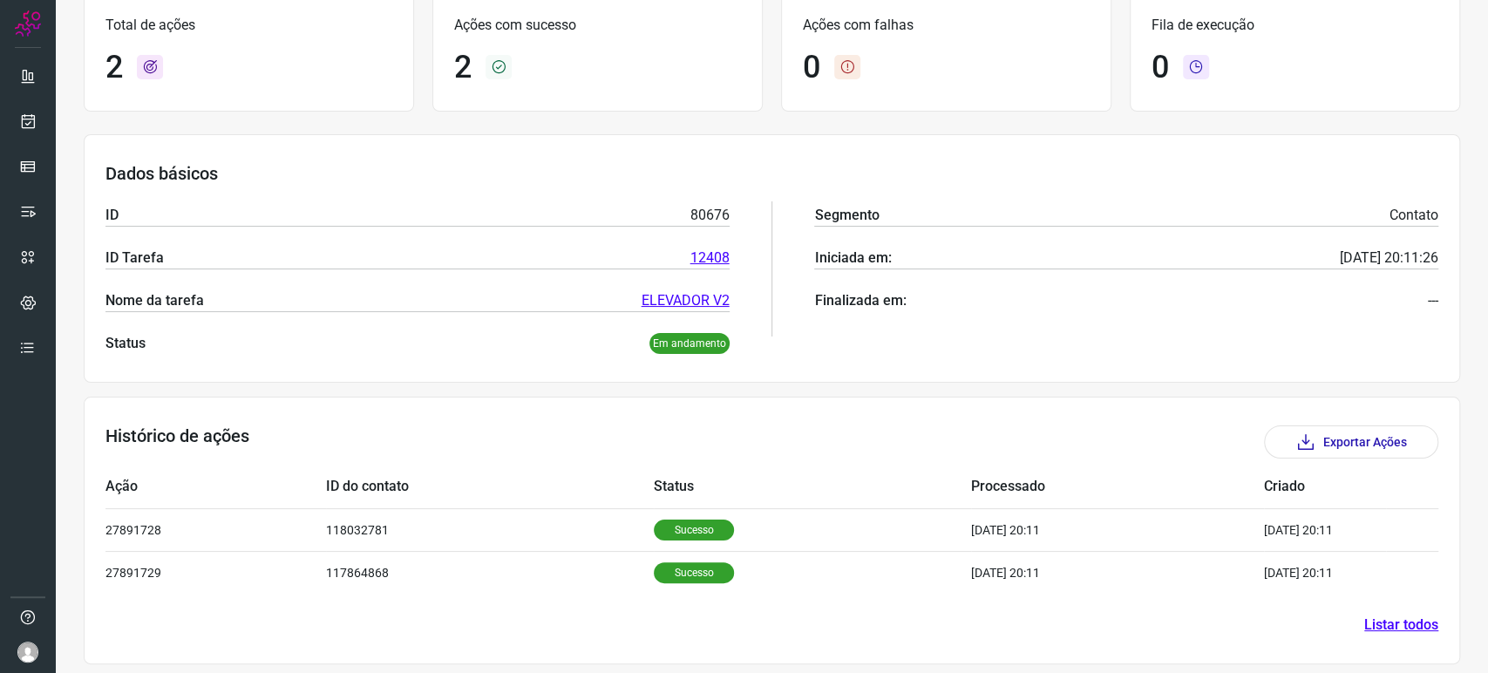
scroll to position [131, 0]
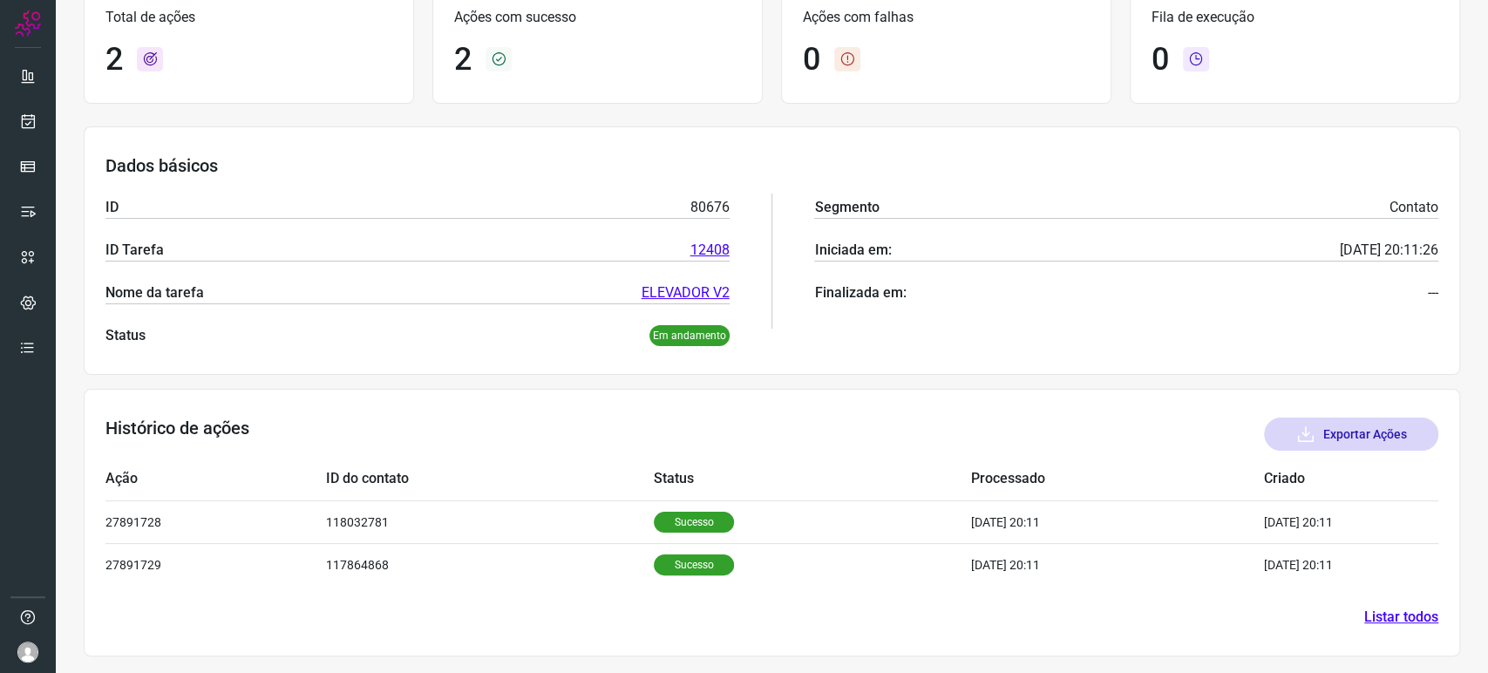
click at [1339, 447] on button "Exportar Ações" at bounding box center [1351, 433] width 174 height 33
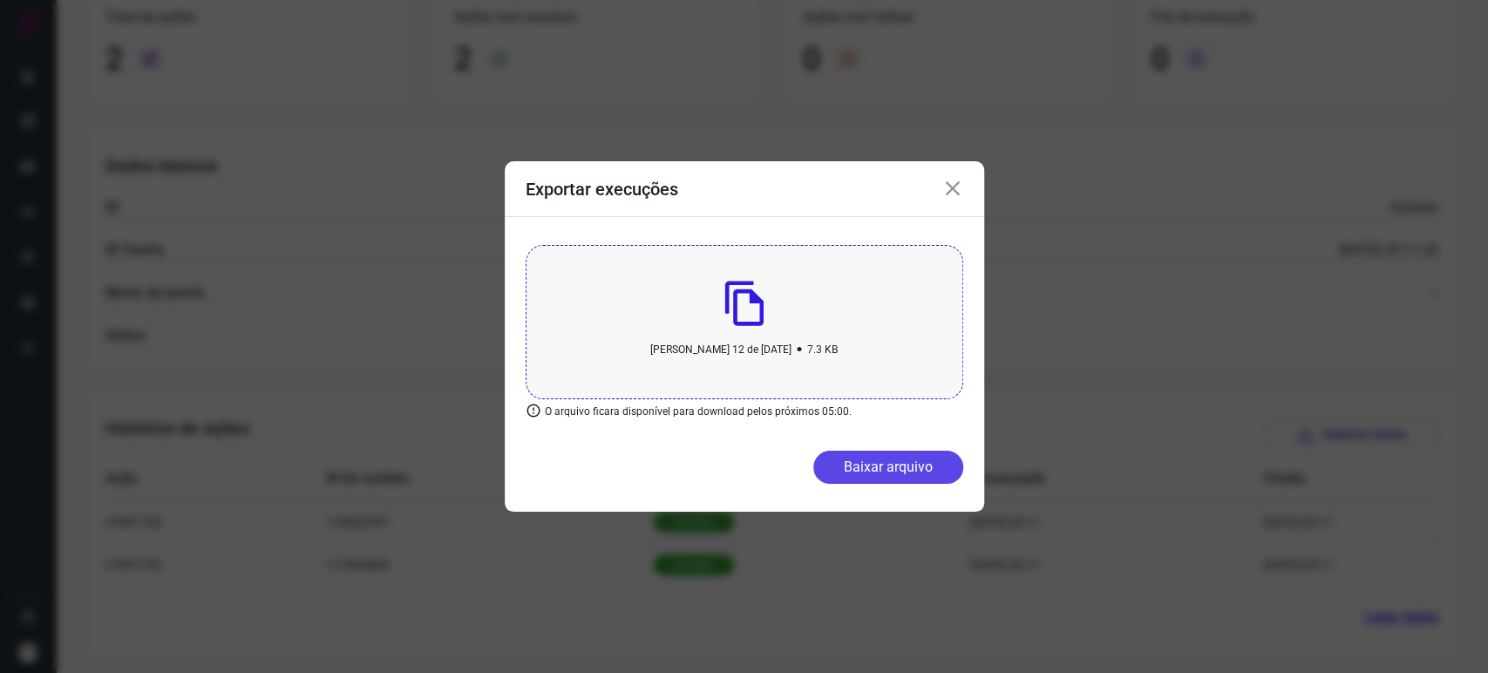
click at [866, 465] on button "Baixar arquivo" at bounding box center [888, 467] width 150 height 33
click at [942, 184] on icon at bounding box center [952, 189] width 21 height 21
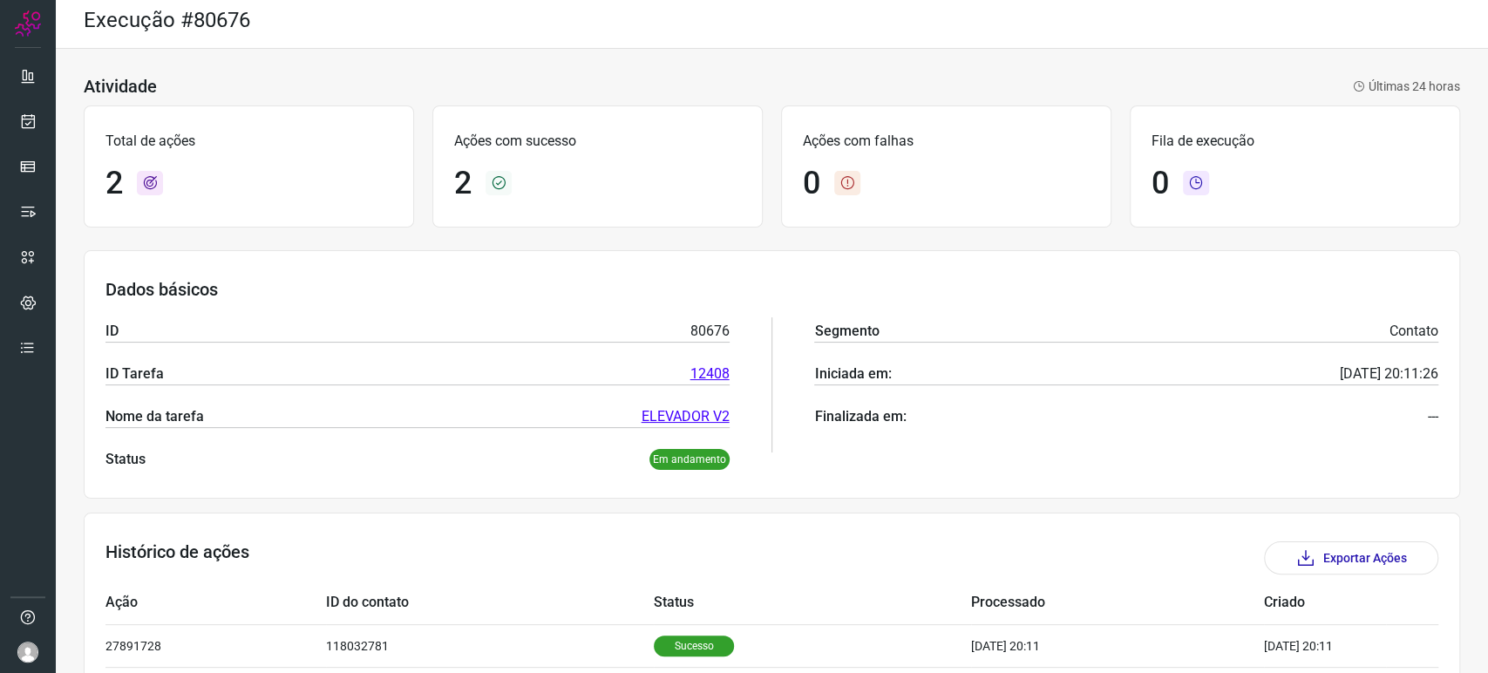
scroll to position [0, 0]
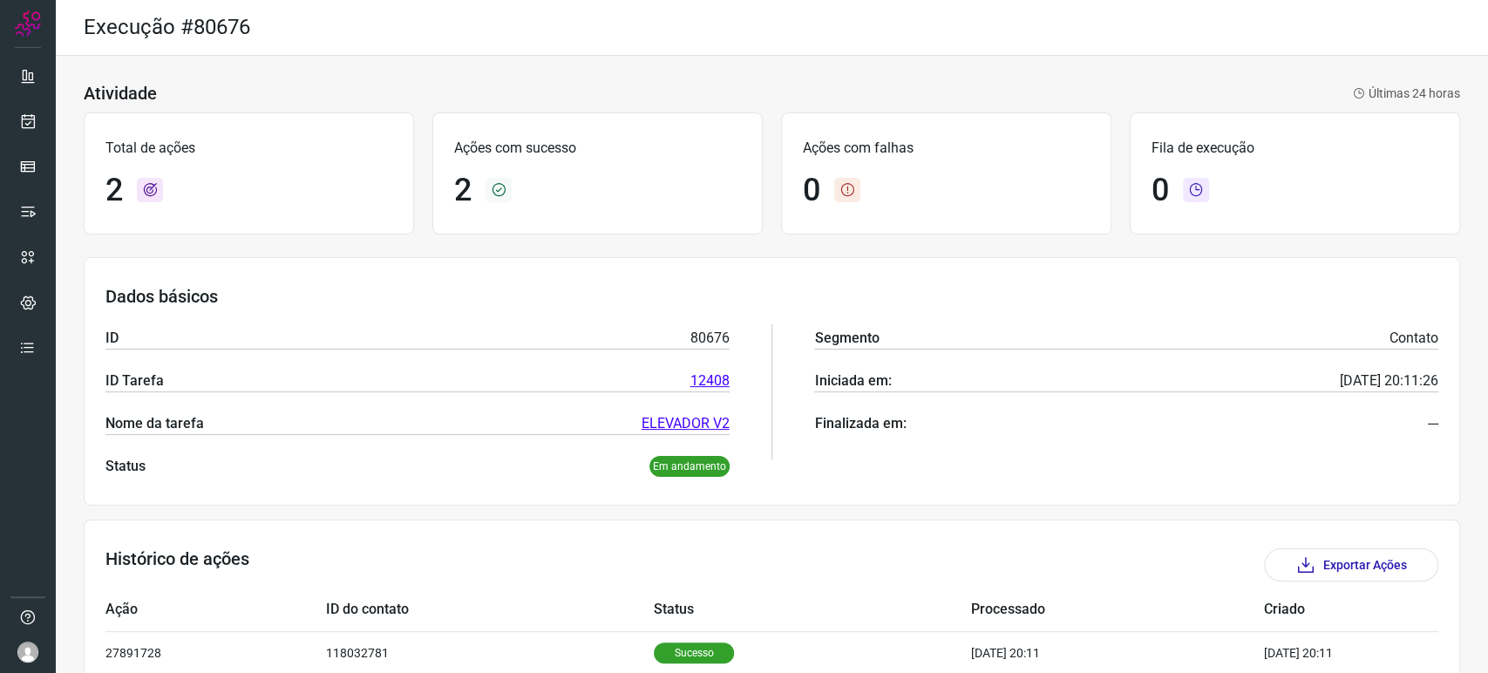
click at [9, 119] on div at bounding box center [28, 336] width 56 height 673
click at [46, 124] on div at bounding box center [28, 336] width 56 height 673
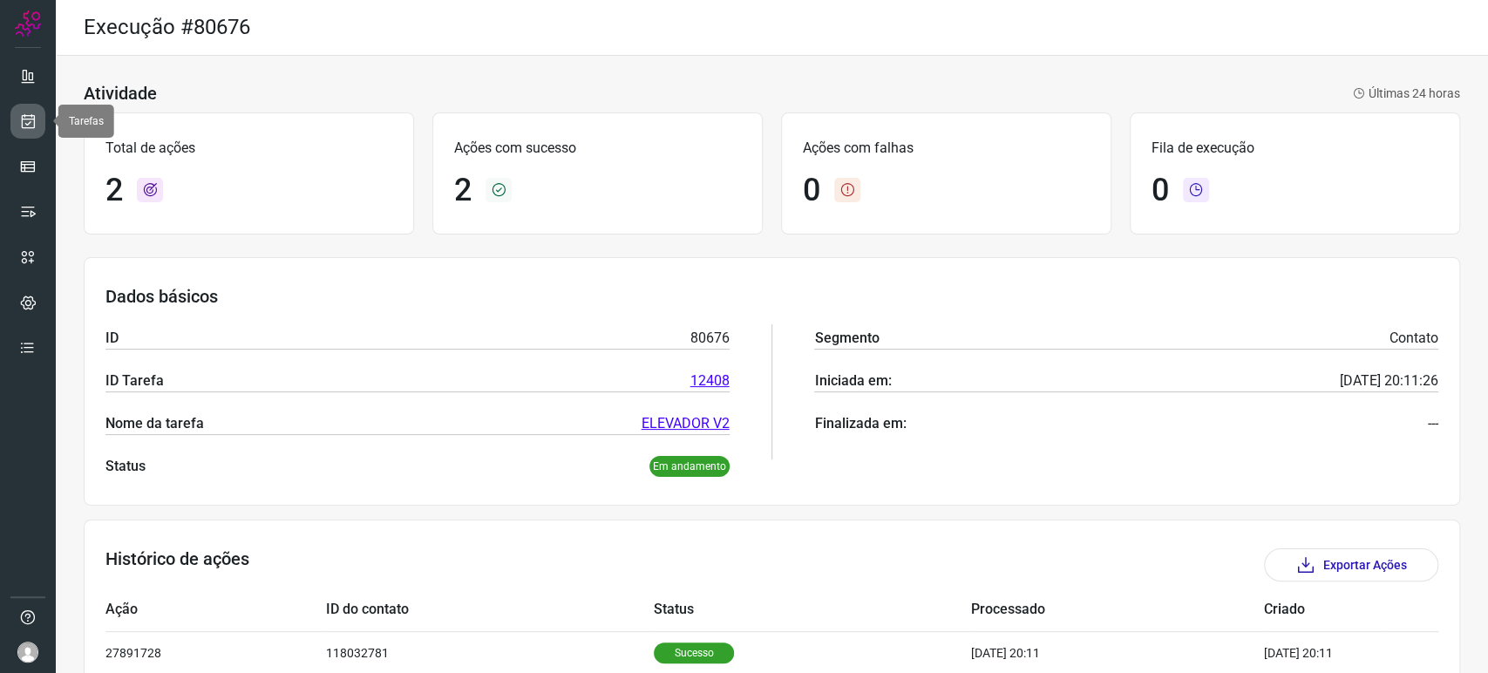
click at [36, 124] on icon at bounding box center [28, 120] width 18 height 17
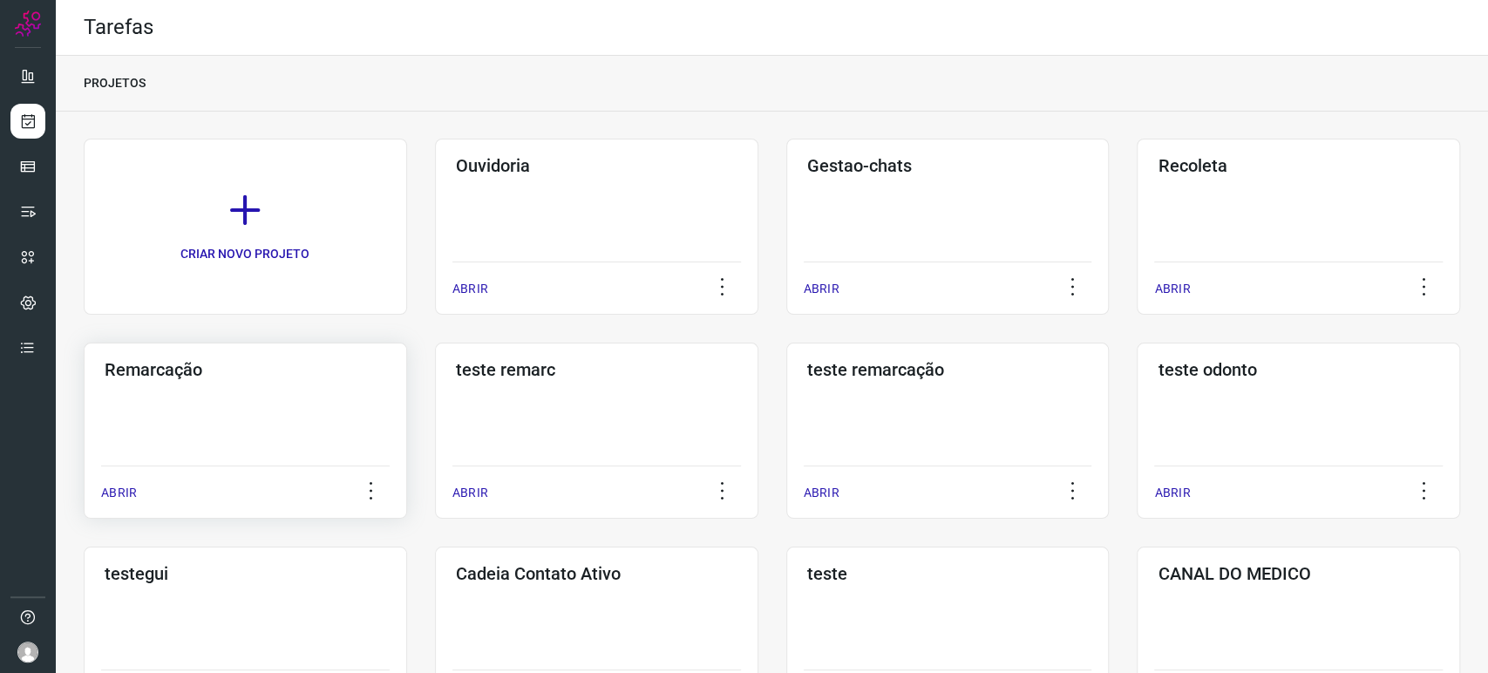
click at [298, 360] on h3 "Remarcação" at bounding box center [246, 369] width 282 height 21
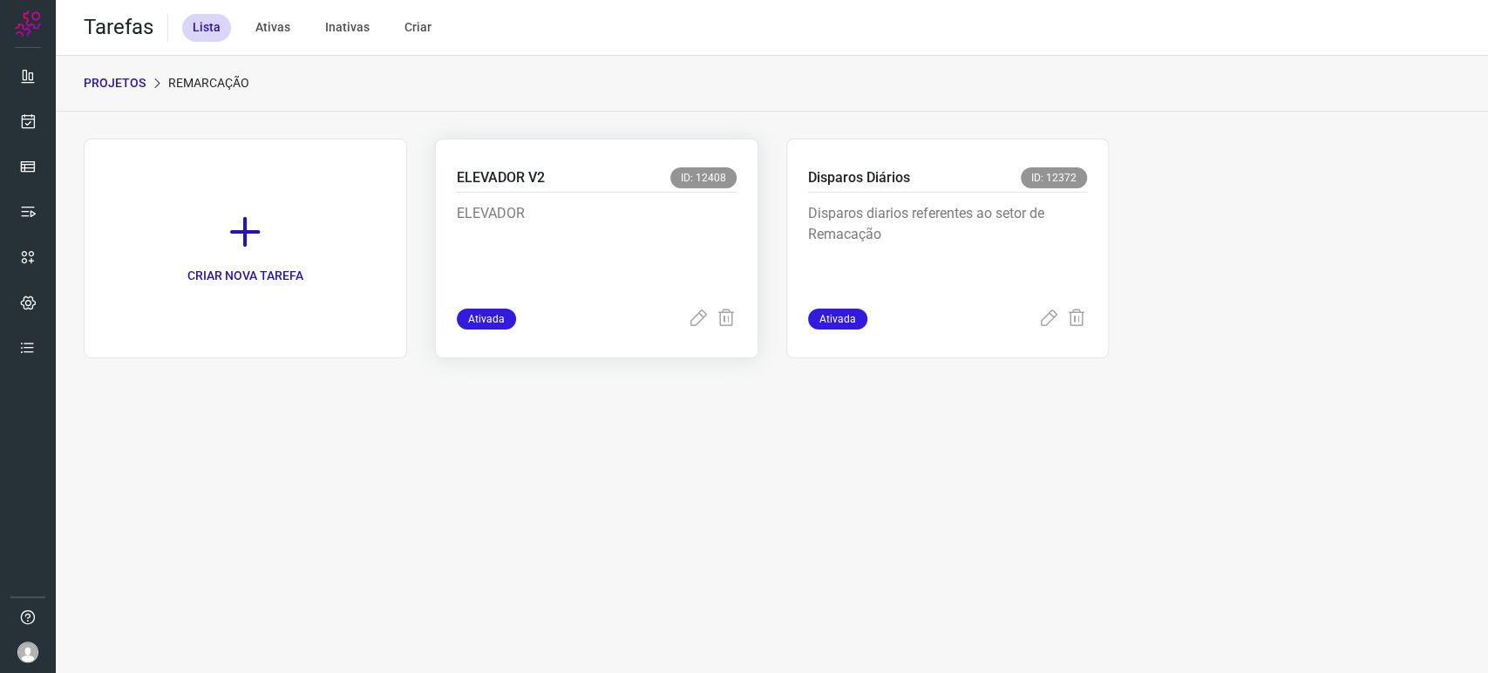
click at [587, 206] on p "ELEVADOR" at bounding box center [587, 246] width 261 height 87
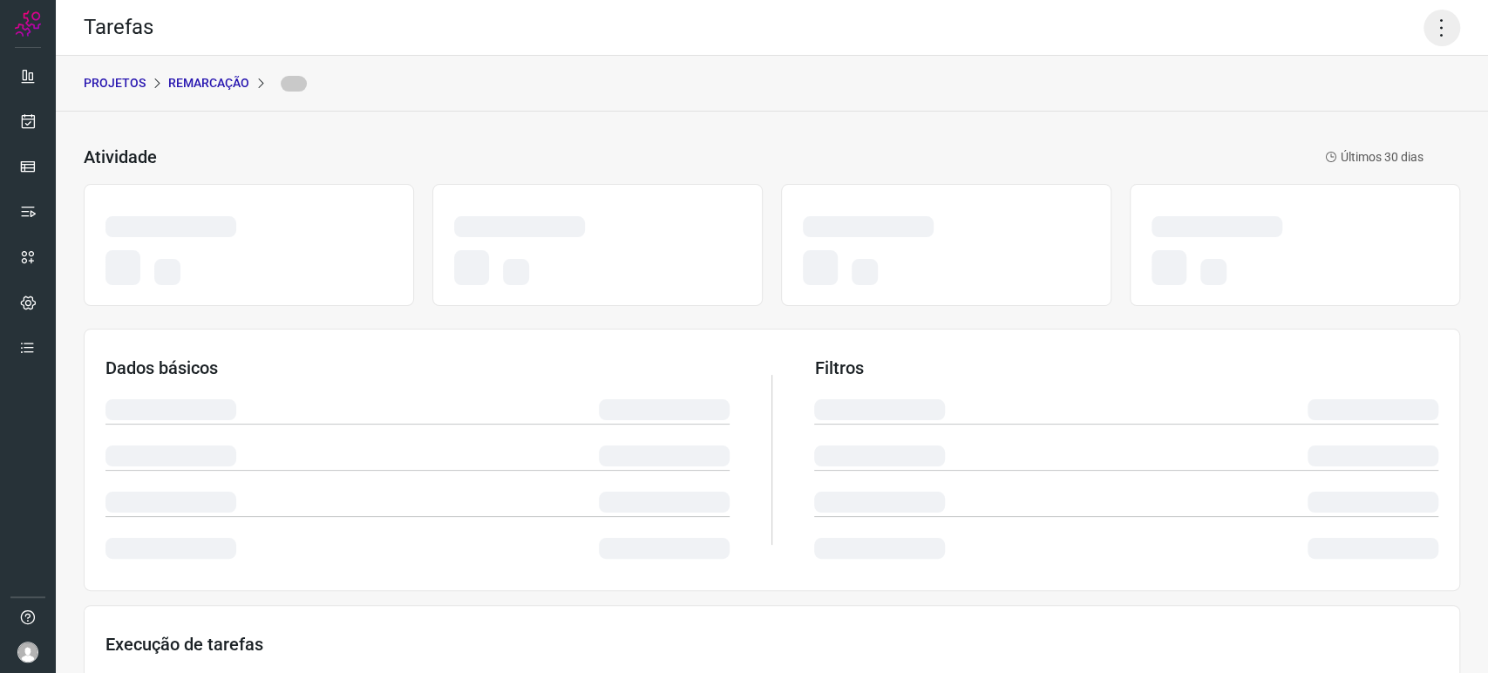
click at [1439, 29] on icon at bounding box center [1441, 28] width 37 height 37
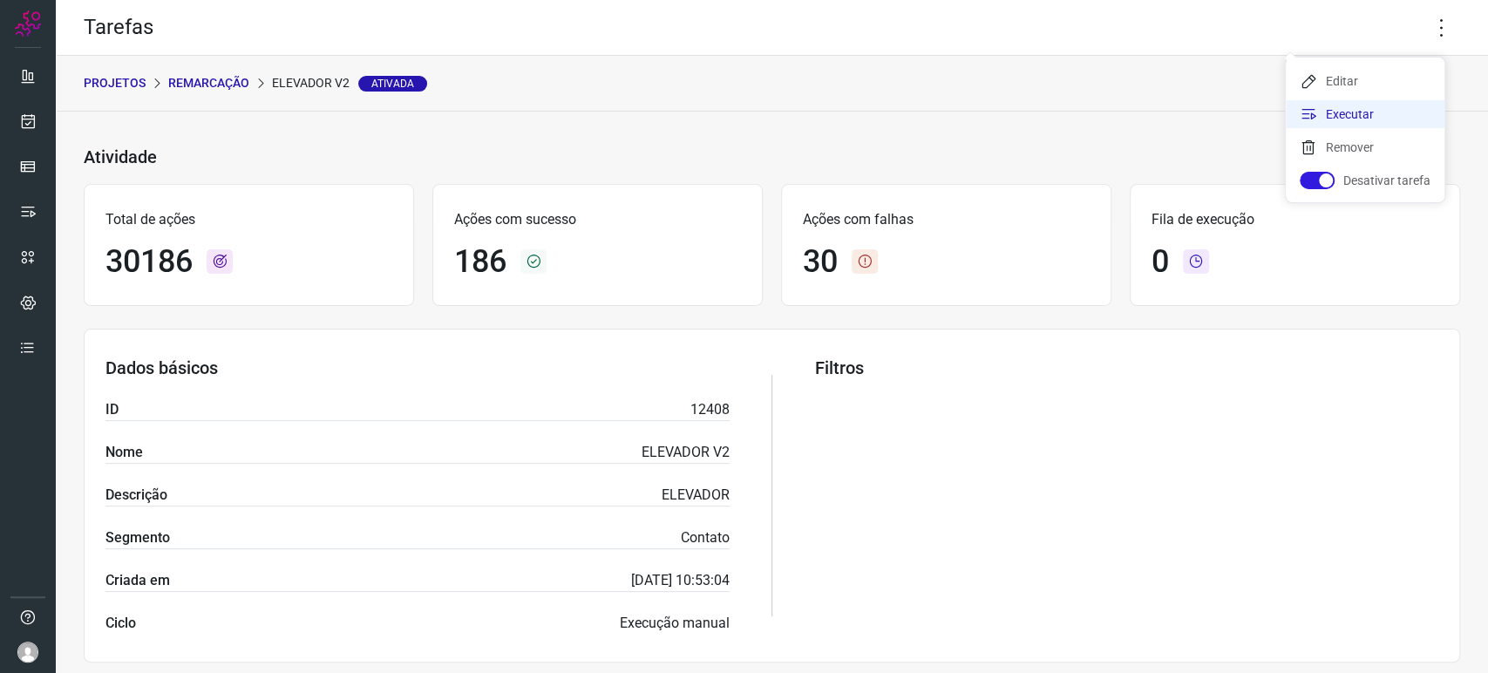
click at [1353, 121] on li "Executar" at bounding box center [1365, 114] width 159 height 28
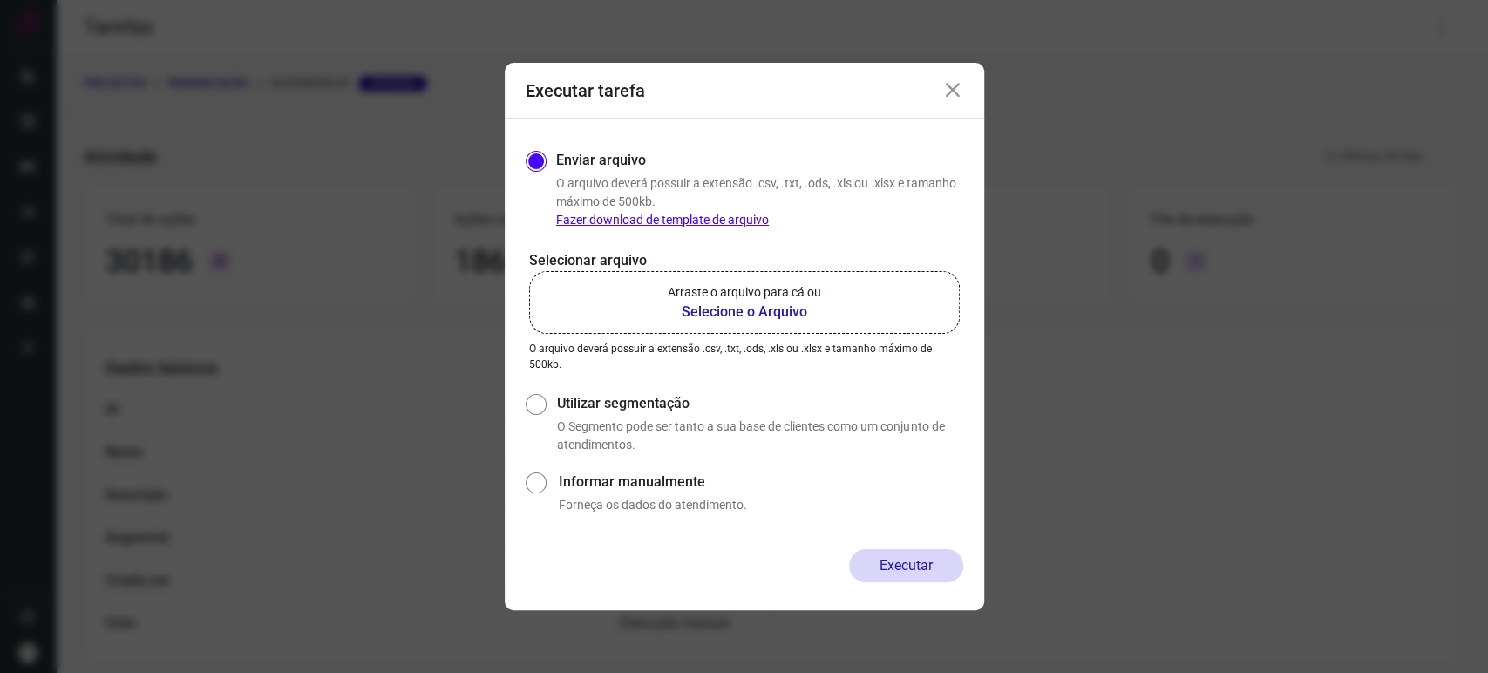
click at [734, 323] on label "Arraste o arquivo para cá ou Selecione o Arquivo" at bounding box center [744, 302] width 431 height 63
click at [0, 0] on input "Arraste o arquivo para cá ou Selecione o Arquivo" at bounding box center [0, 0] width 0 height 0
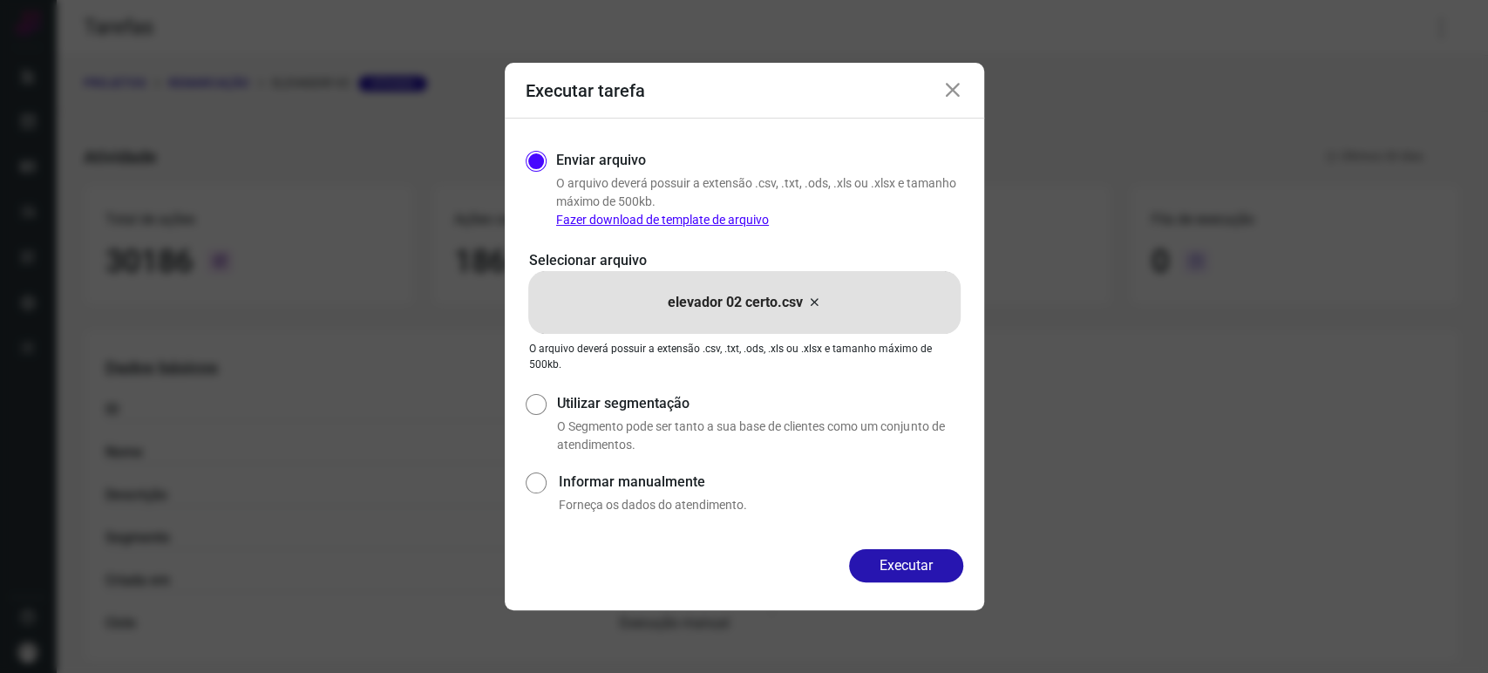
click at [945, 80] on icon at bounding box center [952, 90] width 21 height 21
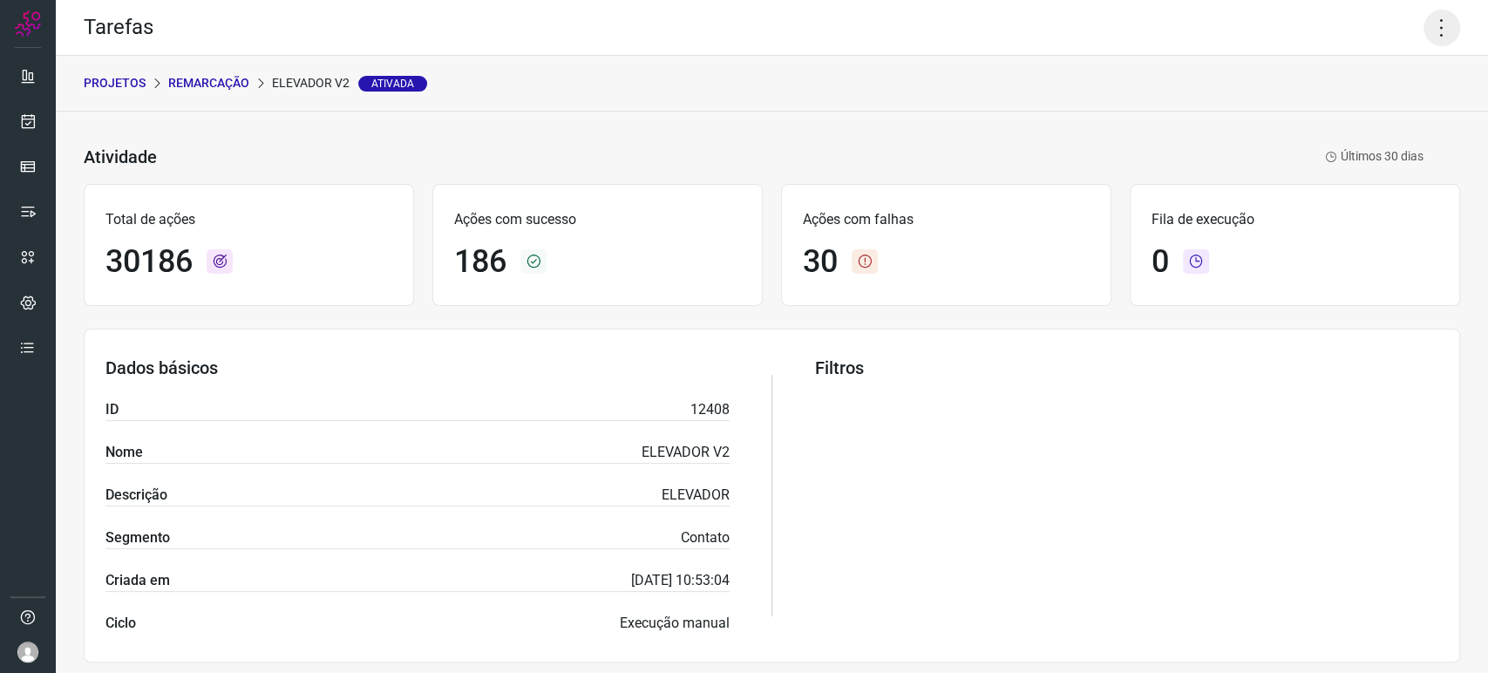
click at [1429, 26] on icon at bounding box center [1441, 28] width 37 height 37
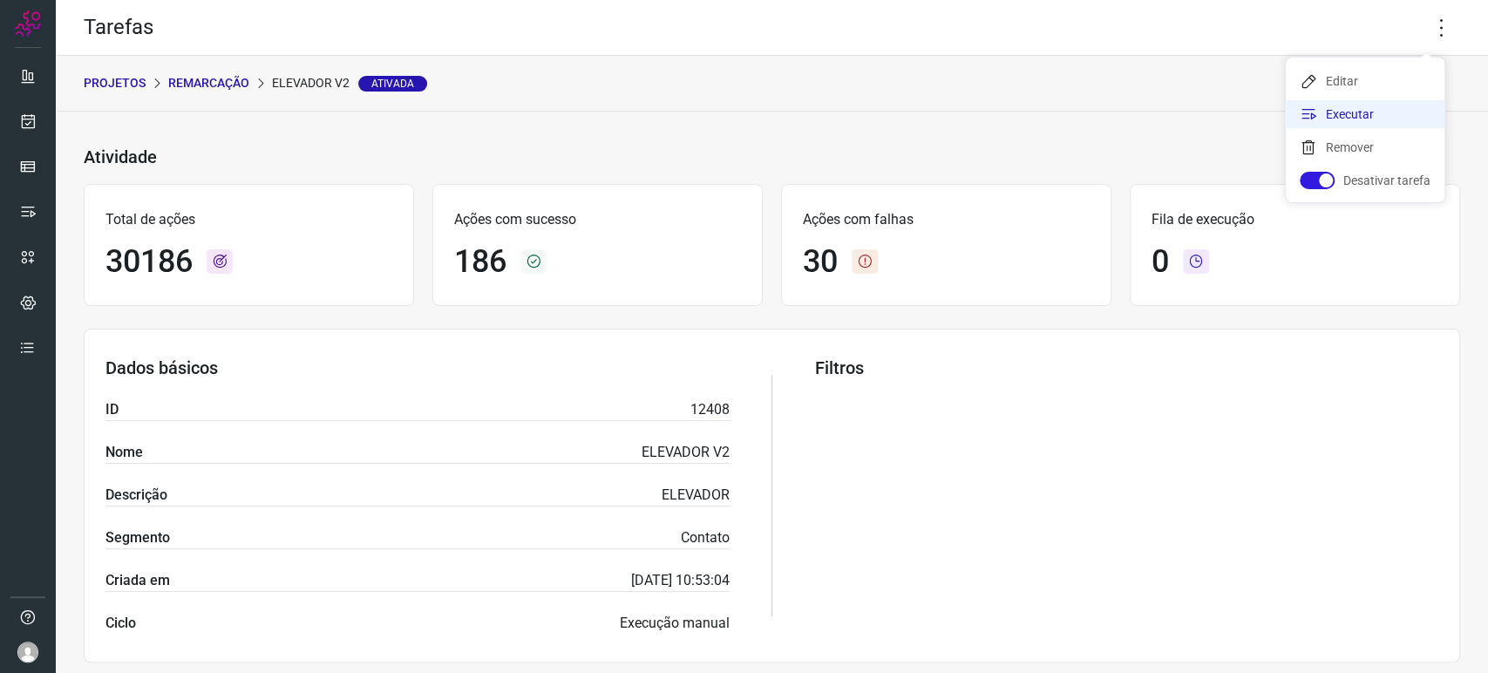
click at [1352, 116] on li "Executar" at bounding box center [1365, 114] width 159 height 28
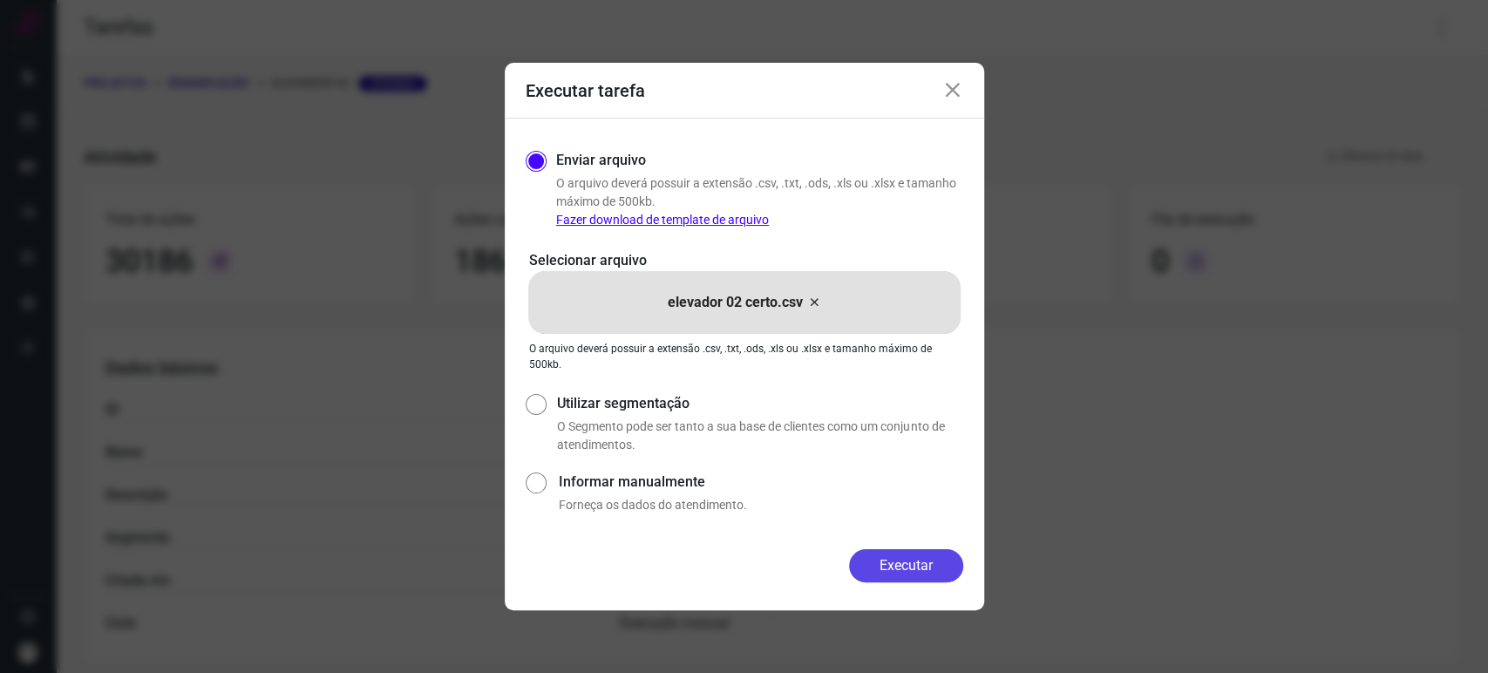
click at [876, 565] on button "Executar" at bounding box center [906, 565] width 114 height 33
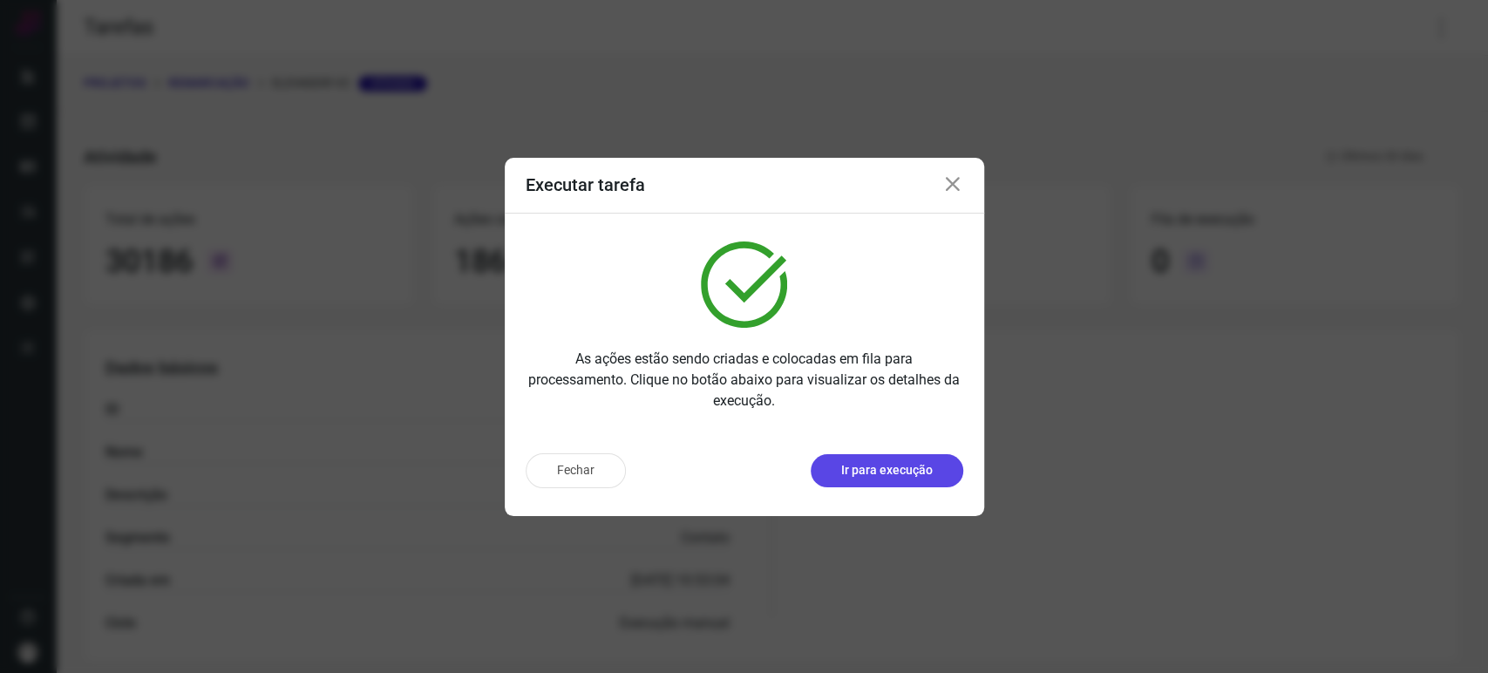
click at [931, 465] on p "Ir para execução" at bounding box center [887, 470] width 92 height 18
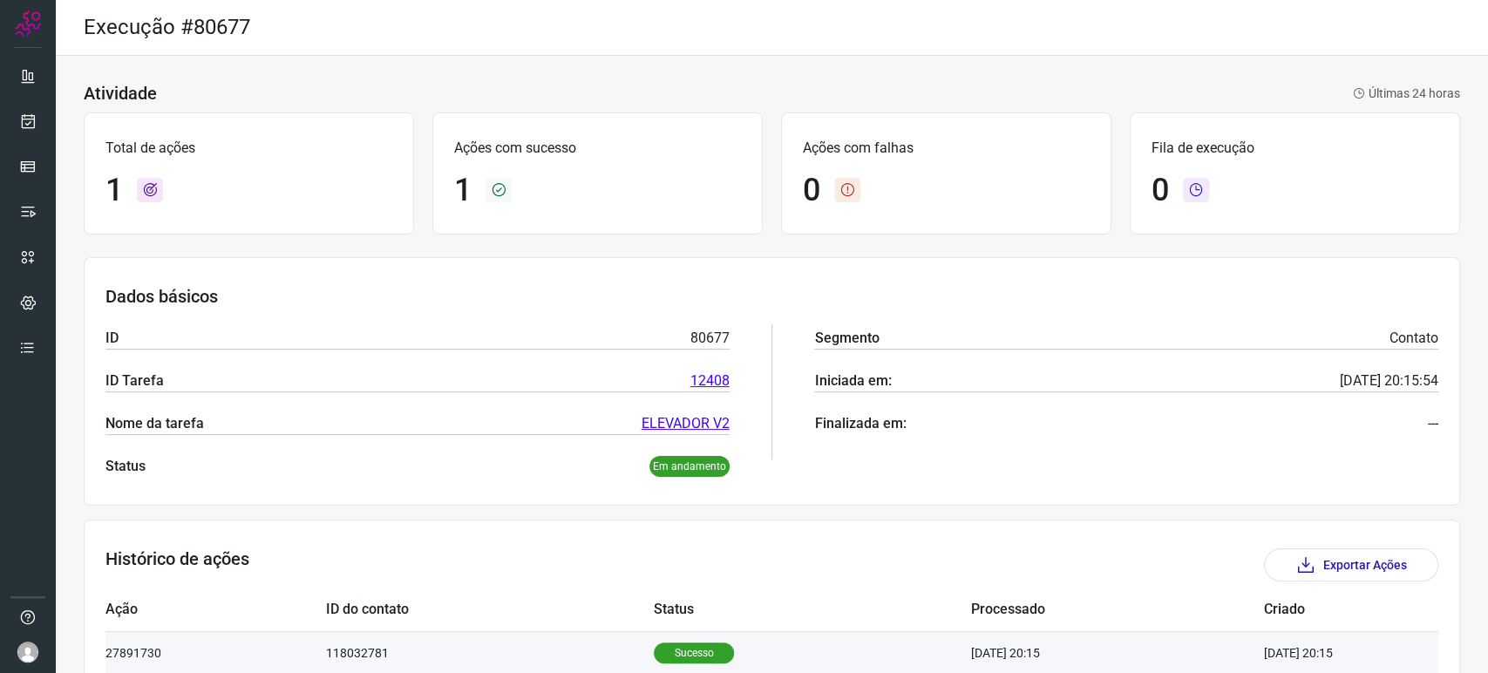
scroll to position [87, 0]
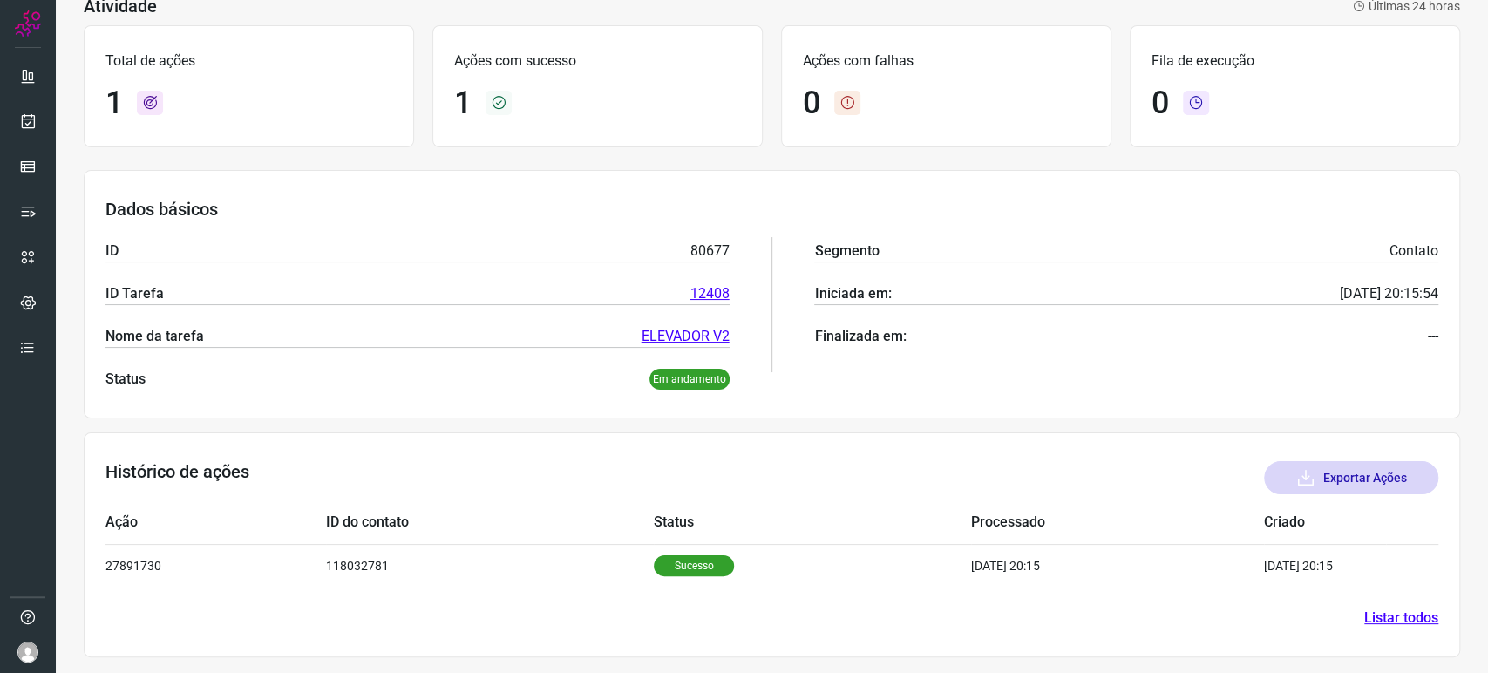
click at [1327, 478] on button "Exportar Ações" at bounding box center [1351, 477] width 174 height 33
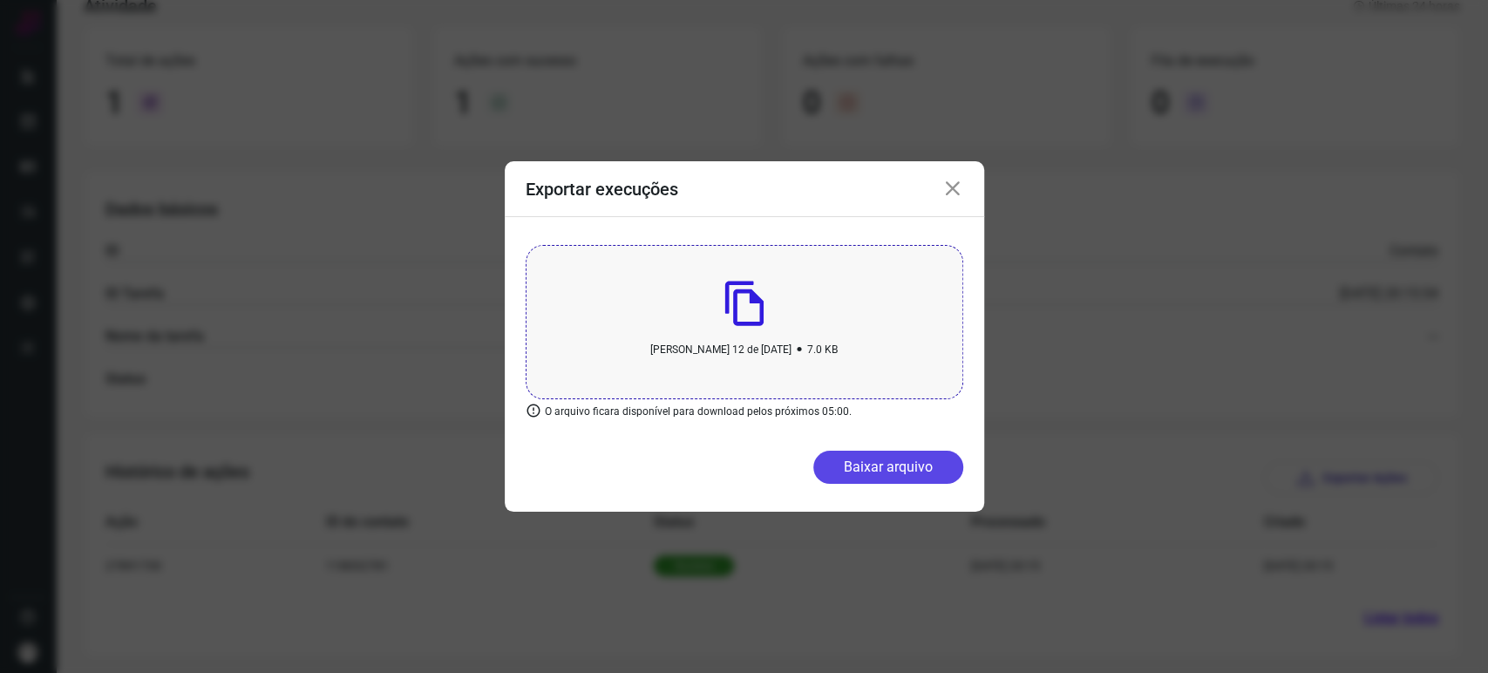
click at [885, 457] on button "Baixar arquivo" at bounding box center [888, 467] width 150 height 33
